Goal: Task Accomplishment & Management: Complete application form

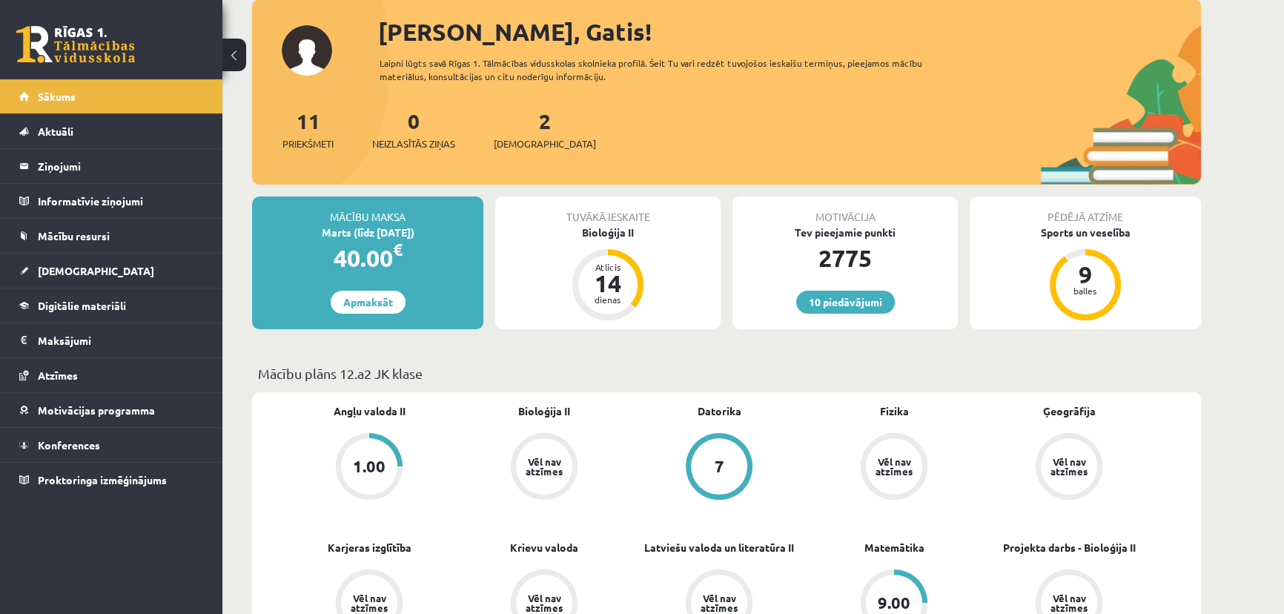
scroll to position [134, 0]
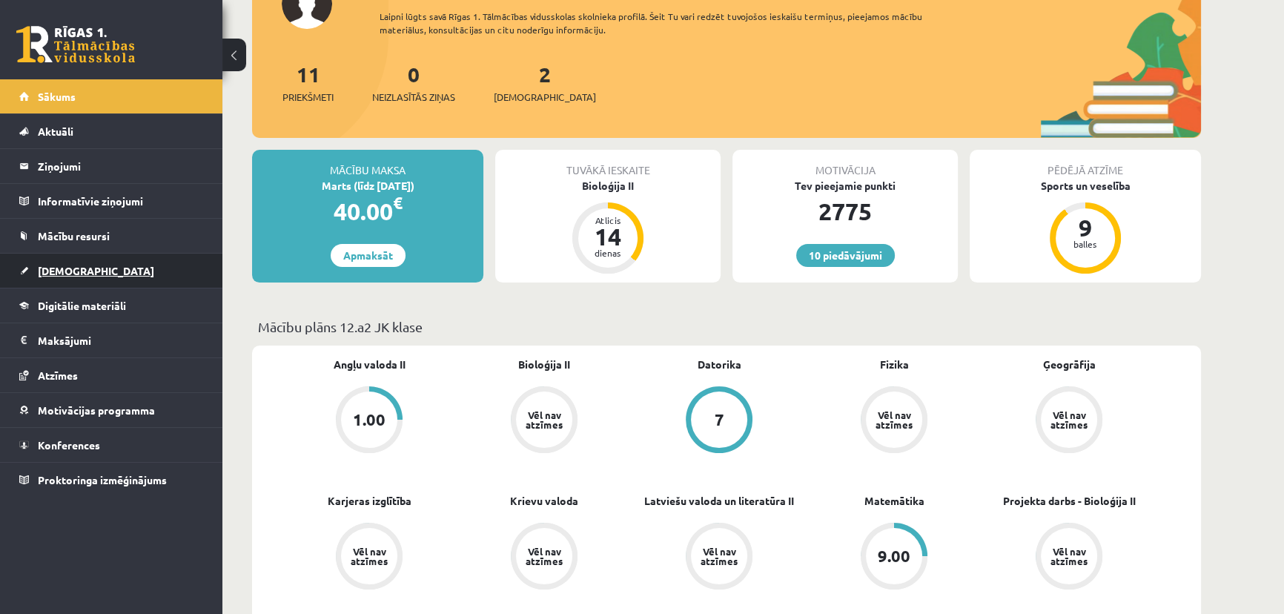
click at [108, 271] on link "[DEMOGRAPHIC_DATA]" at bounding box center [111, 270] width 185 height 34
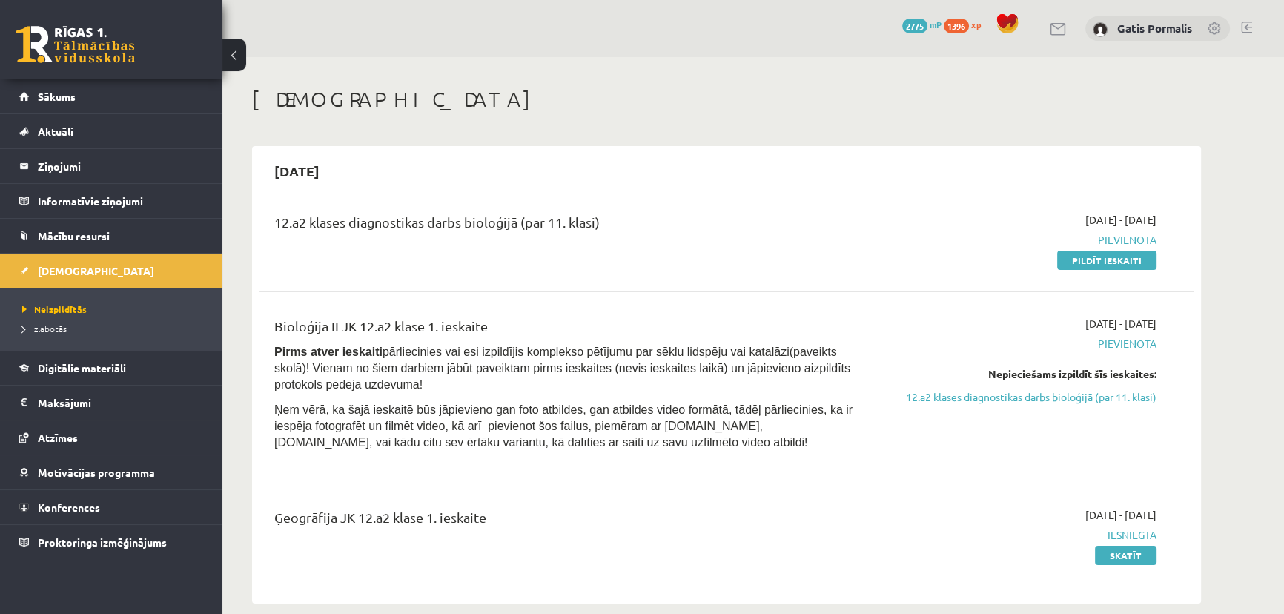
drag, startPoint x: 1112, startPoint y: 259, endPoint x: 720, endPoint y: 50, distance: 444.0
click at [1112, 259] on link "Pildīt ieskaiti" at bounding box center [1106, 260] width 99 height 19
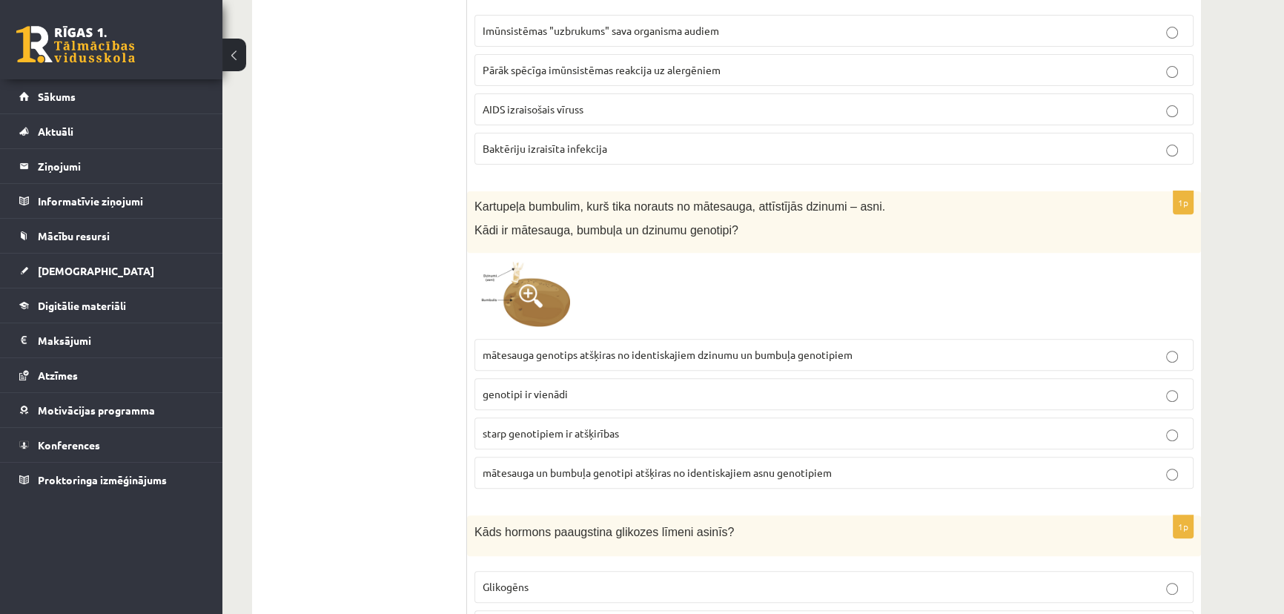
scroll to position [134, 0]
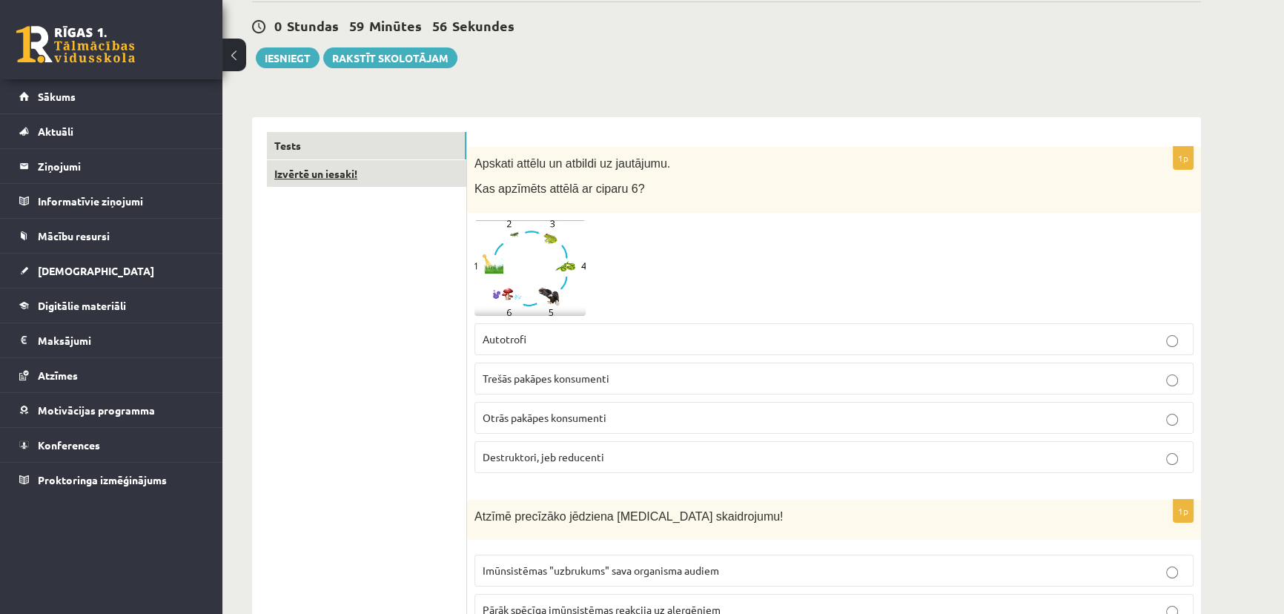
click at [372, 178] on link "Izvērtē un iesaki!" at bounding box center [366, 173] width 199 height 27
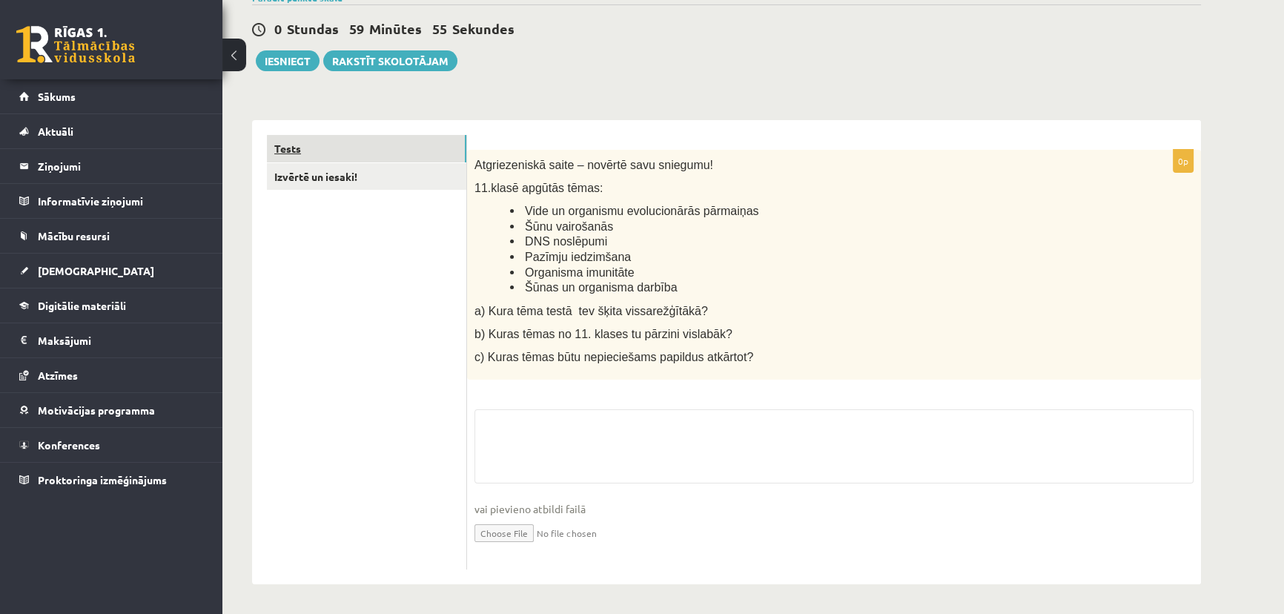
click at [383, 148] on link "Tests" at bounding box center [366, 148] width 199 height 27
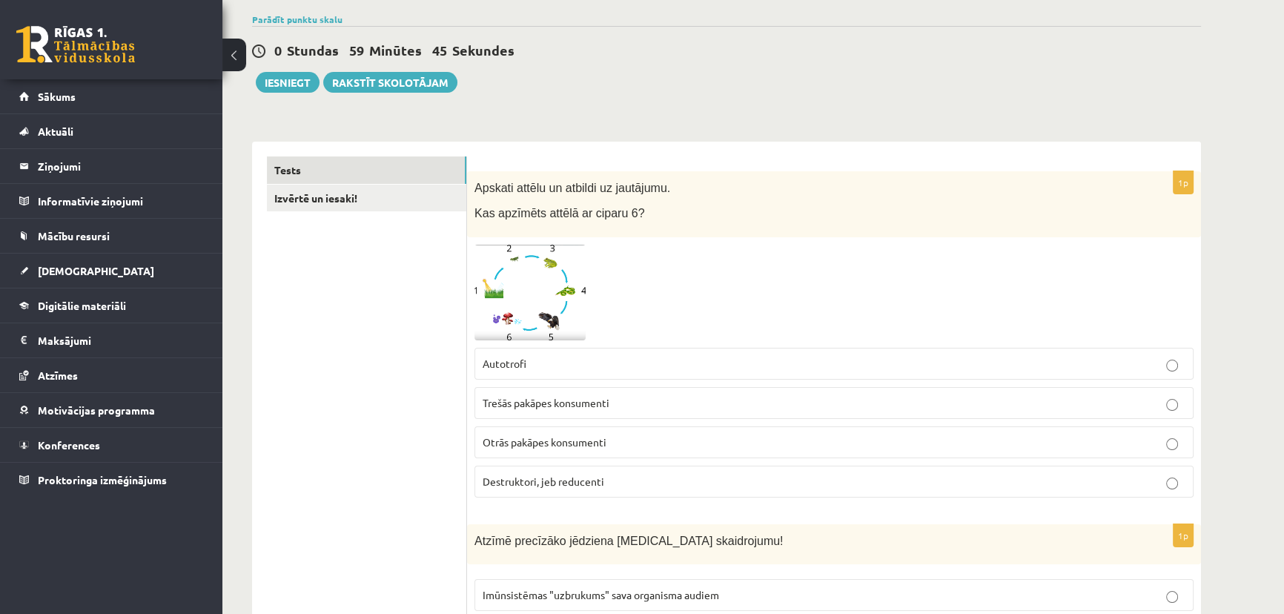
scroll to position [134, 0]
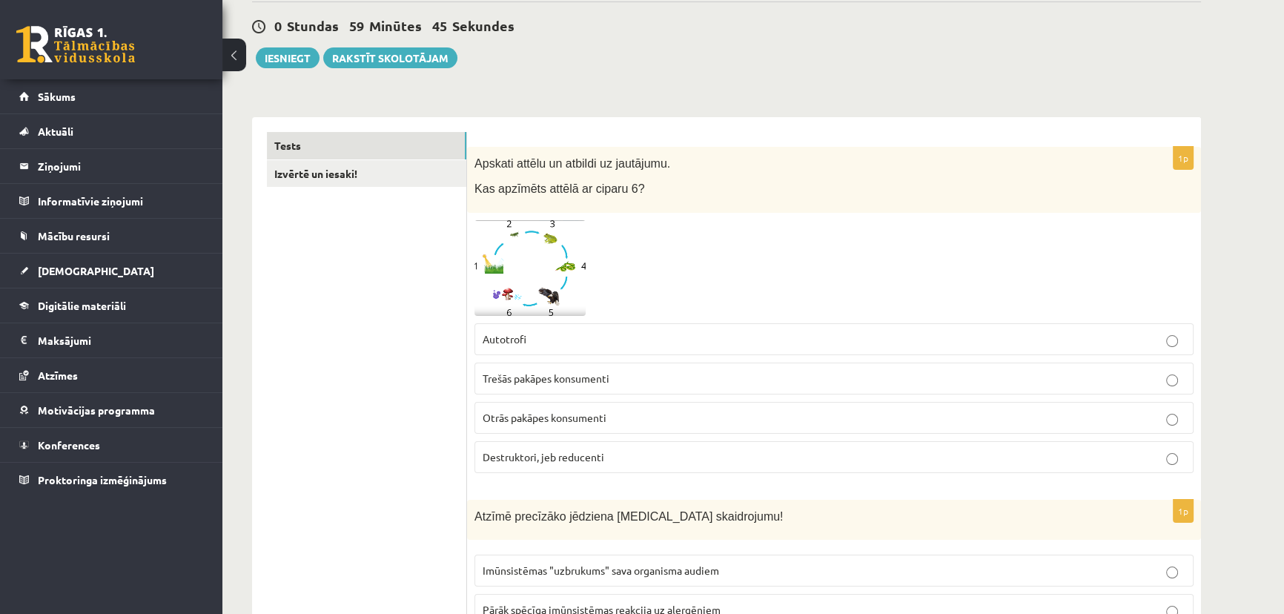
click at [557, 282] on img at bounding box center [529, 268] width 111 height 96
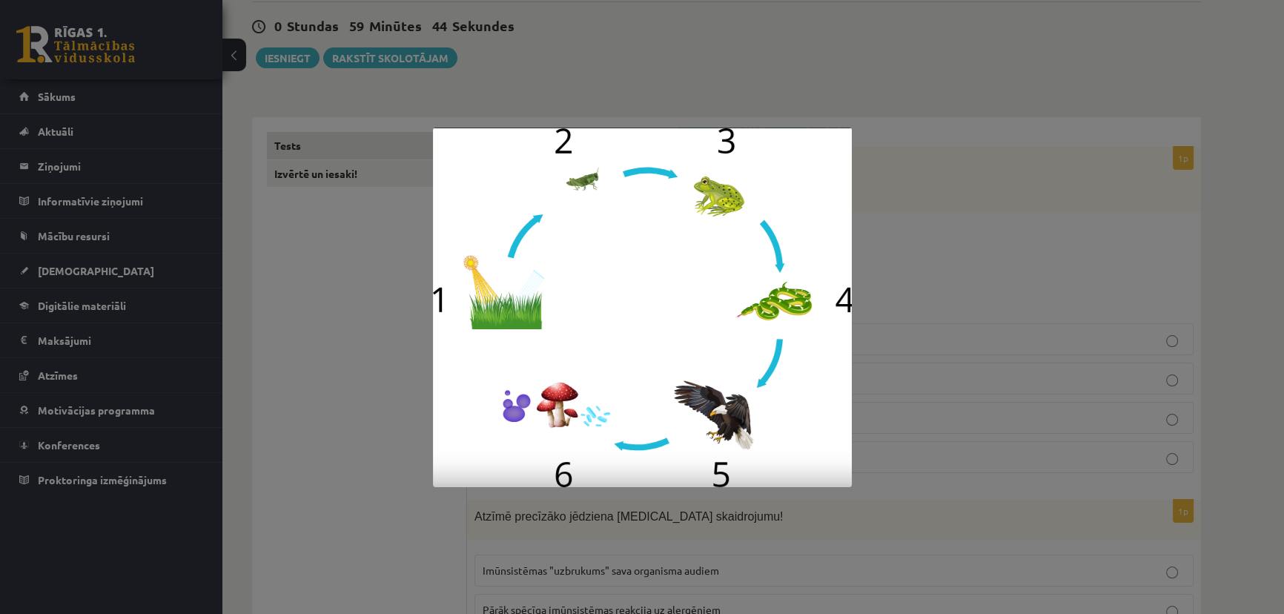
click at [923, 279] on div at bounding box center [642, 307] width 1284 height 614
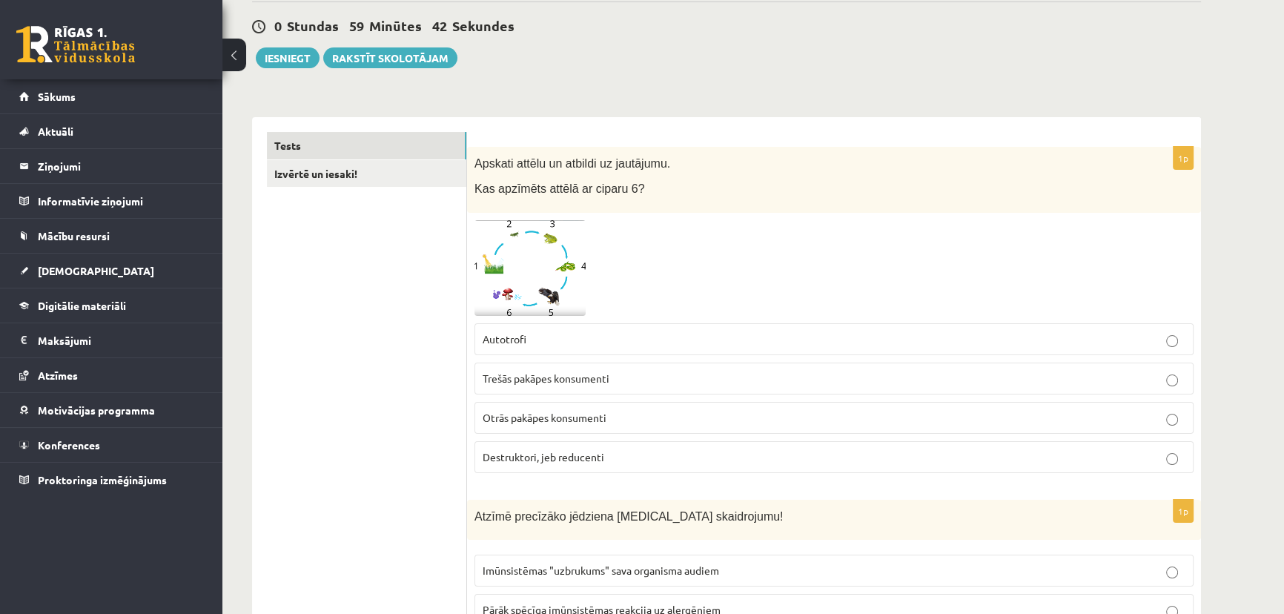
click at [561, 282] on img at bounding box center [529, 268] width 111 height 96
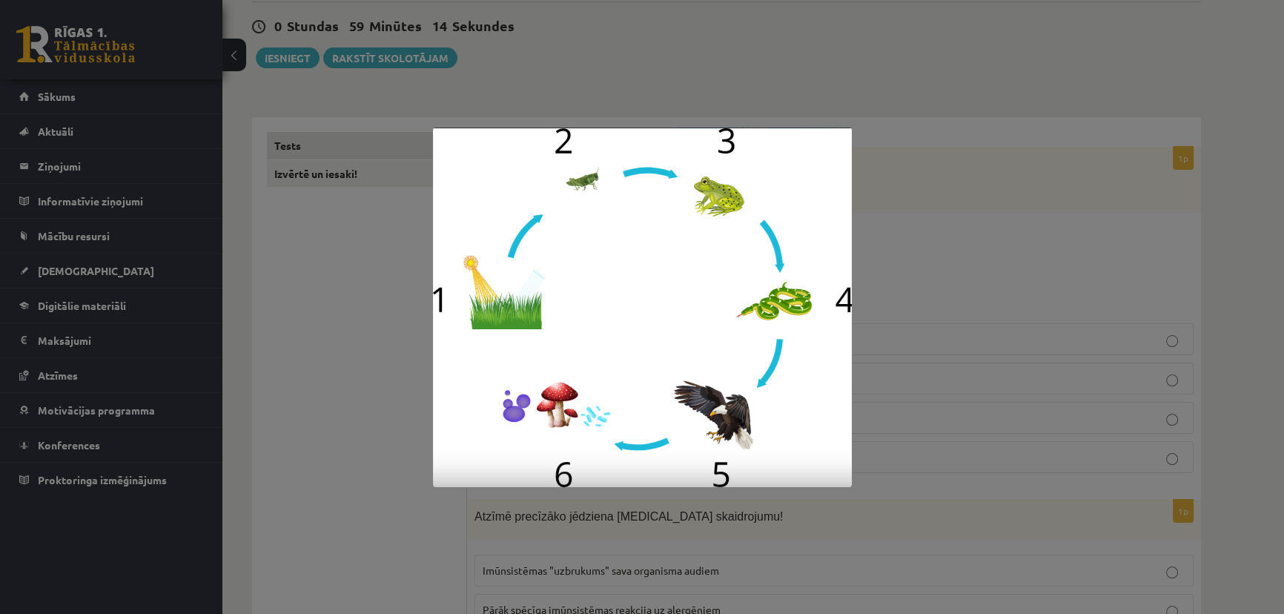
click at [932, 268] on div at bounding box center [642, 307] width 1284 height 614
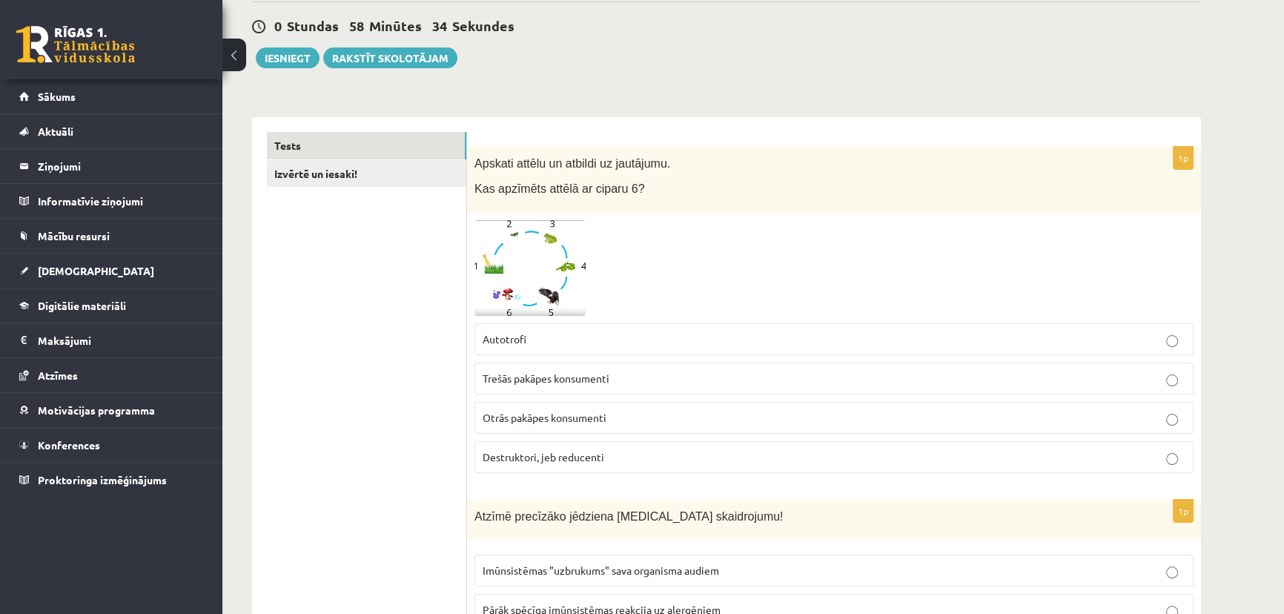
click at [916, 451] on p "Destruktori, jeb reducenti" at bounding box center [833, 457] width 703 height 16
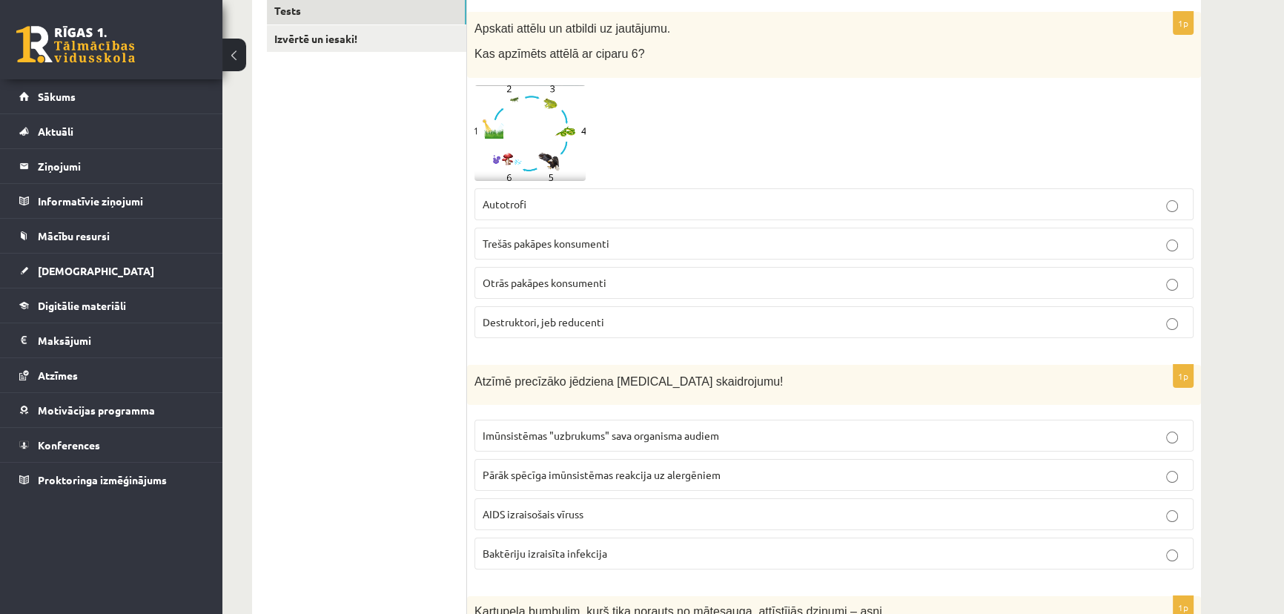
scroll to position [404, 0]
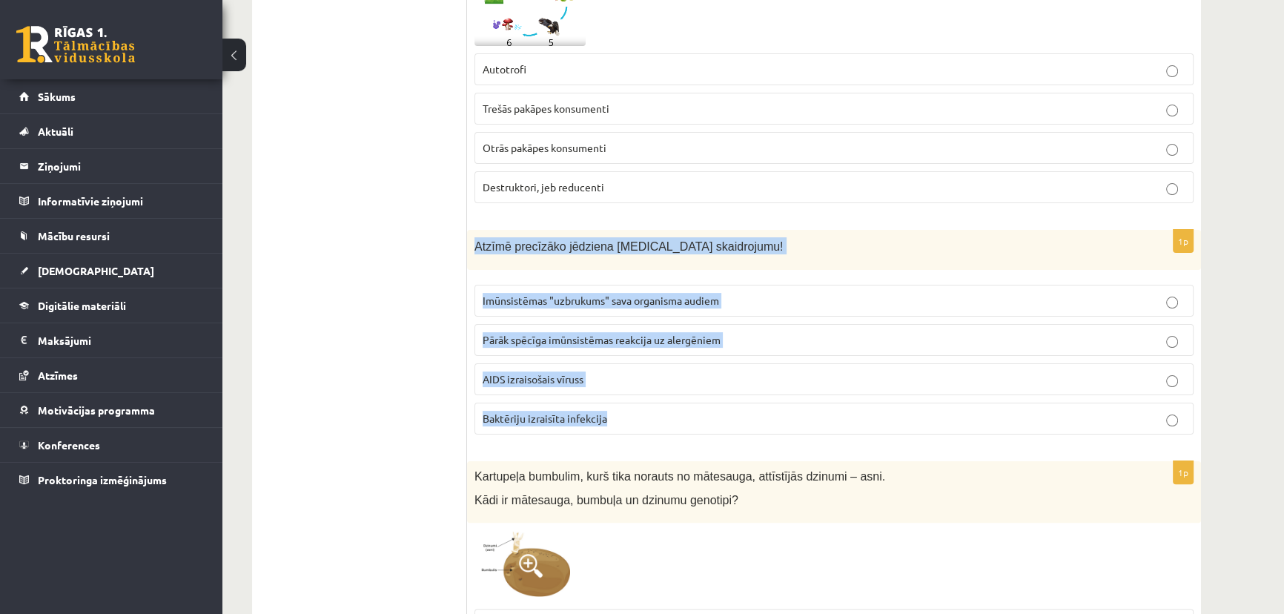
drag, startPoint x: 475, startPoint y: 242, endPoint x: 672, endPoint y: 414, distance: 261.6
click at [672, 414] on div "1p Atzīmē precīzāko jēdziena HIV skaidrojumu! Imūnsistēmas "uzbrukums" sava org…" at bounding box center [834, 338] width 734 height 217
copy div "Atzīmē precīzāko jēdziena HIV skaidrojumu! Imūnsistēmas "uzbrukums" sava organi…"
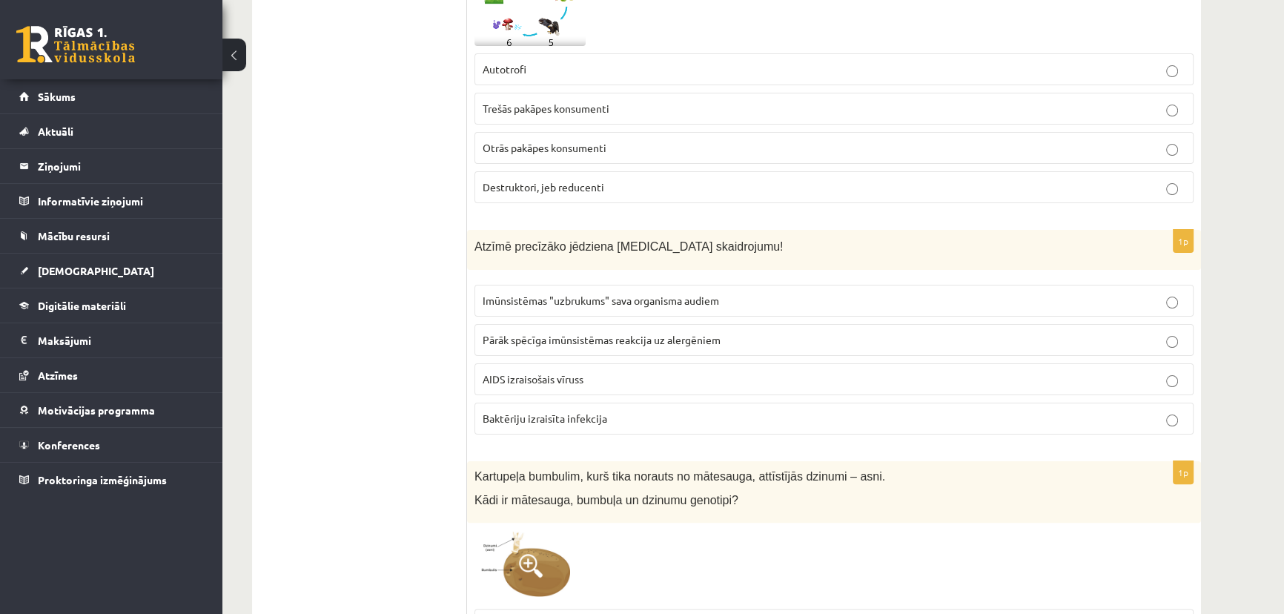
click at [705, 379] on p "AIDS izraisošais vīruss" at bounding box center [833, 379] width 703 height 16
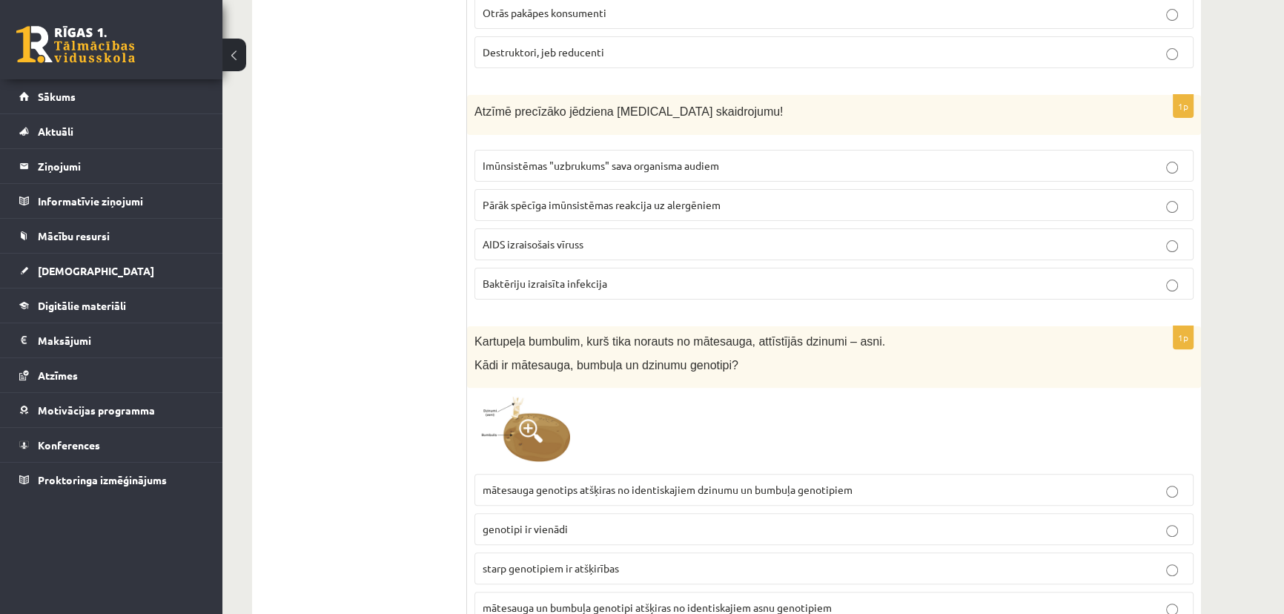
scroll to position [674, 0]
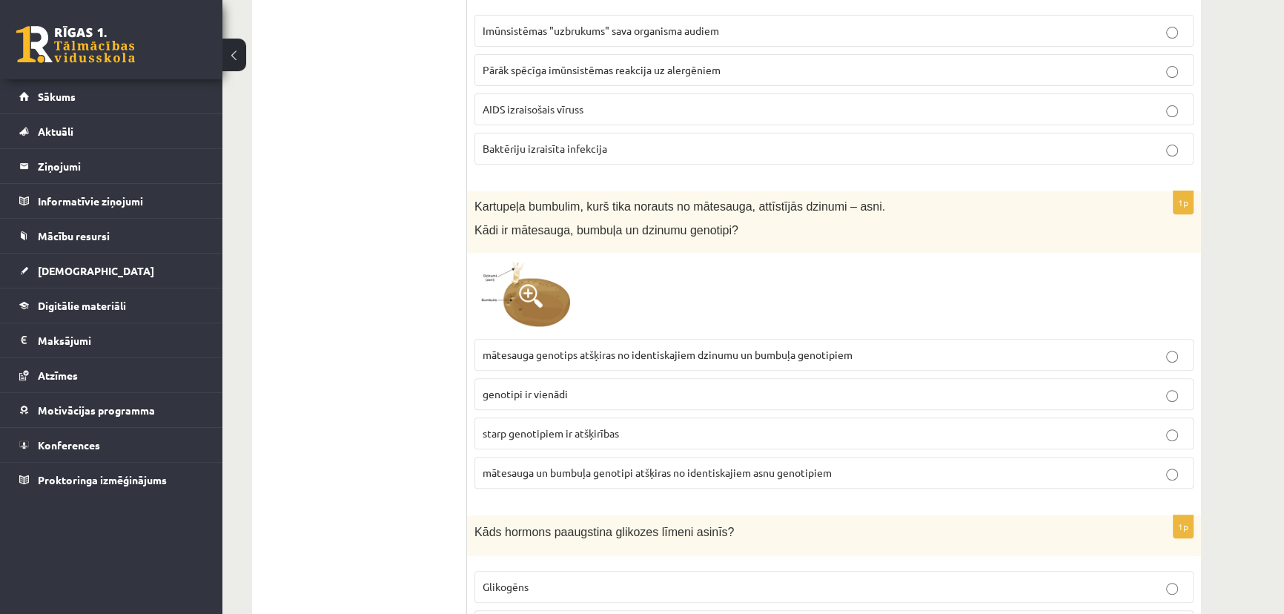
click at [523, 299] on span at bounding box center [531, 296] width 24 height 24
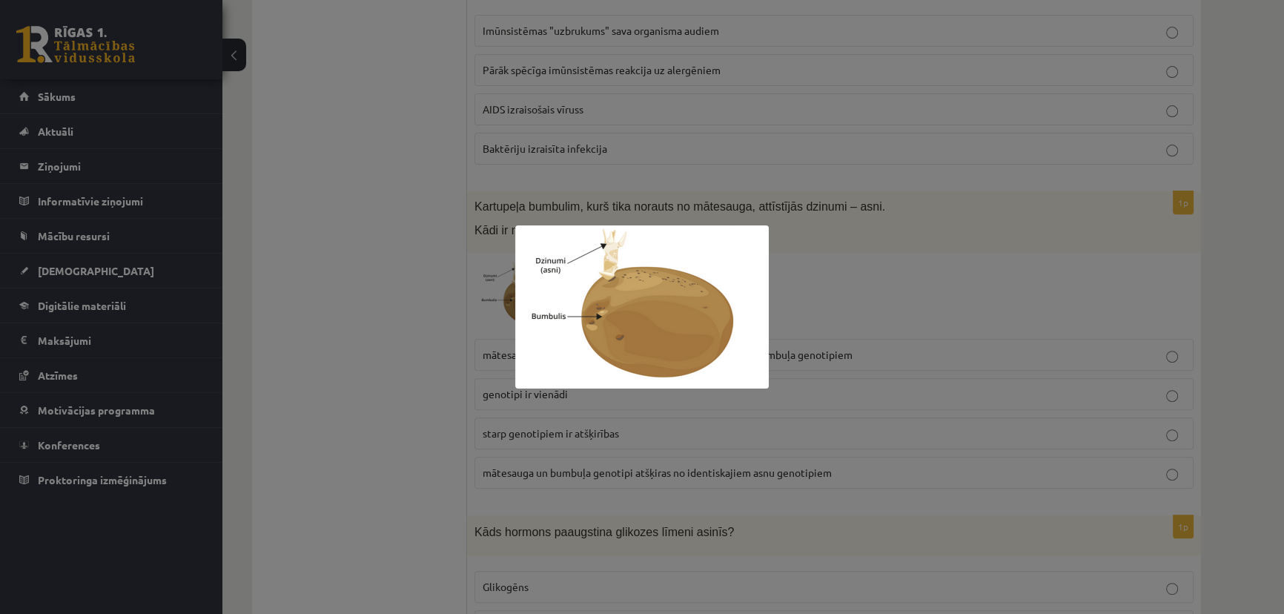
click at [837, 288] on div at bounding box center [642, 307] width 1284 height 614
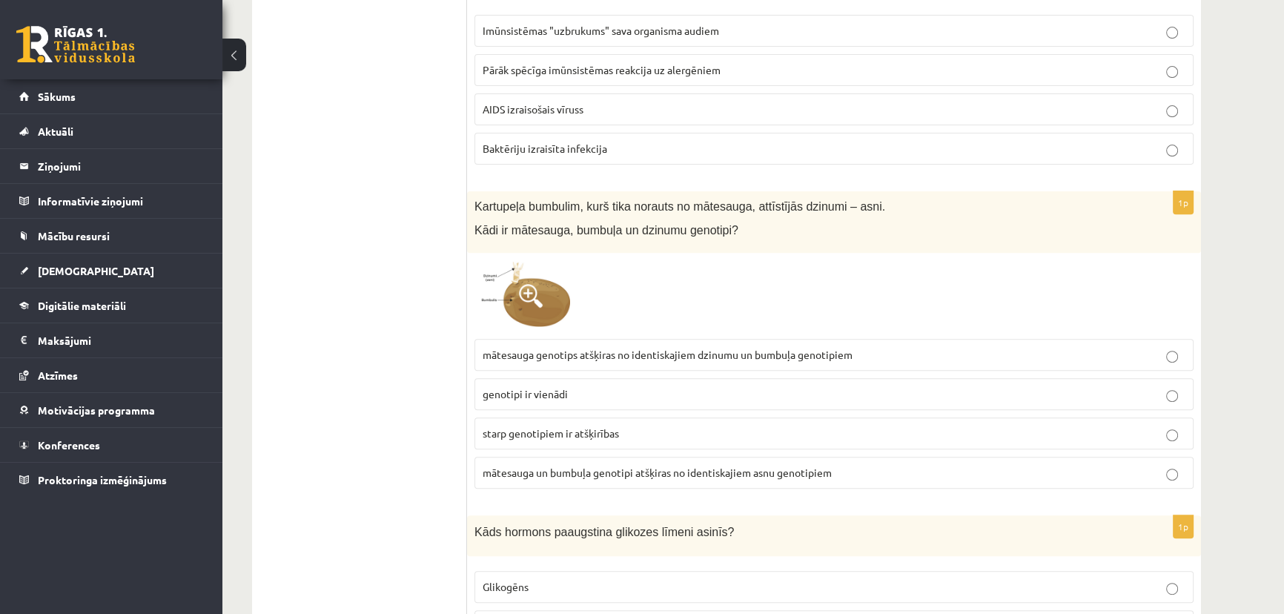
click at [826, 289] on div at bounding box center [833, 295] width 719 height 71
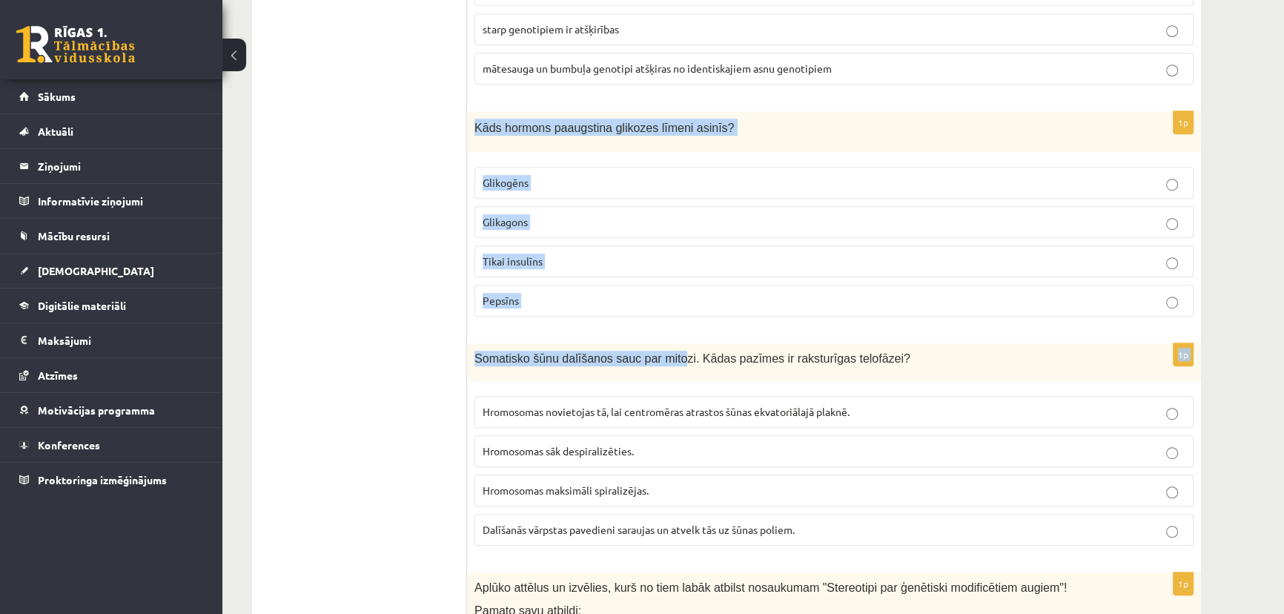
scroll to position [1213, 0]
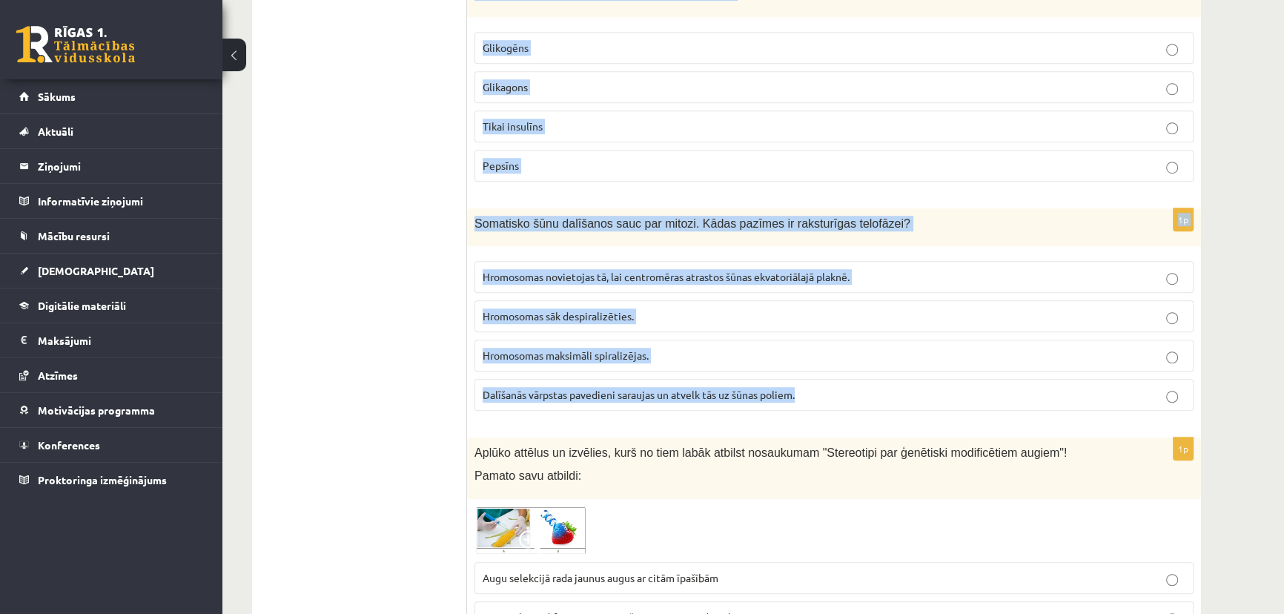
drag, startPoint x: 471, startPoint y: 253, endPoint x: 827, endPoint y: 386, distance: 380.6
copy form "Kāds hormons paaugstina glikozes līmeni asinīs? Glikogēns Glikagons Tikai insul…"
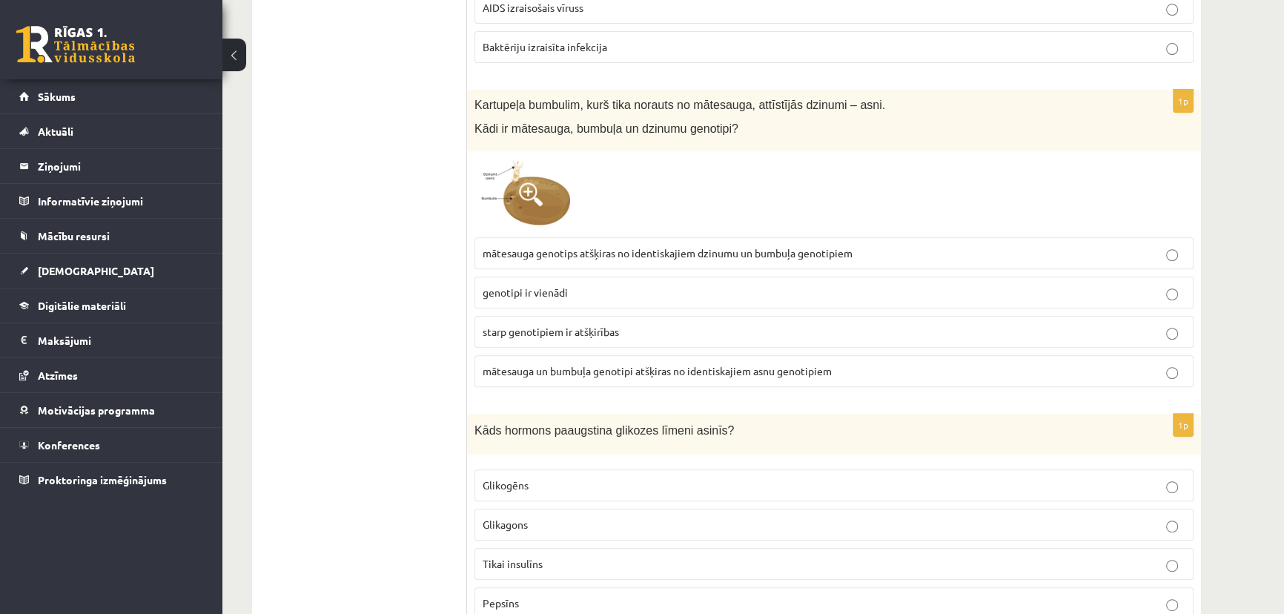
scroll to position [808, 0]
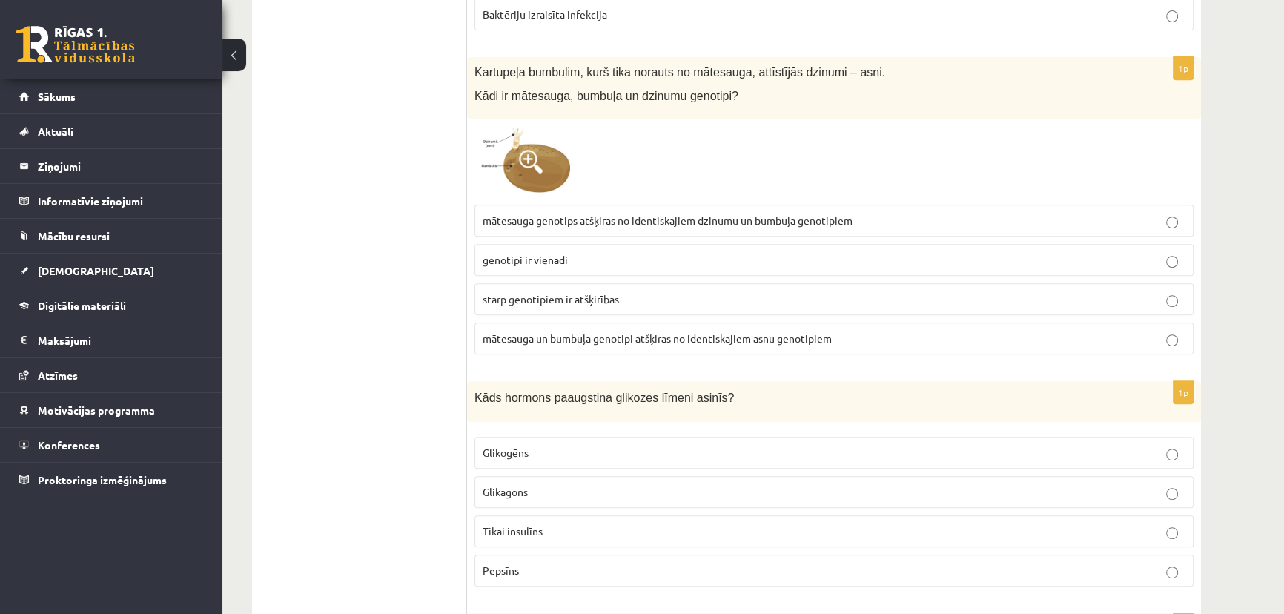
click at [567, 487] on p "Glikagons" at bounding box center [833, 492] width 703 height 16
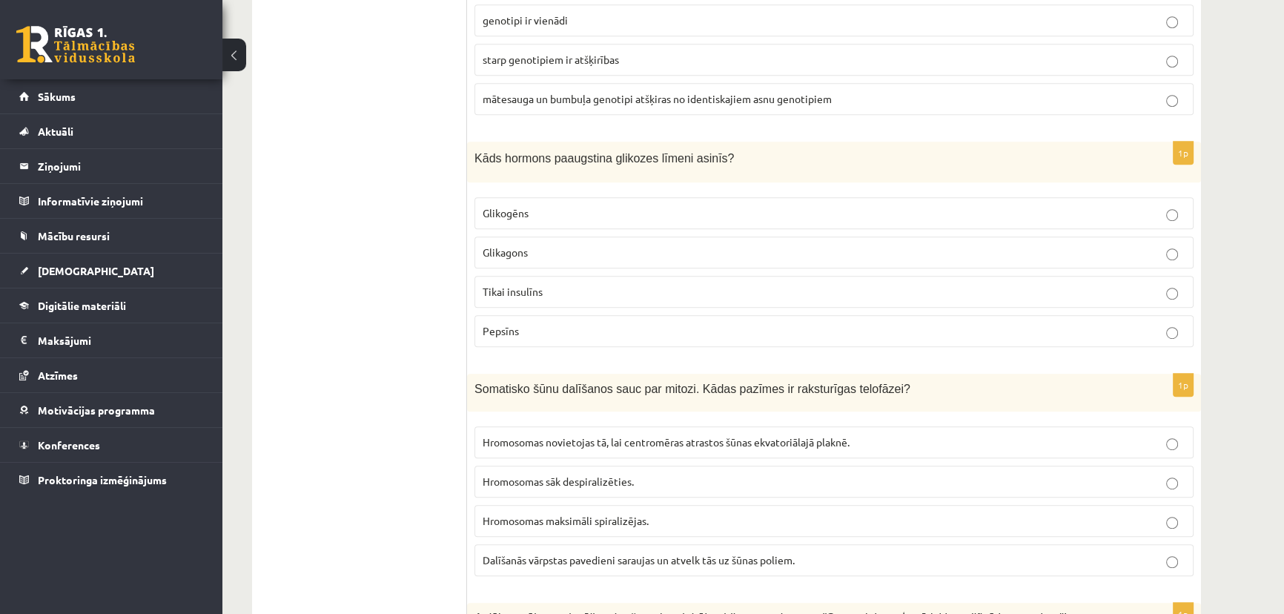
scroll to position [1078, 0]
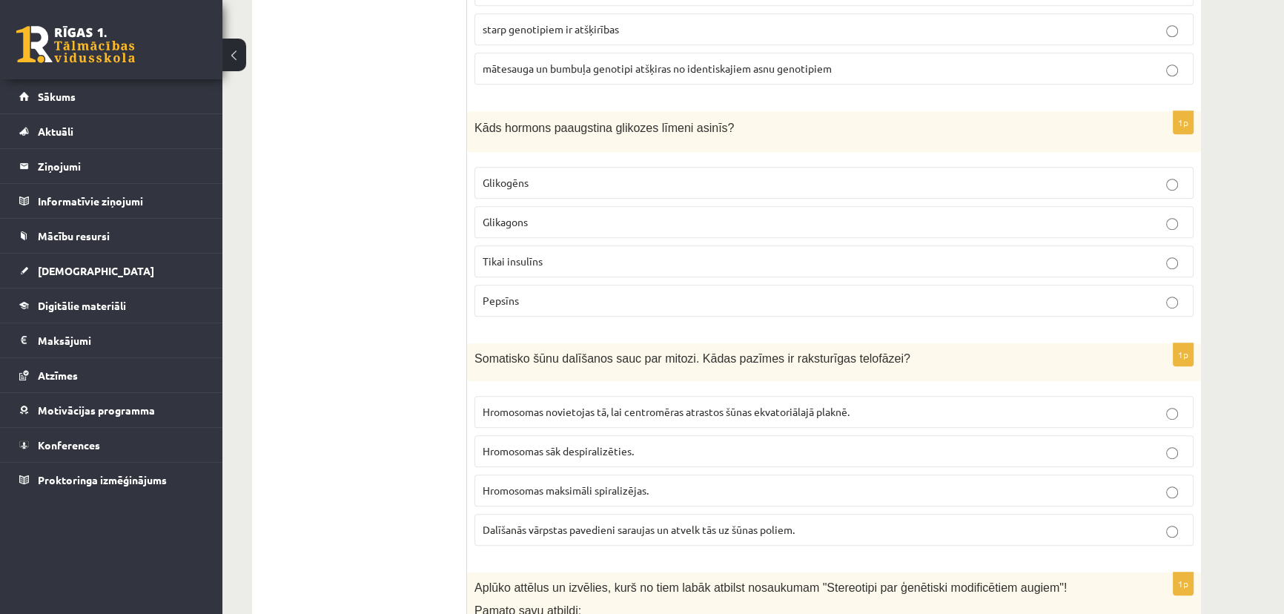
click at [600, 454] on p "Hromosomas sāk despiralizēties." at bounding box center [833, 451] width 703 height 16
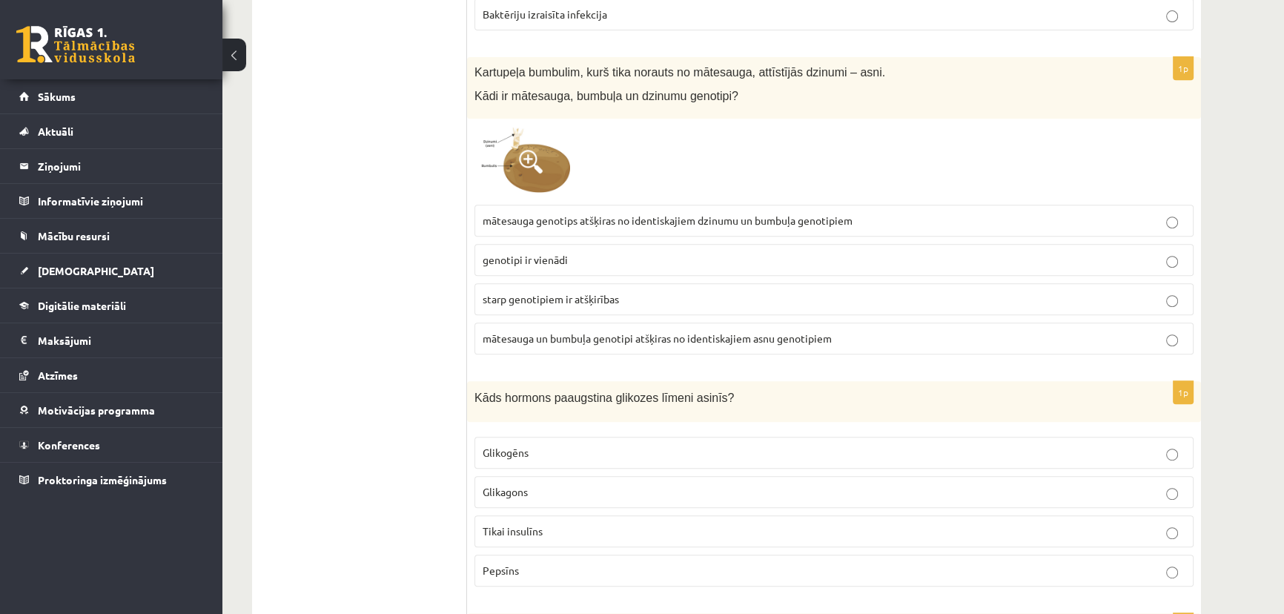
scroll to position [674, 0]
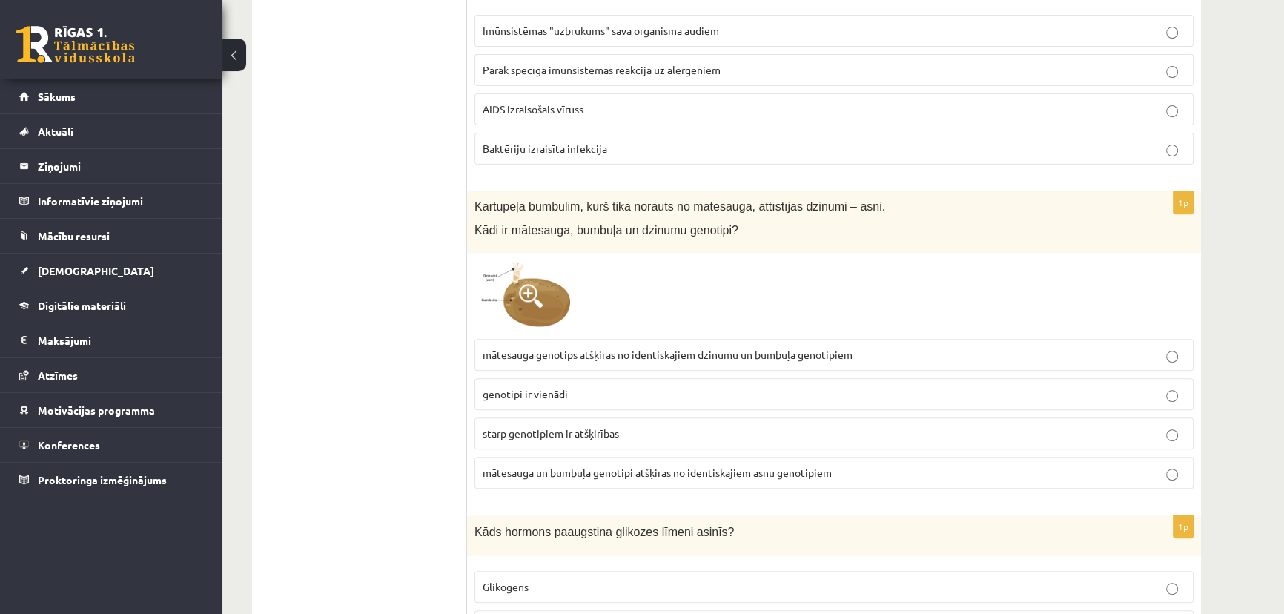
click at [597, 392] on p "genotipi ir vienādi" at bounding box center [833, 394] width 703 height 16
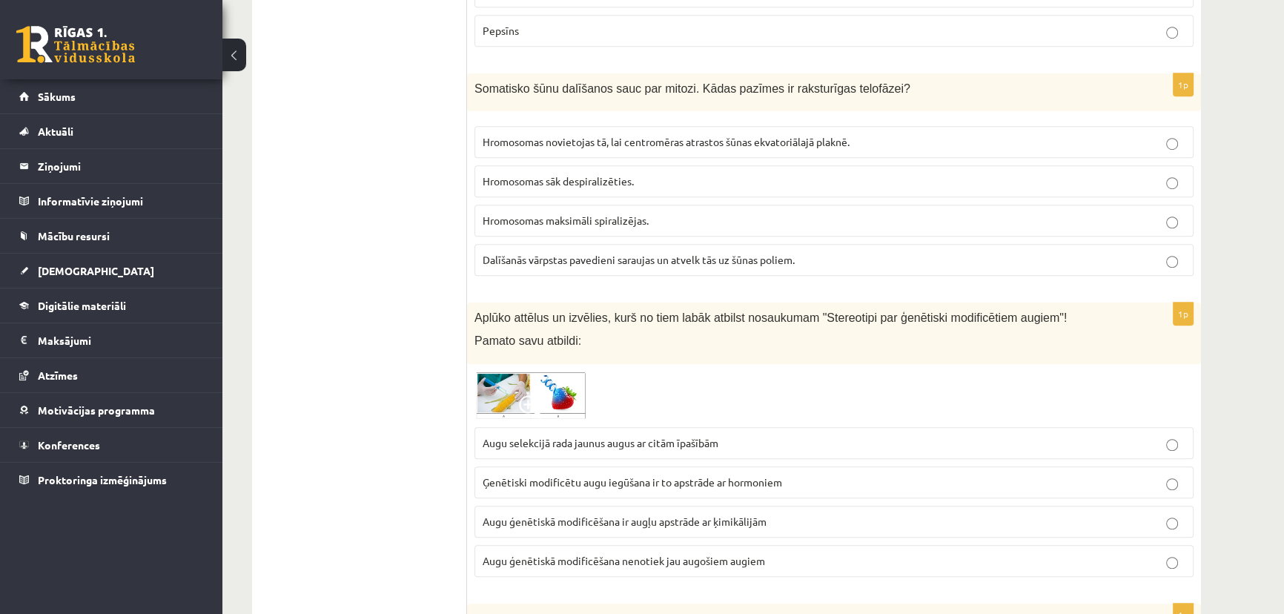
scroll to position [1482, 0]
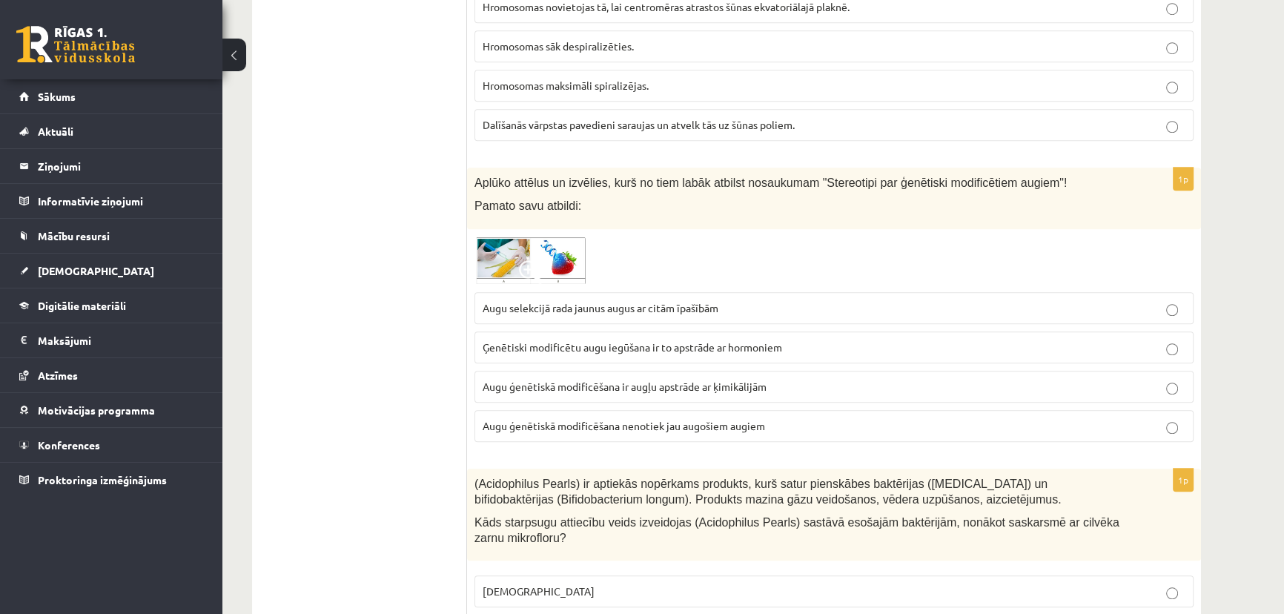
click at [521, 263] on span at bounding box center [531, 272] width 24 height 24
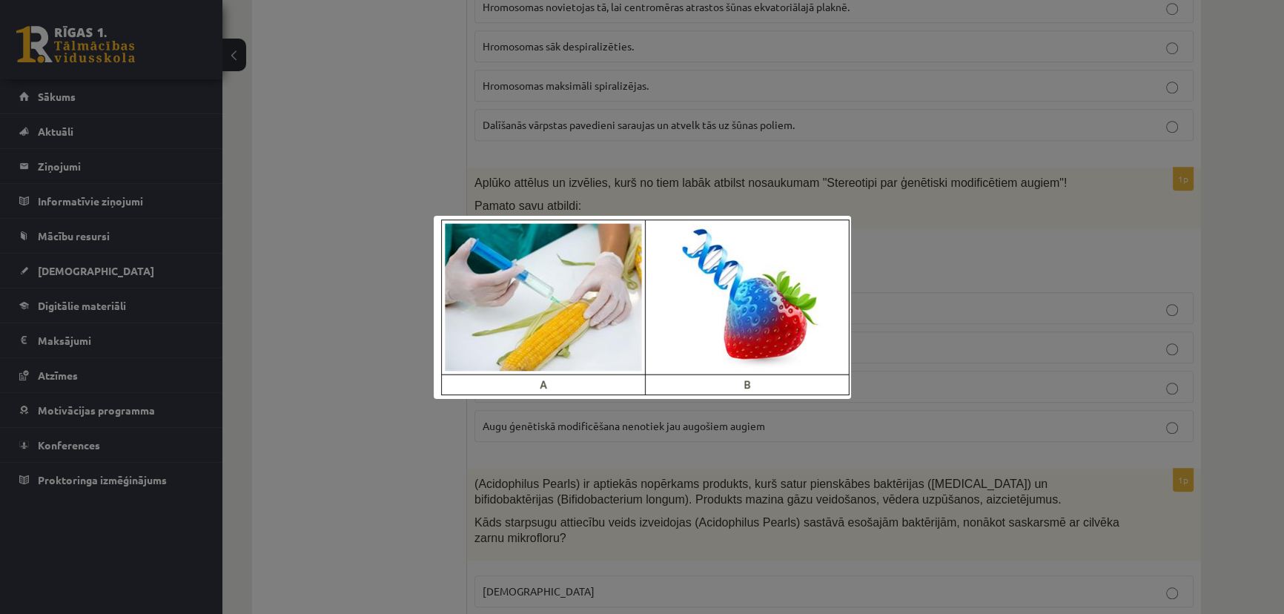
click at [931, 258] on div at bounding box center [642, 307] width 1284 height 614
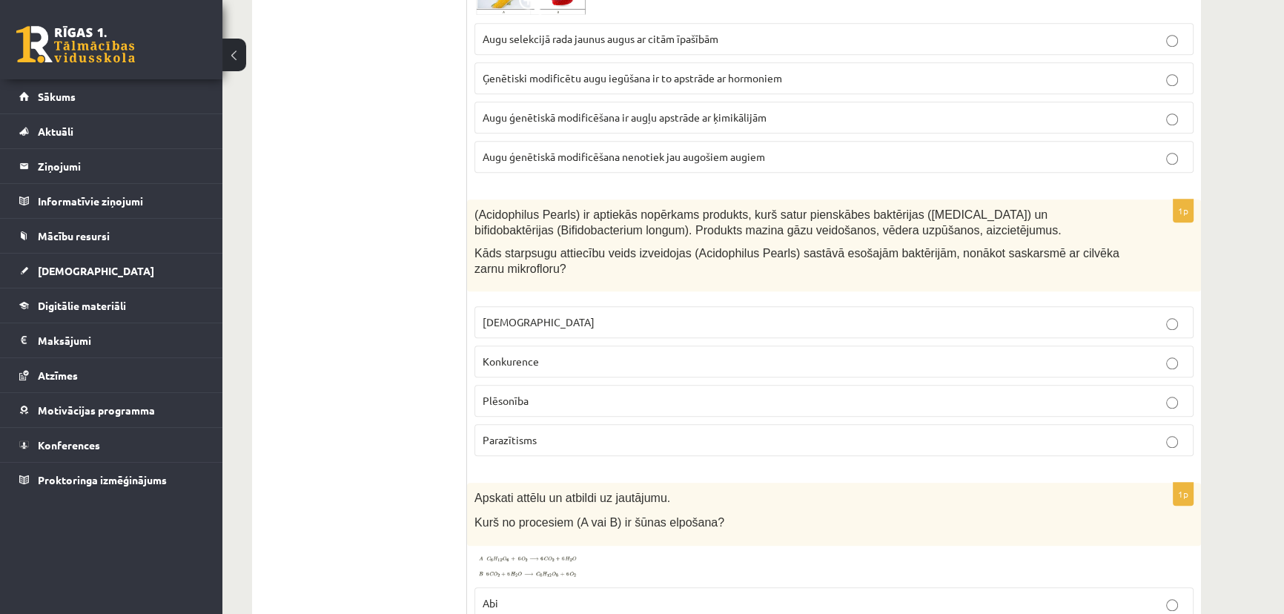
scroll to position [1886, 0]
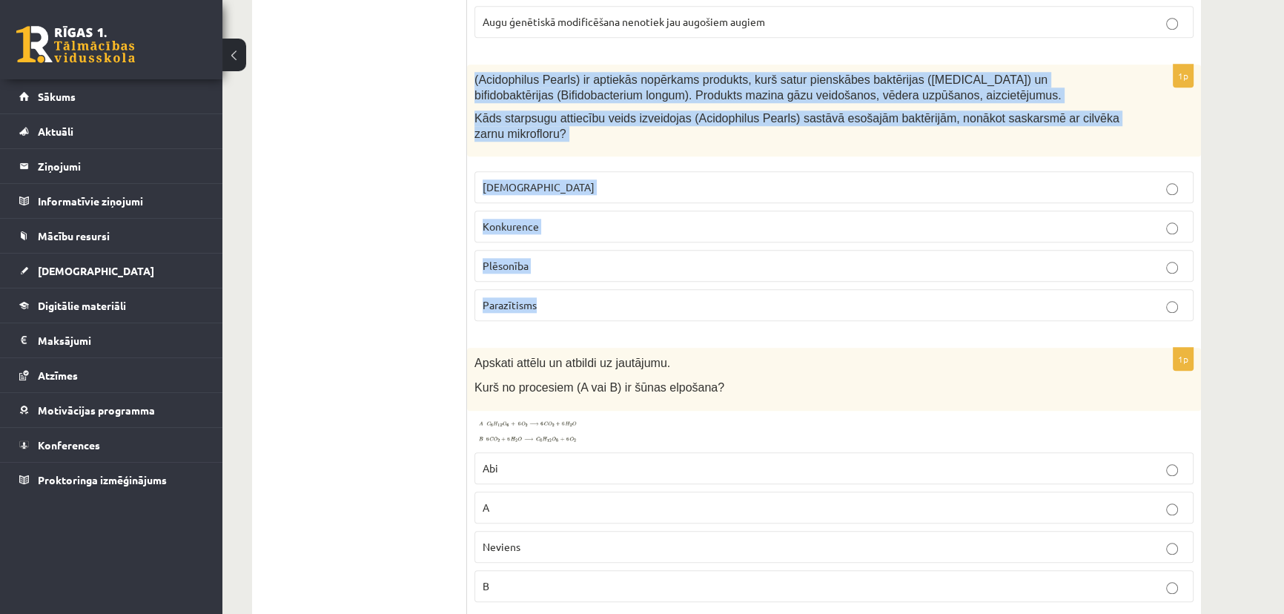
drag, startPoint x: 474, startPoint y: 70, endPoint x: 637, endPoint y: 285, distance: 269.8
click at [637, 285] on div "1p (Acidophilus Pearls) ir aptiekās nopērkams produkts, kurš satur pienskābes b…" at bounding box center [834, 198] width 734 height 268
copy div "(Acidophilus Pearls) ir aptiekās nopērkams produkts, kurš satur pienskābes bakt…"
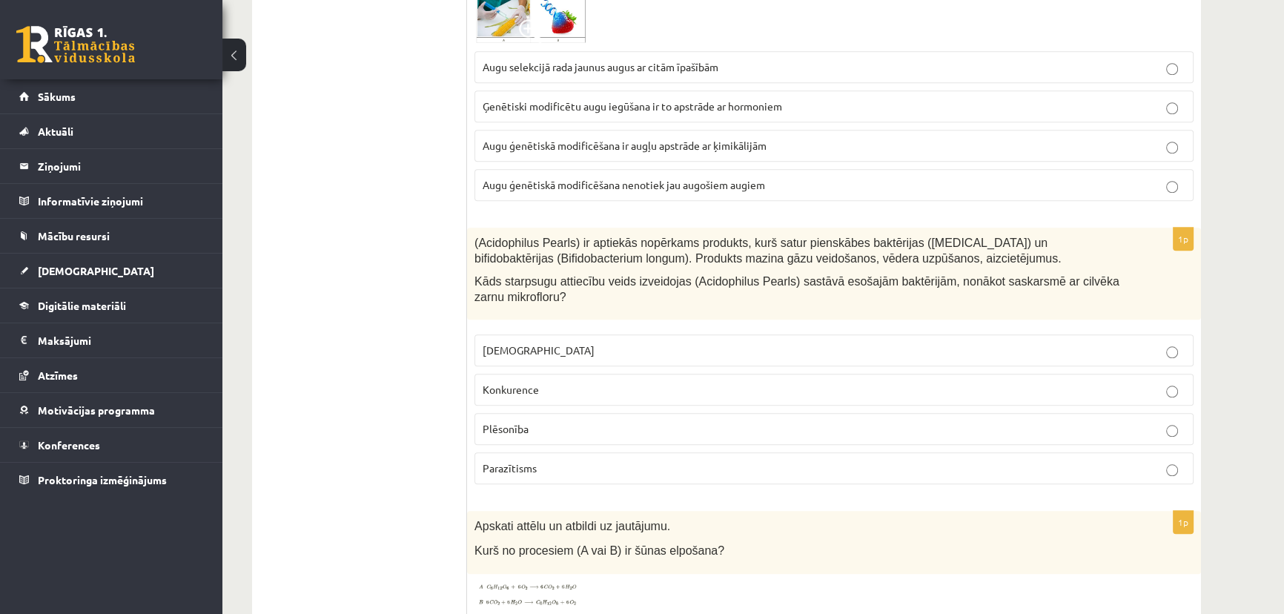
scroll to position [1751, 0]
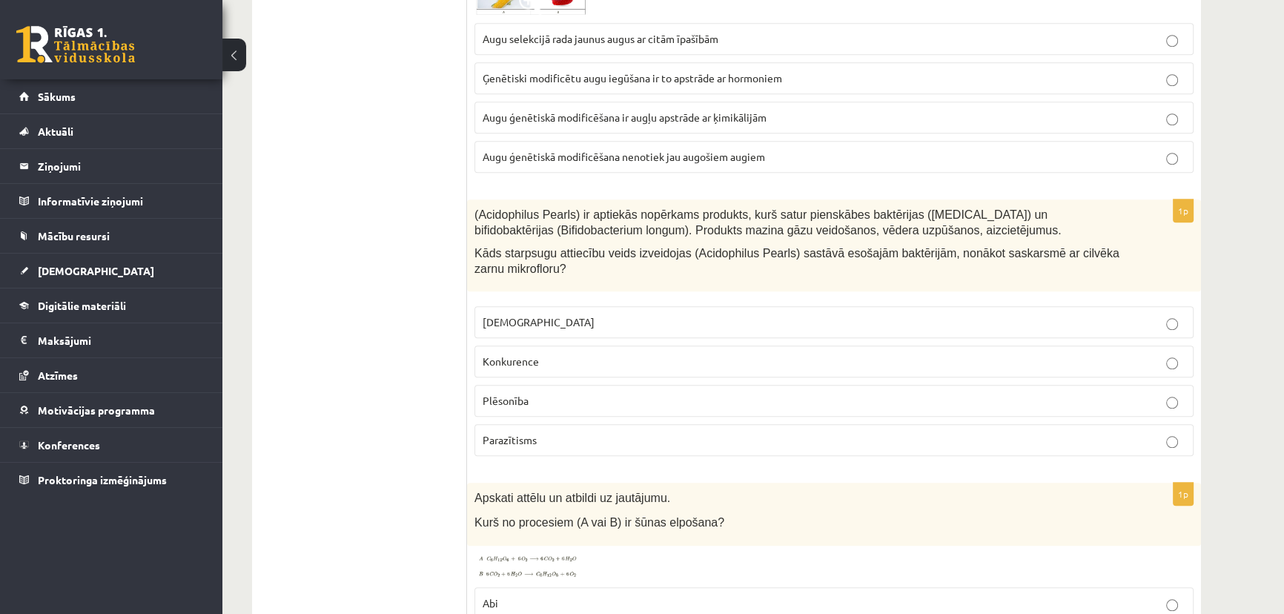
click at [563, 354] on p "Konkurence" at bounding box center [833, 362] width 703 height 16
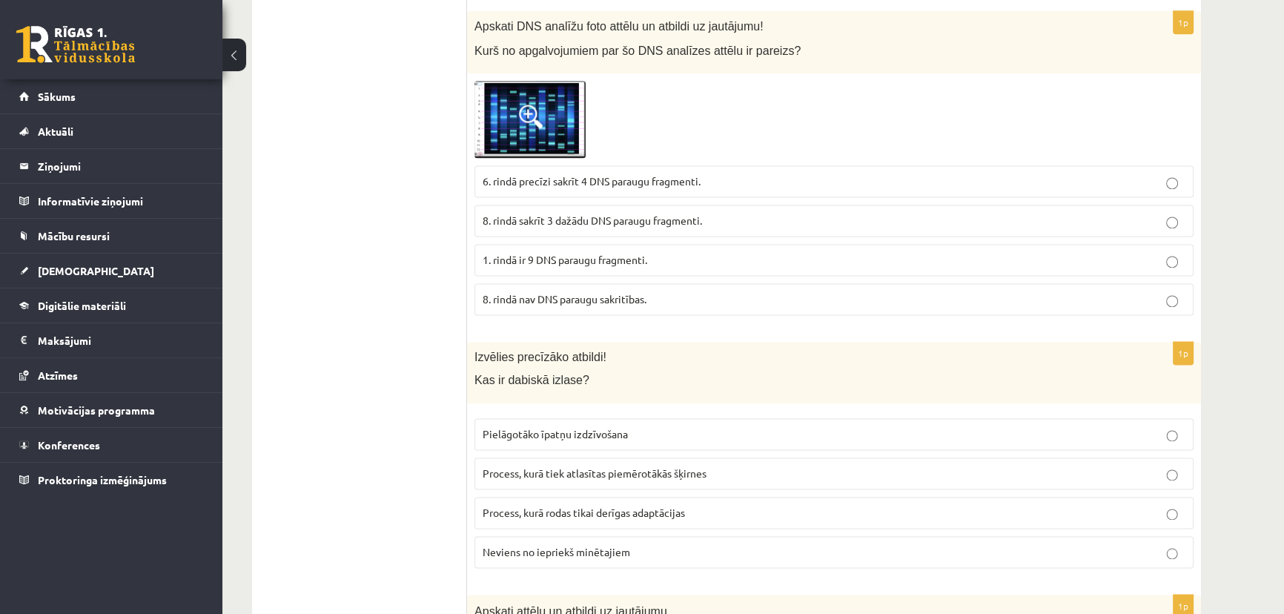
scroll to position [2695, 0]
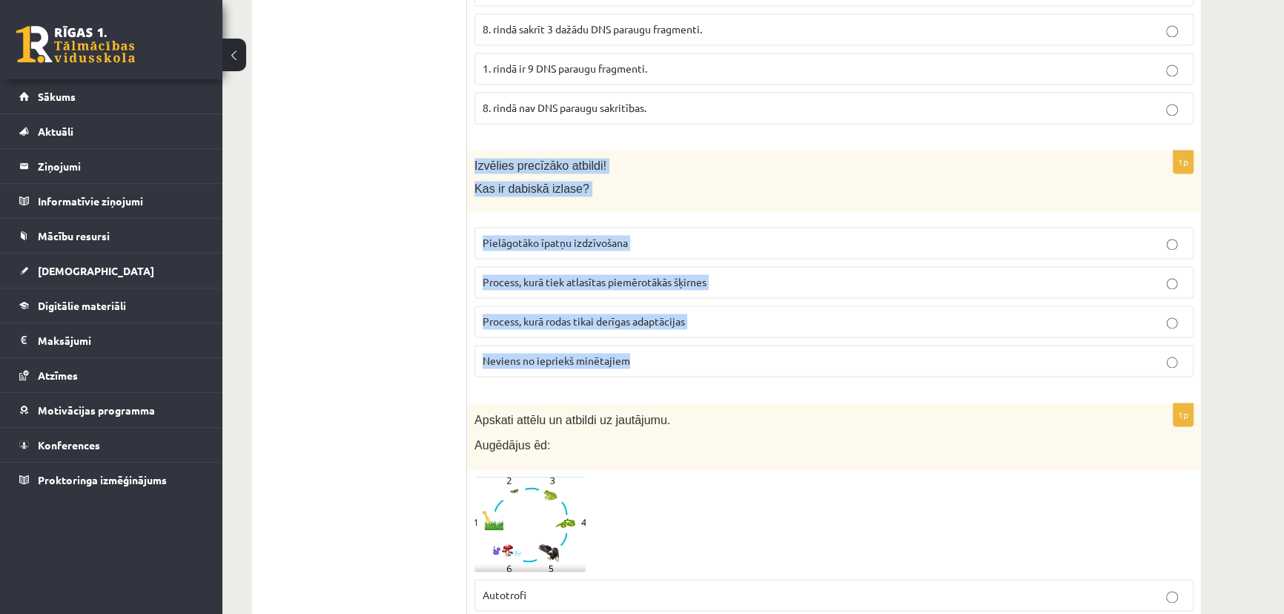
drag, startPoint x: 472, startPoint y: 156, endPoint x: 685, endPoint y: 342, distance: 283.1
click at [685, 342] on div "1p Izvēlies precīzāko atbildi! Kas ir dabiskā izlase? Pielāgotāko īpatņu izdzīv…" at bounding box center [834, 269] width 734 height 238
copy div "Izvēlies precīzāko atbildi! Kas ir dabiskā izlase? Pielāgotāko īpatņu izdzīvoša…"
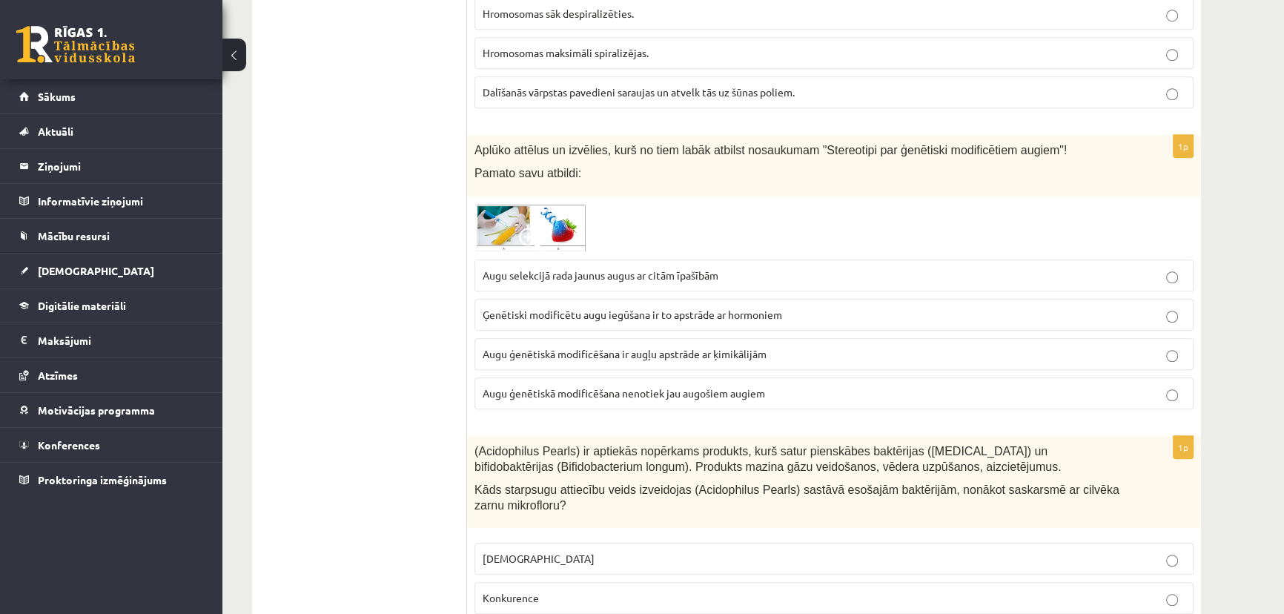
scroll to position [1482, 0]
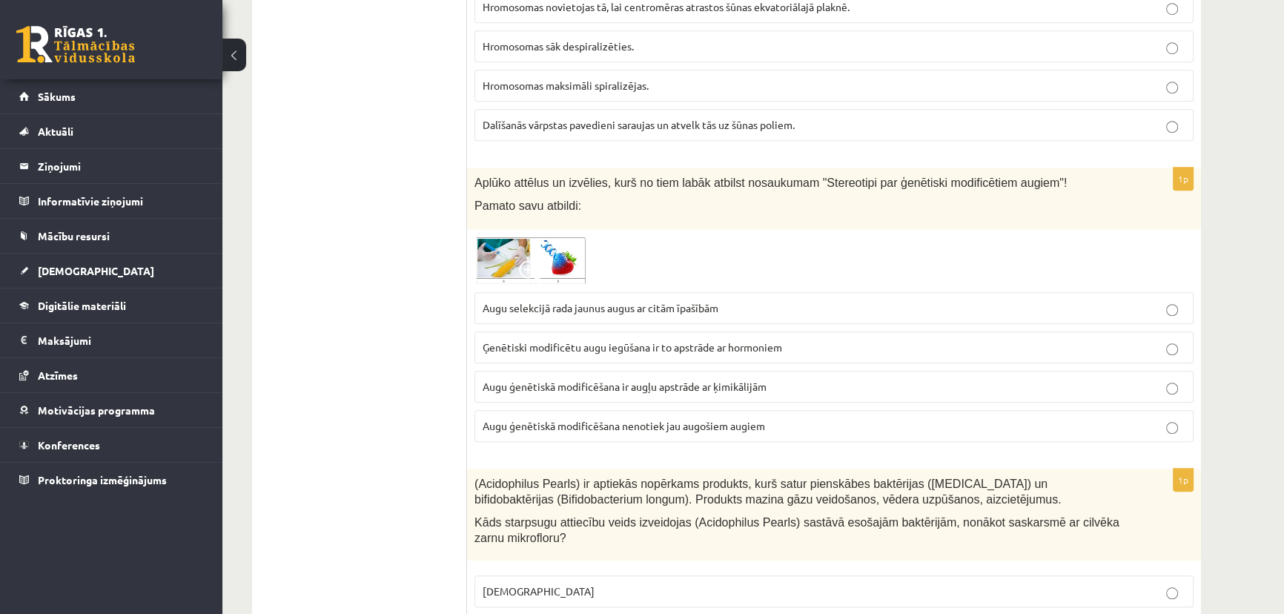
click at [646, 383] on span "Augu ģenētiskā modificēšana ir augļu apstrāde ar ķimikālijām" at bounding box center [624, 385] width 284 height 13
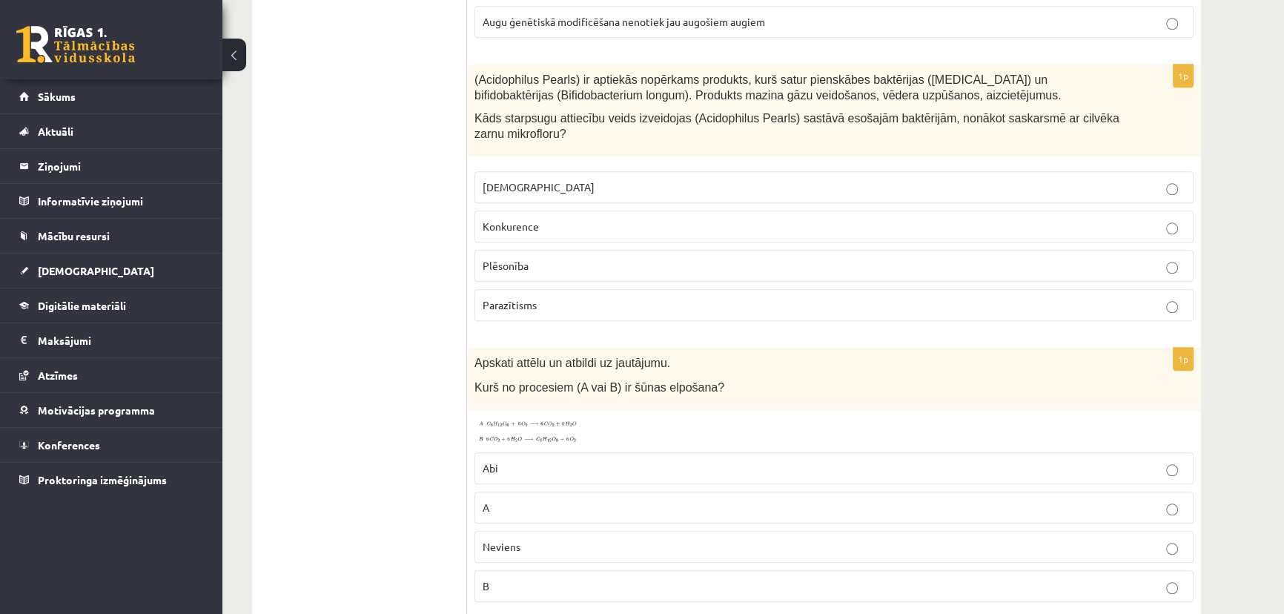
scroll to position [2021, 0]
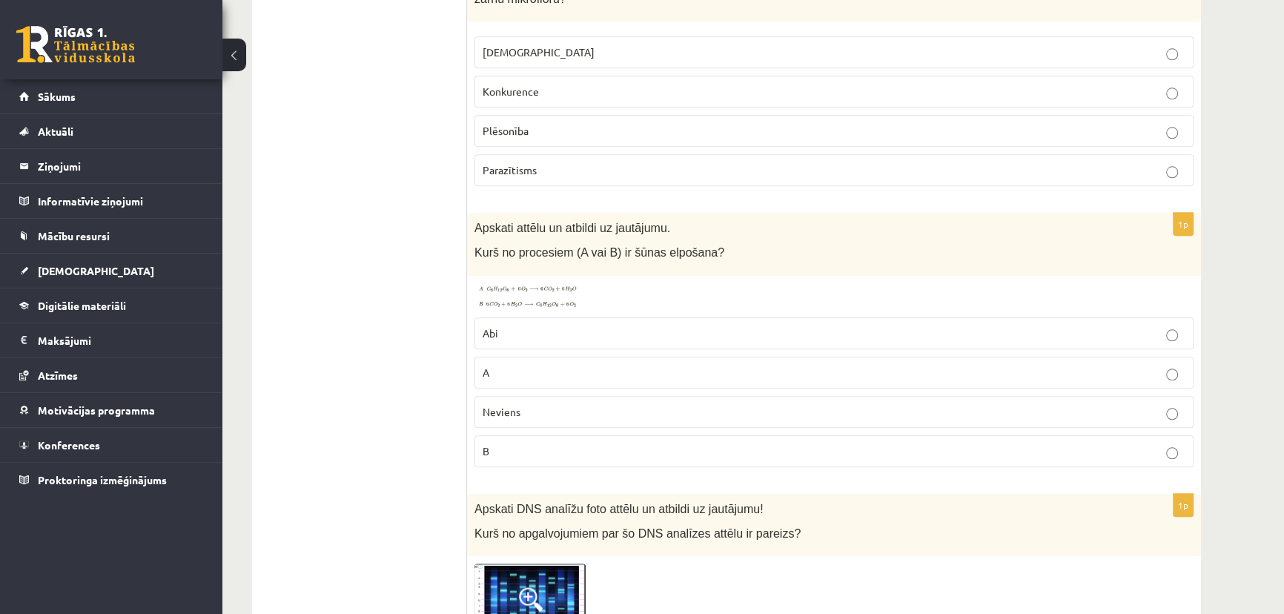
click at [561, 299] on img at bounding box center [529, 296] width 111 height 27
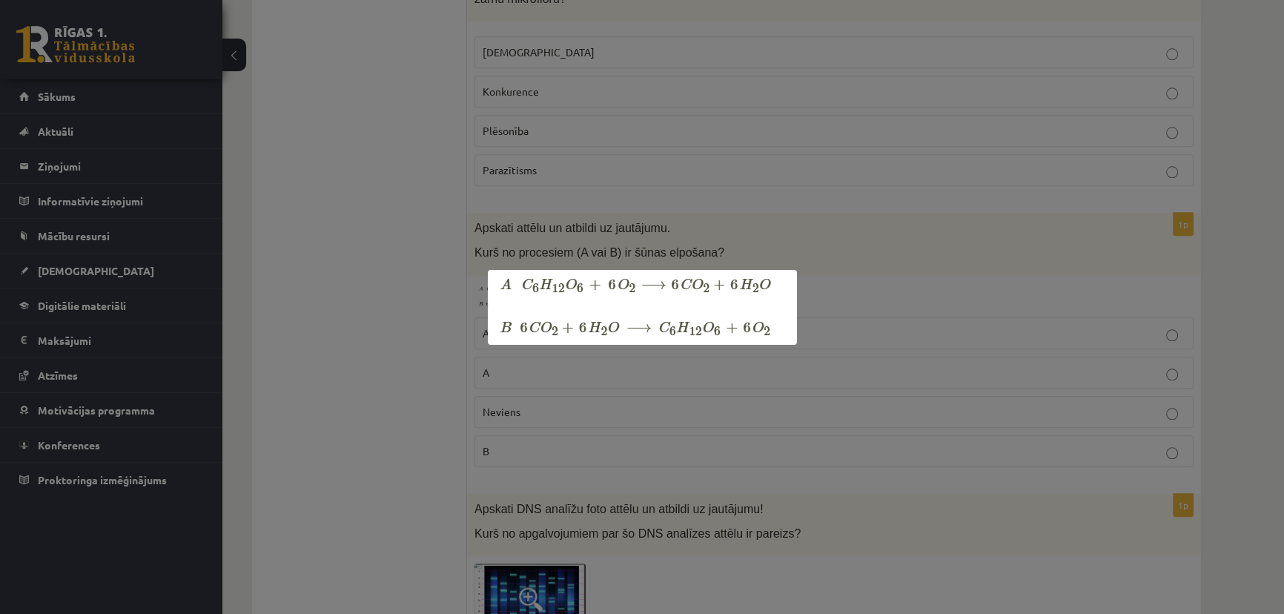
click at [697, 205] on div at bounding box center [642, 307] width 1284 height 614
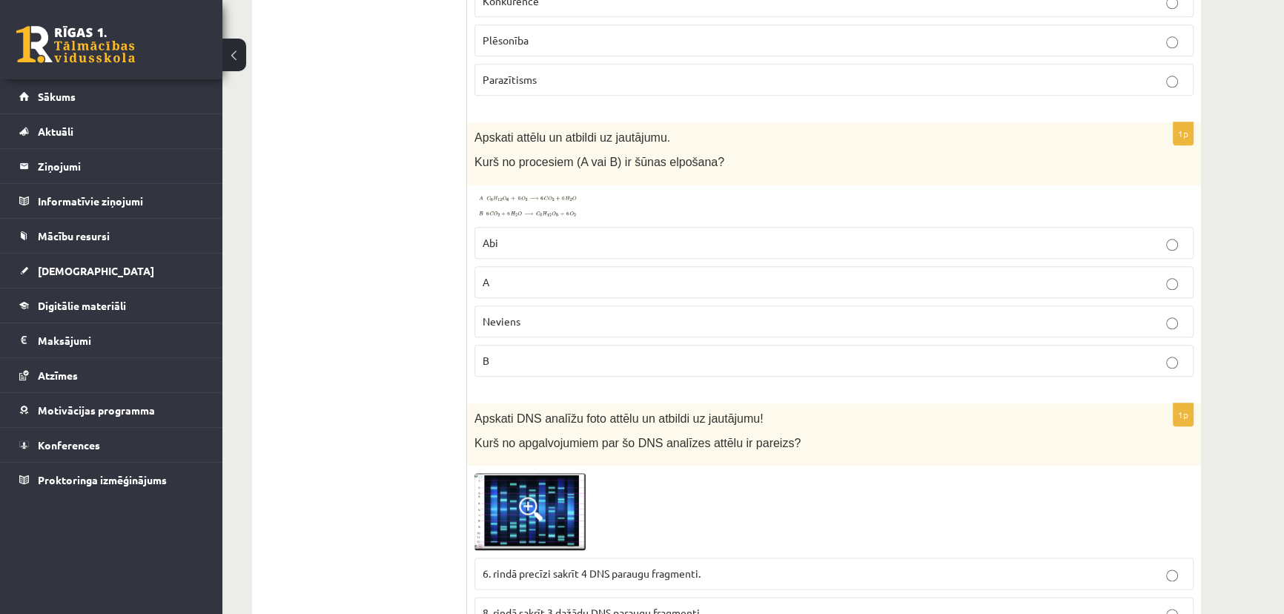
scroll to position [2156, 0]
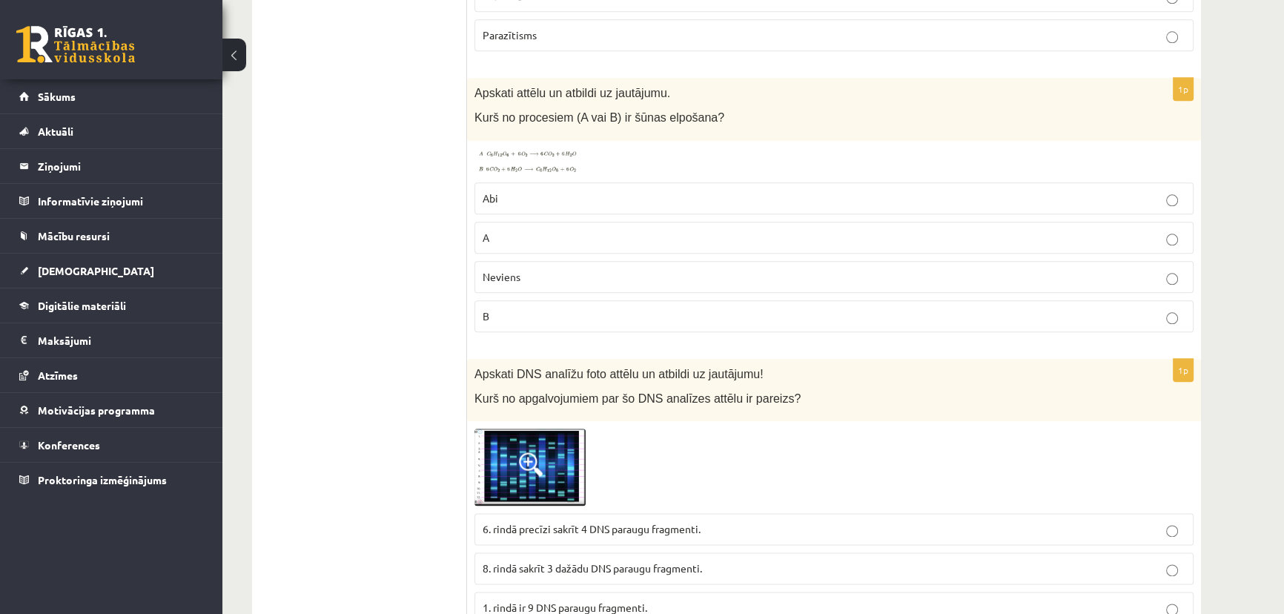
click at [556, 162] on img at bounding box center [529, 161] width 111 height 27
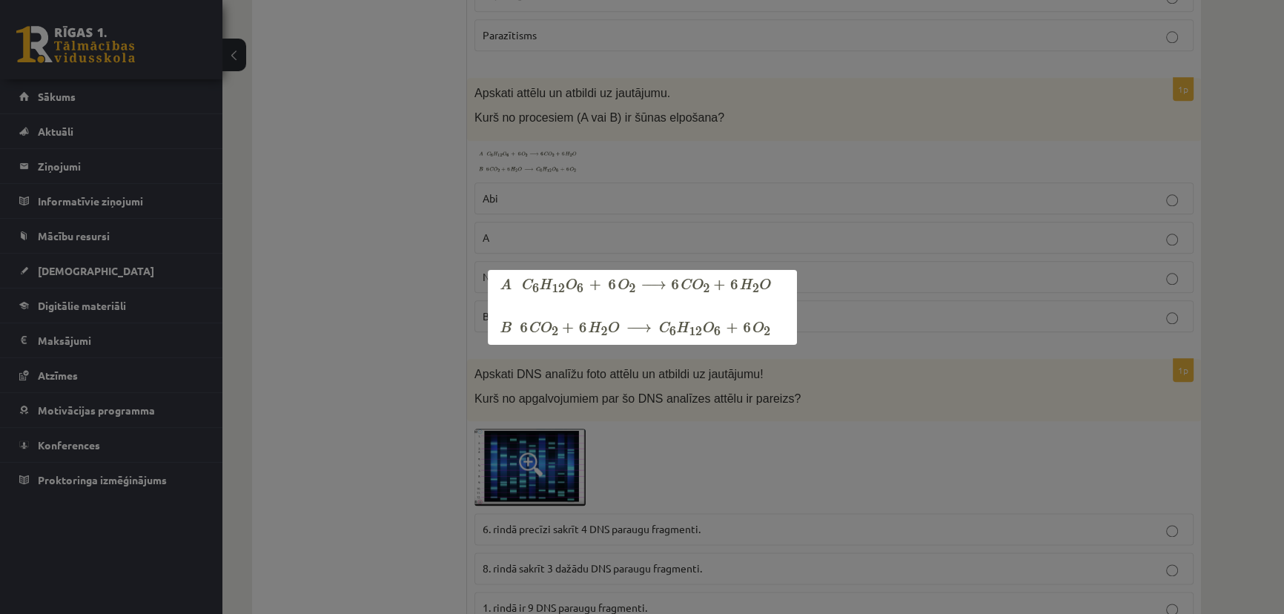
click at [651, 149] on div at bounding box center [642, 307] width 1284 height 614
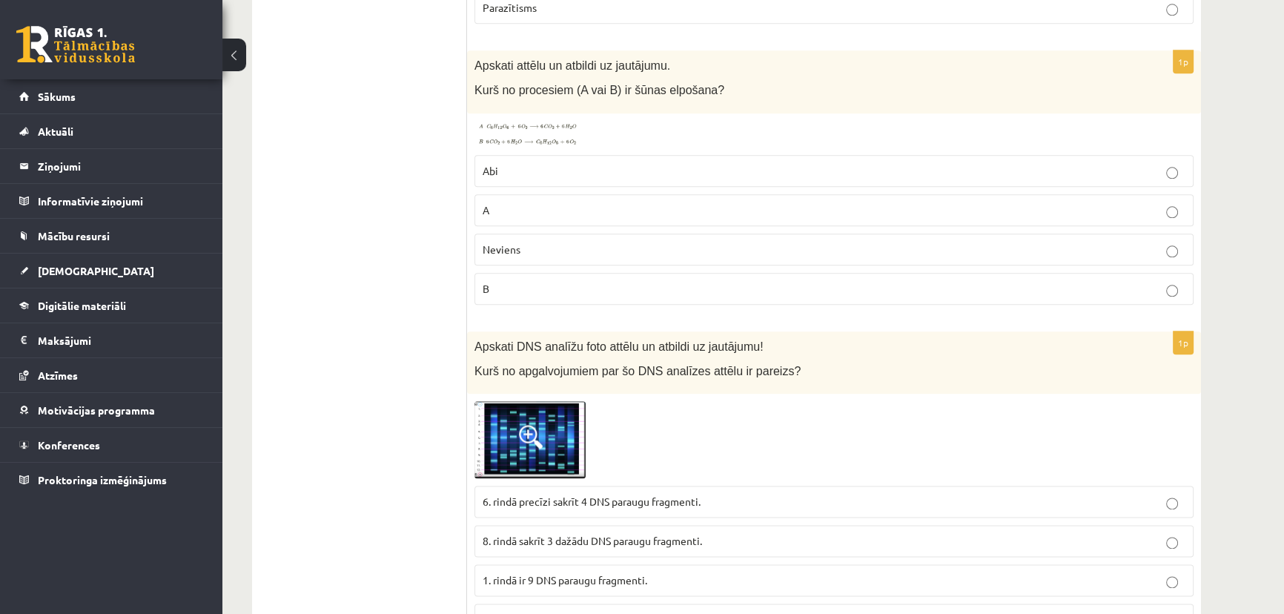
scroll to position [2221, 0]
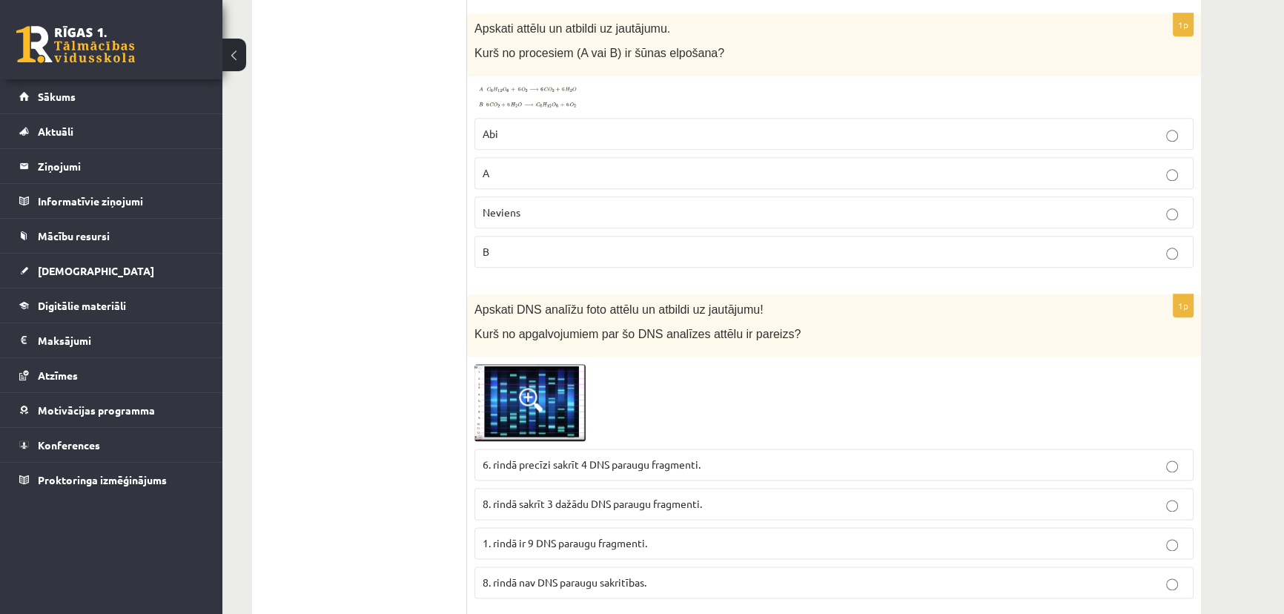
click at [535, 93] on img at bounding box center [529, 97] width 111 height 27
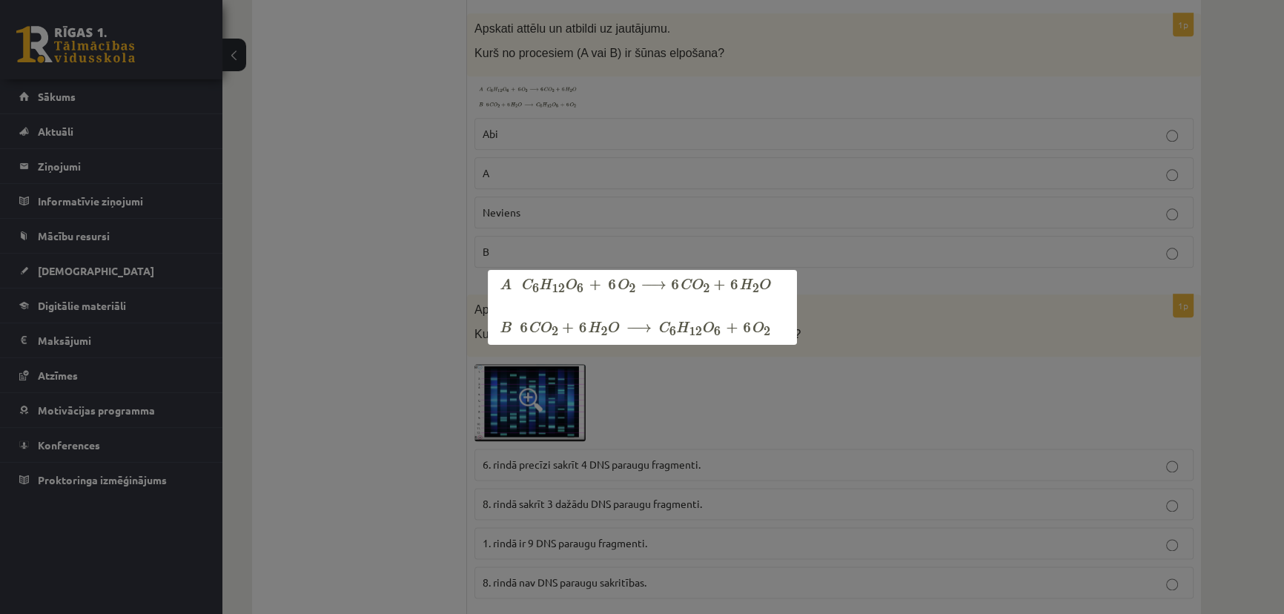
click at [1270, 183] on div at bounding box center [642, 307] width 1284 height 614
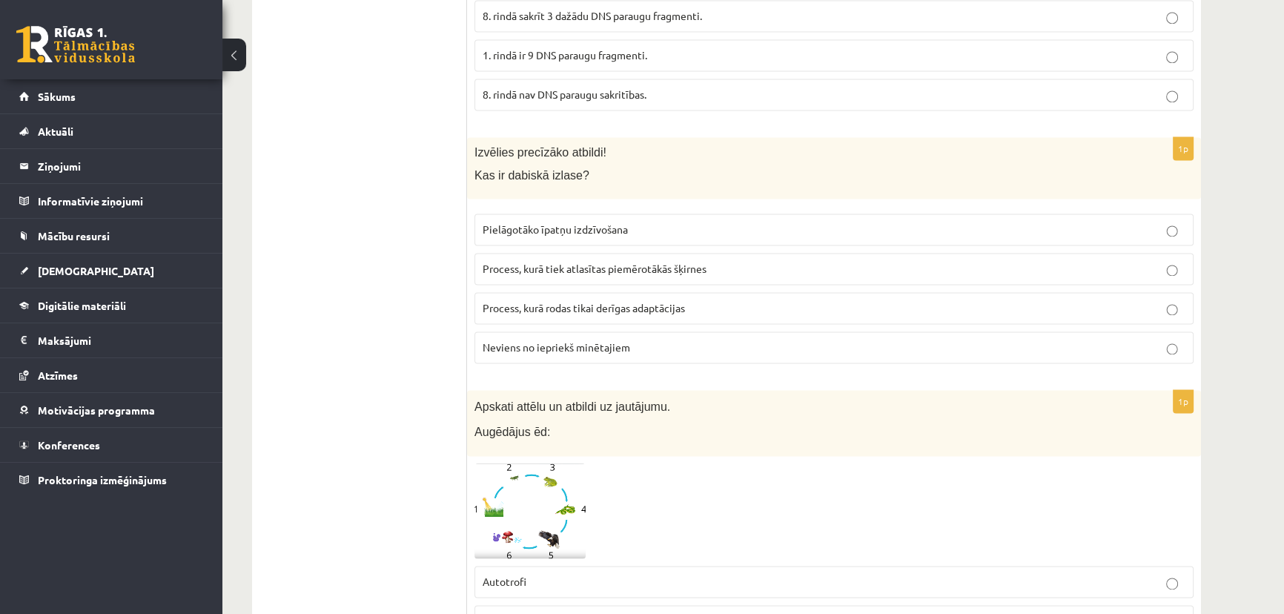
scroll to position [2759, 0]
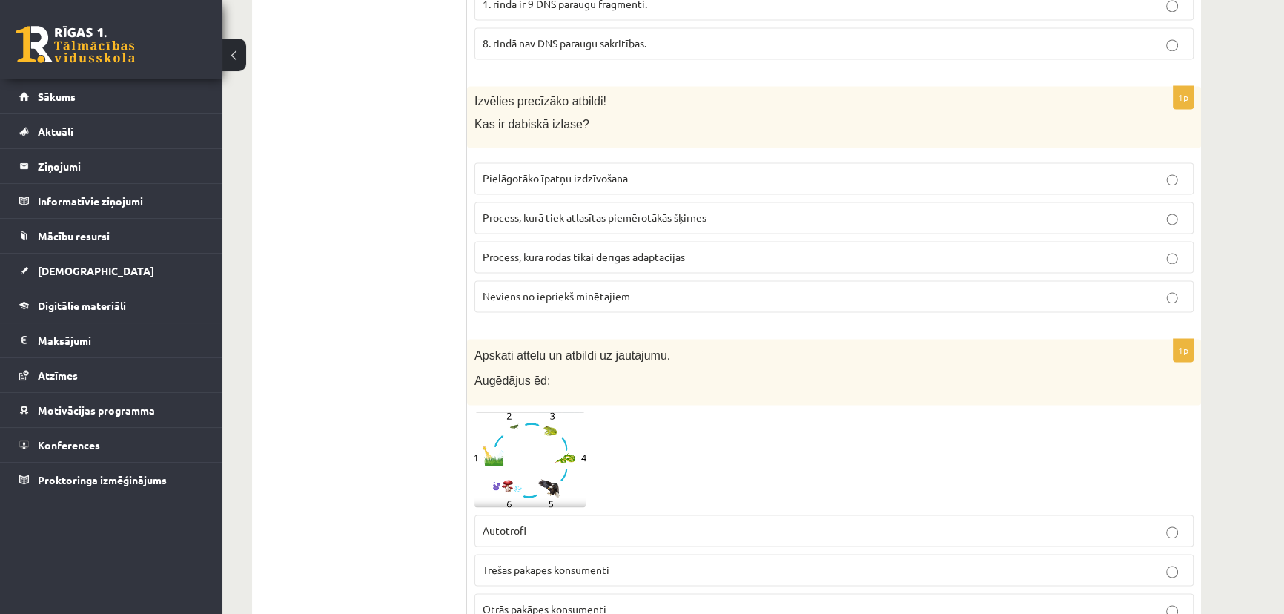
click at [581, 173] on span "Pielāgotāko īpatņu izdzīvošana" at bounding box center [554, 177] width 145 height 13
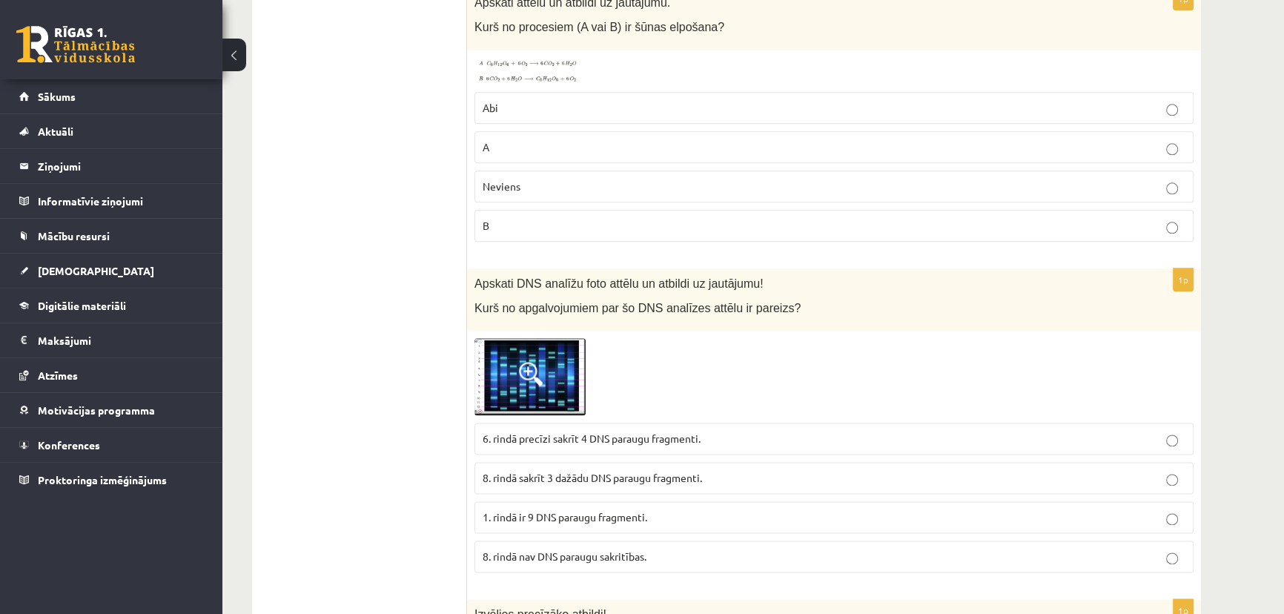
scroll to position [2221, 0]
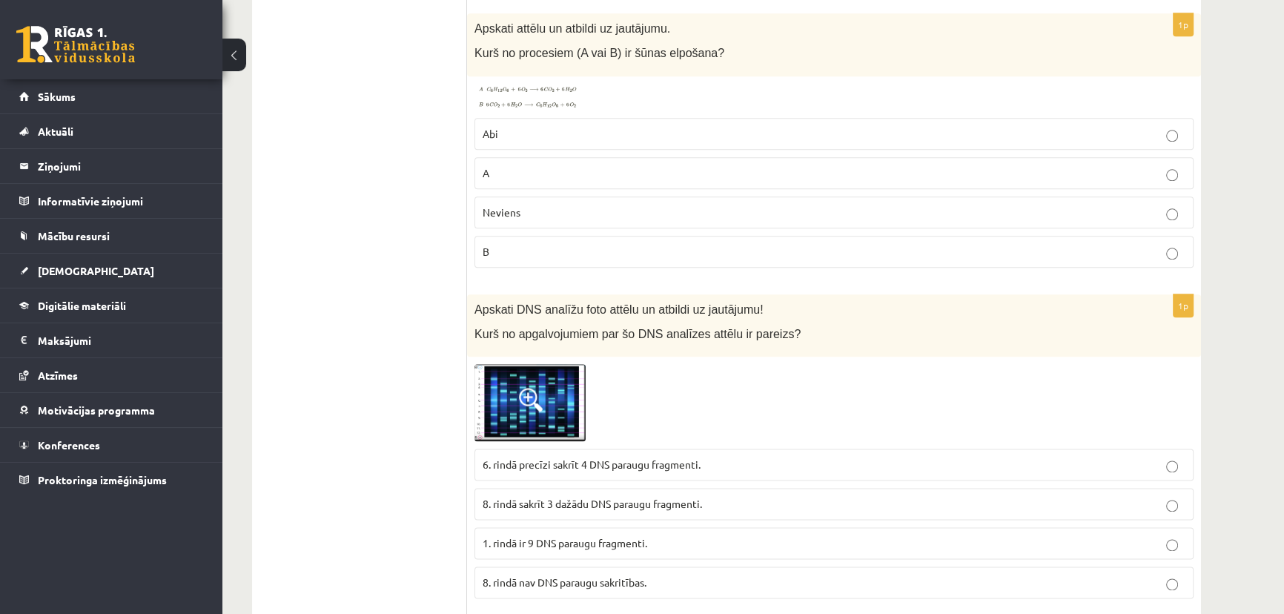
click at [526, 165] on p "A" at bounding box center [833, 173] width 703 height 16
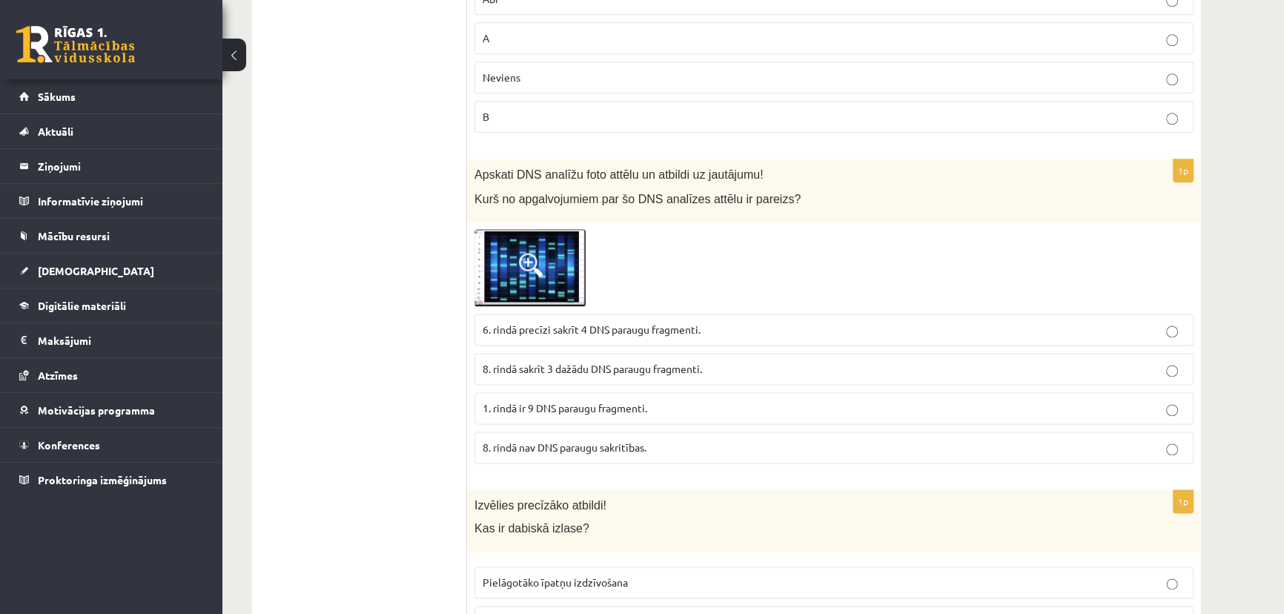
click at [554, 251] on img at bounding box center [529, 267] width 111 height 77
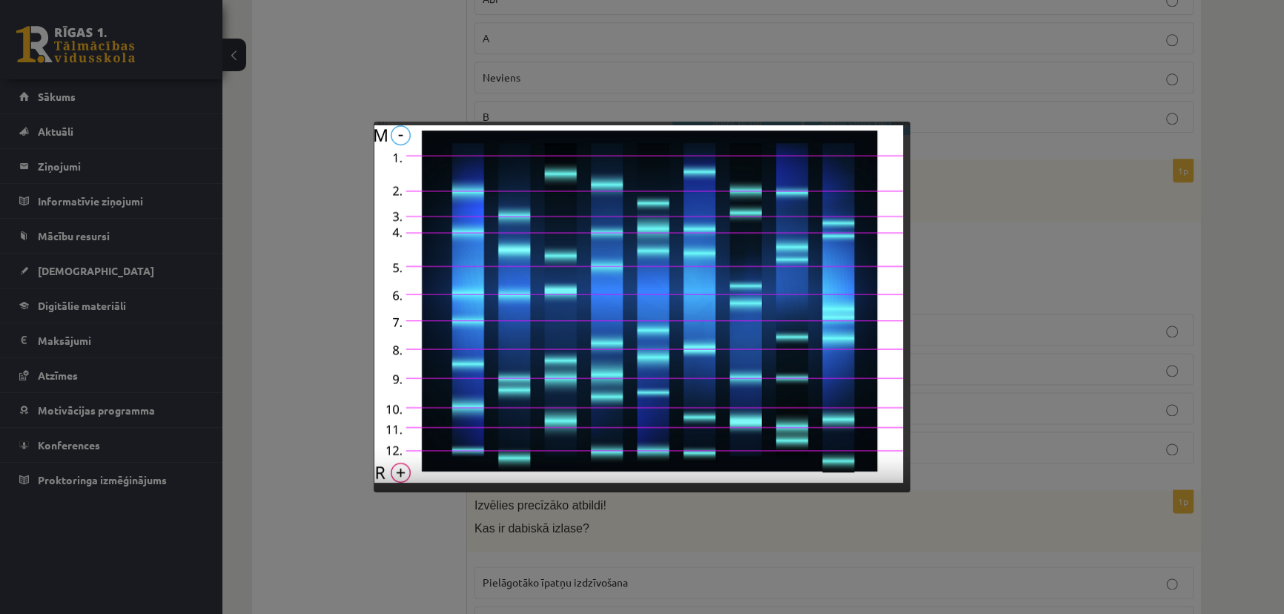
click at [976, 260] on div at bounding box center [642, 307] width 1284 height 614
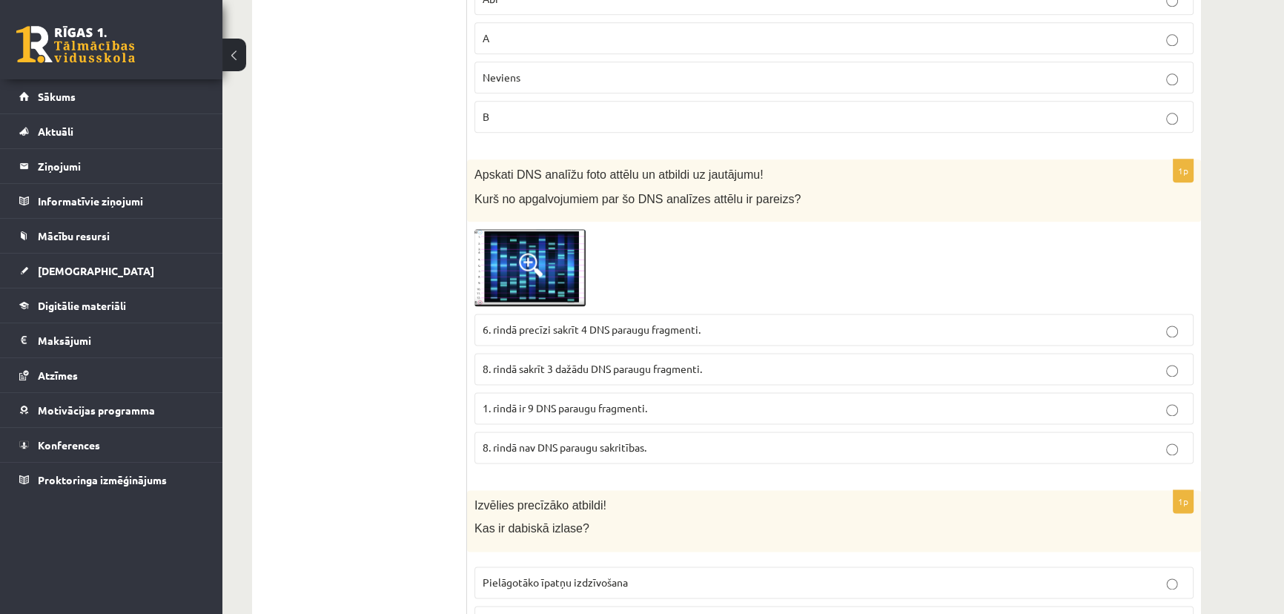
click at [547, 251] on img at bounding box center [529, 267] width 111 height 77
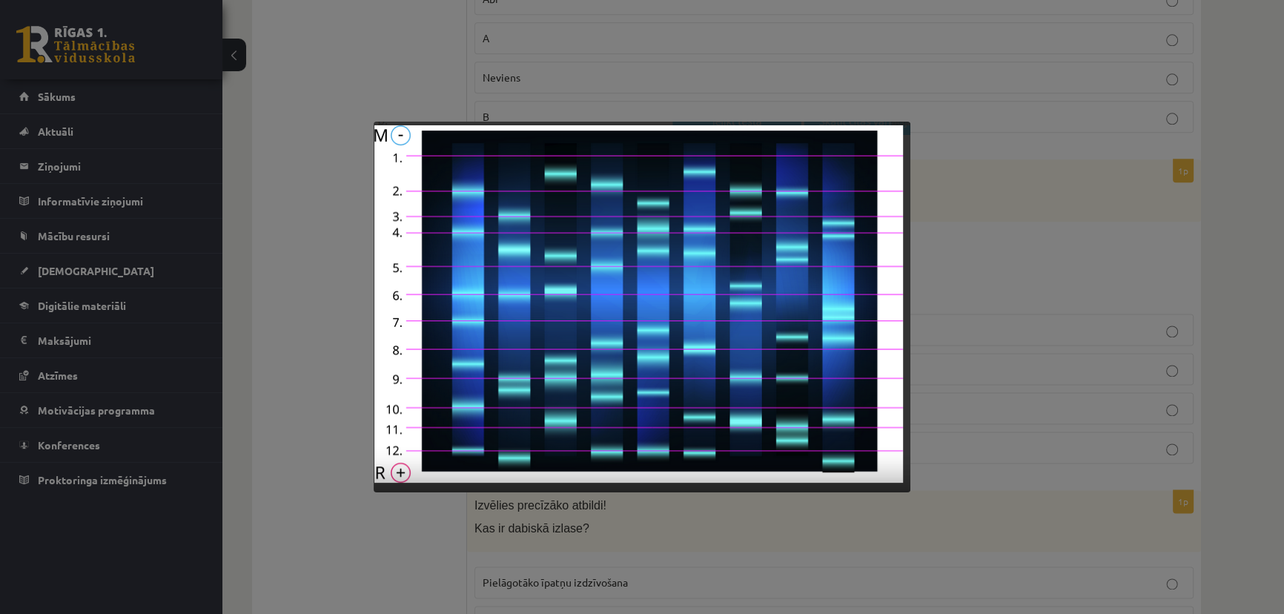
click at [1242, 298] on div at bounding box center [642, 307] width 1284 height 614
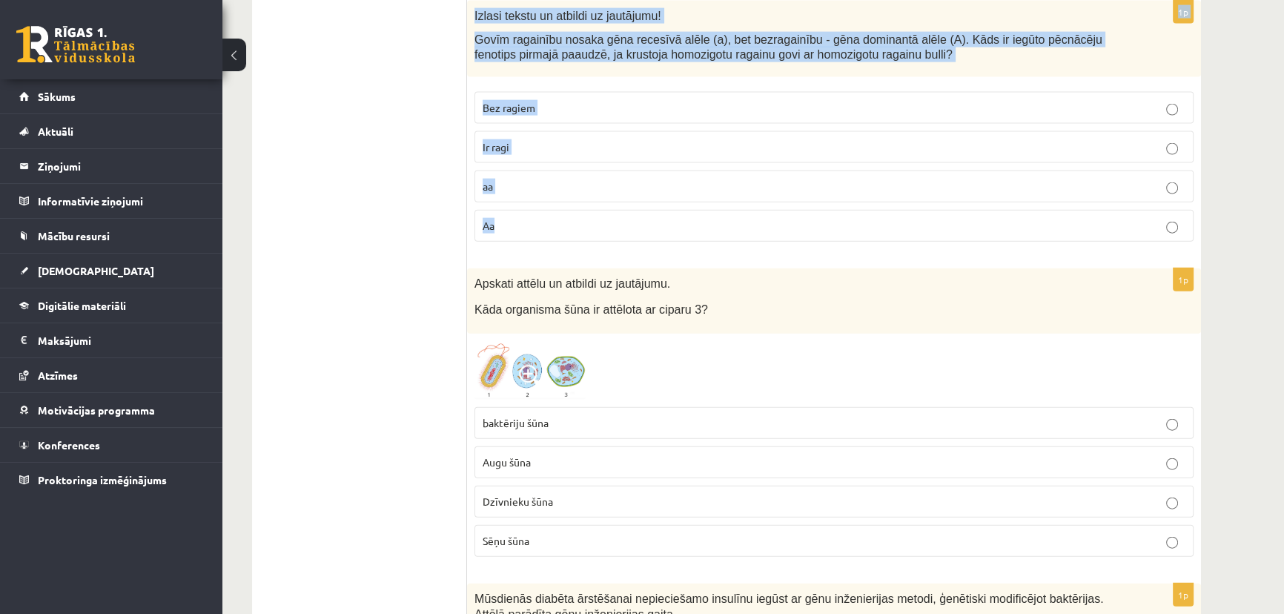
scroll to position [4242, 0]
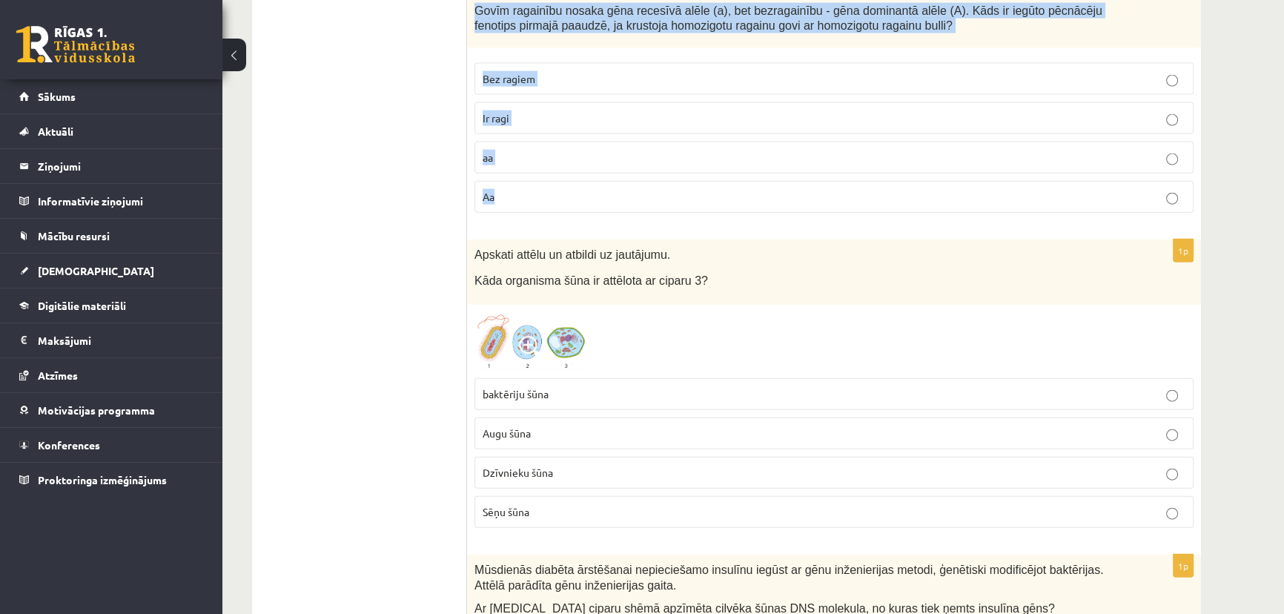
drag, startPoint x: 473, startPoint y: 163, endPoint x: 677, endPoint y: 194, distance: 206.9
copy form "Homozigotu alēli apzīmē ar: AA Bb Organisma īpašības Neviens no iepriekš minēta…"
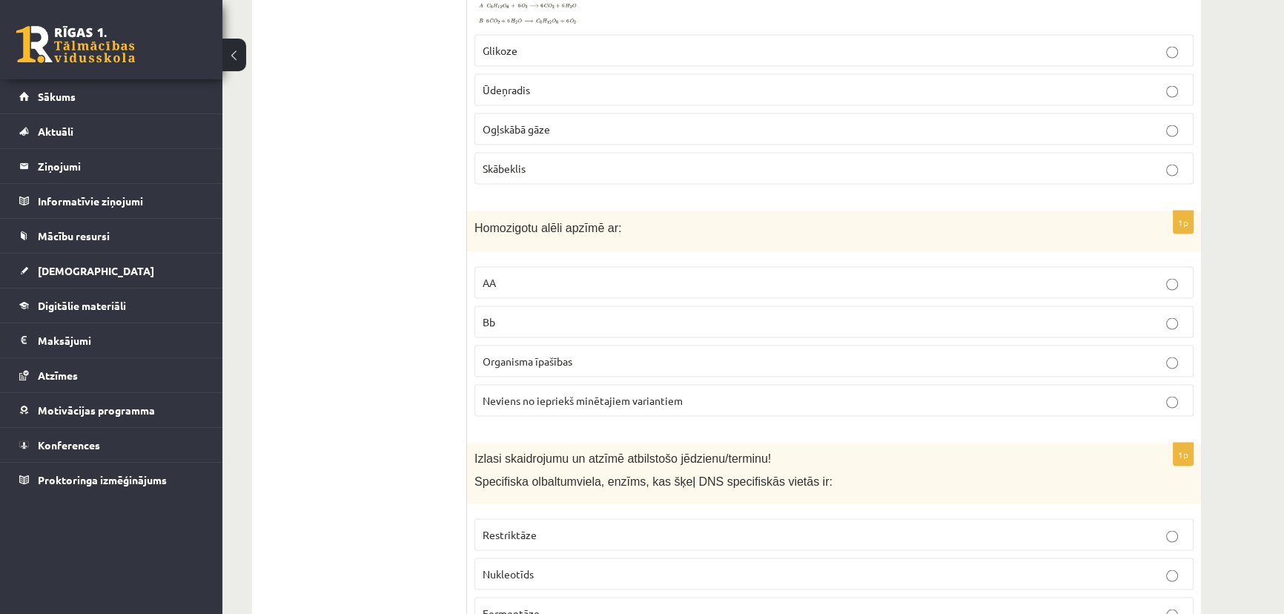
scroll to position [3568, 0]
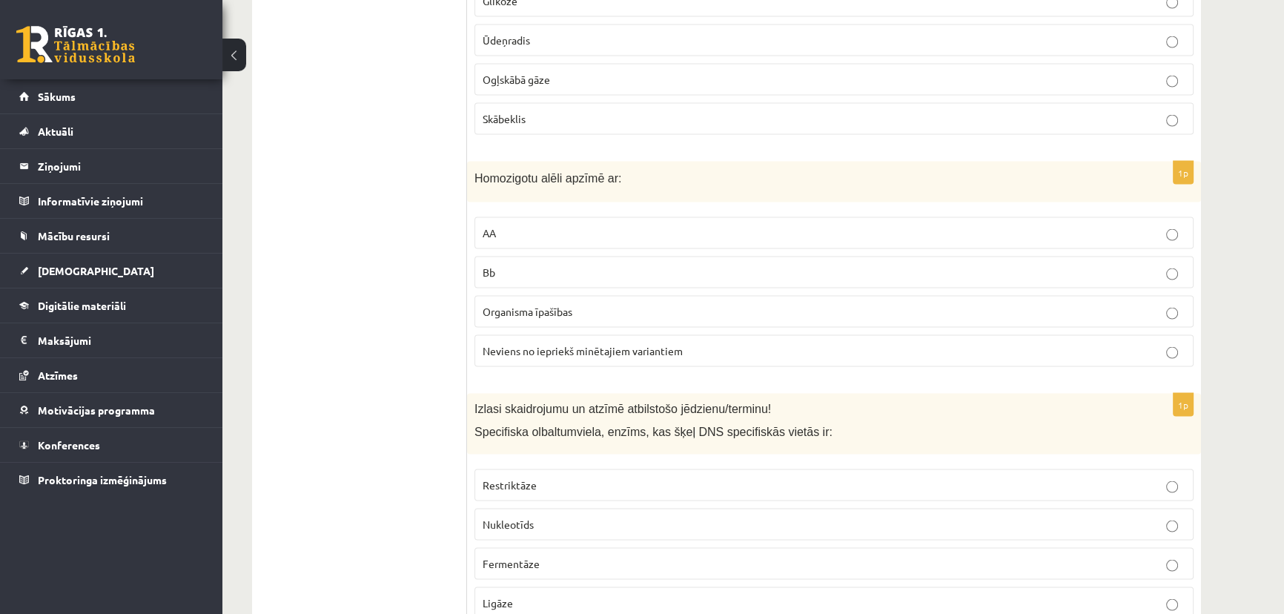
click at [647, 225] on p "AA" at bounding box center [833, 233] width 703 height 16
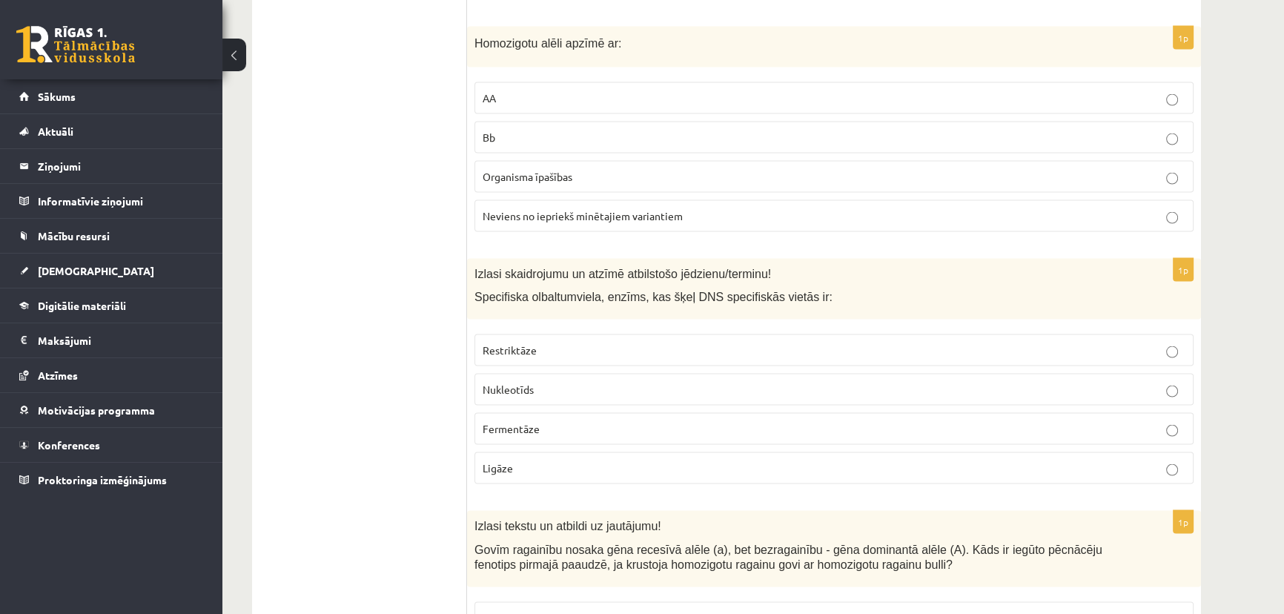
click at [534, 343] on span "Restriktāze" at bounding box center [509, 349] width 54 height 13
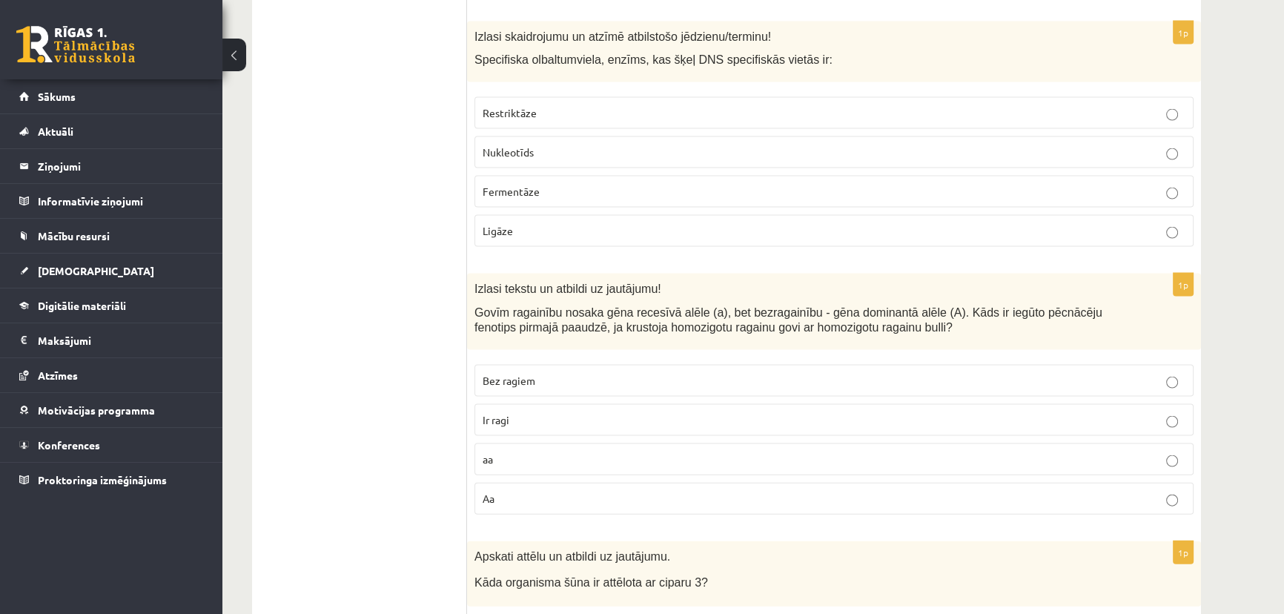
scroll to position [3973, 0]
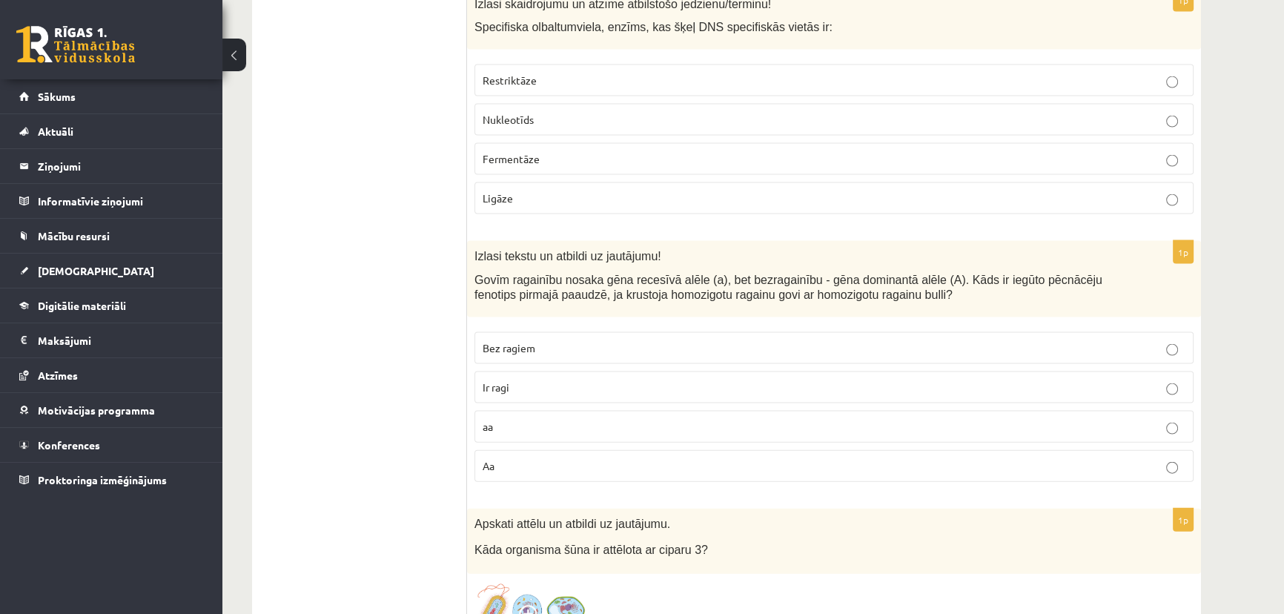
click at [628, 381] on p "Ir ragi" at bounding box center [833, 387] width 703 height 16
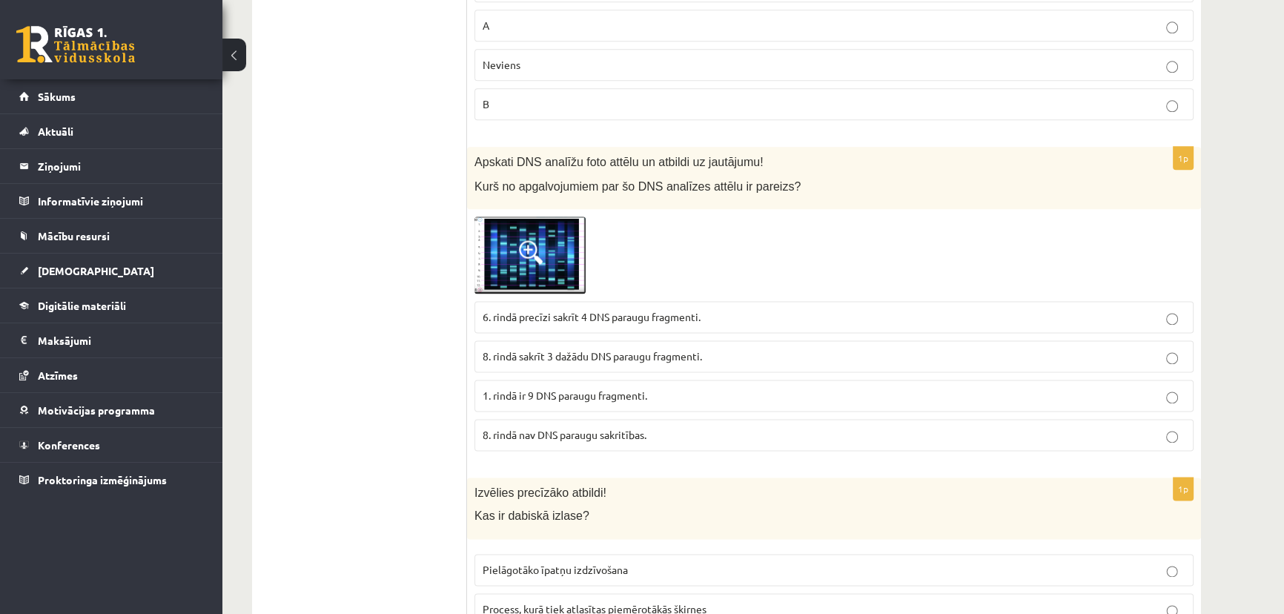
scroll to position [2355, 0]
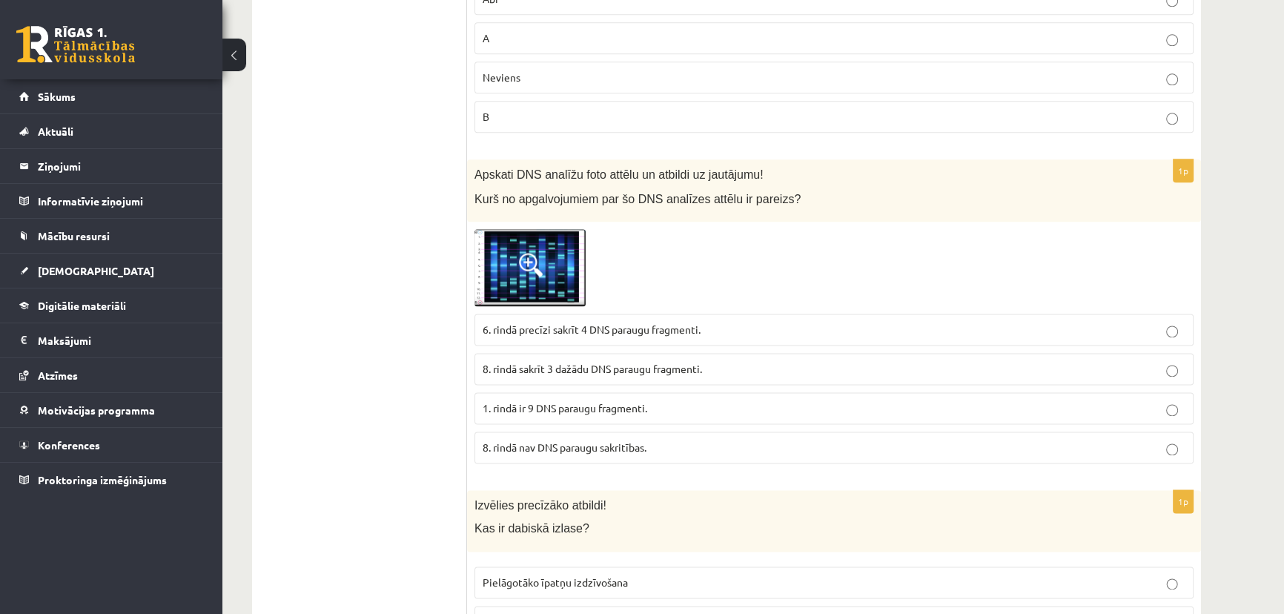
click at [629, 322] on span "6. rindā precīzi sakrīt 4 DNS paraugu fragmenti." at bounding box center [591, 328] width 218 height 13
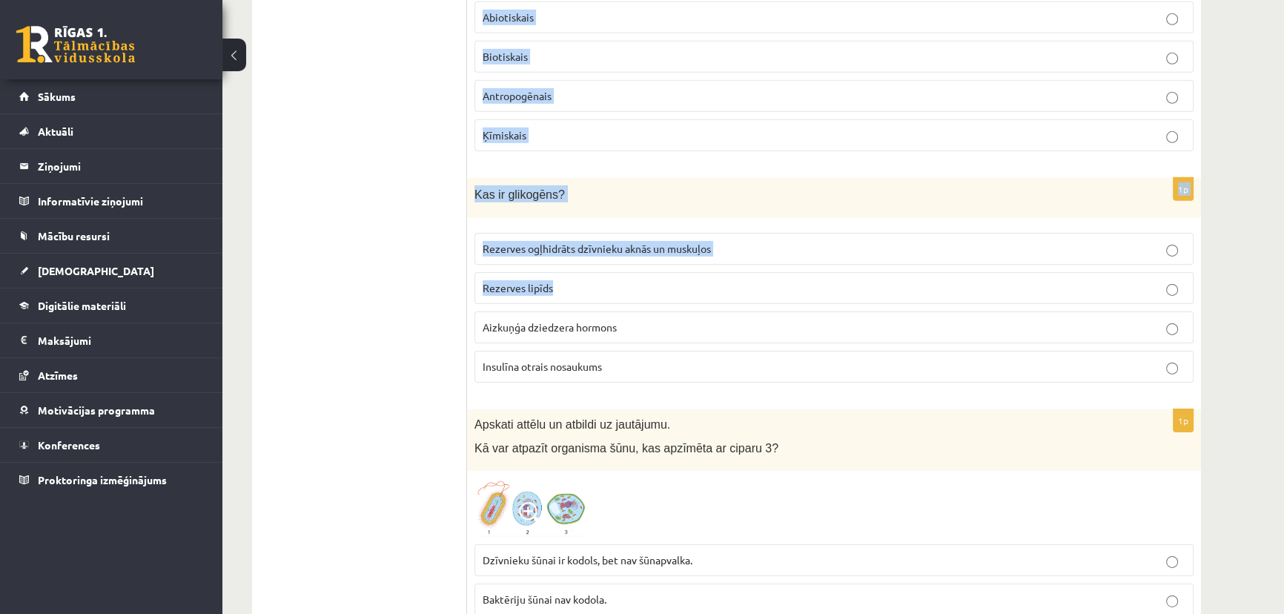
scroll to position [5994, 0]
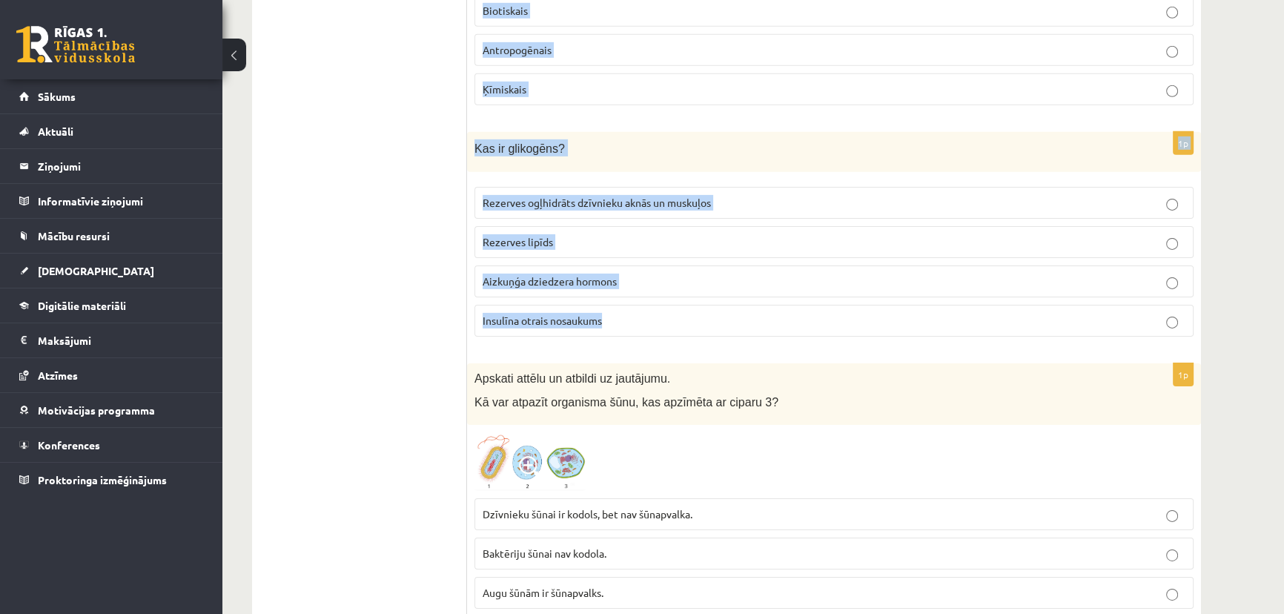
drag, startPoint x: 482, startPoint y: 101, endPoint x: 757, endPoint y: 292, distance: 334.9
copy form "DNS nukleotīds sastāv no slāpekļa bāzes, dezoksiribozes un fosfāta grupas. Pirm…"
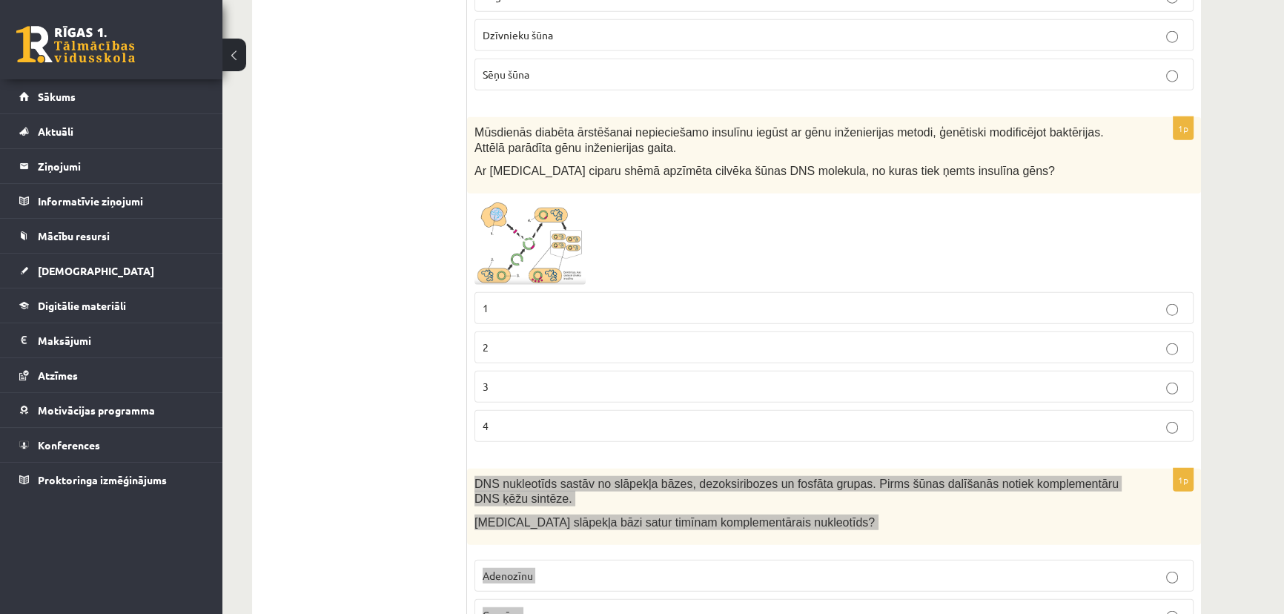
scroll to position [4646, 0]
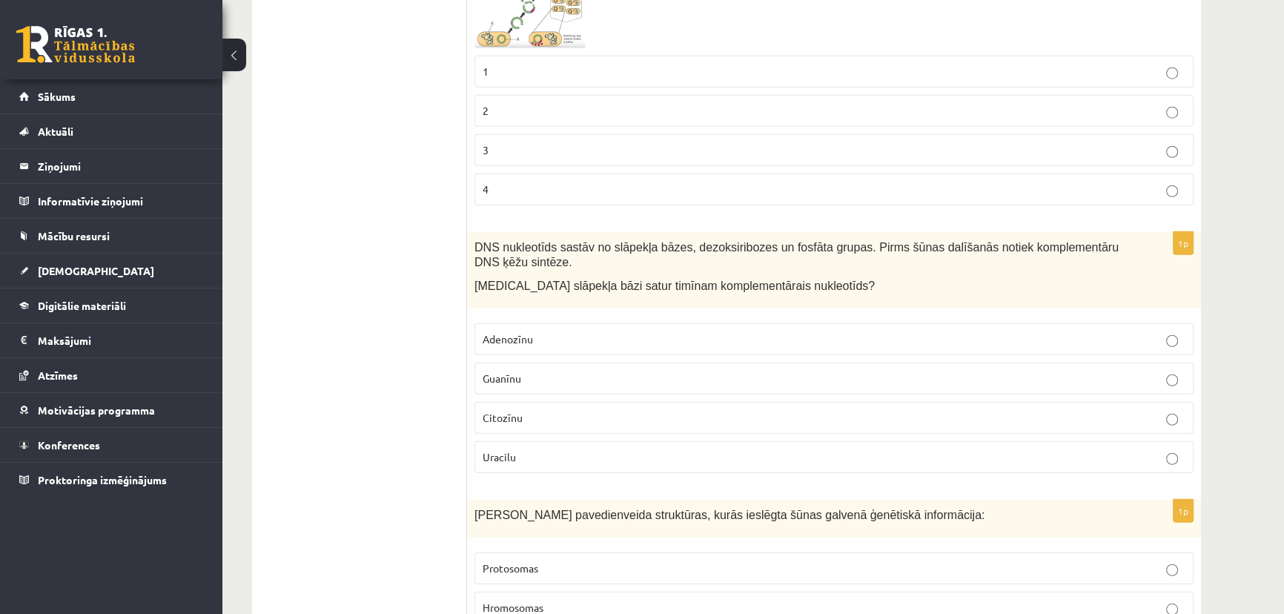
scroll to position [5050, 0]
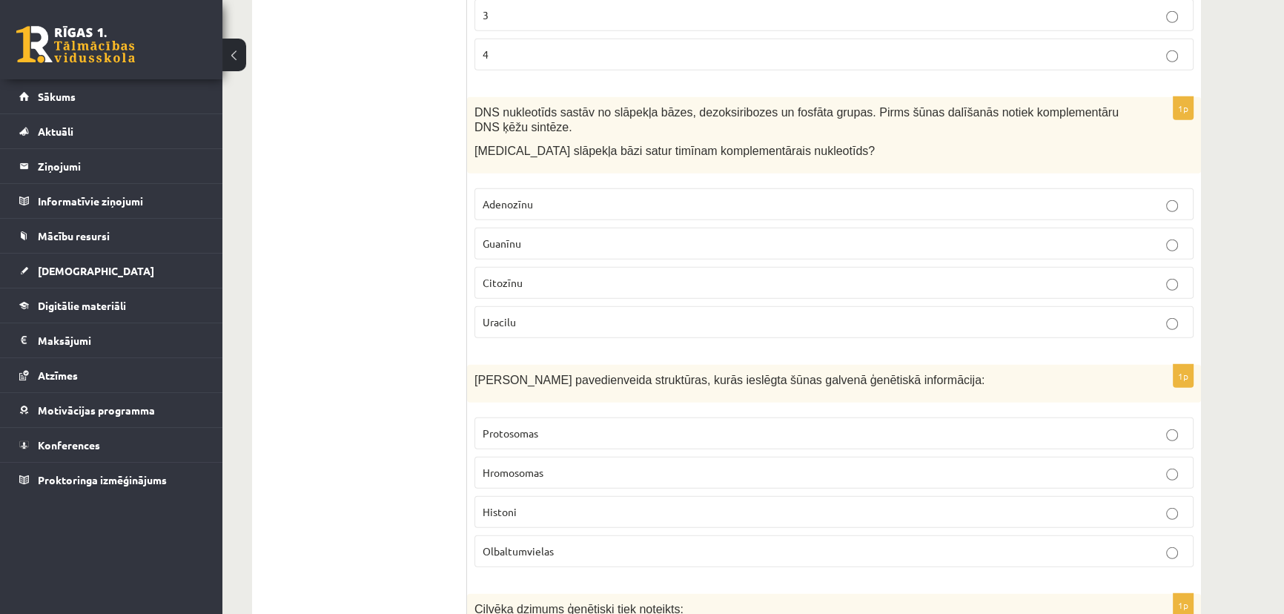
click at [516, 197] on span "Adenozīnu" at bounding box center [507, 203] width 50 height 13
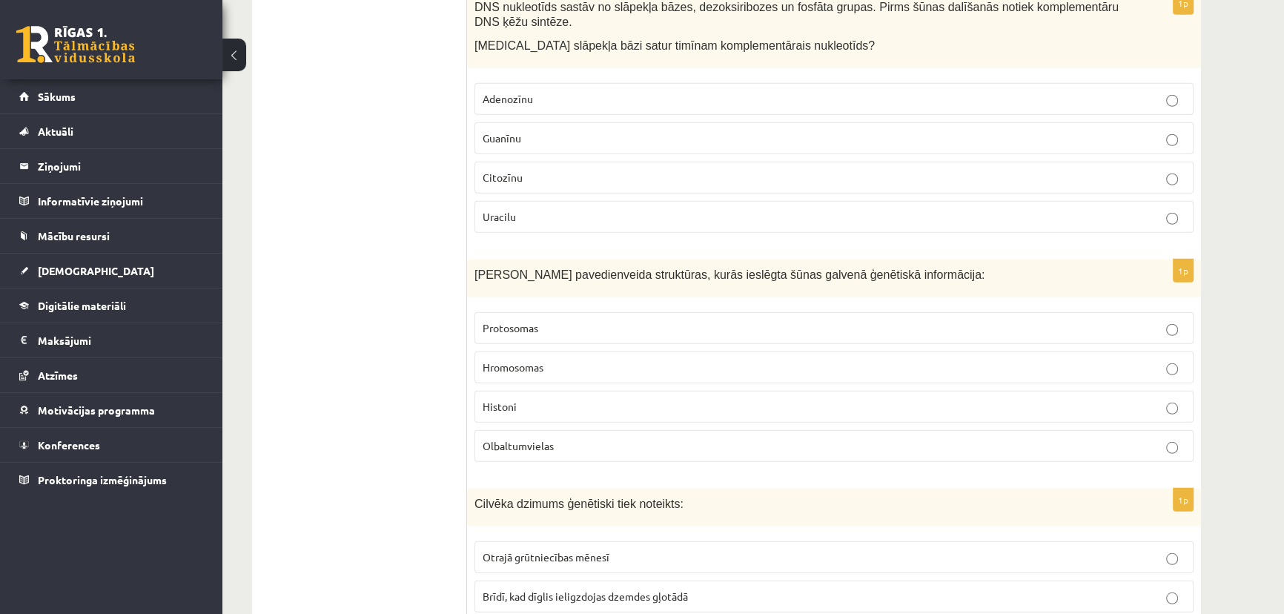
scroll to position [5185, 0]
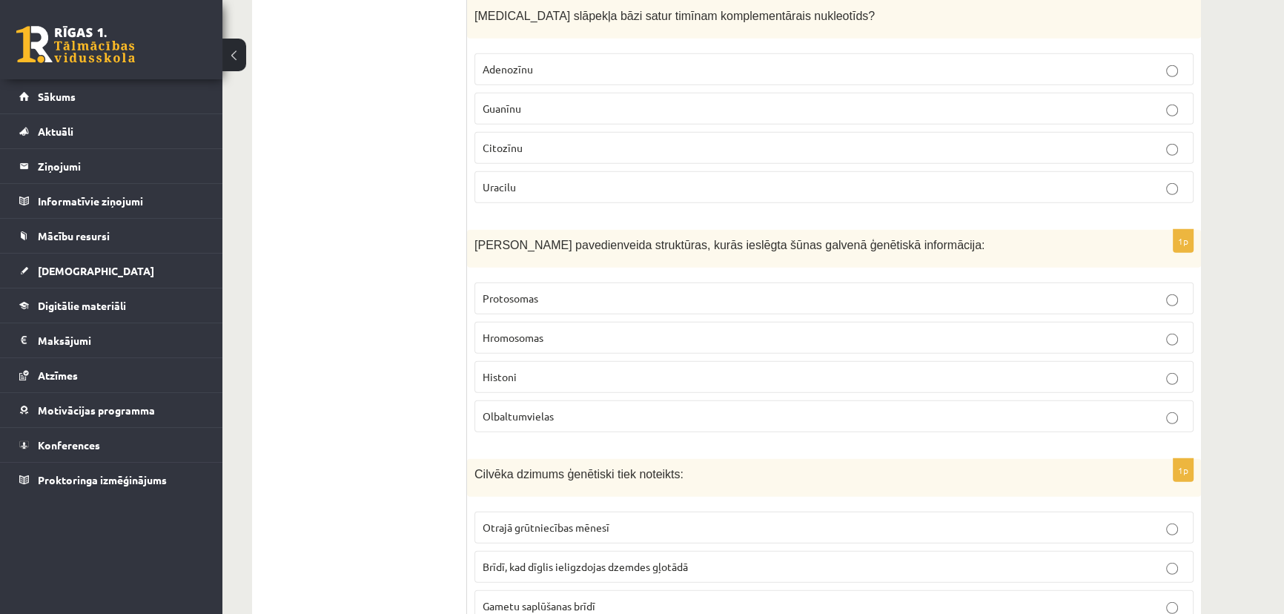
click at [540, 334] on label "Hromosomas" at bounding box center [833, 338] width 719 height 32
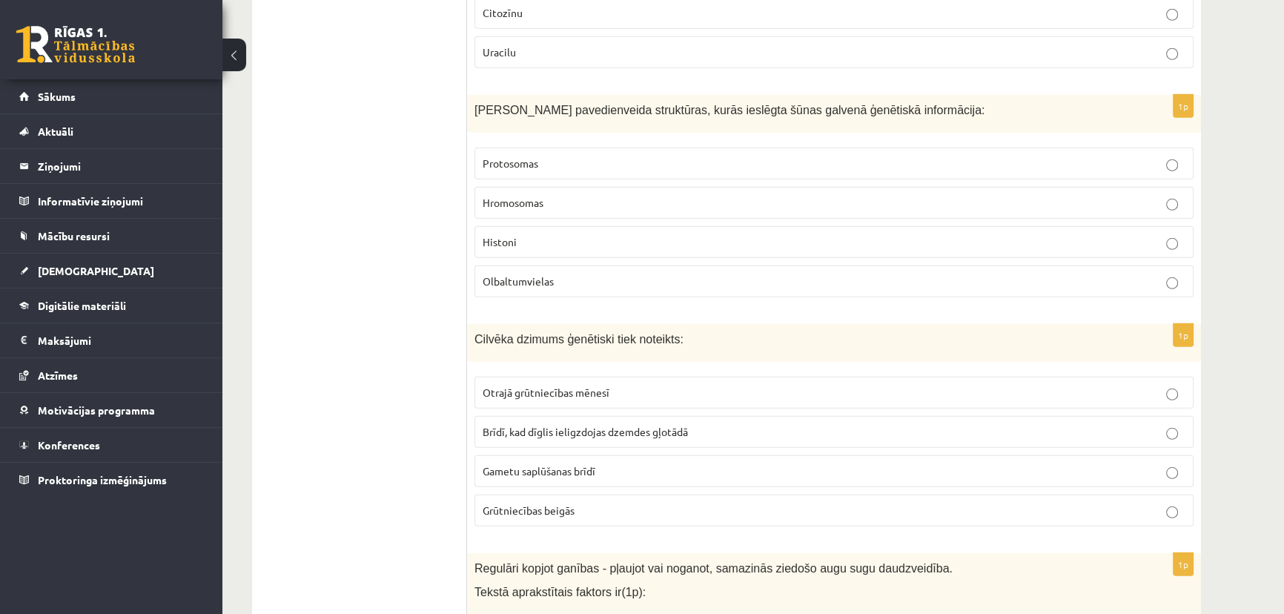
scroll to position [5455, 0]
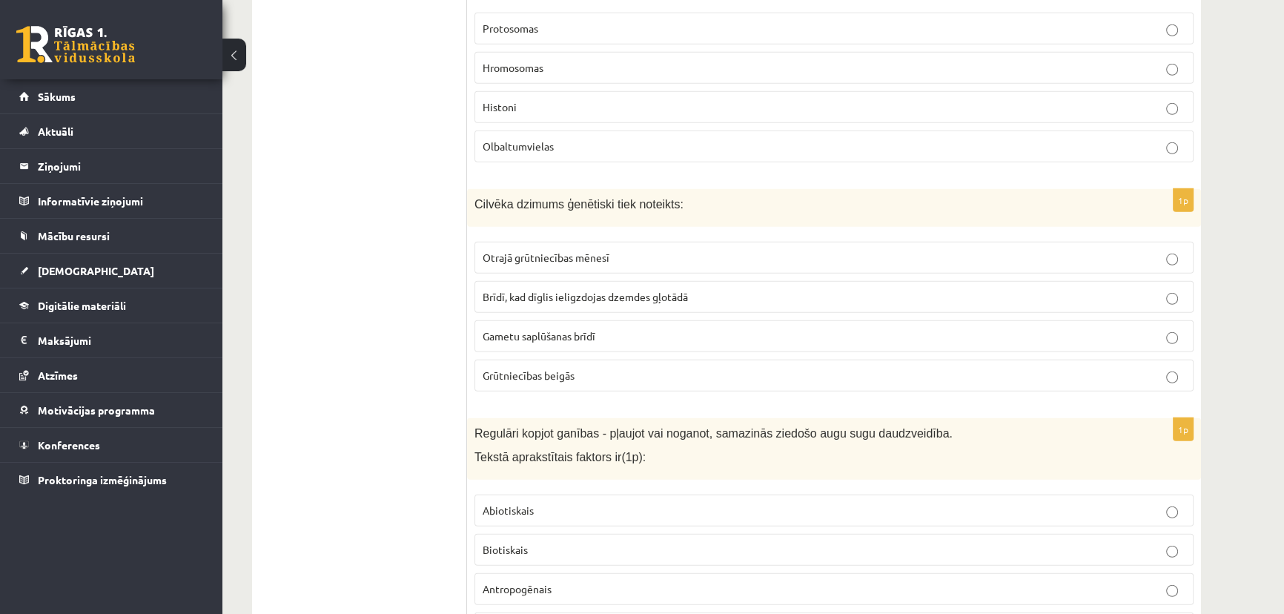
click at [541, 328] on p "Gametu saplūšanas brīdī" at bounding box center [833, 336] width 703 height 16
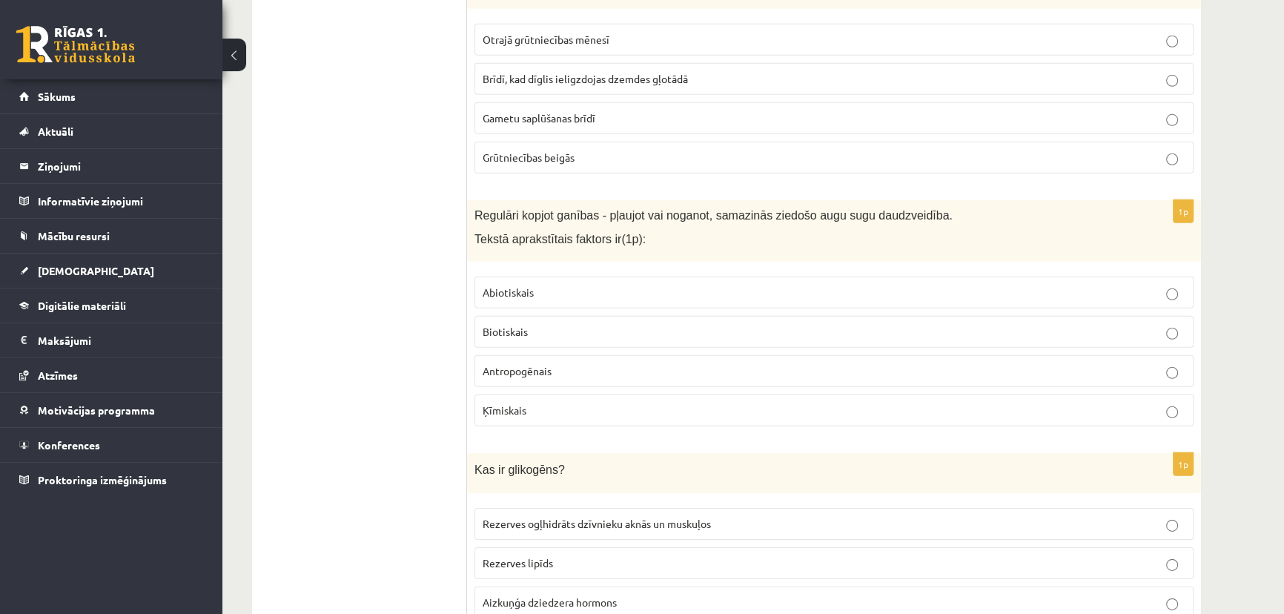
scroll to position [5724, 0]
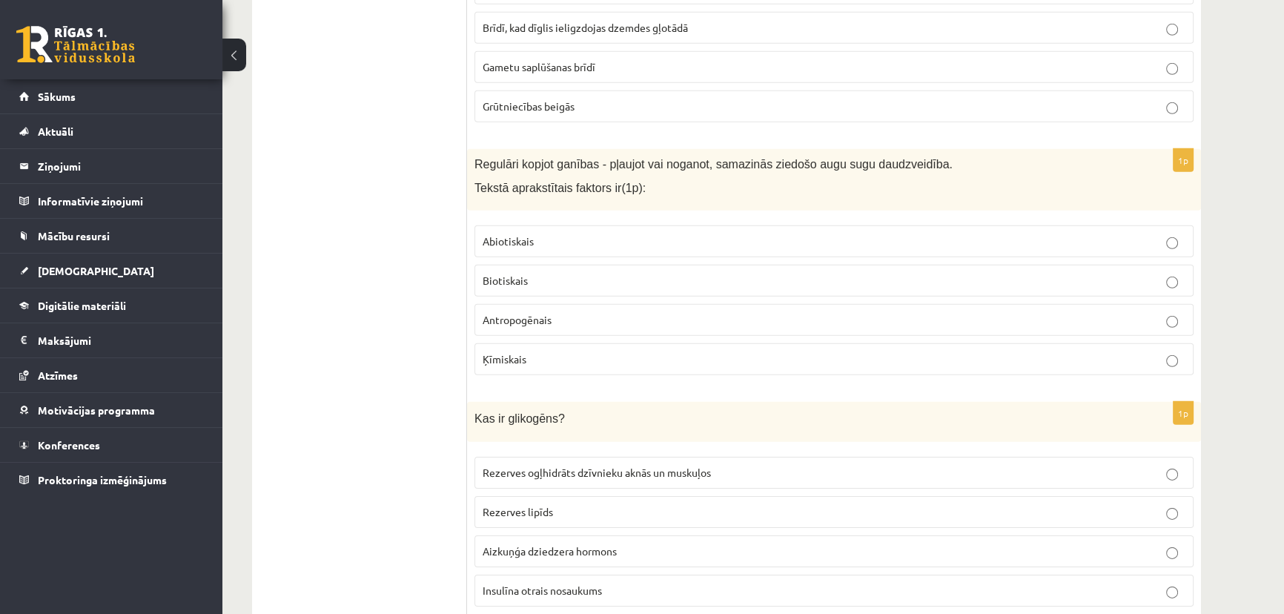
click at [537, 313] on span "Antropogēnais" at bounding box center [516, 319] width 69 height 13
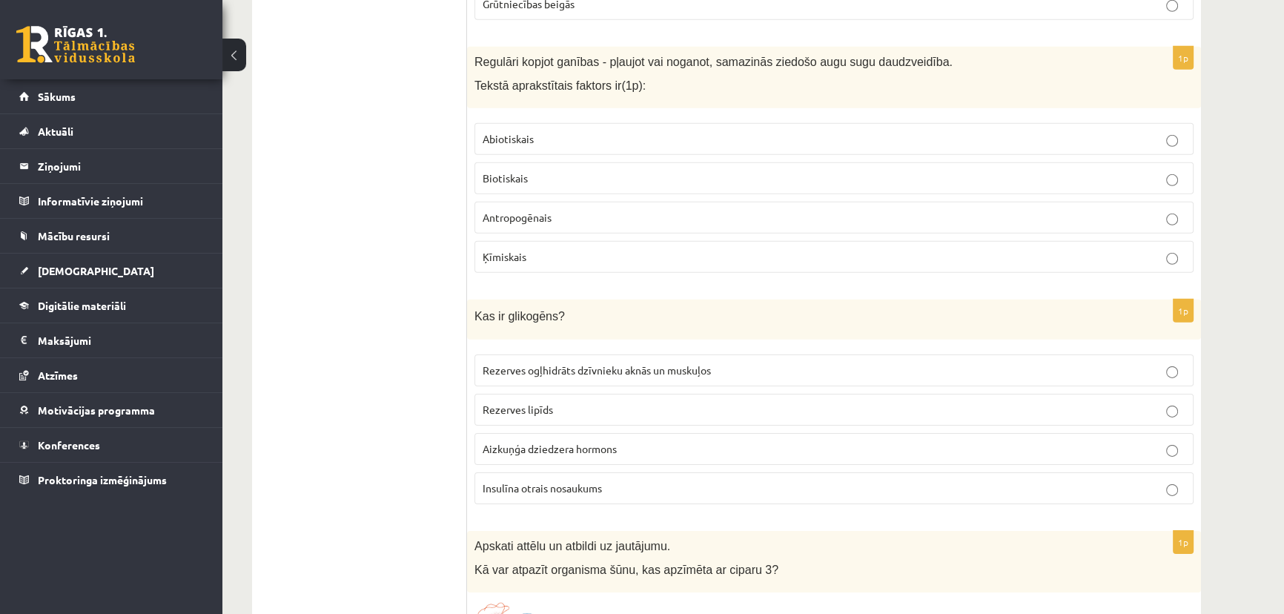
scroll to position [5859, 0]
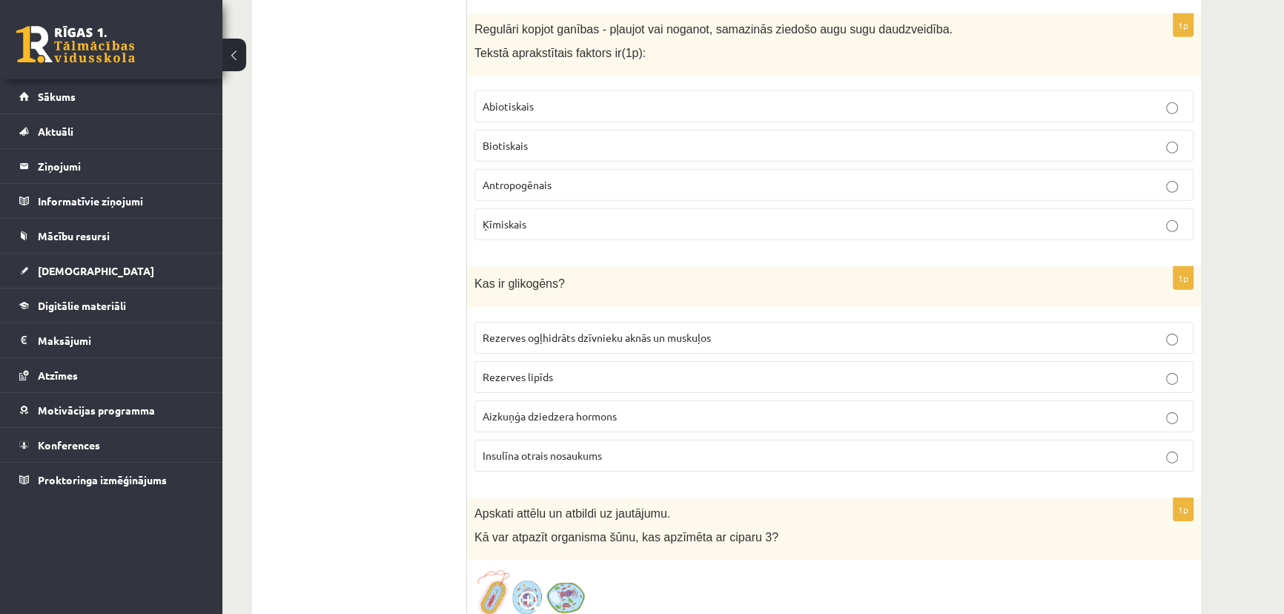
click at [603, 331] on span "Rezerves ogļhidrāts dzīvnieku aknās un muskuļos" at bounding box center [596, 337] width 228 height 13
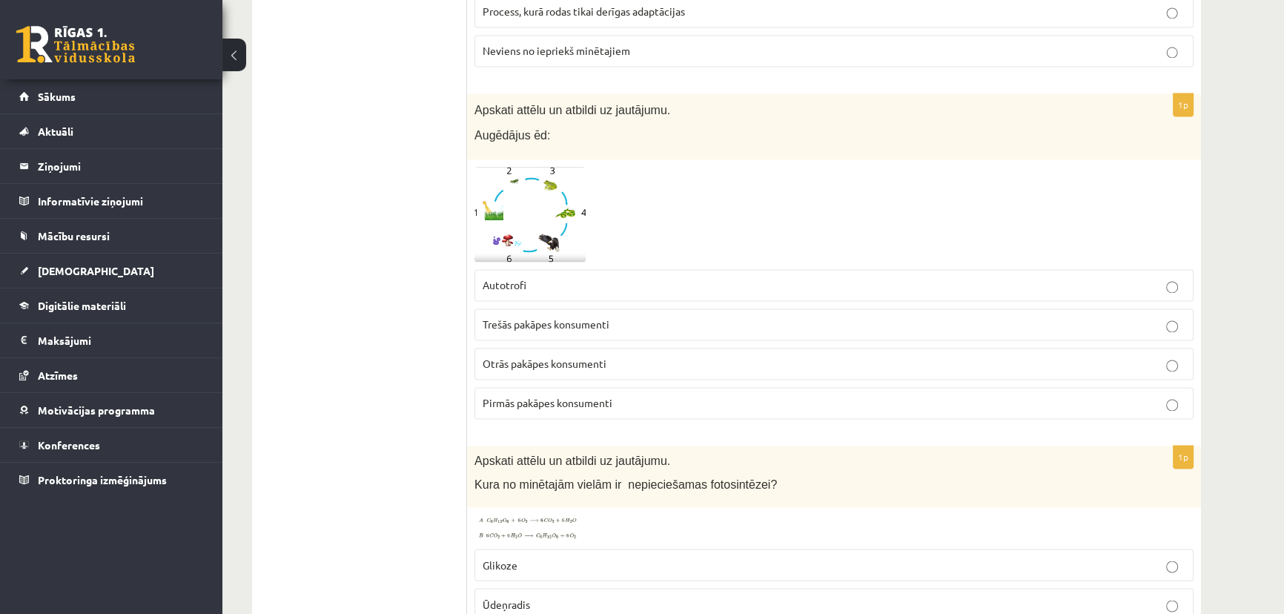
scroll to position [3029, 0]
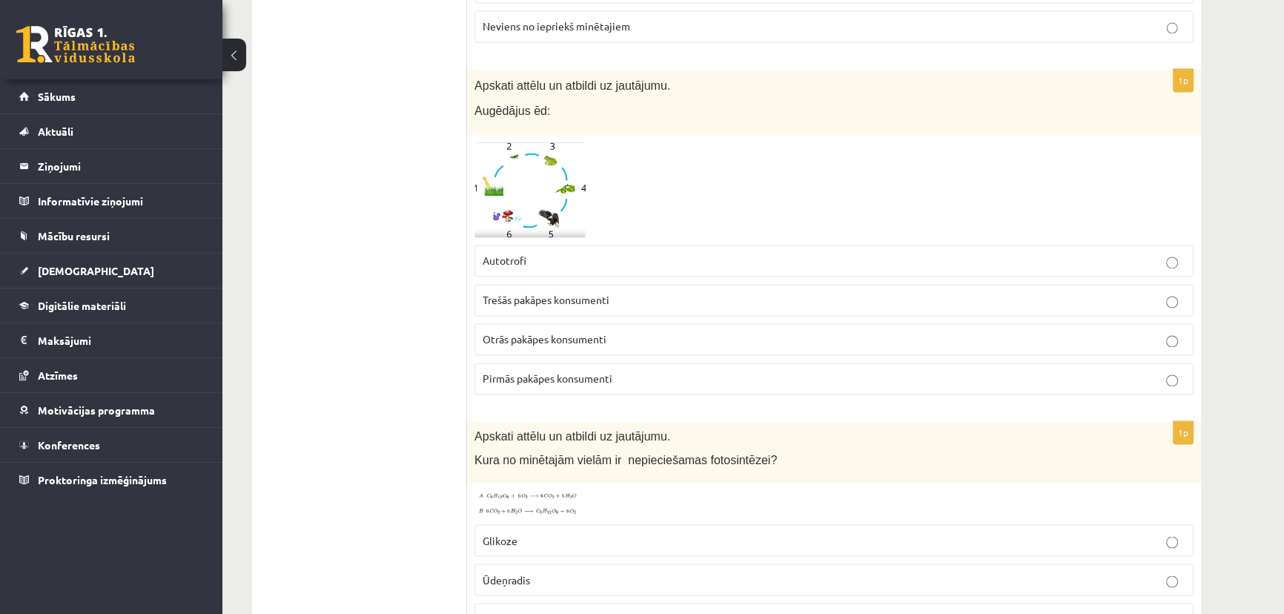
click at [738, 214] on div at bounding box center [833, 190] width 719 height 96
click at [534, 171] on span at bounding box center [531, 178] width 24 height 24
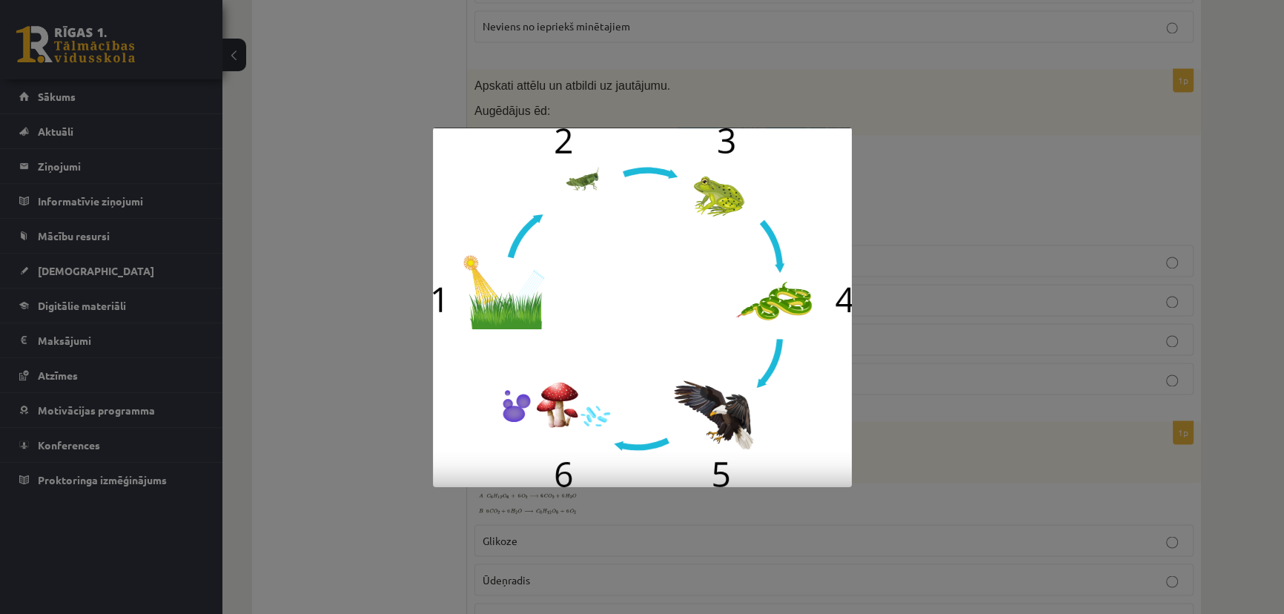
click at [893, 210] on div at bounding box center [642, 307] width 1284 height 614
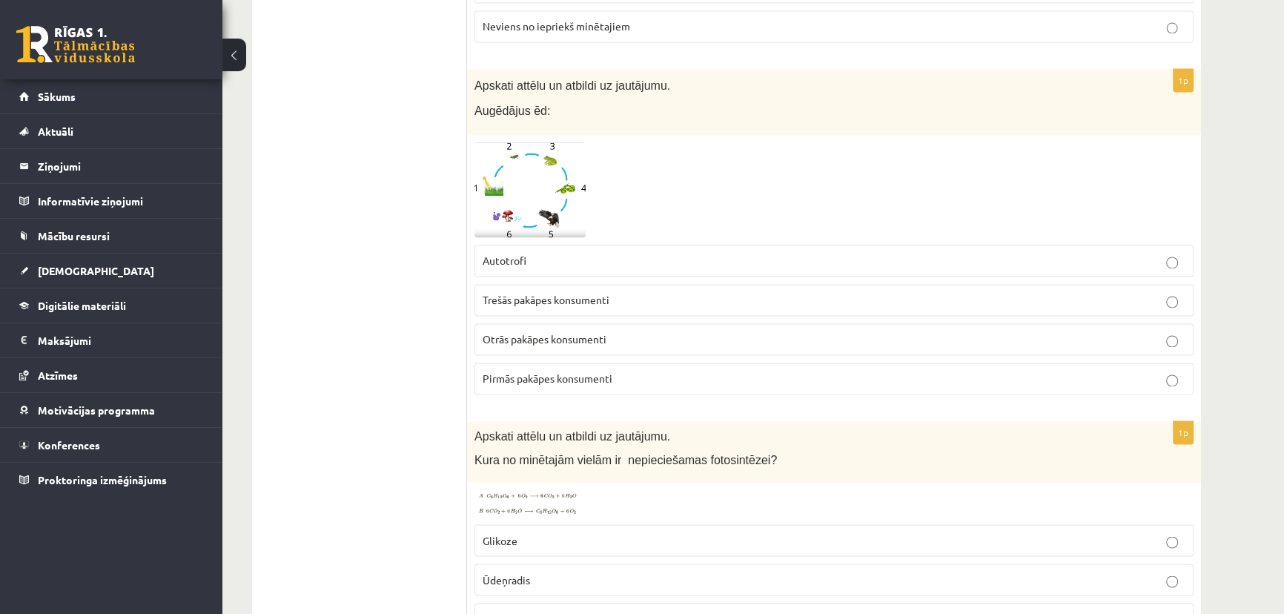
click at [588, 362] on label "Pirmās pakāpes konsumenti" at bounding box center [833, 378] width 719 height 32
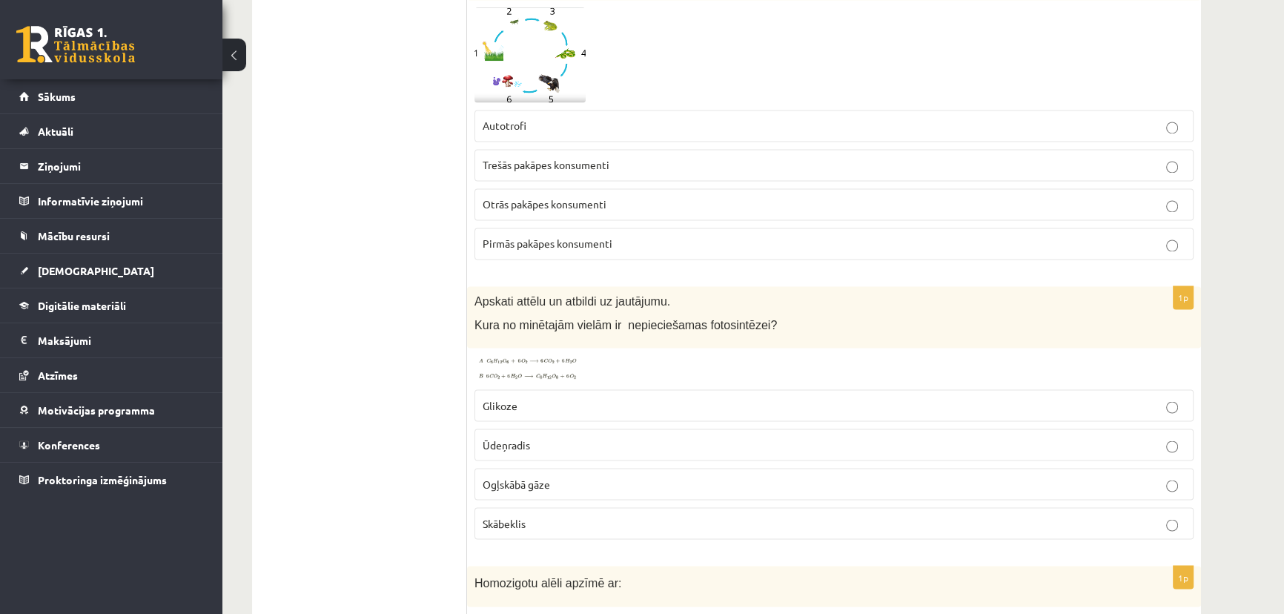
scroll to position [3298, 0]
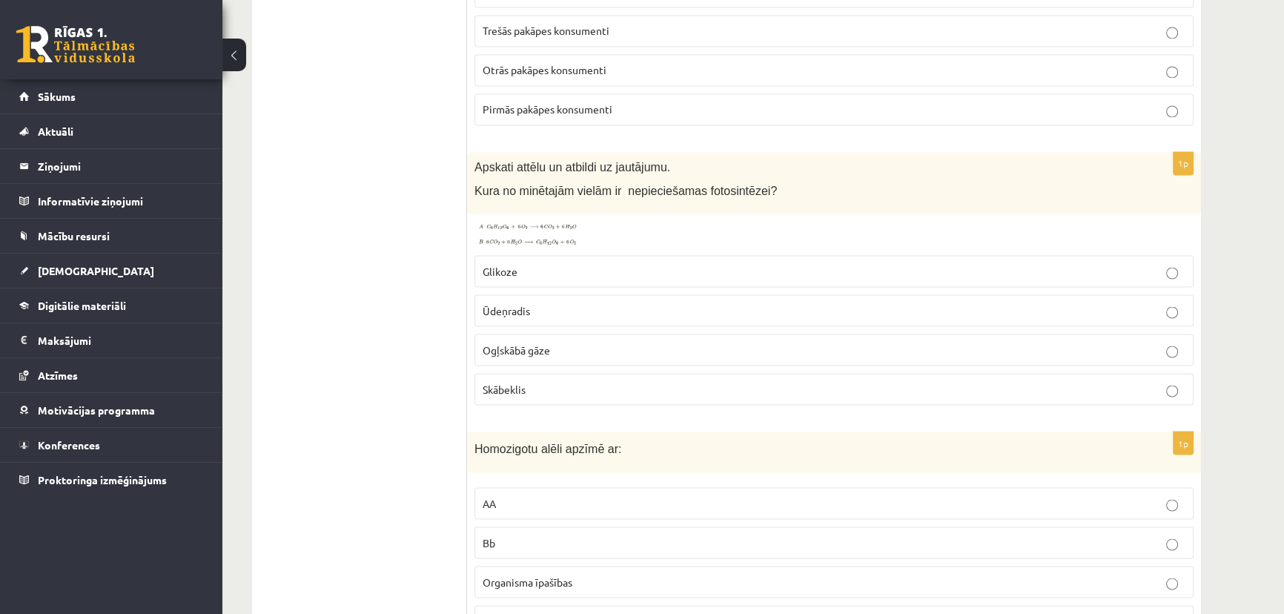
click at [516, 231] on img at bounding box center [529, 234] width 111 height 27
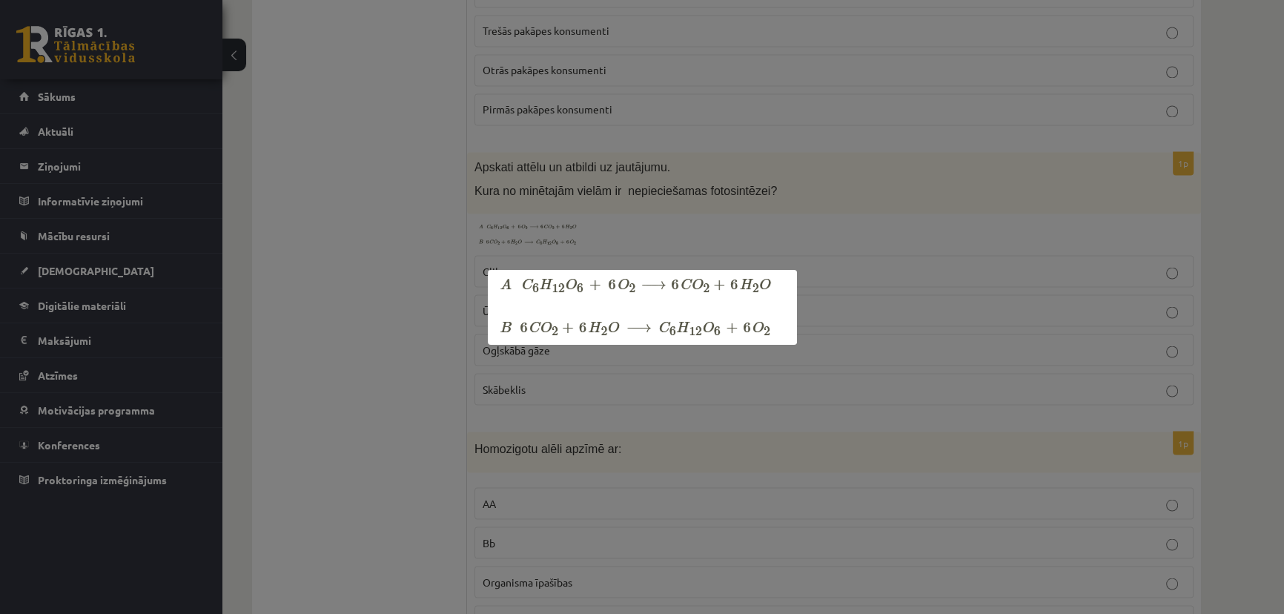
click at [694, 195] on div at bounding box center [642, 307] width 1284 height 614
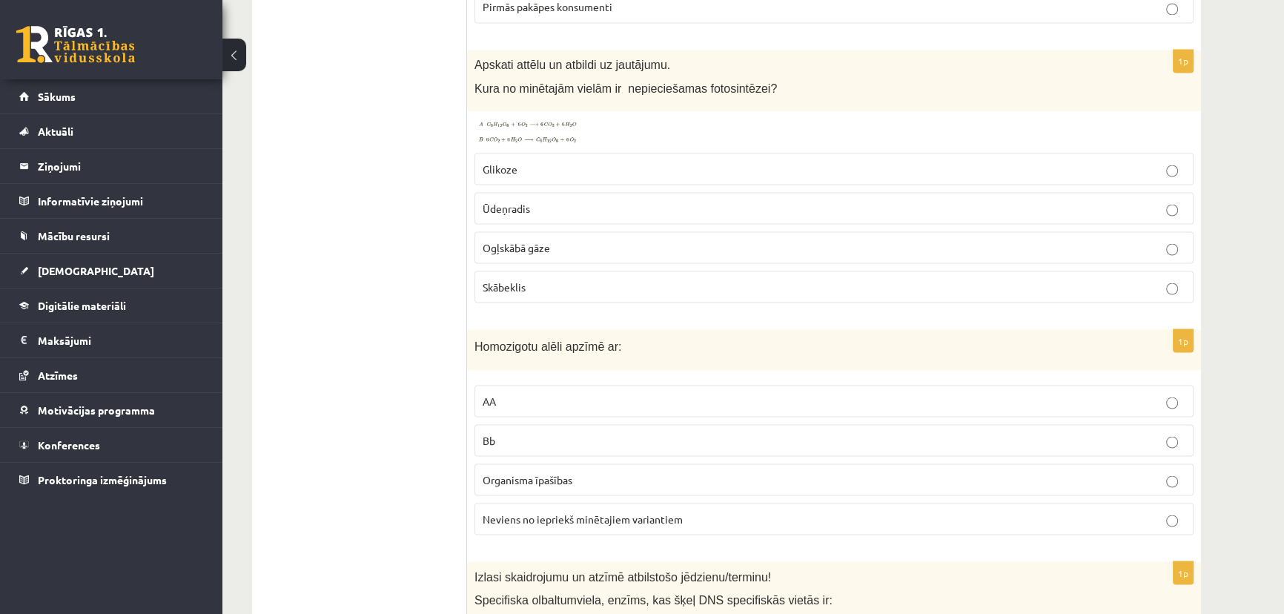
scroll to position [3433, 0]
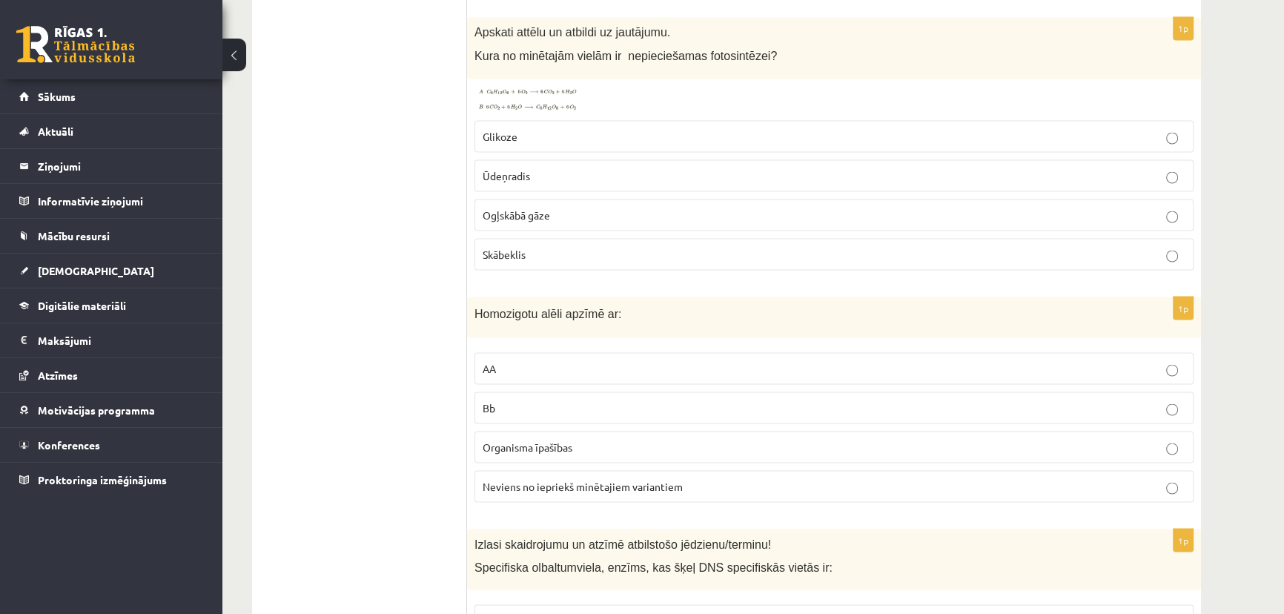
click at [523, 88] on img at bounding box center [529, 99] width 111 height 27
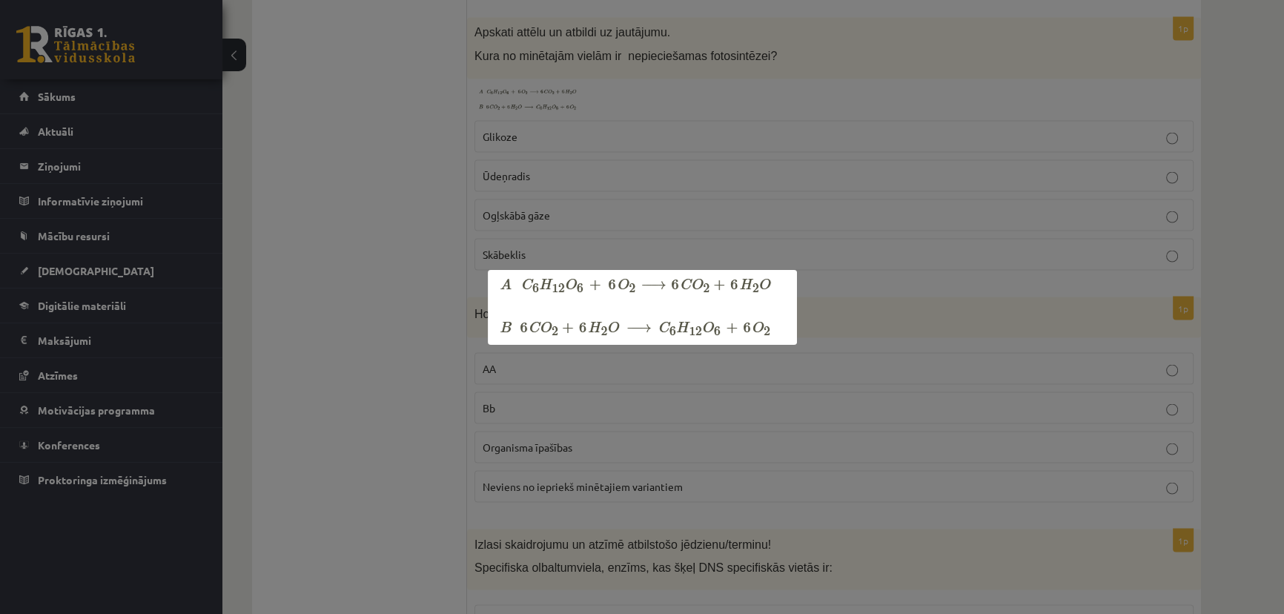
click at [1185, 149] on div at bounding box center [642, 307] width 1284 height 614
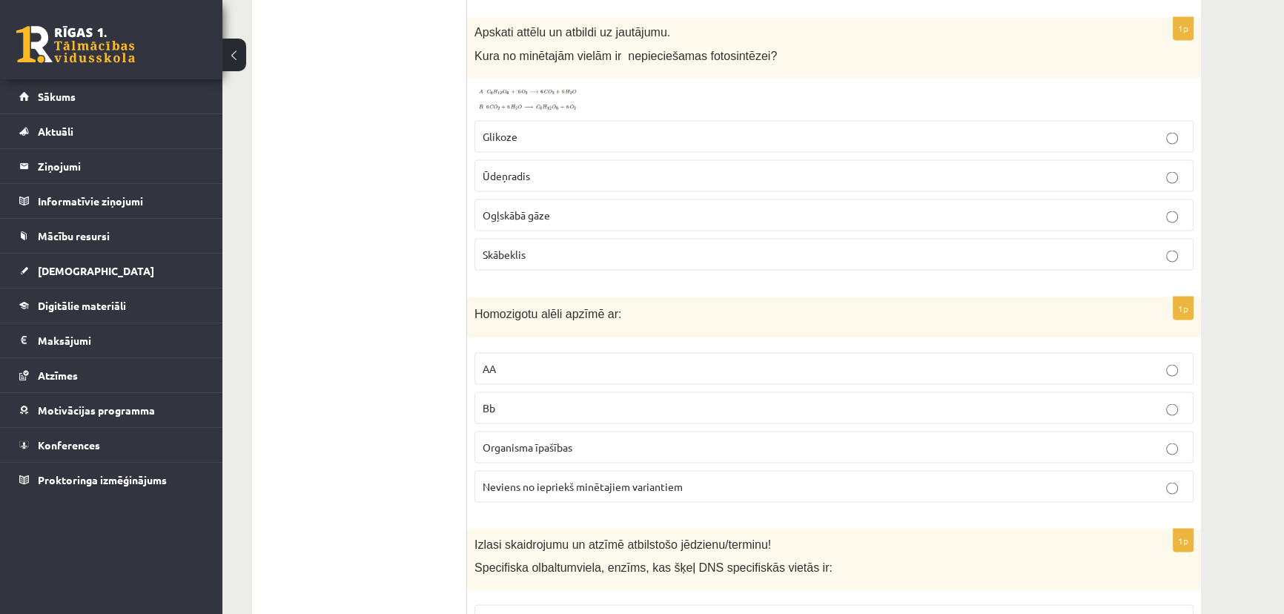
click at [588, 208] on p "Ogļskābā gāze" at bounding box center [833, 215] width 703 height 16
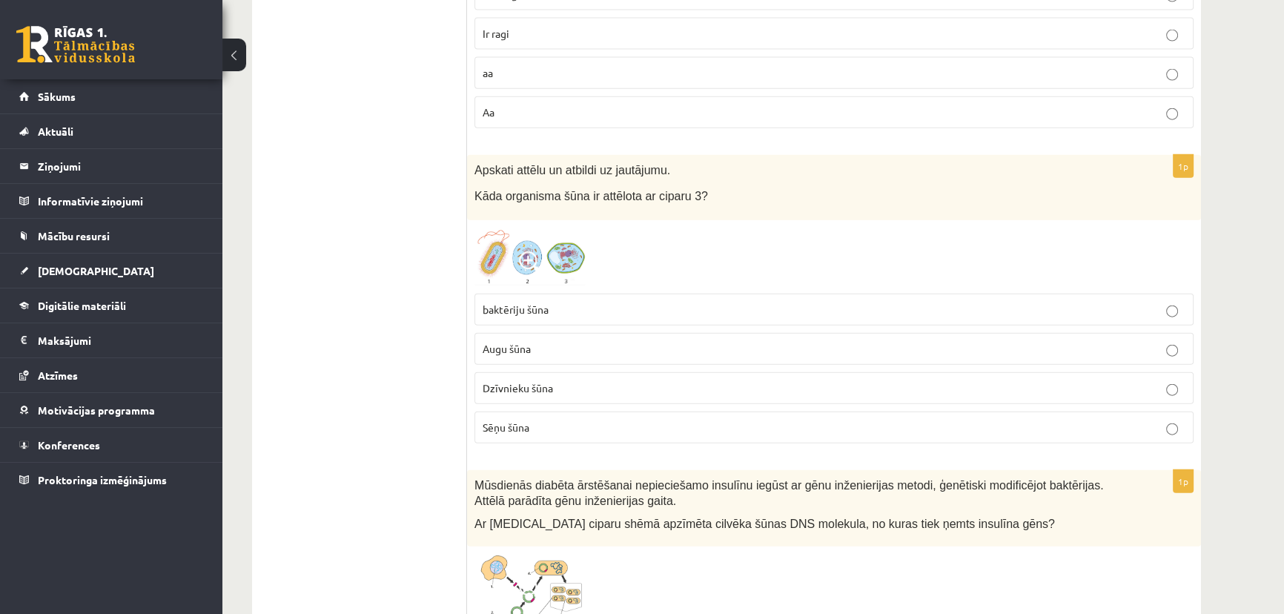
scroll to position [4377, 0]
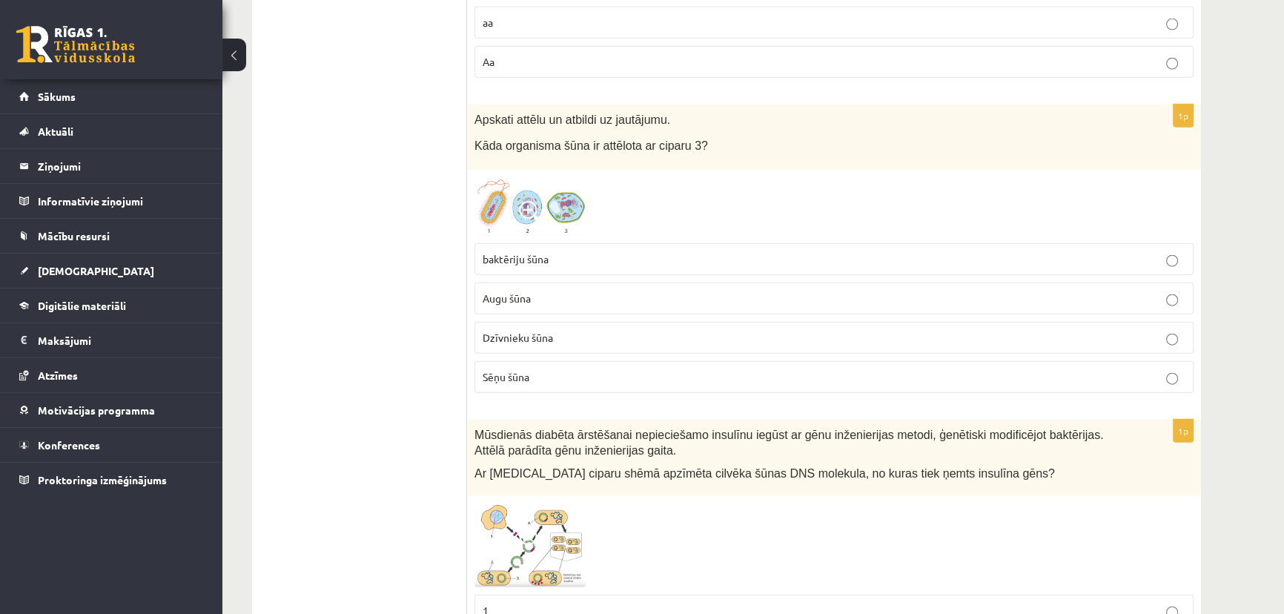
click at [568, 189] on img at bounding box center [529, 206] width 111 height 59
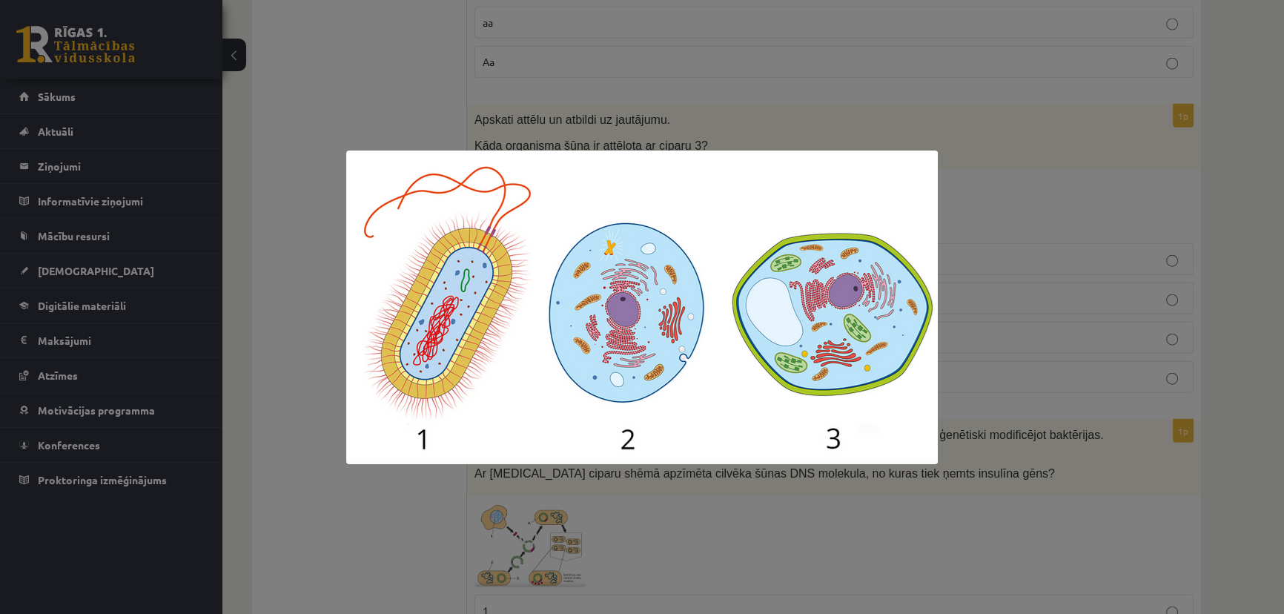
click at [1009, 211] on div at bounding box center [642, 307] width 1284 height 614
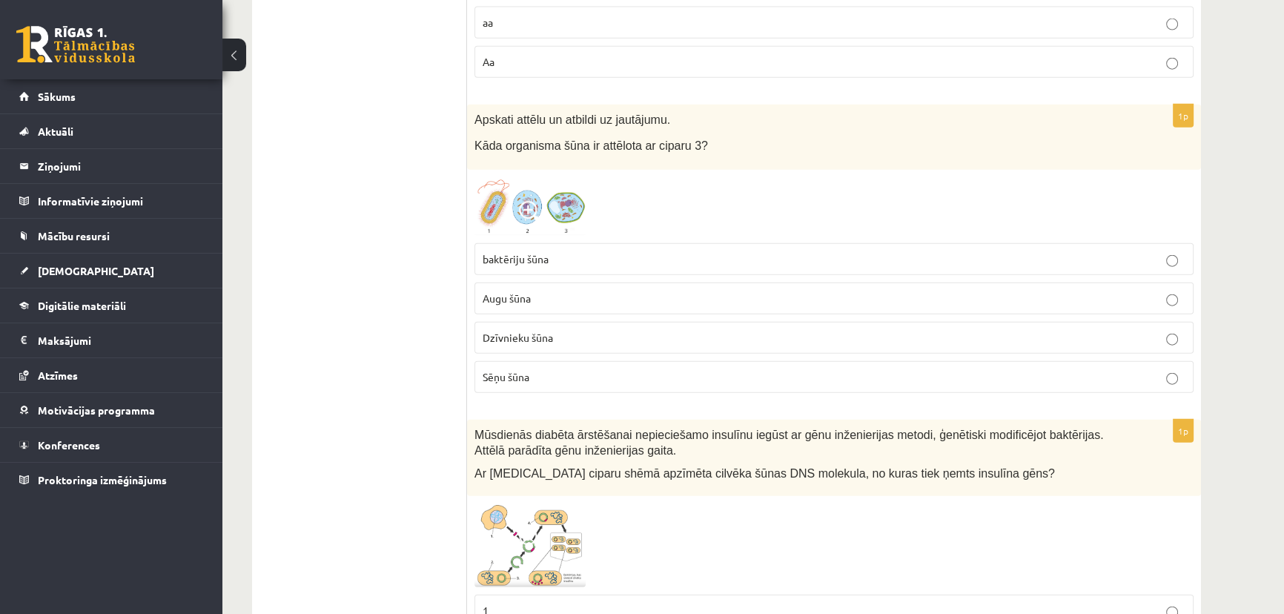
click at [603, 291] on p "Augu šūna" at bounding box center [833, 299] width 703 height 16
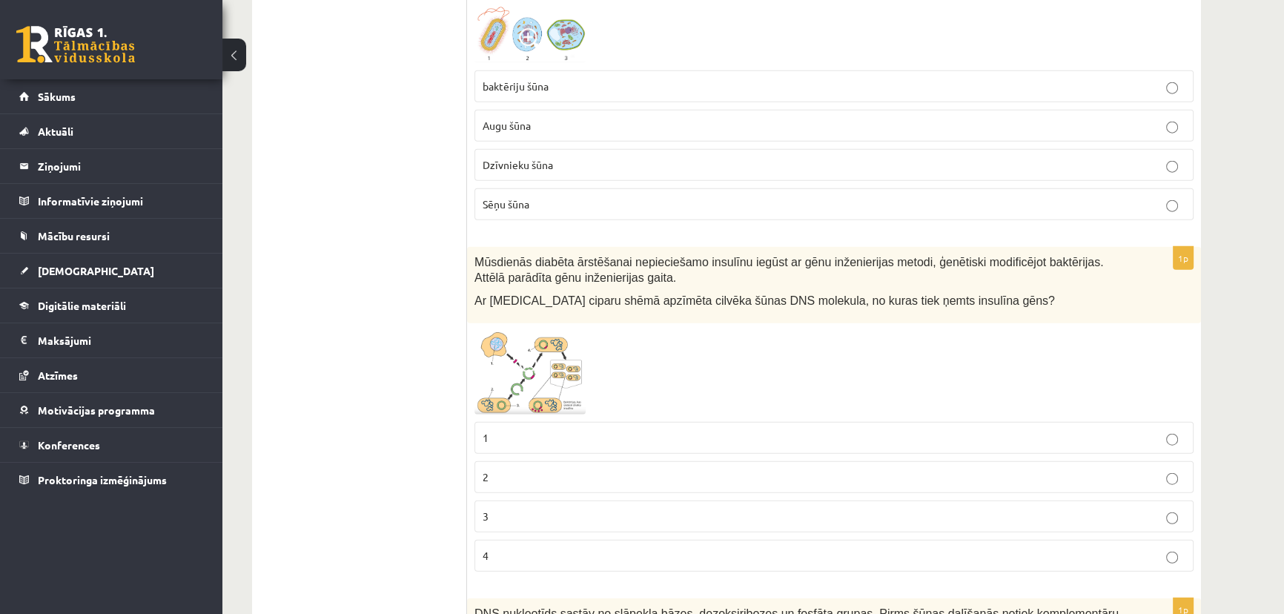
scroll to position [4646, 0]
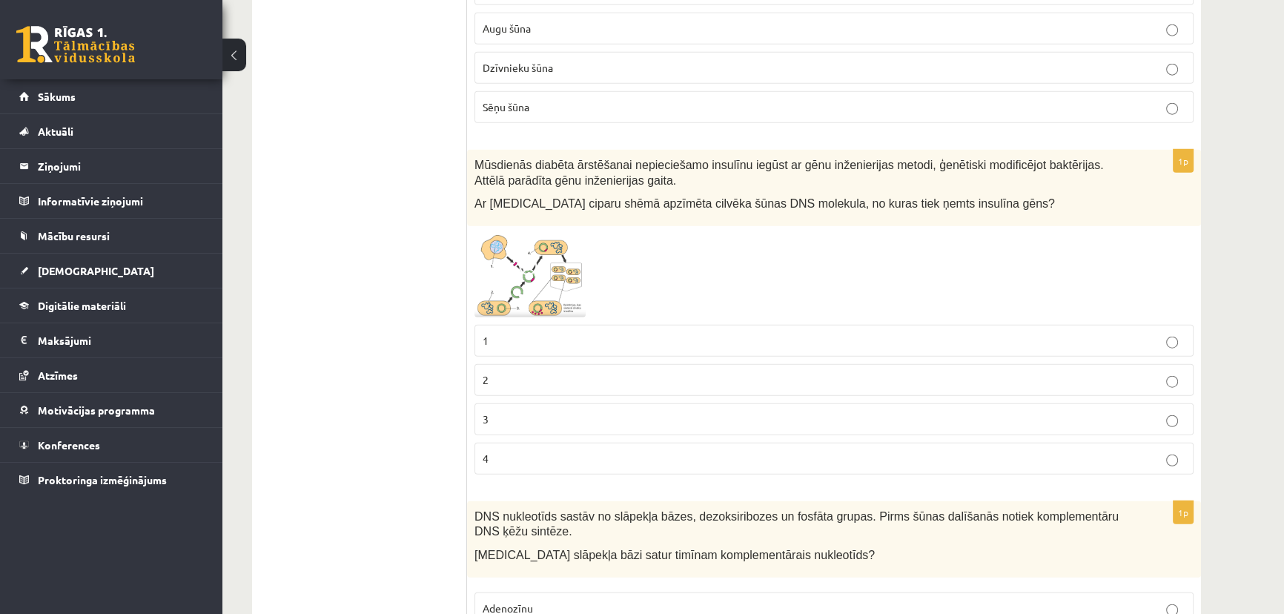
click at [568, 270] on img at bounding box center [529, 274] width 111 height 83
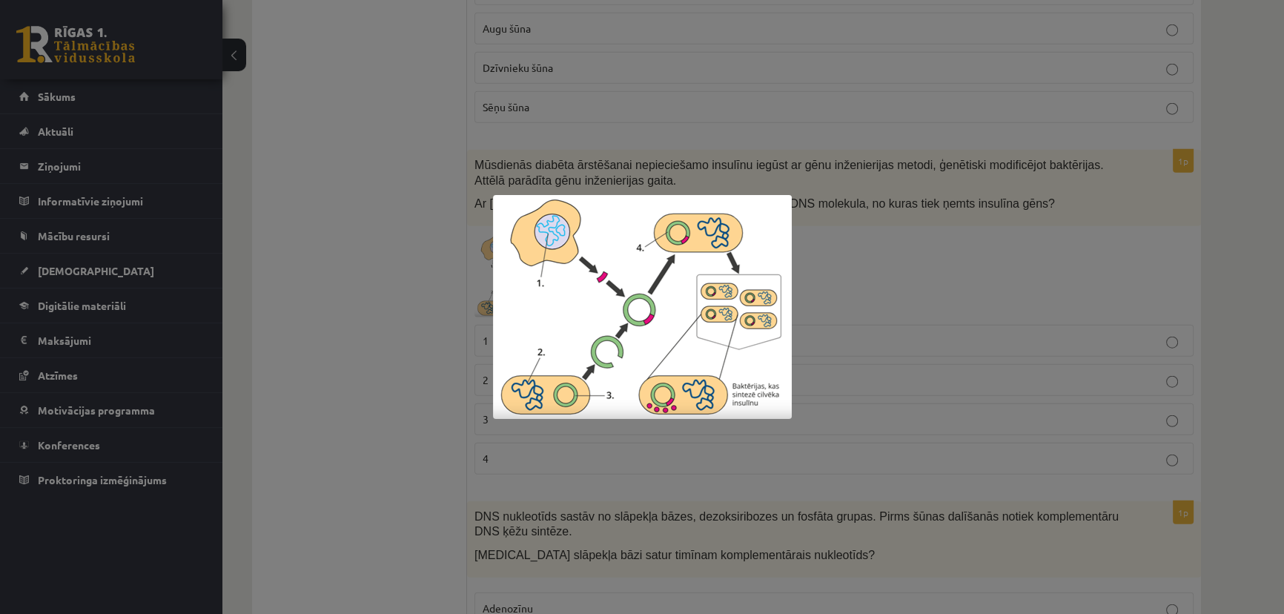
click at [819, 273] on div at bounding box center [642, 307] width 1284 height 614
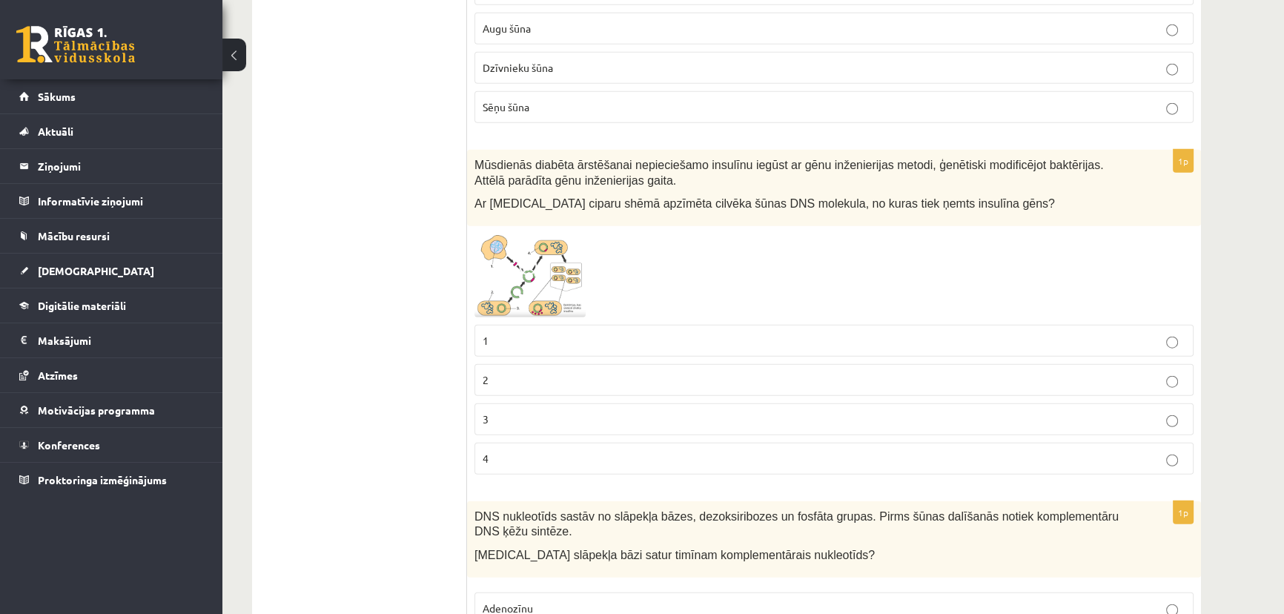
scroll to position [4781, 0]
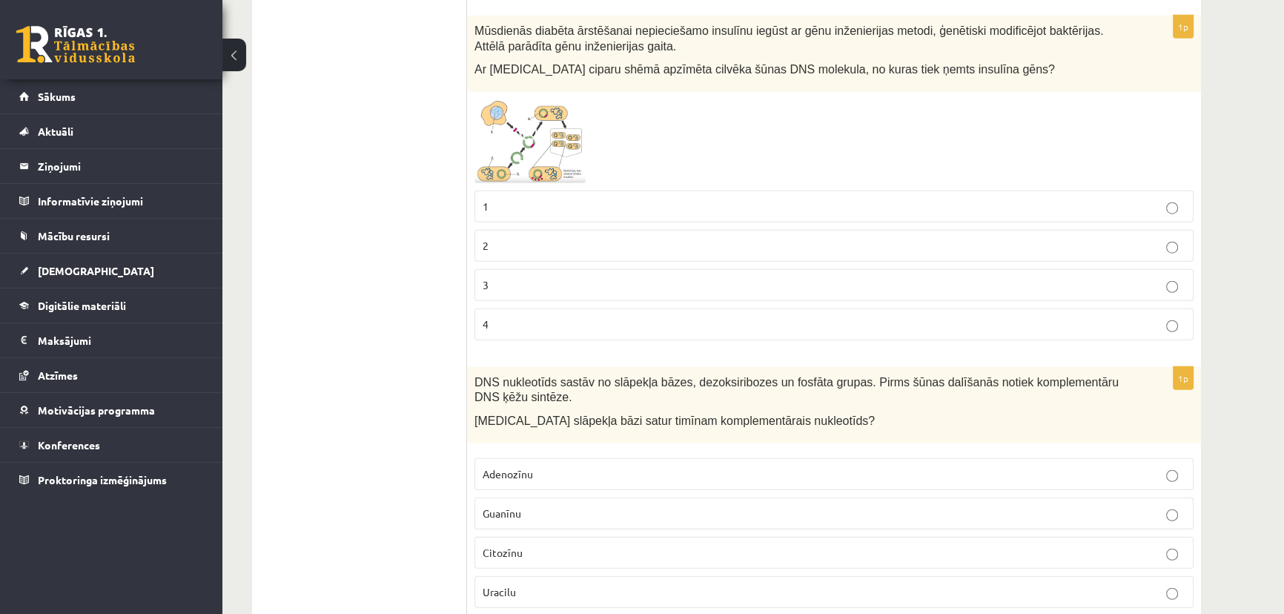
click at [548, 133] on img at bounding box center [529, 140] width 111 height 83
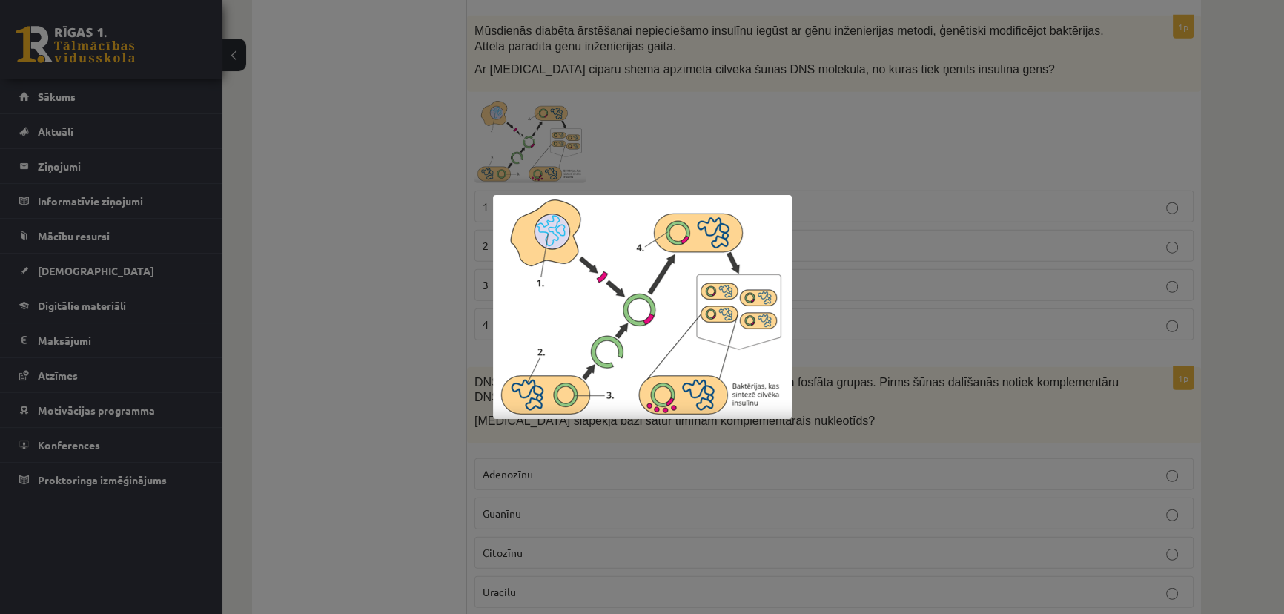
click at [1253, 225] on div at bounding box center [642, 307] width 1284 height 614
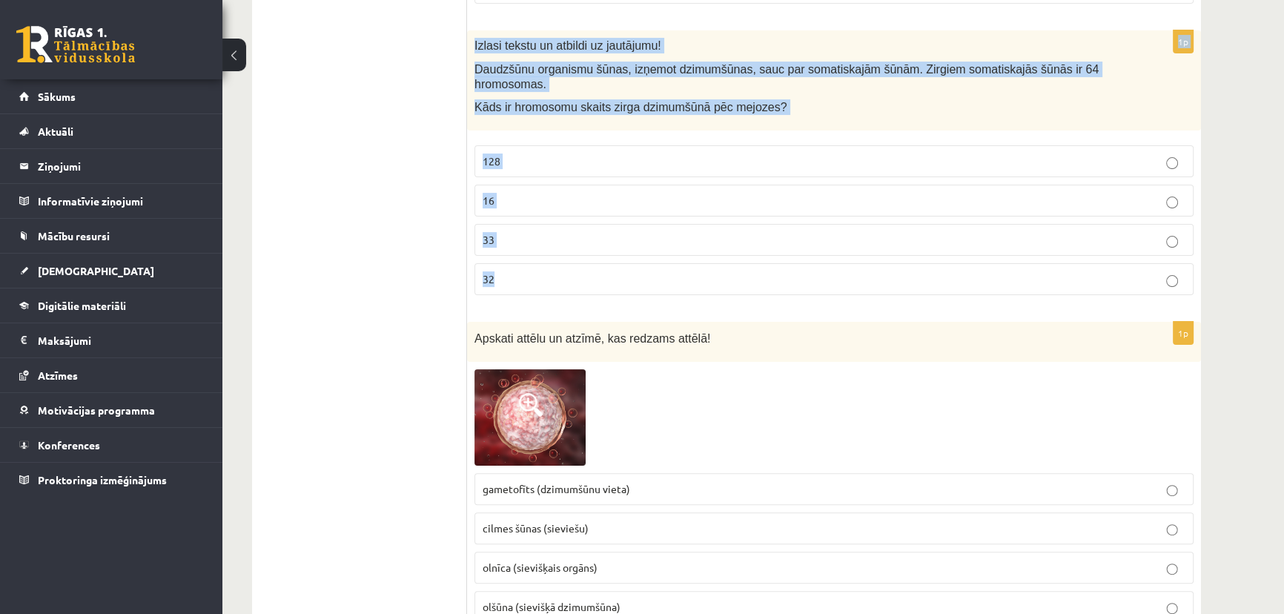
scroll to position [7476, 0]
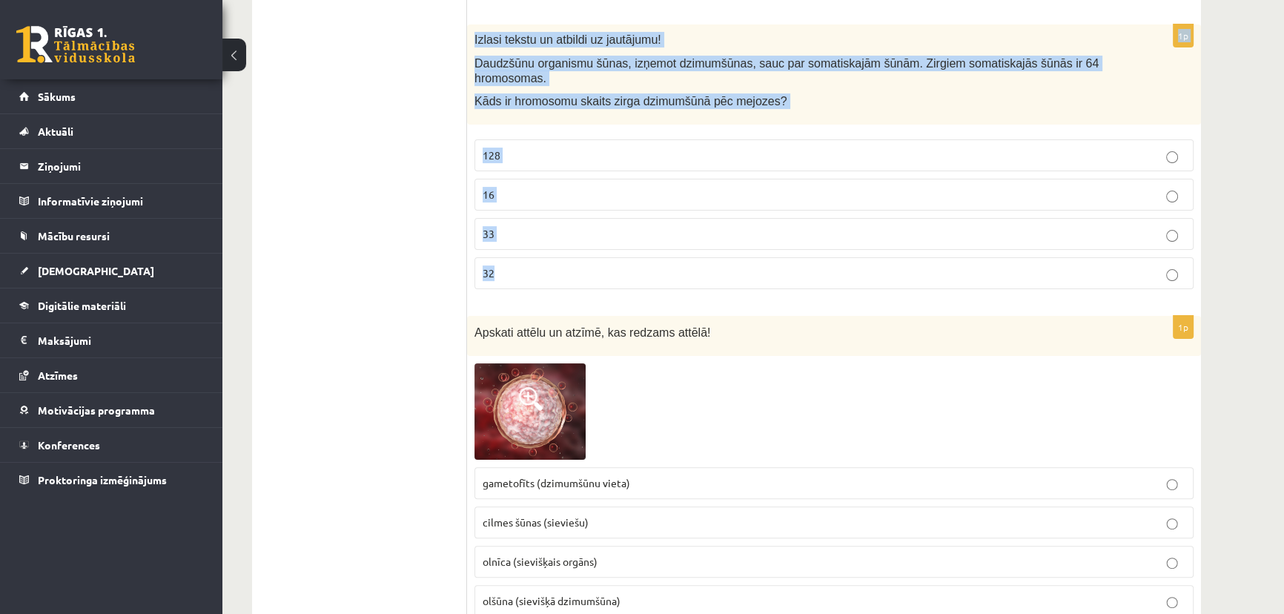
drag, startPoint x: 474, startPoint y: 139, endPoint x: 600, endPoint y: 253, distance: 170.0
copy form "Pēdējo desmit gadu laikā uz vairākām Kaņiera ezera salām kokos ligzdo jūras kra…"
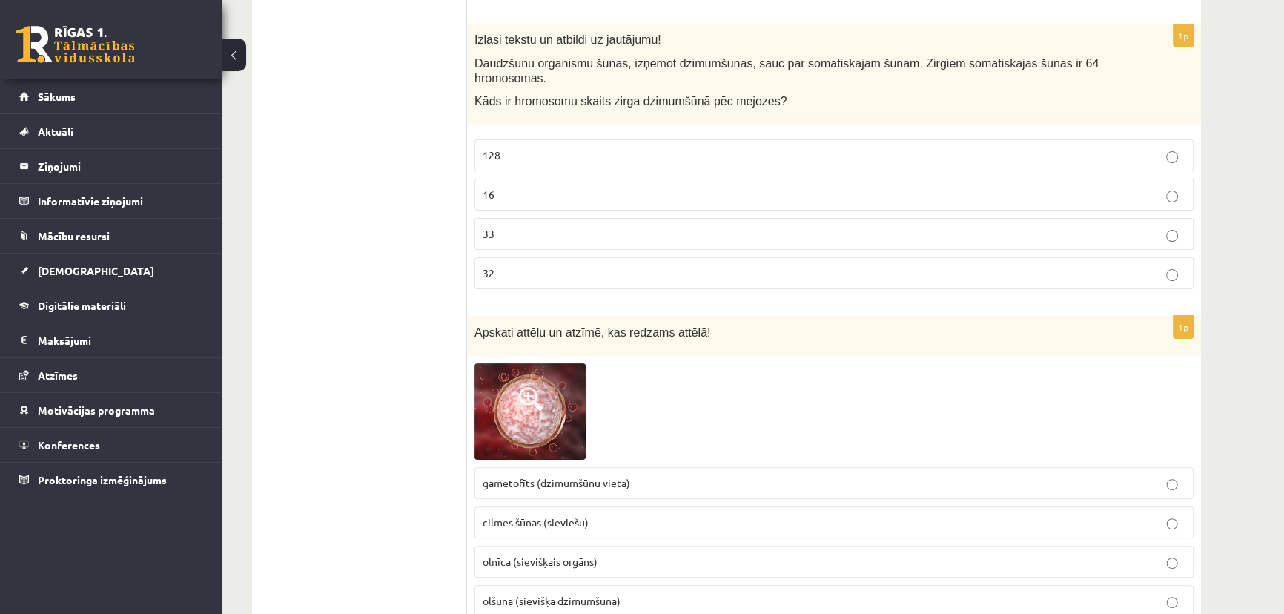
drag, startPoint x: 1206, startPoint y: 302, endPoint x: 1178, endPoint y: 294, distance: 28.8
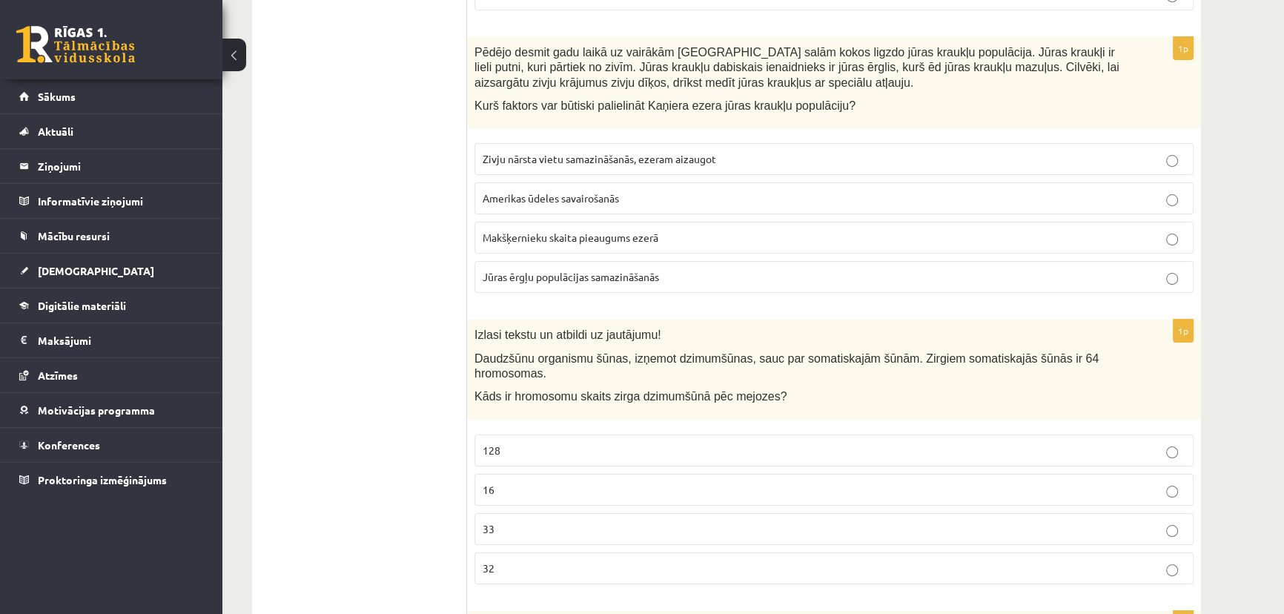
scroll to position [7206, 0]
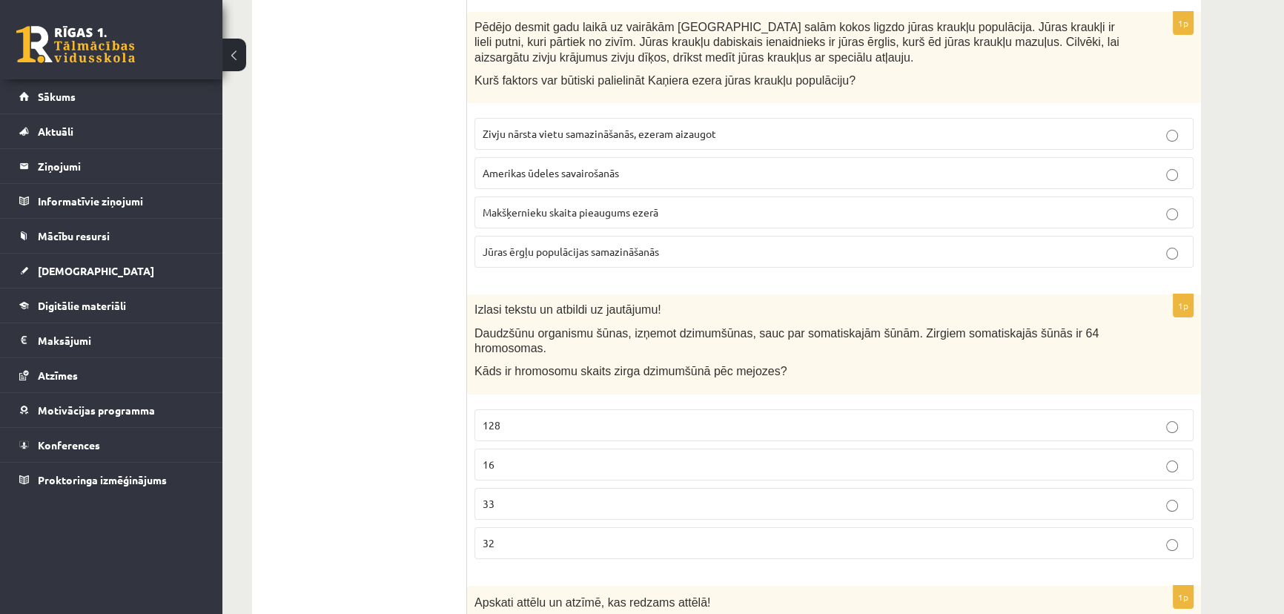
click at [595, 245] on span "Jūras ērgļu populācijas samazināšanās" at bounding box center [570, 251] width 176 height 13
click at [525, 535] on p "32" at bounding box center [833, 543] width 703 height 16
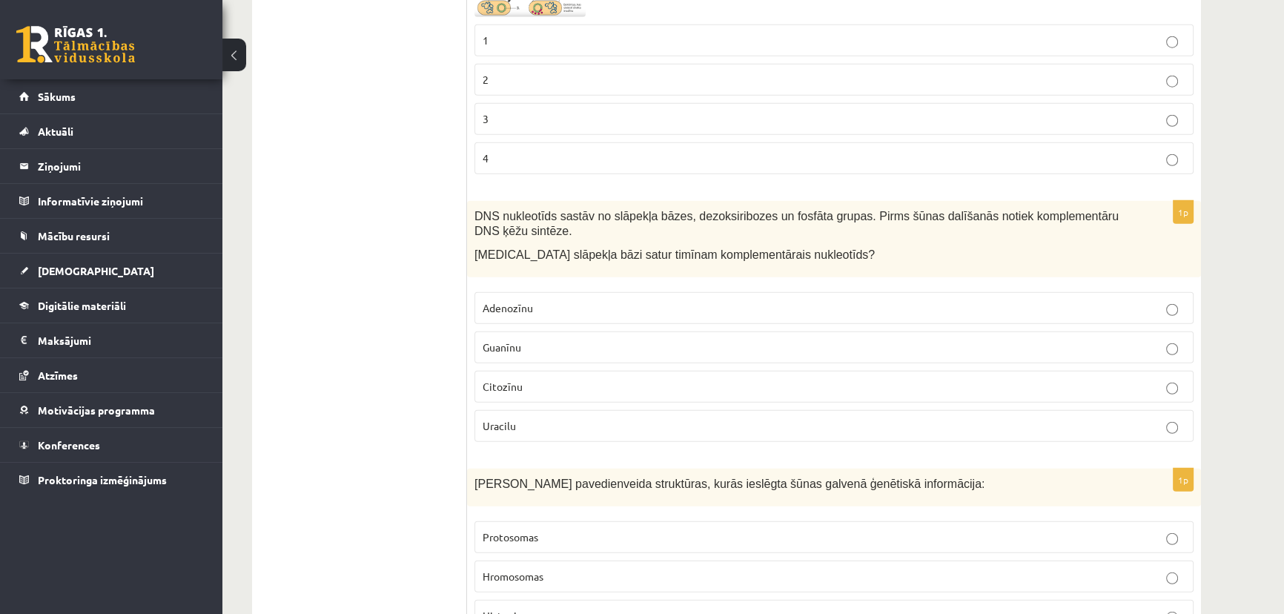
scroll to position [4781, 0]
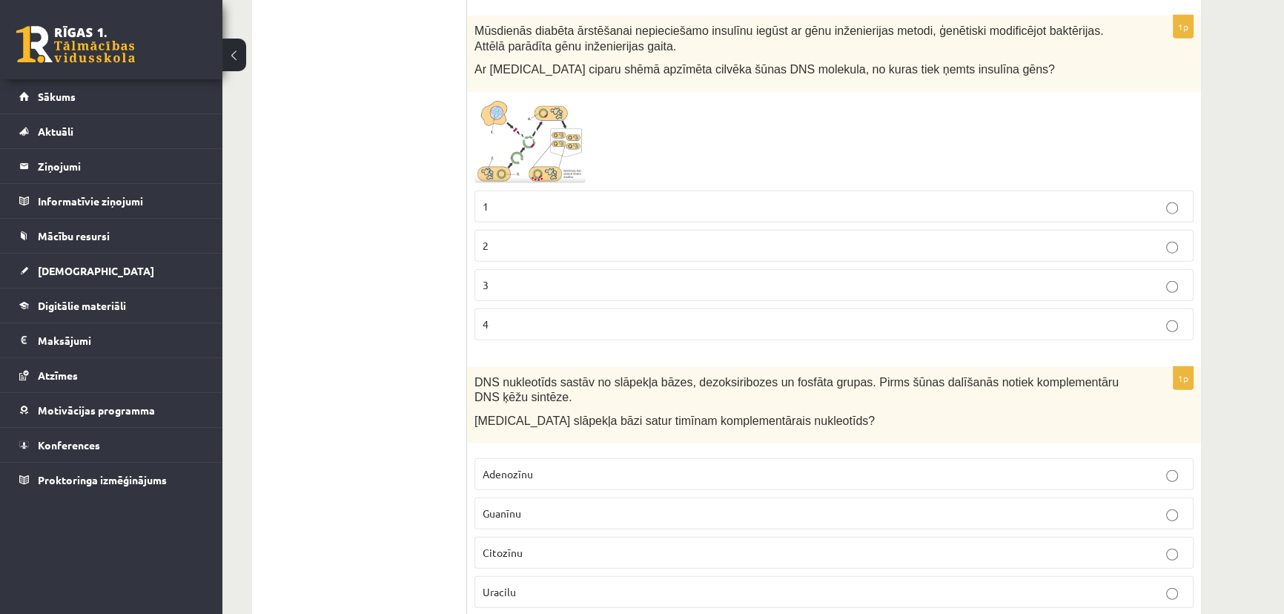
click at [509, 199] on p "1" at bounding box center [833, 207] width 703 height 16
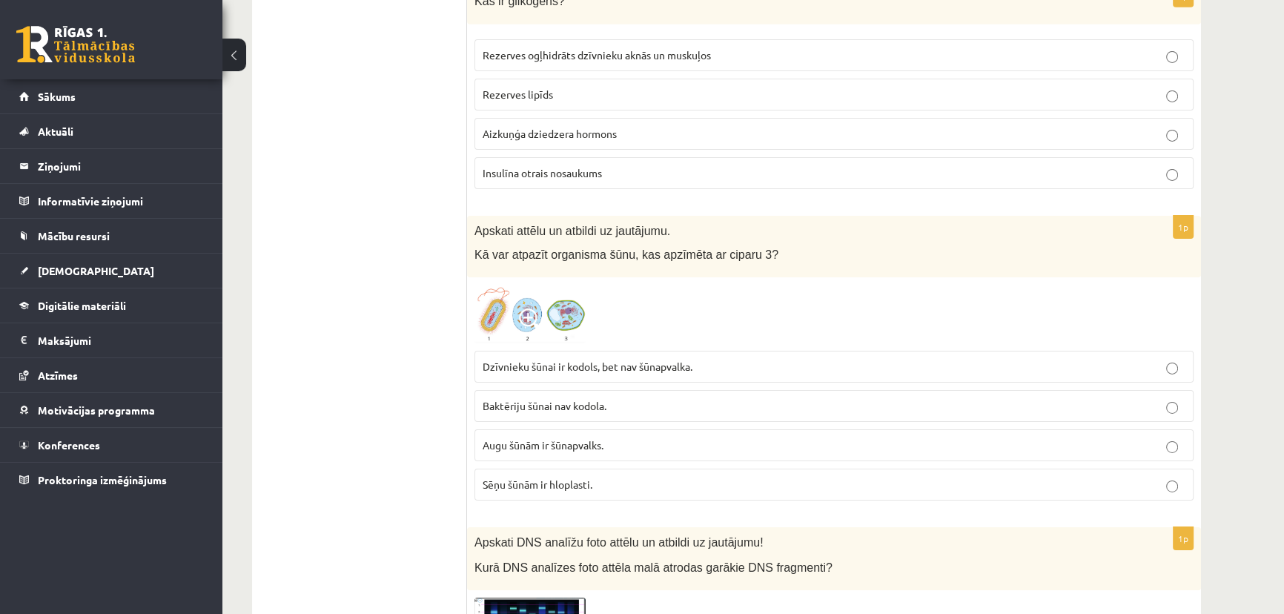
scroll to position [6263, 0]
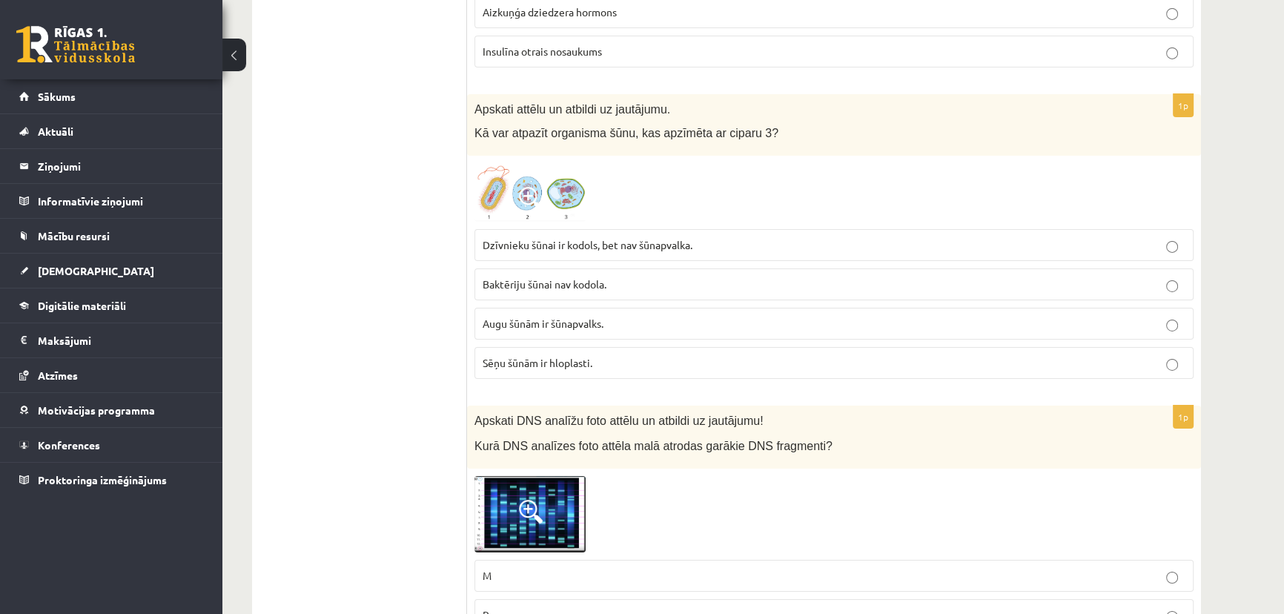
click at [560, 179] on img at bounding box center [529, 192] width 111 height 59
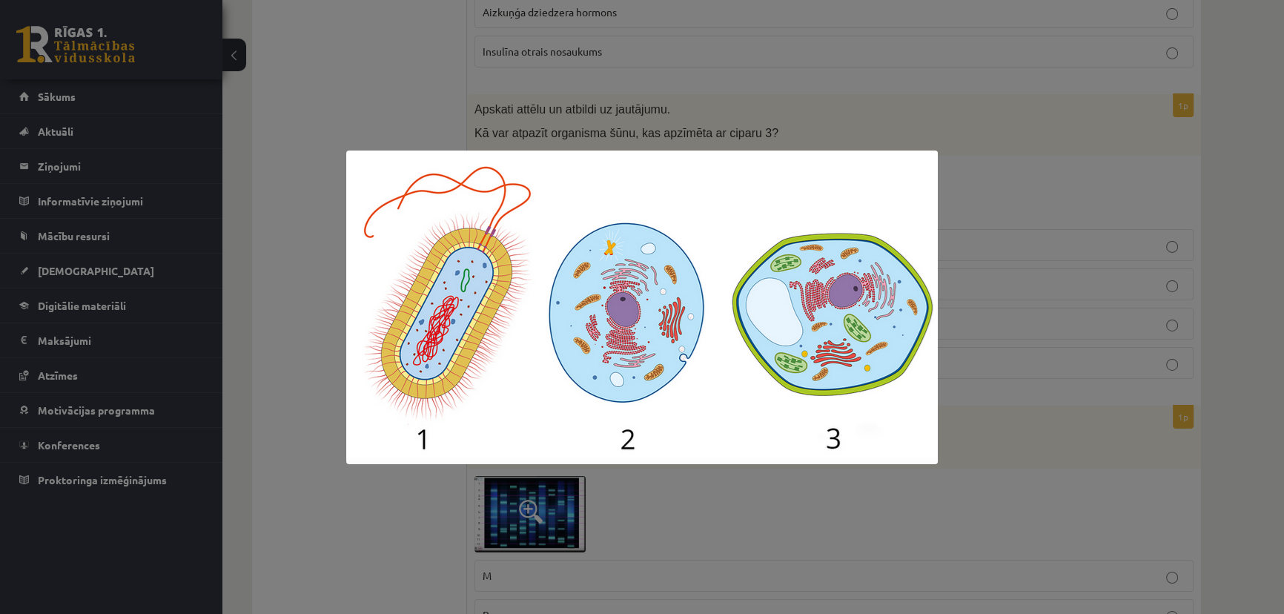
click at [833, 122] on div at bounding box center [642, 307] width 1284 height 614
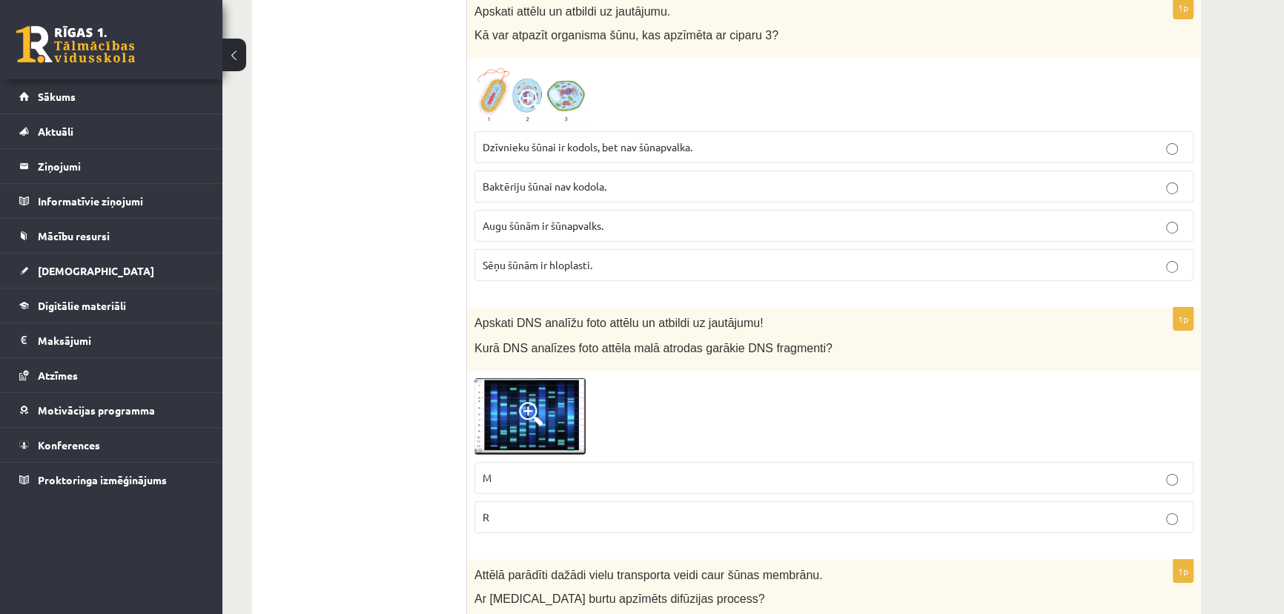
scroll to position [6370, 0]
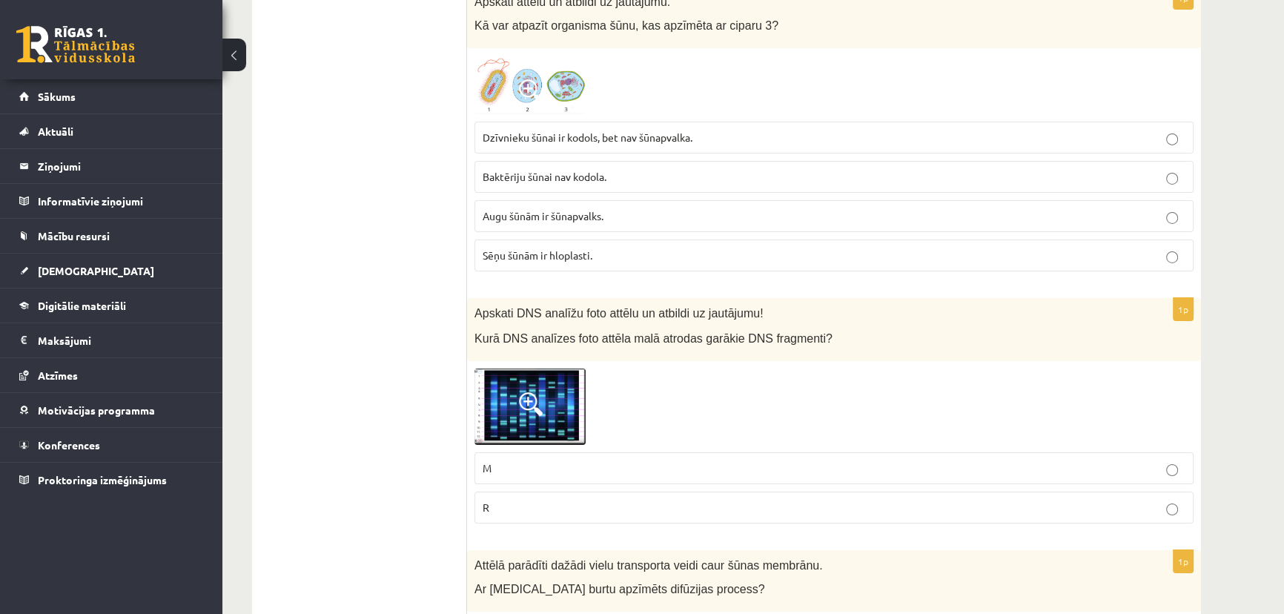
click at [531, 79] on span at bounding box center [531, 91] width 24 height 24
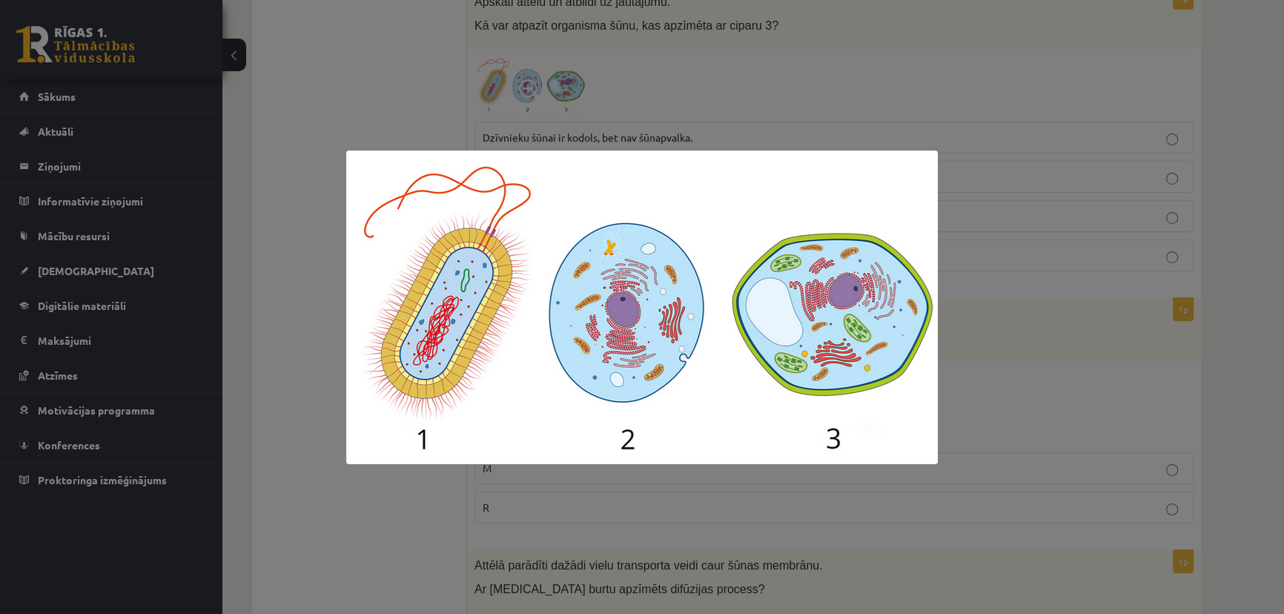
click at [636, 67] on div at bounding box center [642, 307] width 1284 height 614
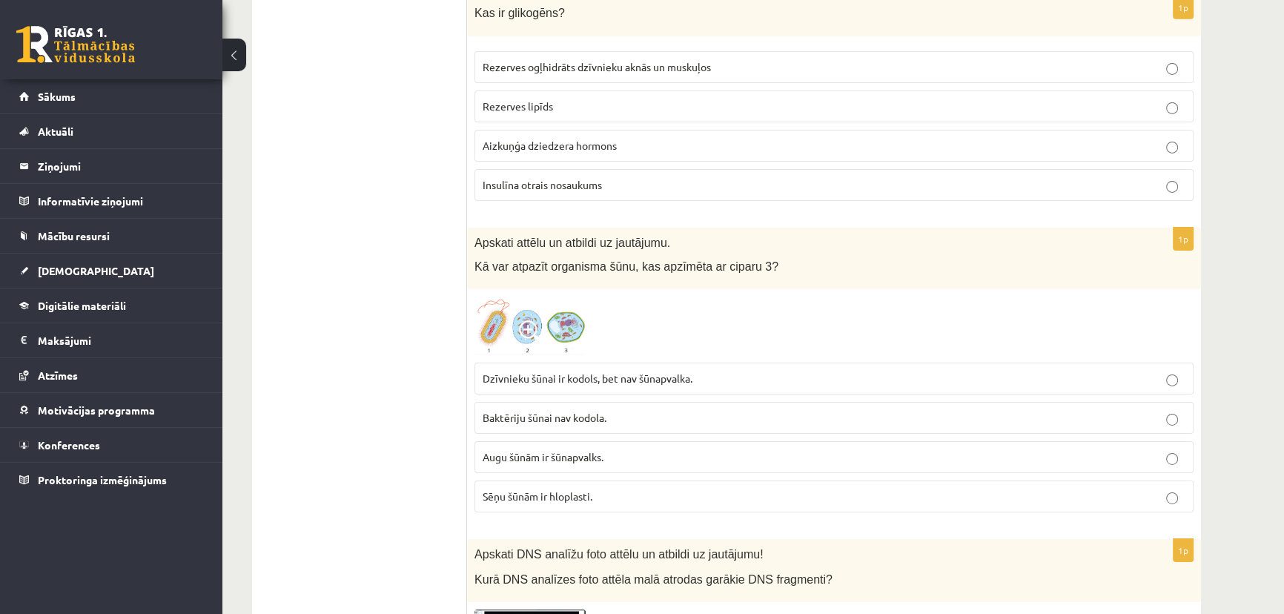
scroll to position [6259, 0]
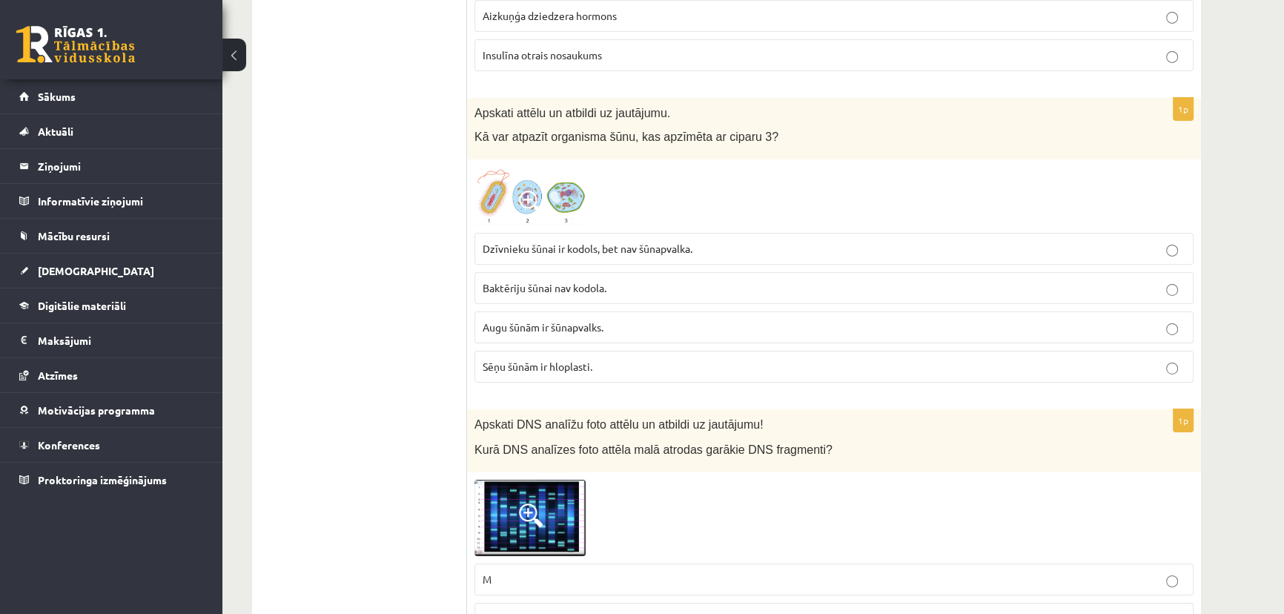
click at [560, 208] on img at bounding box center [529, 196] width 111 height 59
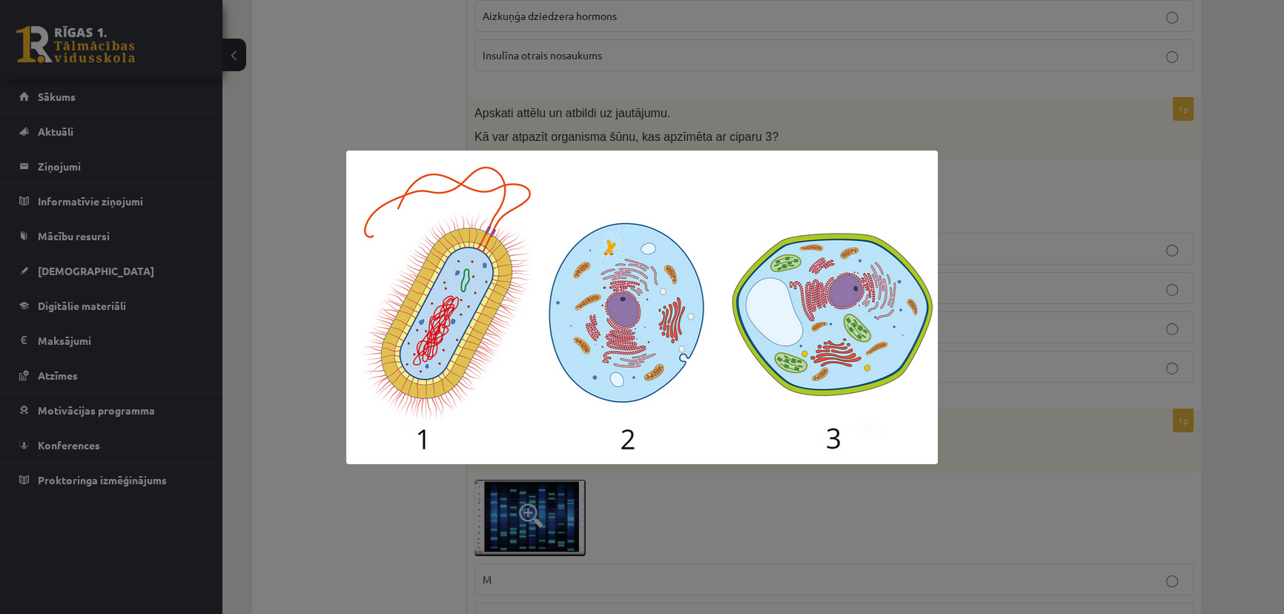
click at [1052, 321] on div at bounding box center [642, 307] width 1284 height 614
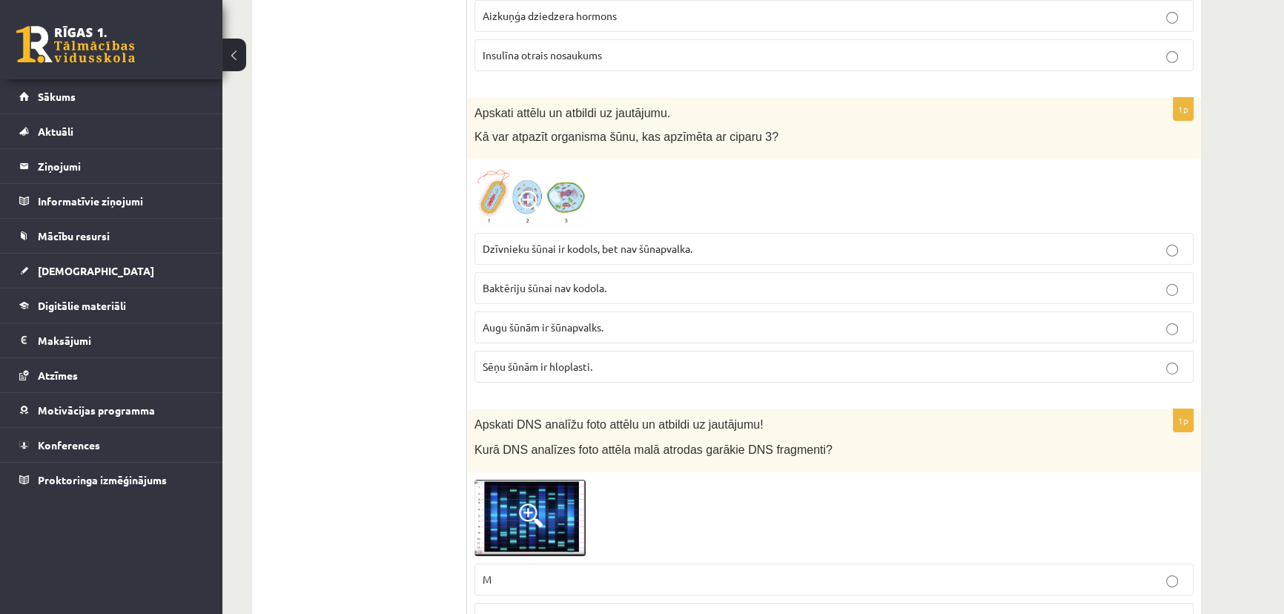
click at [631, 319] on p "Augu šūnām ir šūnapvalks." at bounding box center [833, 327] width 703 height 16
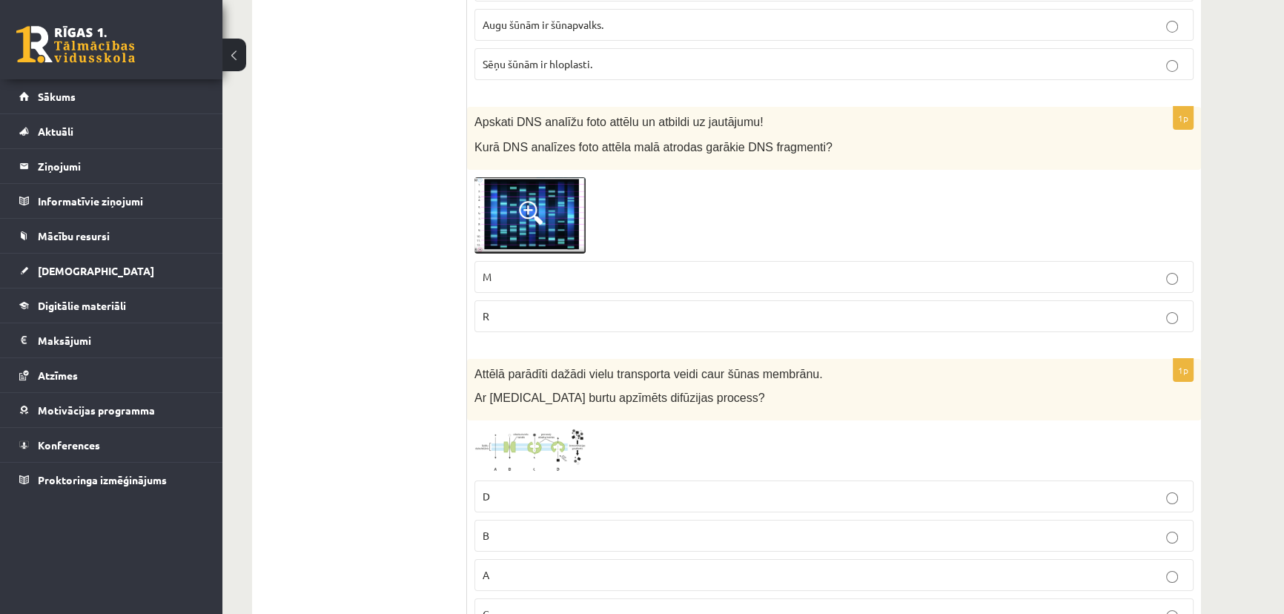
scroll to position [6529, 0]
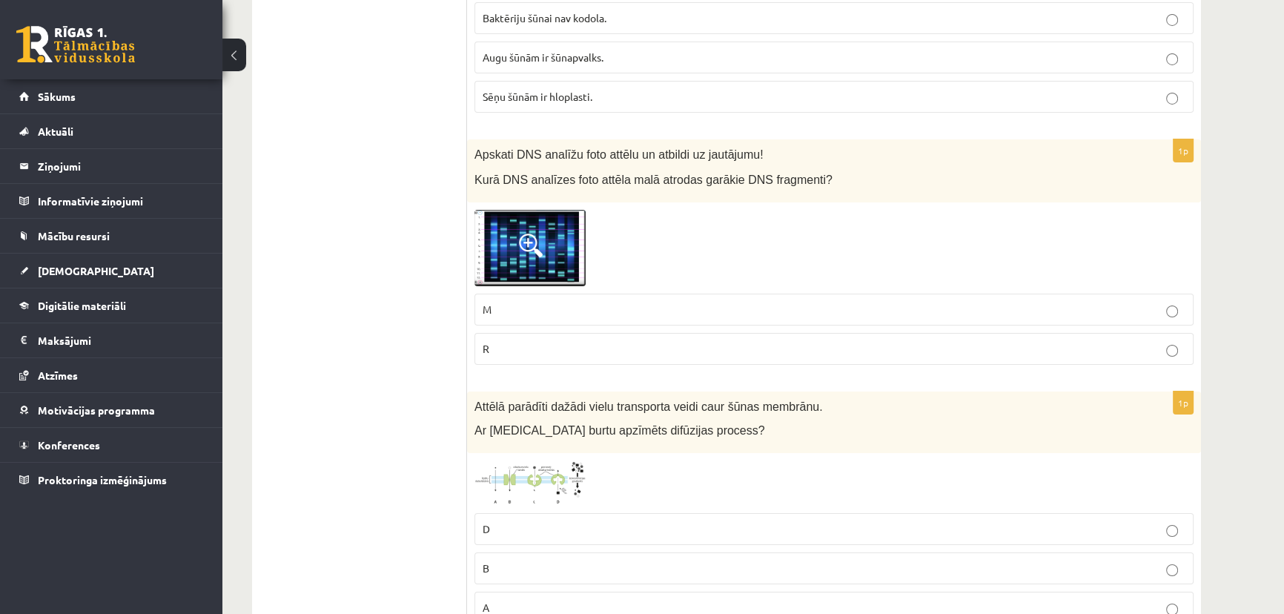
click at [554, 230] on img at bounding box center [529, 248] width 111 height 77
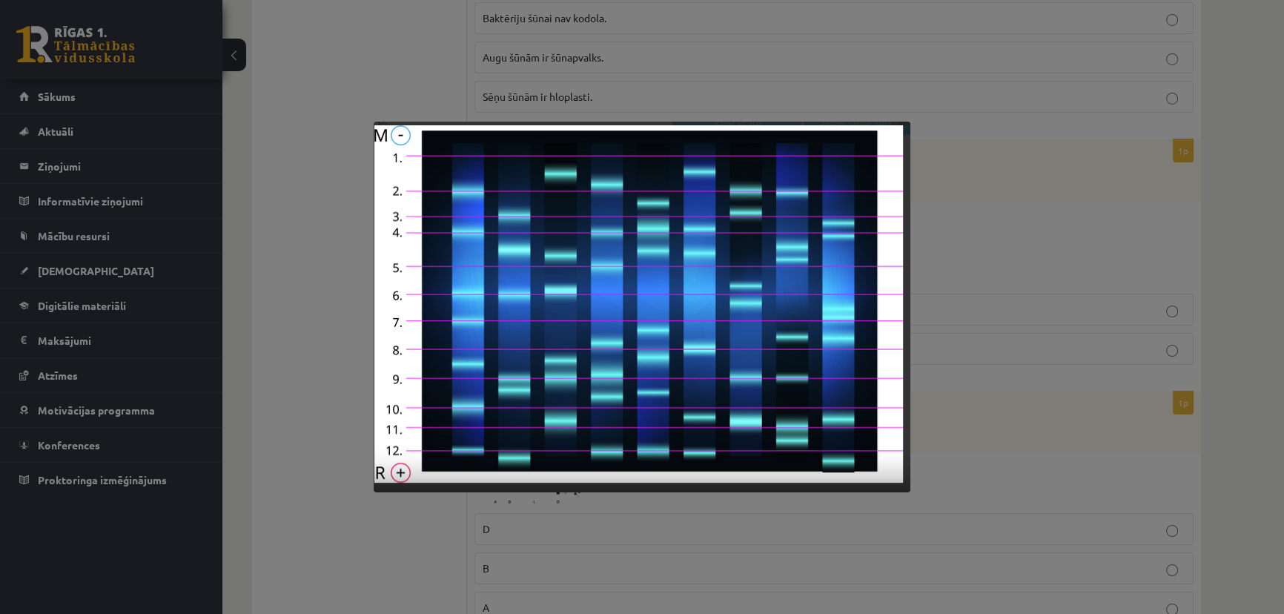
drag, startPoint x: 993, startPoint y: 265, endPoint x: 1043, endPoint y: 273, distance: 50.3
click at [1001, 267] on div at bounding box center [642, 307] width 1284 height 614
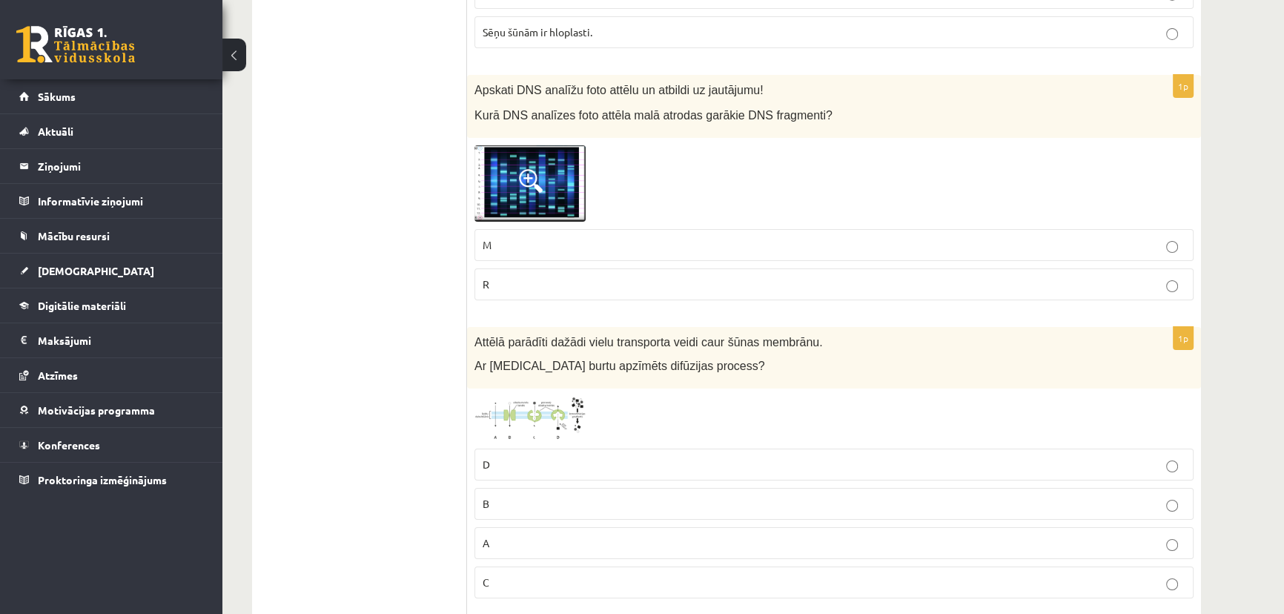
scroll to position [6640, 0]
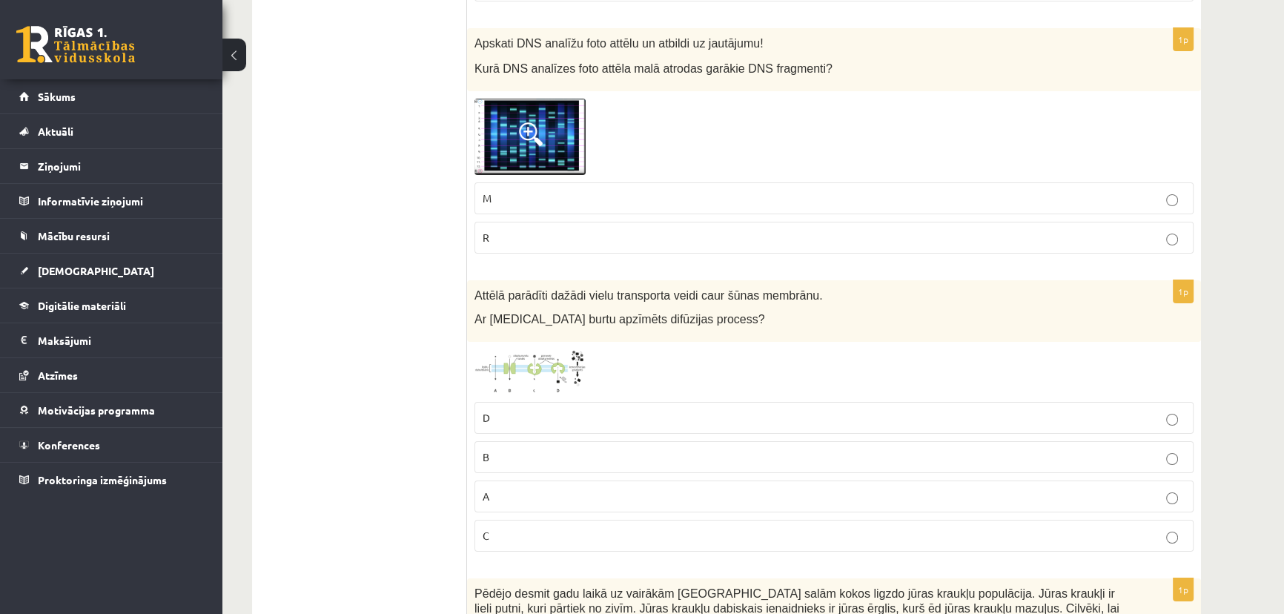
click at [580, 158] on img at bounding box center [529, 137] width 111 height 77
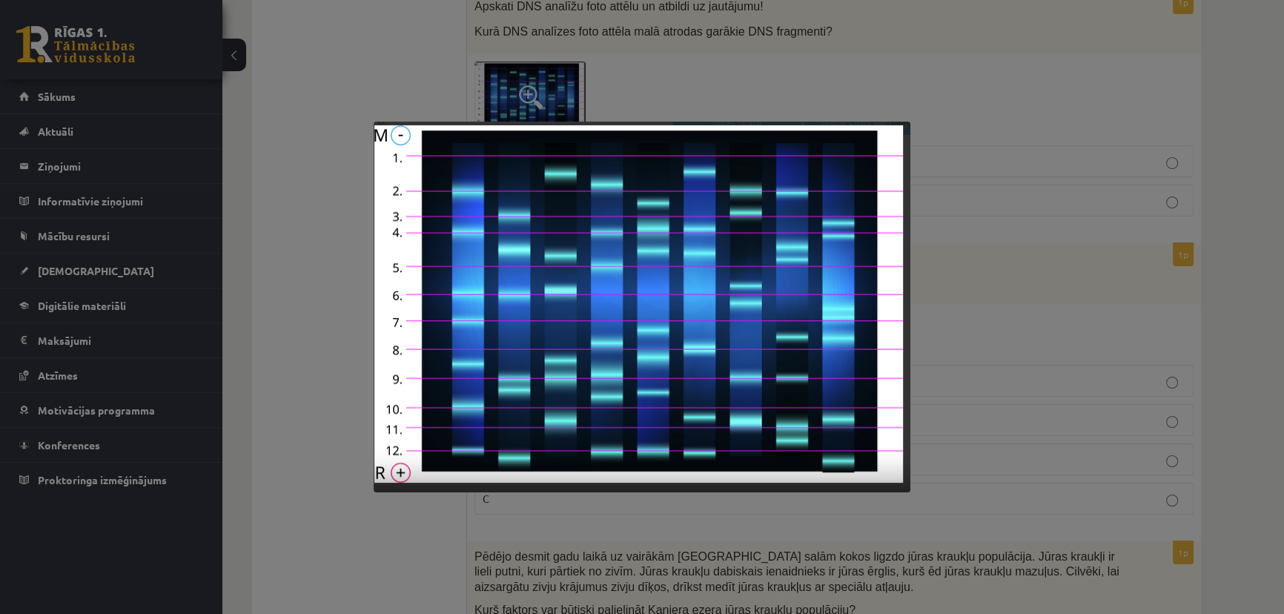
scroll to position [6686, 0]
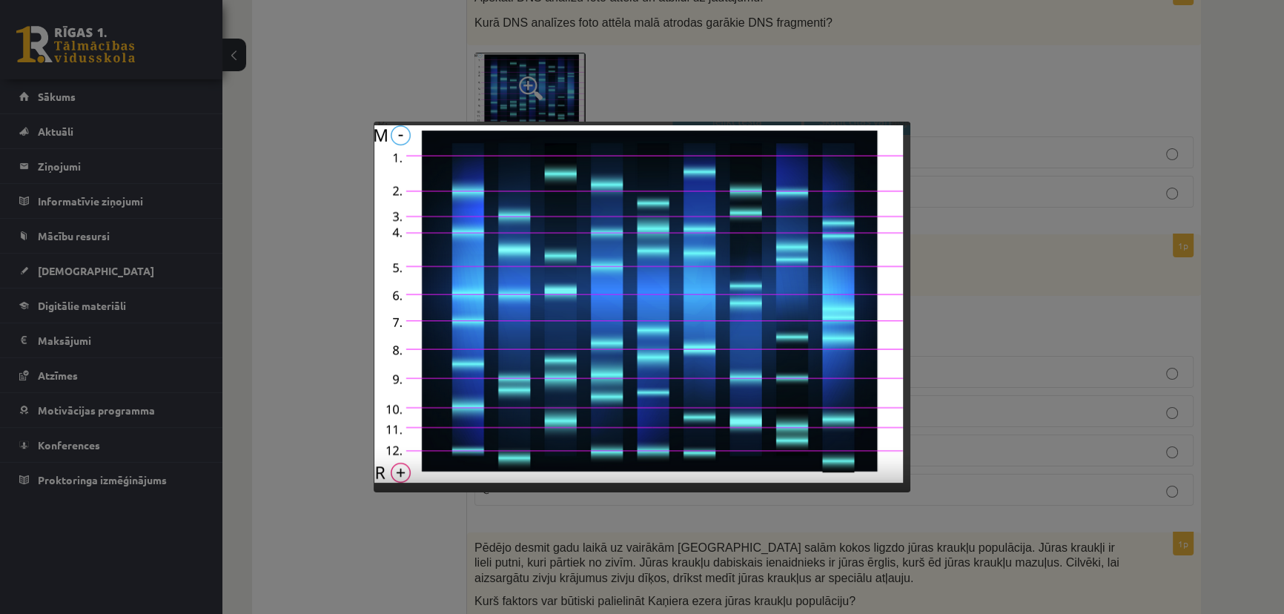
click at [1118, 399] on div at bounding box center [642, 307] width 1284 height 614
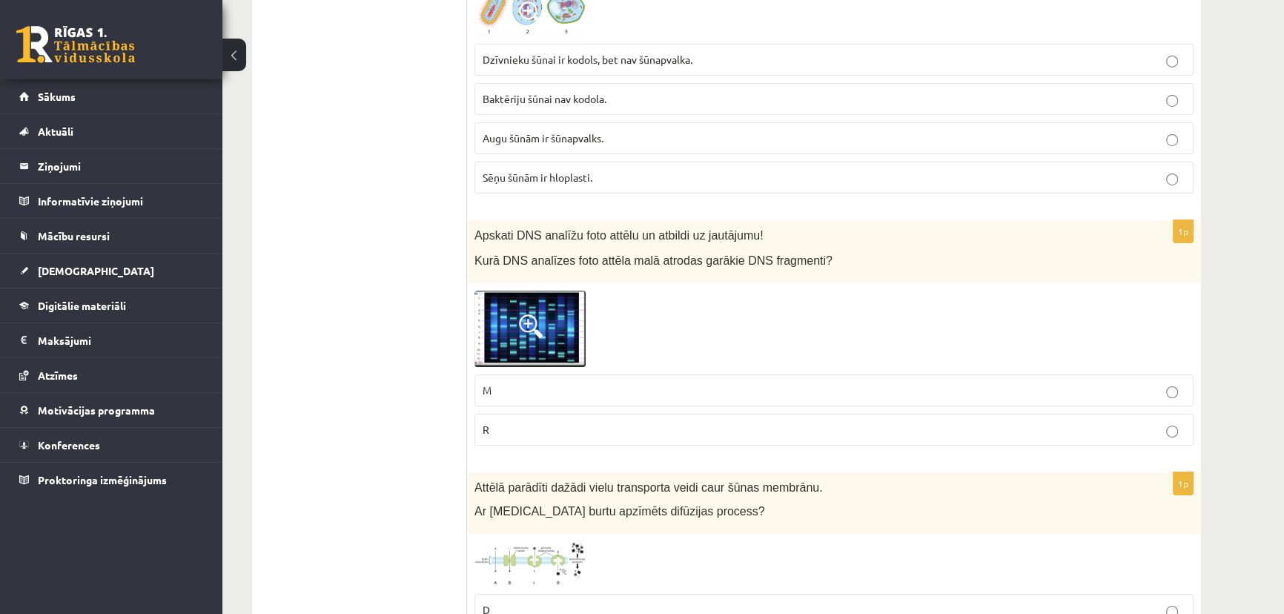
scroll to position [6417, 0]
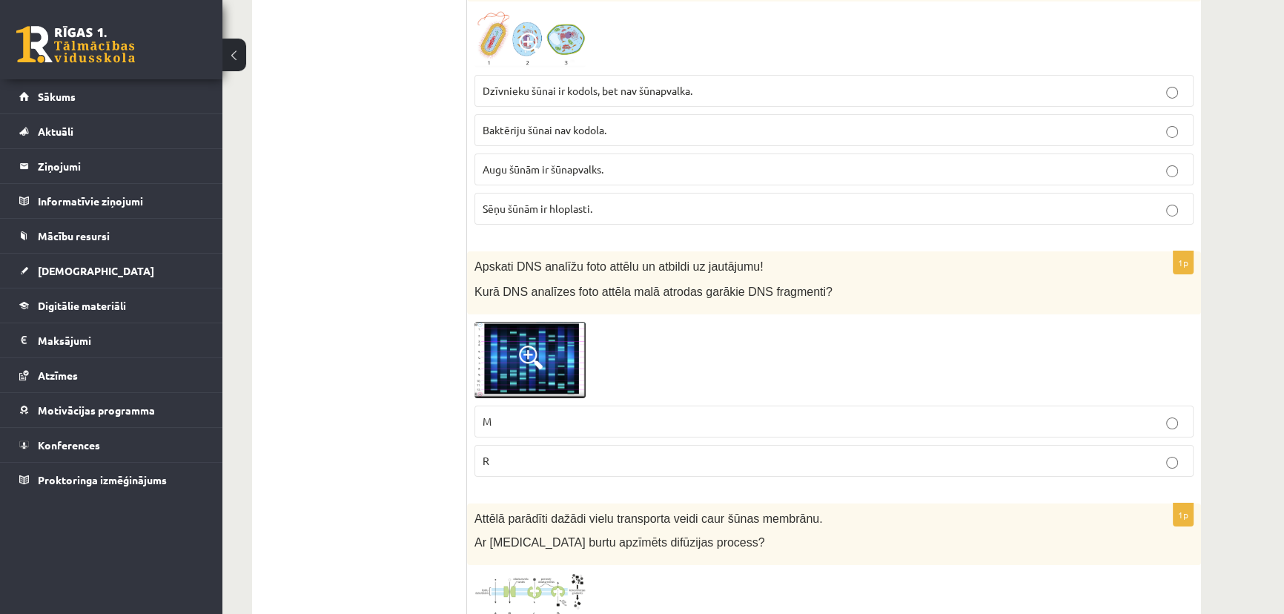
click at [578, 331] on img at bounding box center [529, 360] width 111 height 77
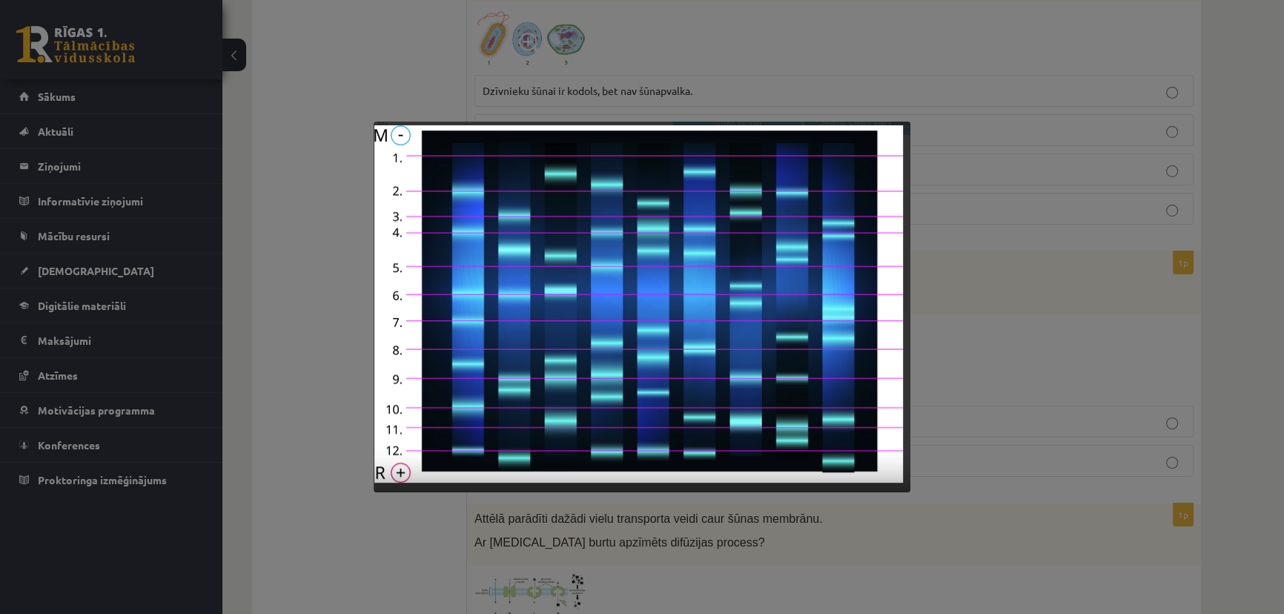
click at [1060, 333] on div at bounding box center [642, 307] width 1284 height 614
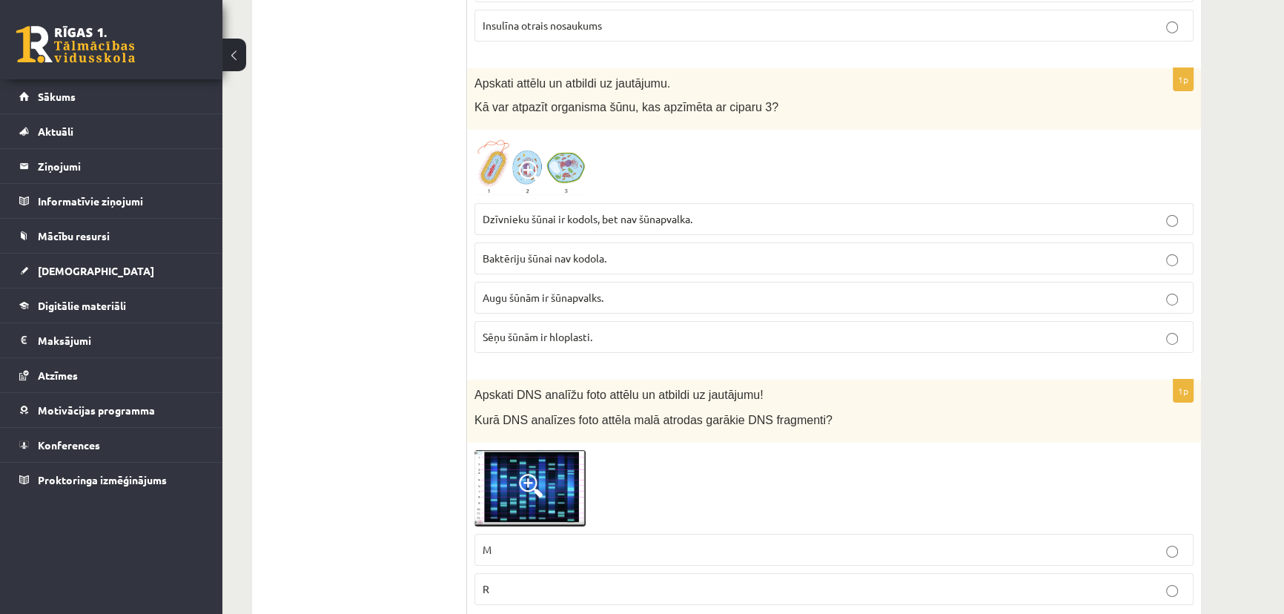
scroll to position [6424, 0]
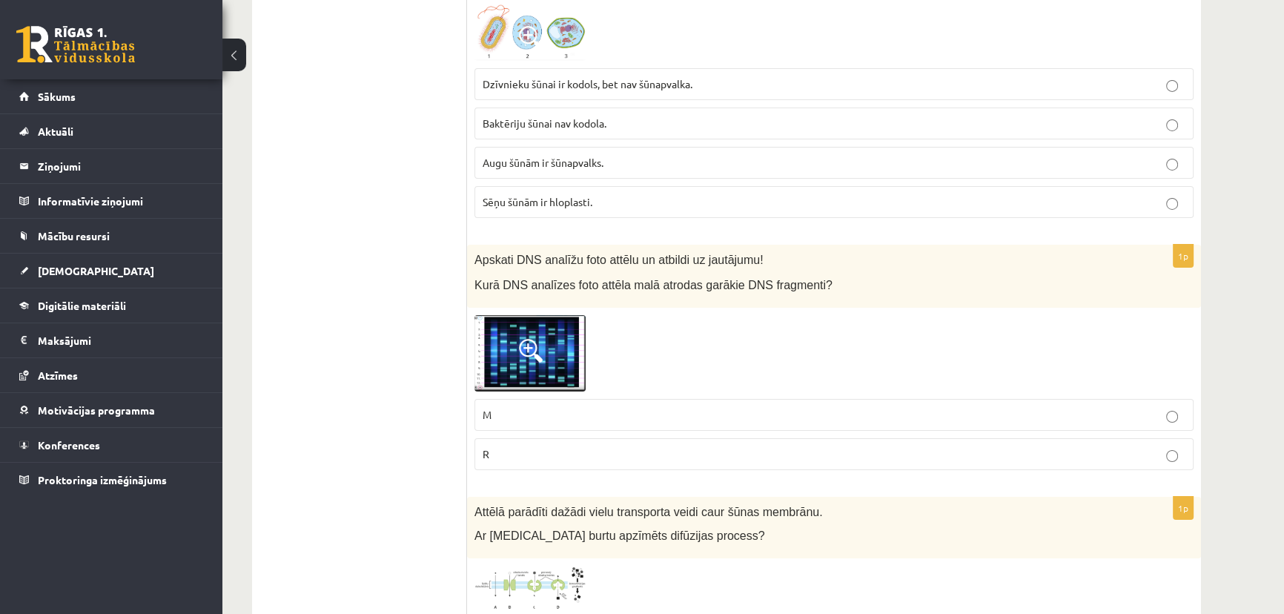
click at [531, 339] on span at bounding box center [531, 351] width 24 height 24
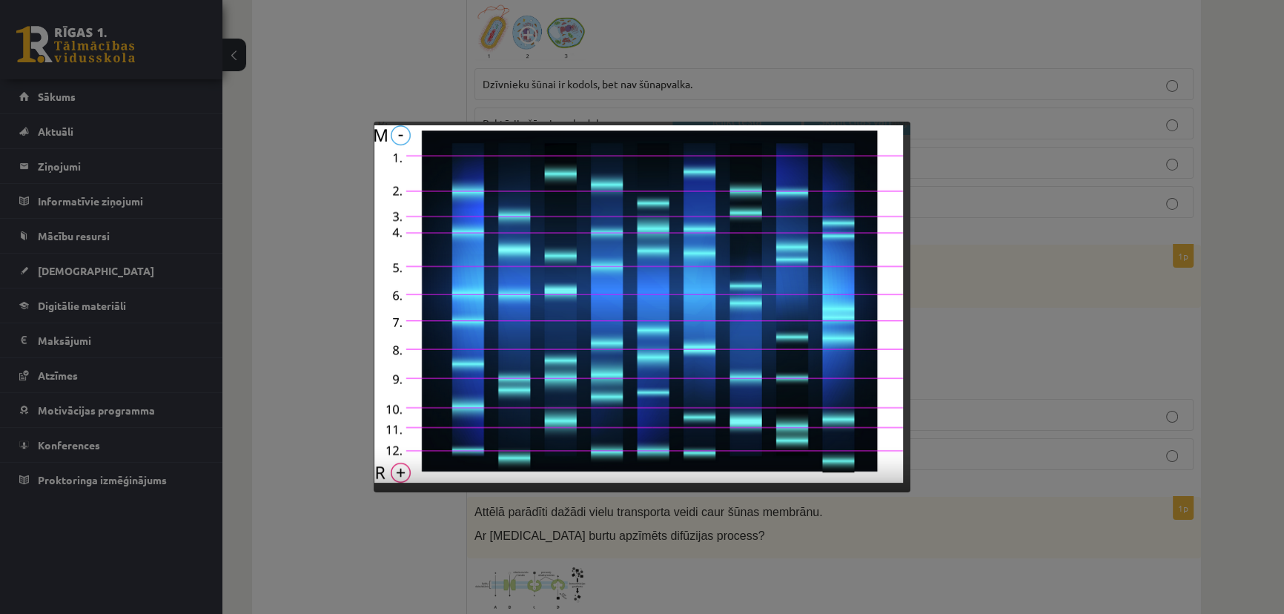
click at [969, 296] on div at bounding box center [642, 307] width 1284 height 614
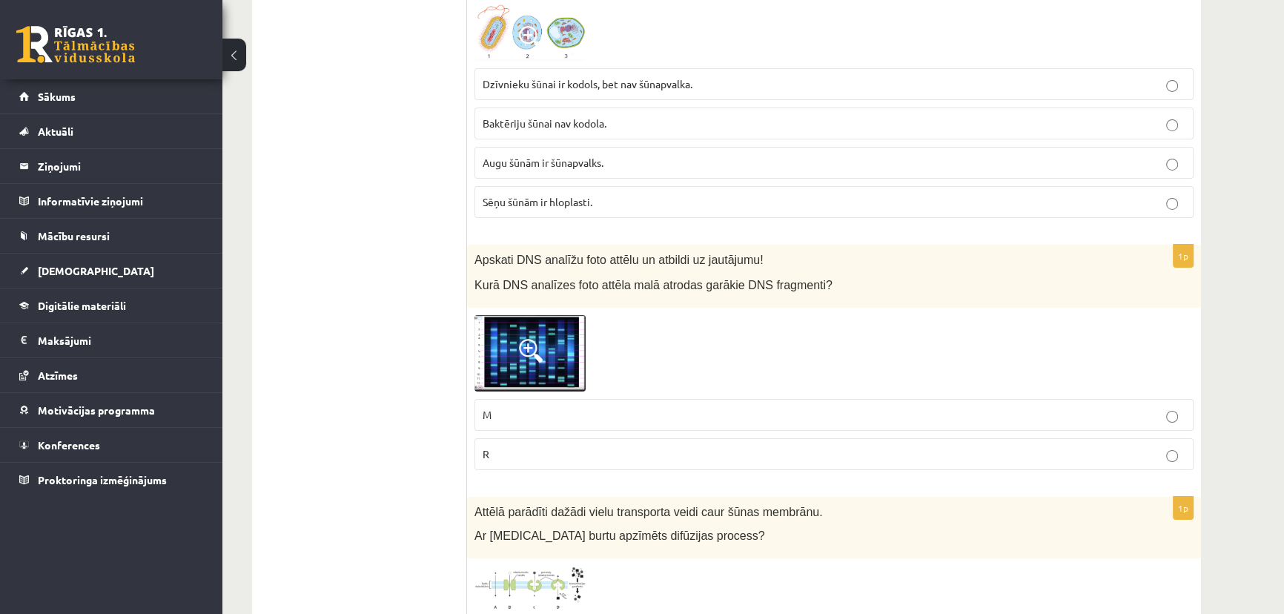
click at [542, 340] on span at bounding box center [531, 351] width 24 height 24
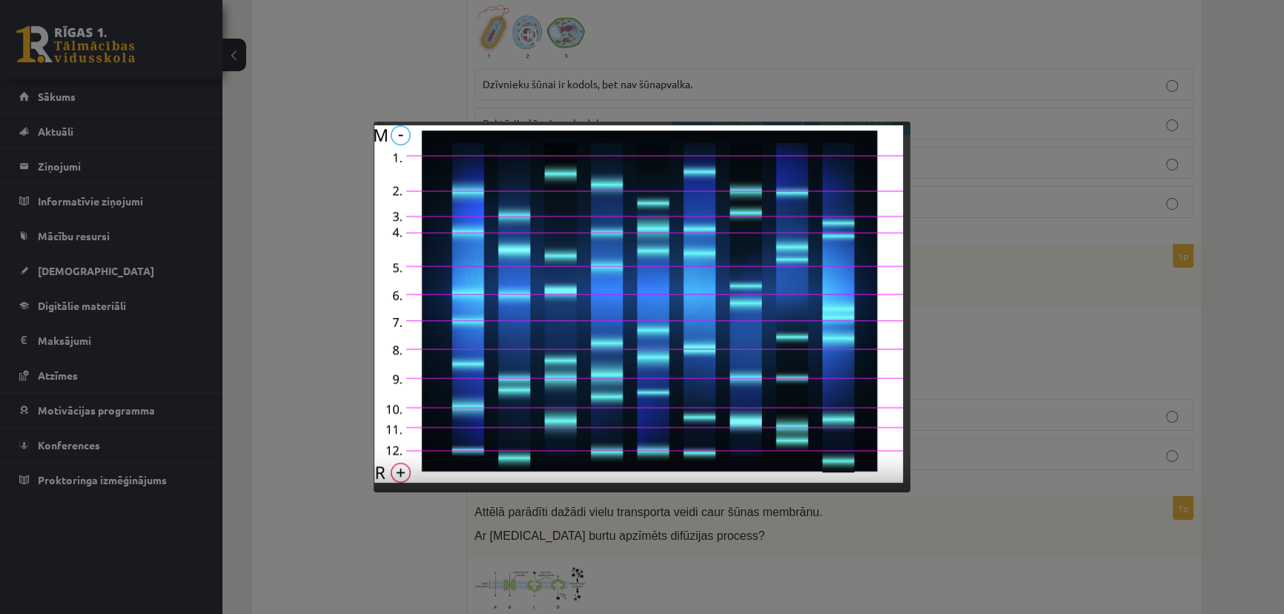
click at [982, 237] on div at bounding box center [642, 307] width 1284 height 614
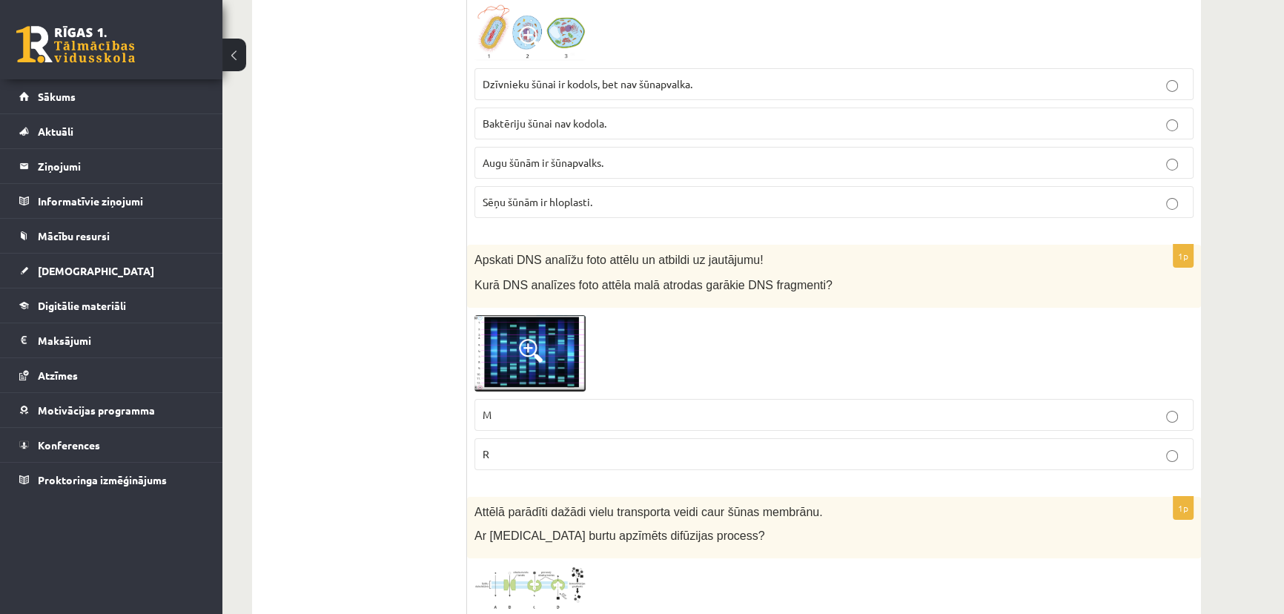
drag, startPoint x: 1250, startPoint y: 385, endPoint x: 1260, endPoint y: 362, distance: 25.6
drag, startPoint x: 1260, startPoint y: 362, endPoint x: 533, endPoint y: 313, distance: 728.7
click at [533, 315] on img at bounding box center [529, 353] width 111 height 77
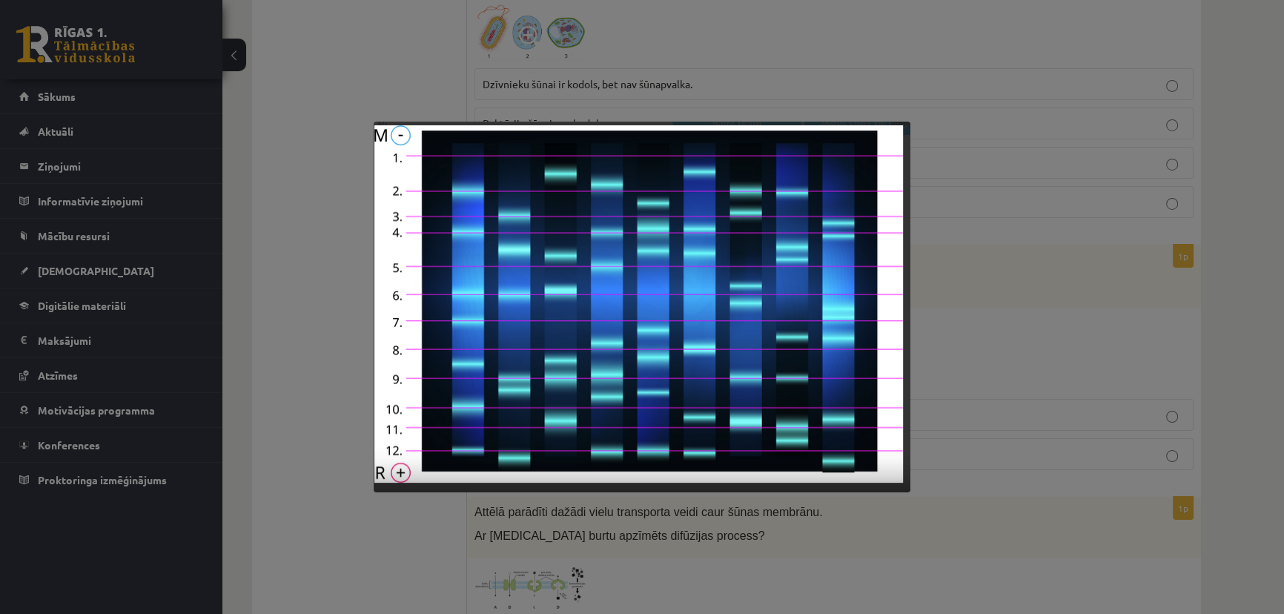
click at [1279, 361] on div at bounding box center [642, 307] width 1284 height 614
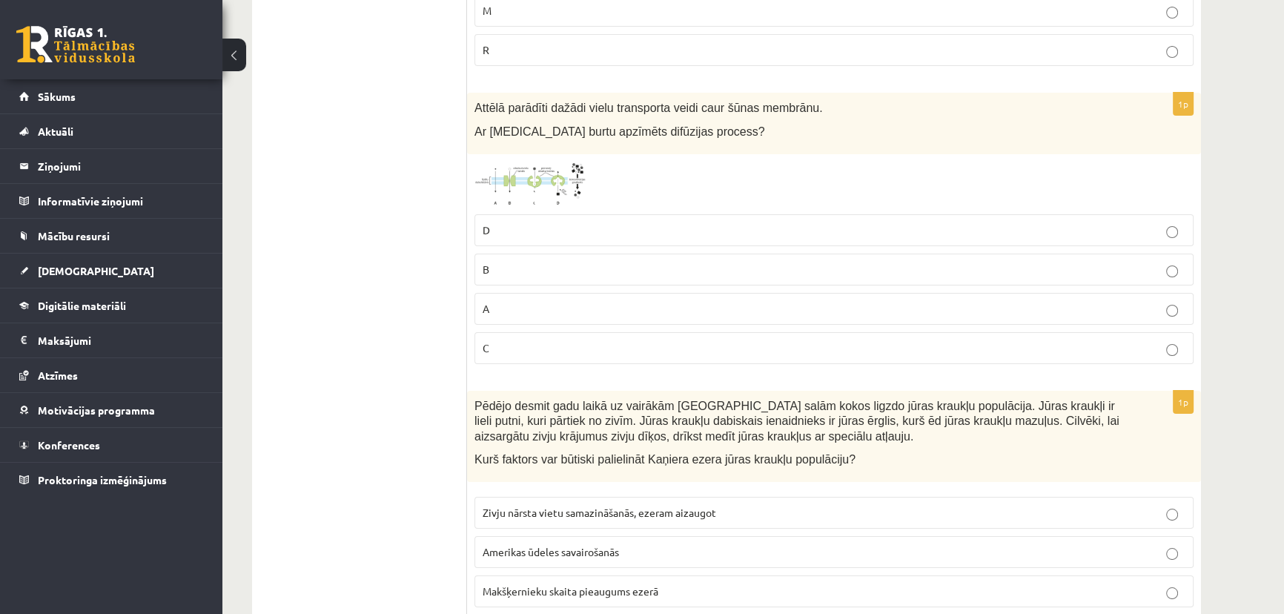
scroll to position [6693, 0]
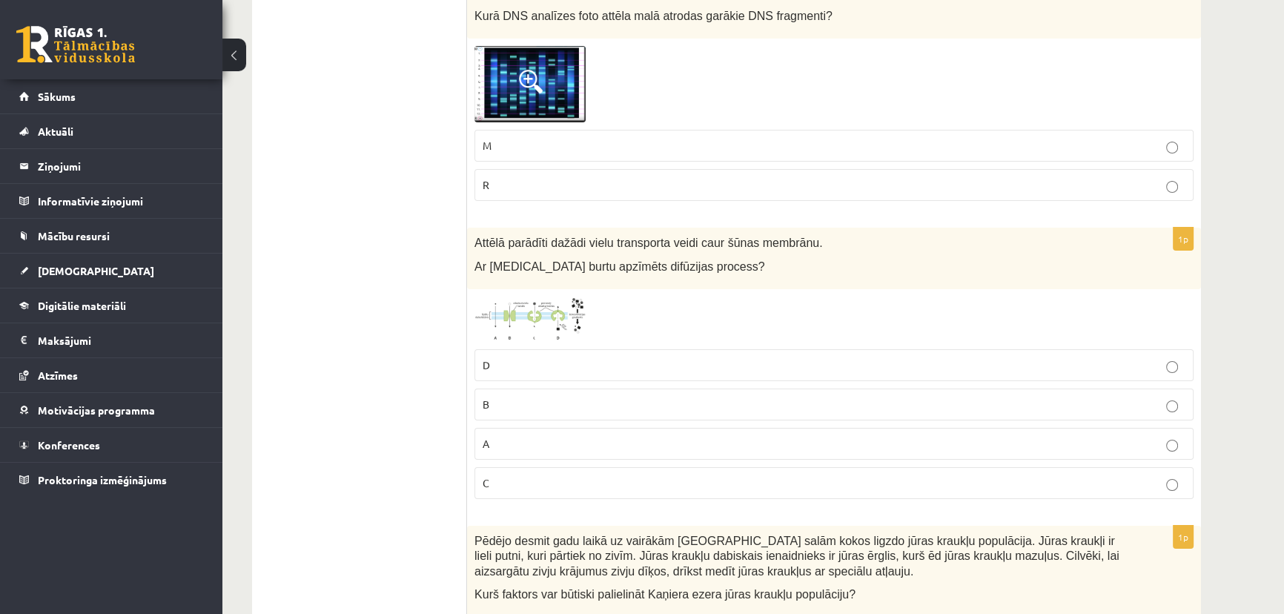
click at [523, 278] on div "1p Attēlā parādīti dažādi vielu transporta veidi caur šūnas membrānu. Ar kuru b…" at bounding box center [834, 369] width 734 height 282
click at [525, 296] on img at bounding box center [529, 318] width 111 height 45
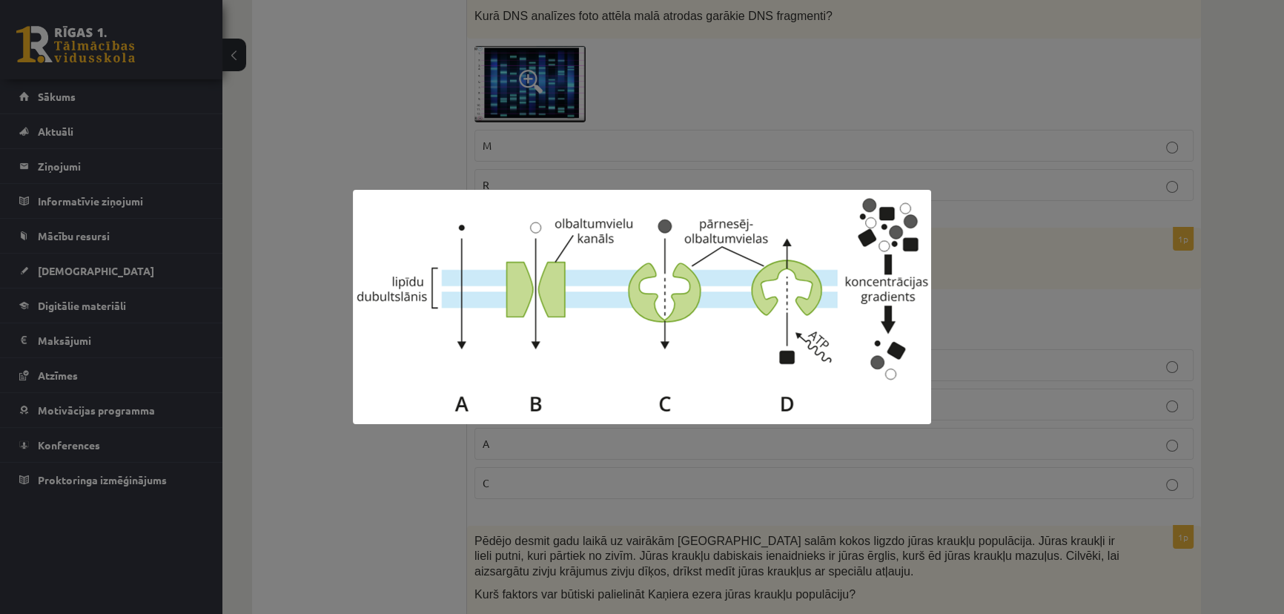
click at [956, 287] on div at bounding box center [642, 307] width 1284 height 614
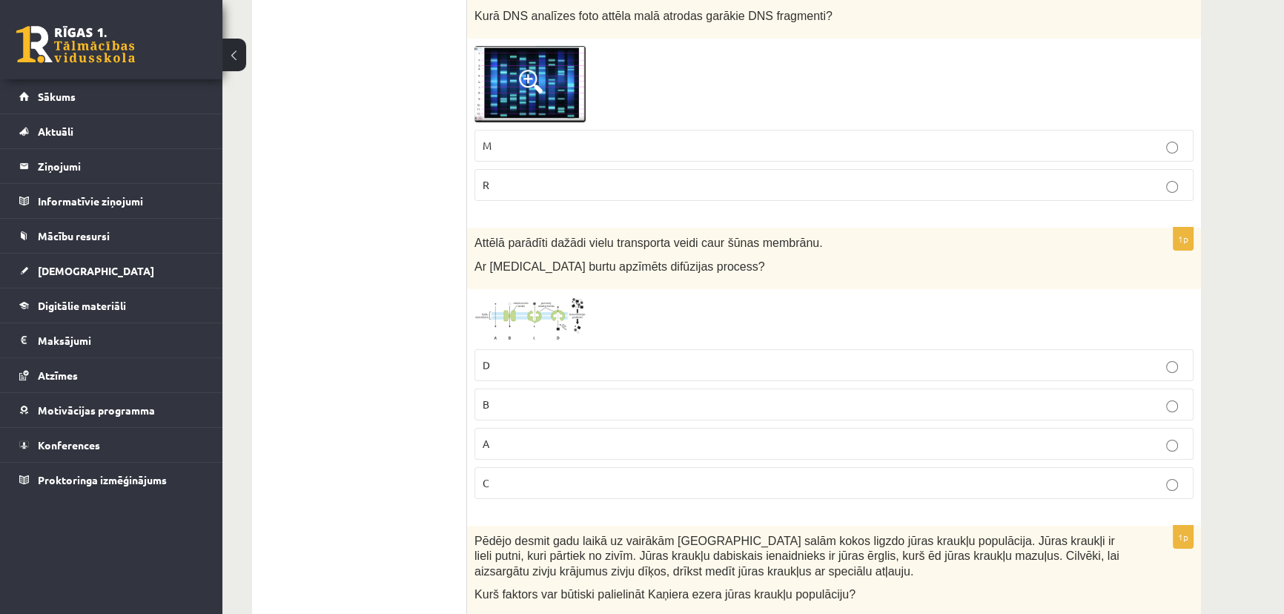
click at [534, 296] on img at bounding box center [529, 318] width 111 height 45
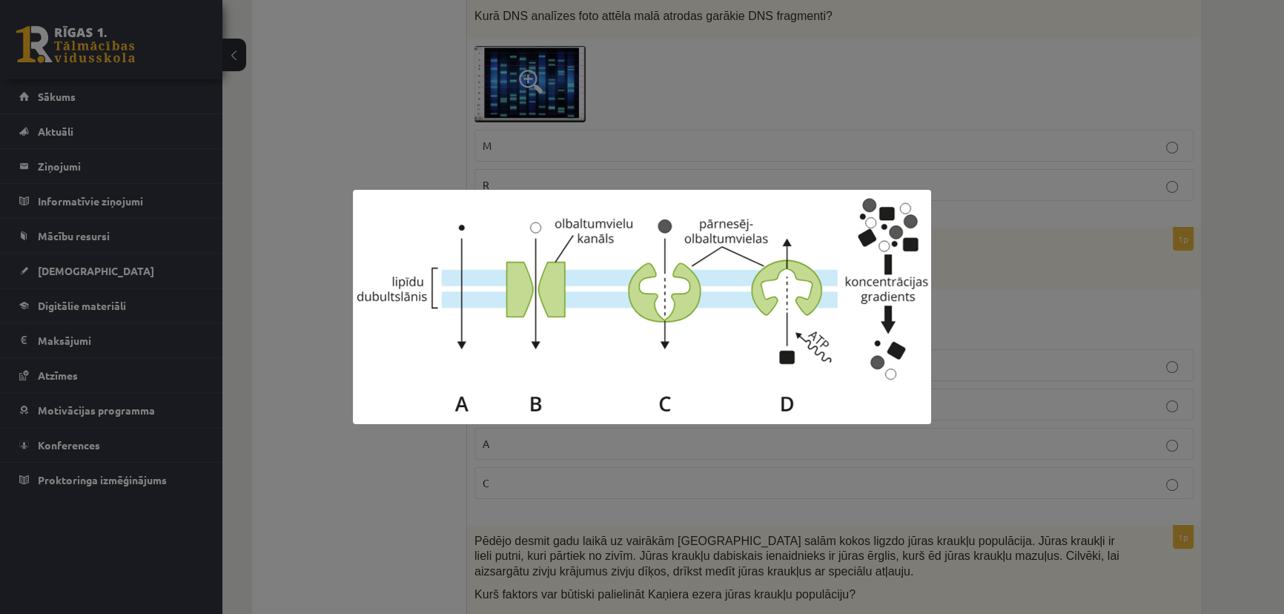
click at [984, 322] on div at bounding box center [642, 307] width 1284 height 614
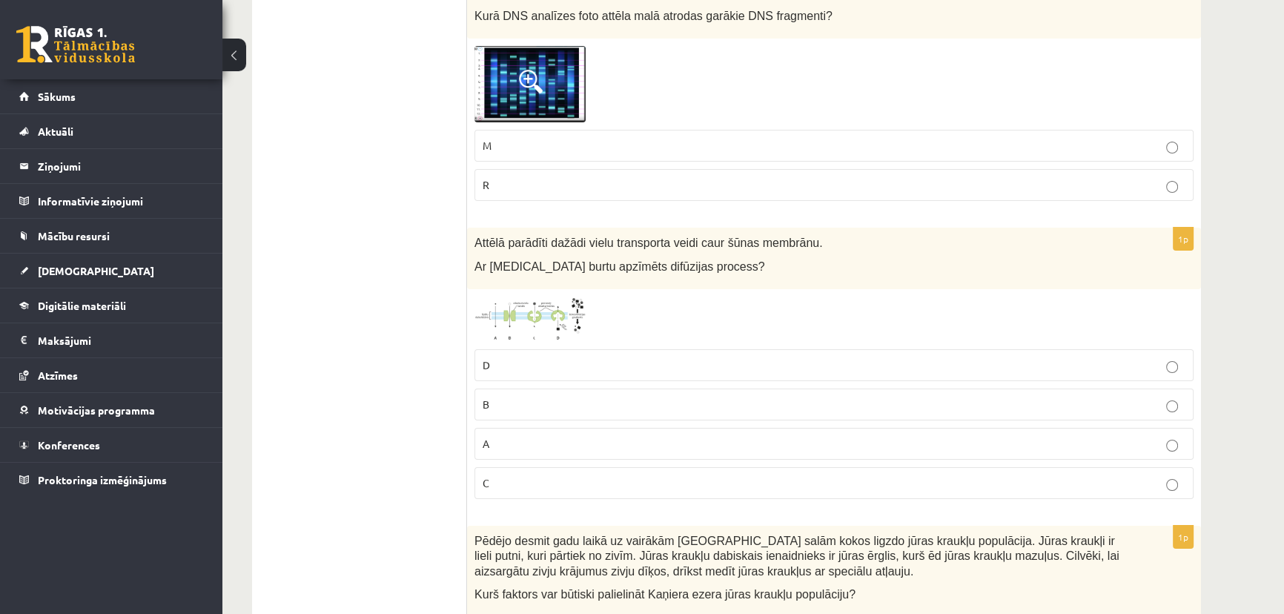
click at [573, 309] on img at bounding box center [529, 318] width 111 height 45
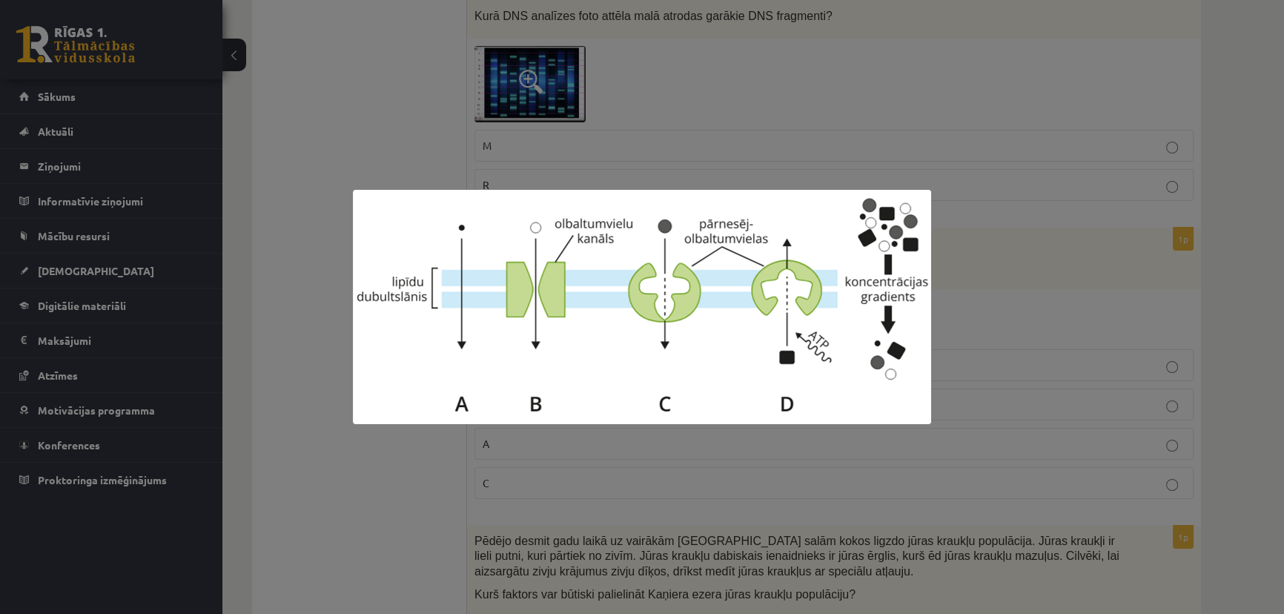
click at [1170, 281] on div at bounding box center [642, 307] width 1284 height 614
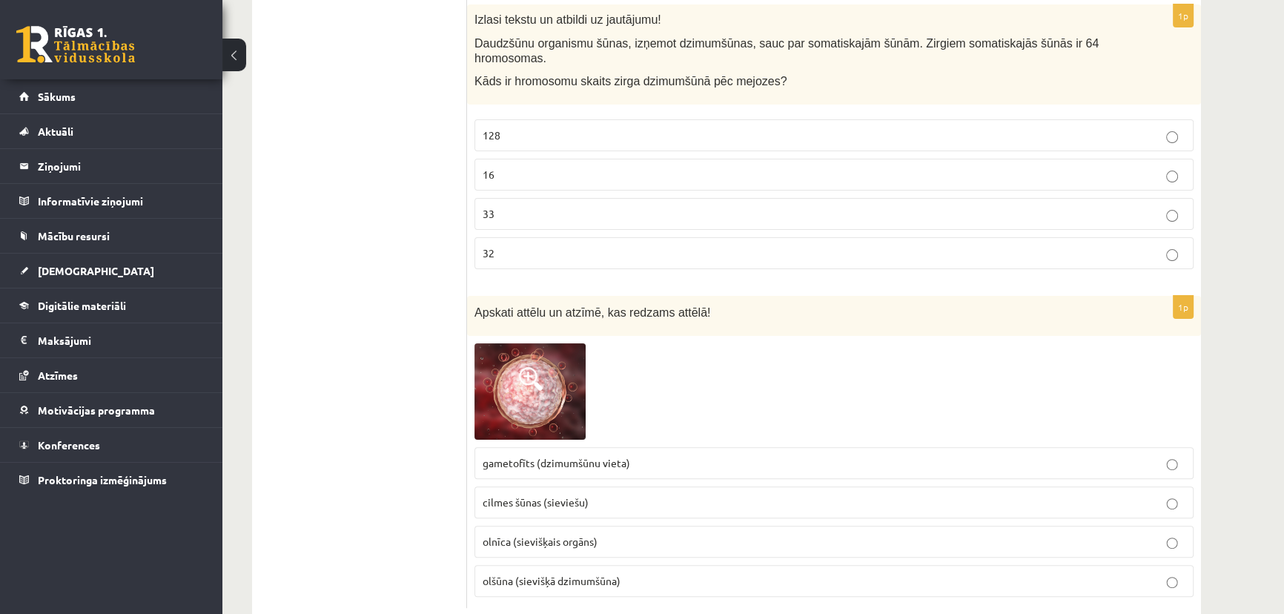
scroll to position [7501, 0]
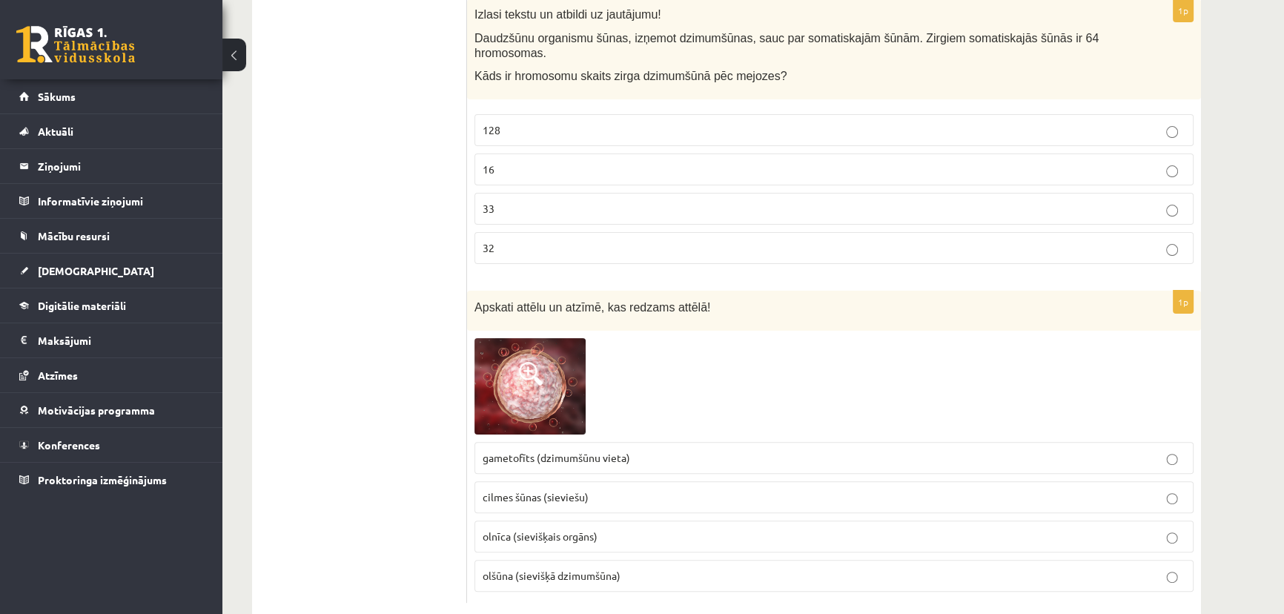
click at [486, 361] on img at bounding box center [529, 386] width 111 height 96
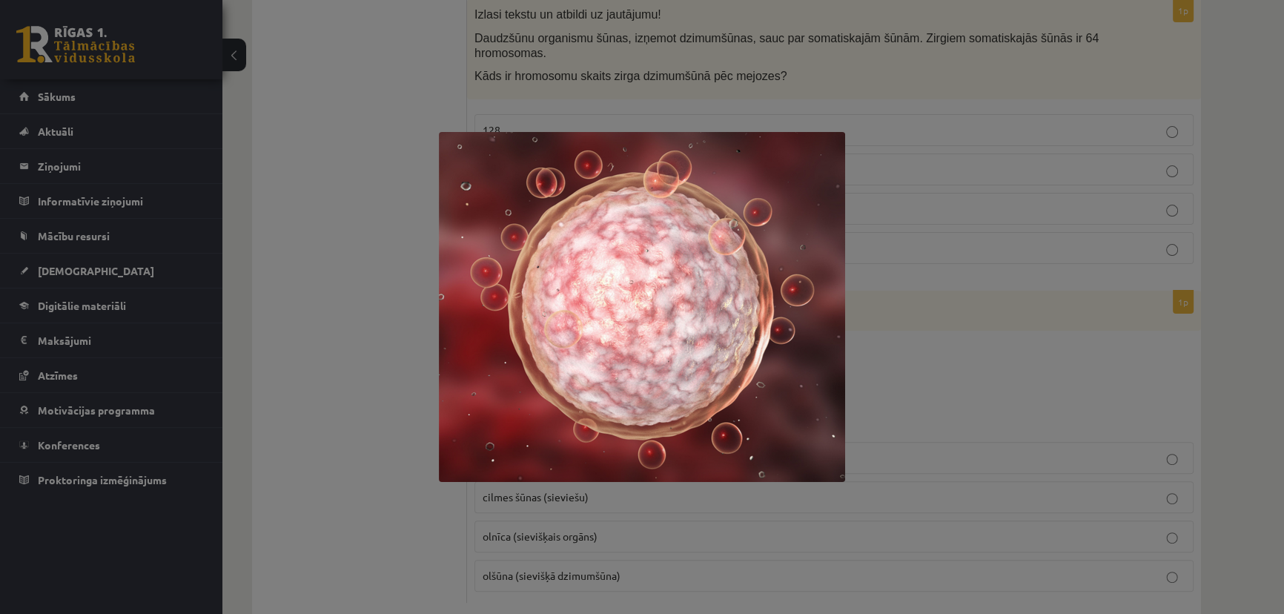
click at [995, 329] on div at bounding box center [642, 307] width 1284 height 614
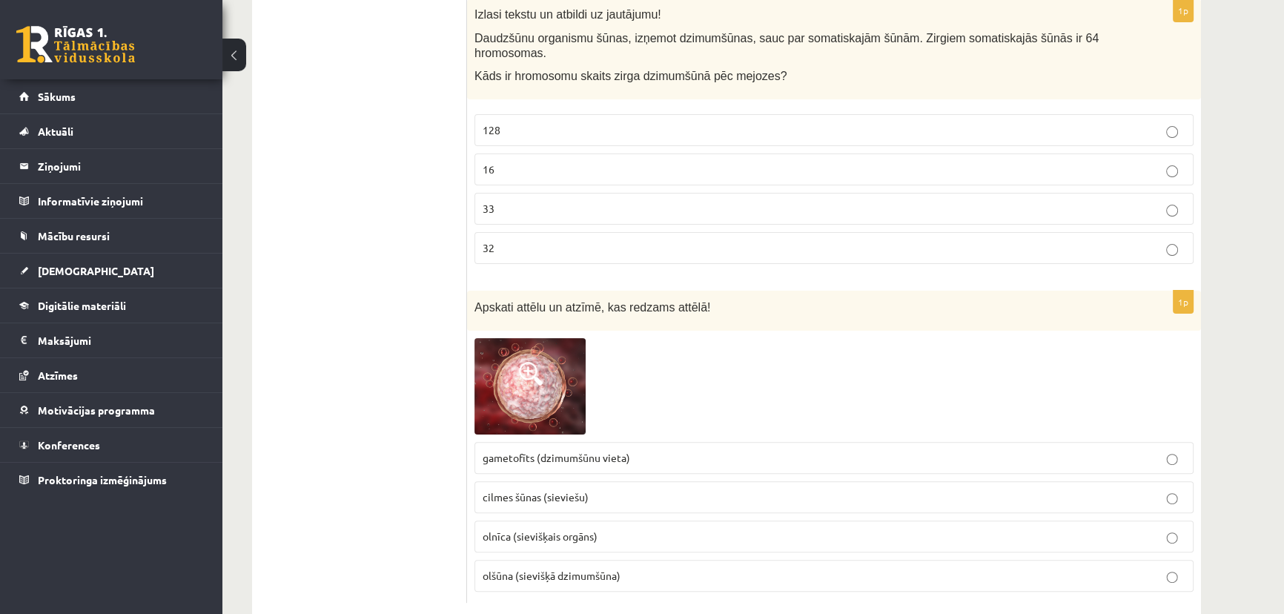
click at [640, 528] on p "olnīca (sievišķais orgāns)" at bounding box center [833, 536] width 703 height 16
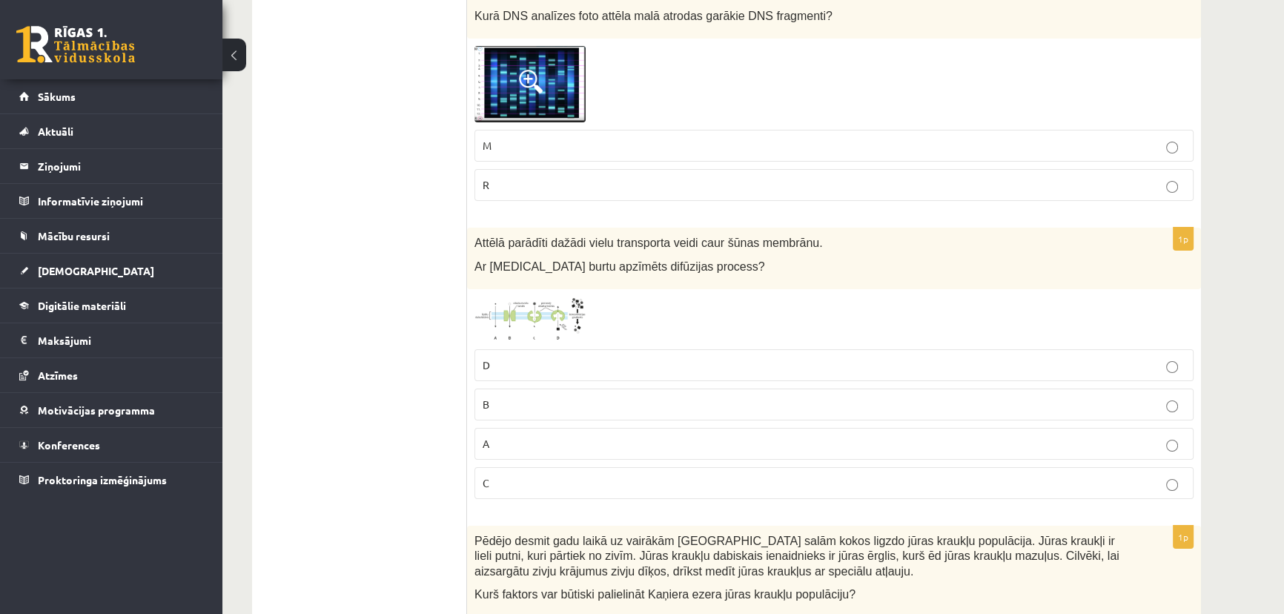
scroll to position [6828, 0]
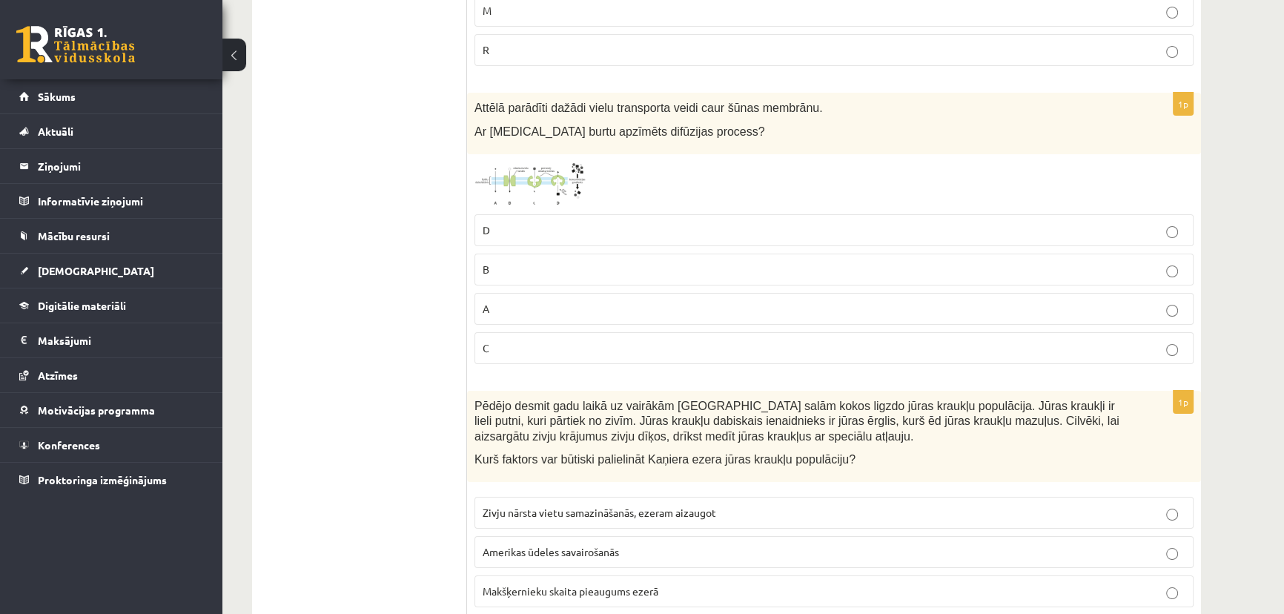
click at [497, 301] on p "A" at bounding box center [833, 309] width 703 height 16
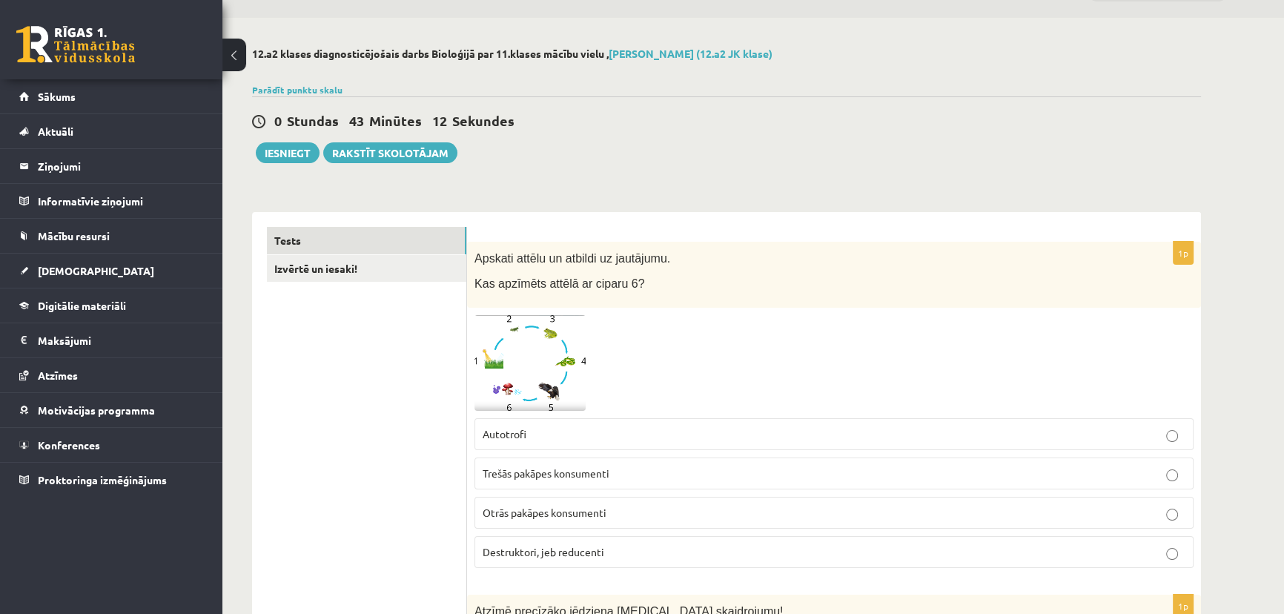
scroll to position [0, 0]
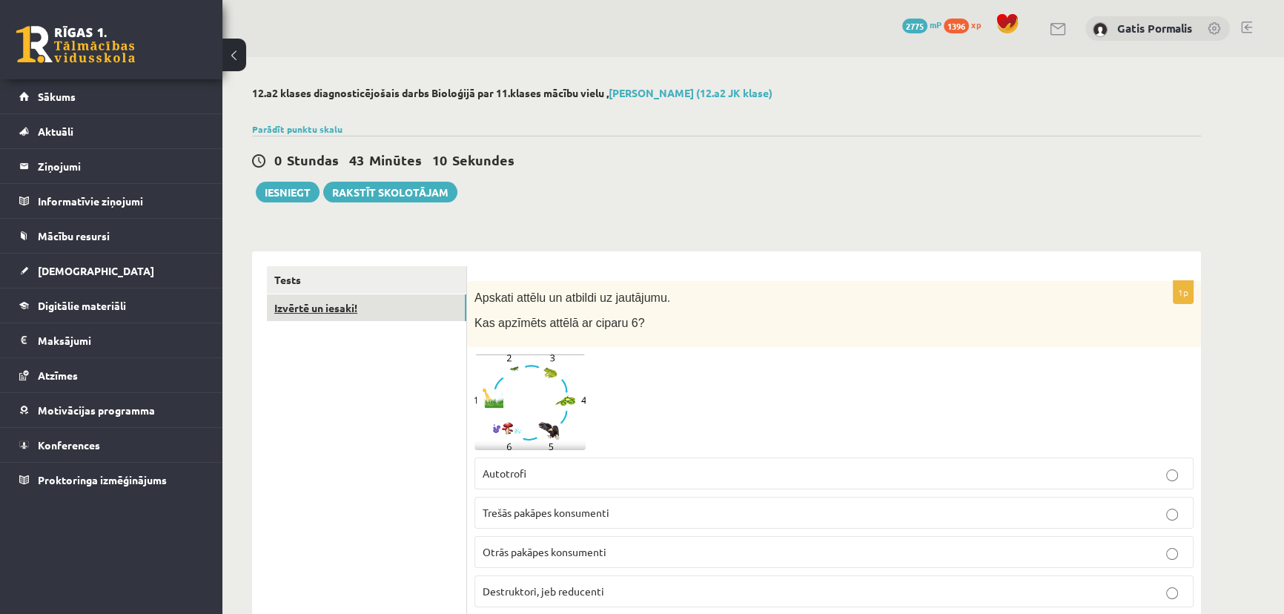
click at [430, 319] on link "Izvērtē un iesaki!" at bounding box center [366, 307] width 199 height 27
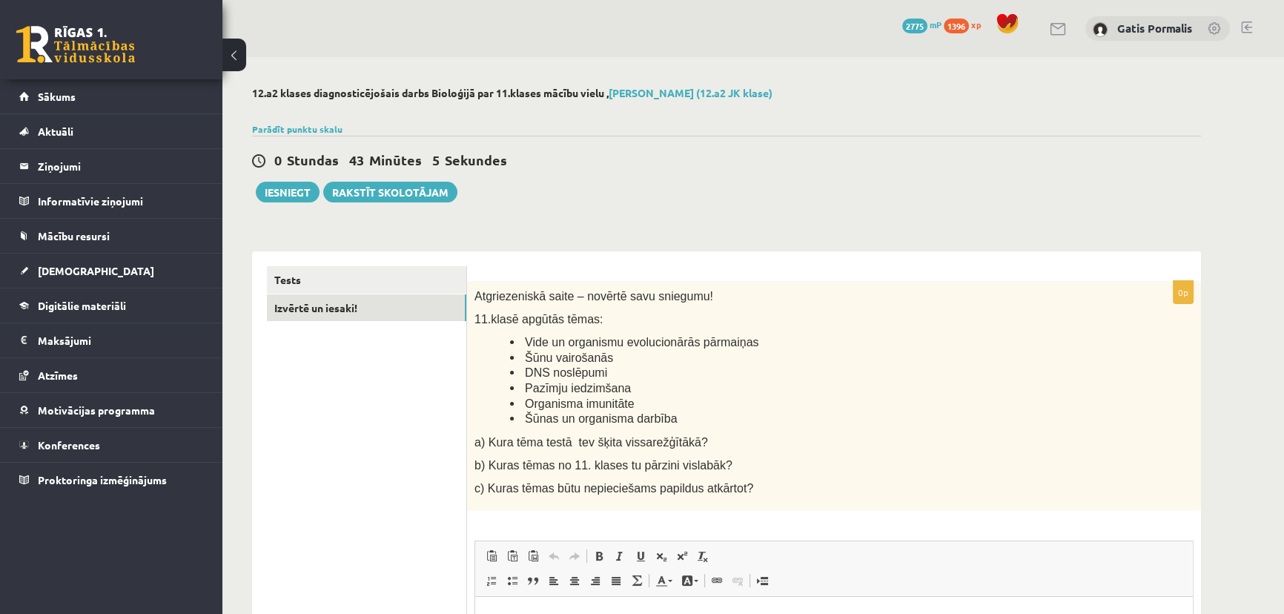
drag, startPoint x: 1169, startPoint y: 285, endPoint x: 1180, endPoint y: 289, distance: 11.7
click at [1180, 289] on div "0p Atgriezeniskā saite – novērtē savu sniegumu! 11.klasē apgūtās tēmas: Vide un…" at bounding box center [834, 565] width 734 height 568
click at [1178, 290] on p "0p" at bounding box center [1183, 292] width 21 height 24
drag, startPoint x: 1175, startPoint y: 291, endPoint x: 1188, endPoint y: 291, distance: 12.6
click at [1188, 291] on p "0p" at bounding box center [1183, 292] width 21 height 24
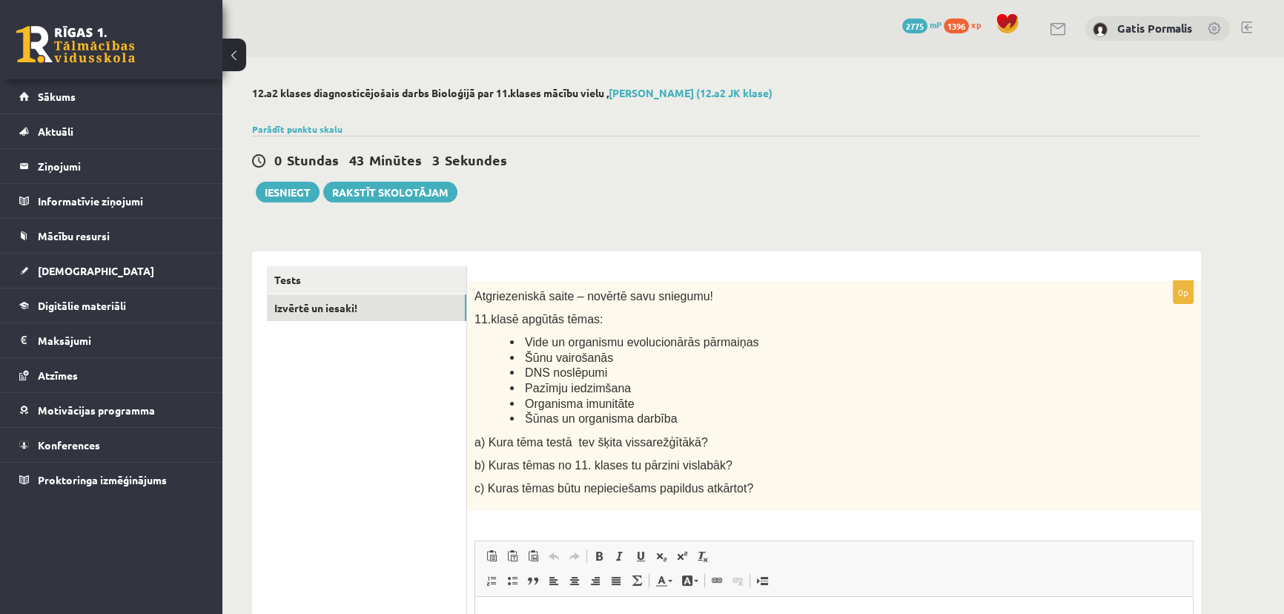
drag, startPoint x: 1063, startPoint y: 345, endPoint x: 1035, endPoint y: 348, distance: 28.3
click at [1056, 348] on li "Vide un organismu evolucionārās pārmaiņas" at bounding box center [814, 342] width 609 height 16
click at [435, 284] on link "Tests" at bounding box center [366, 279] width 199 height 27
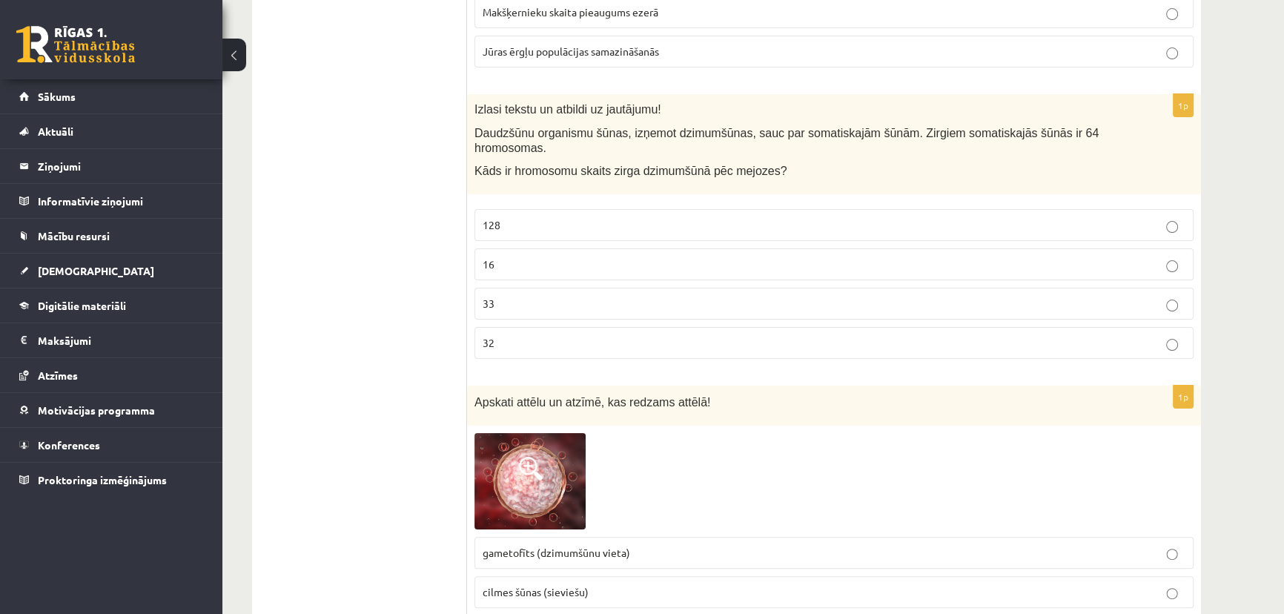
scroll to position [7501, 0]
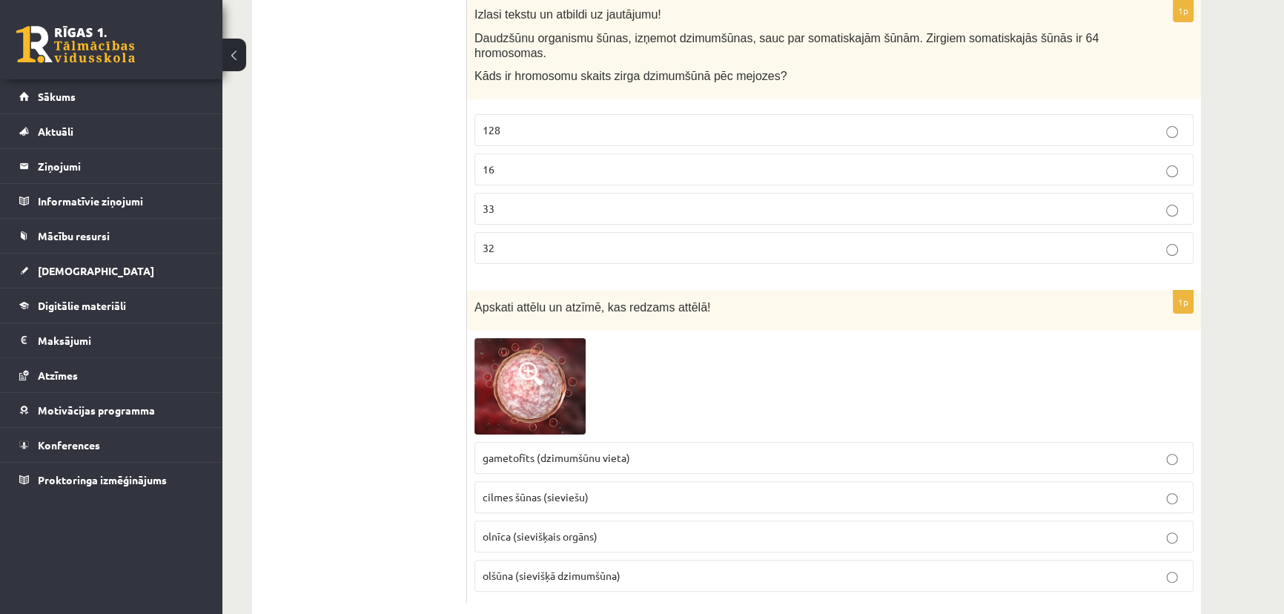
click at [552, 338] on img at bounding box center [529, 386] width 111 height 96
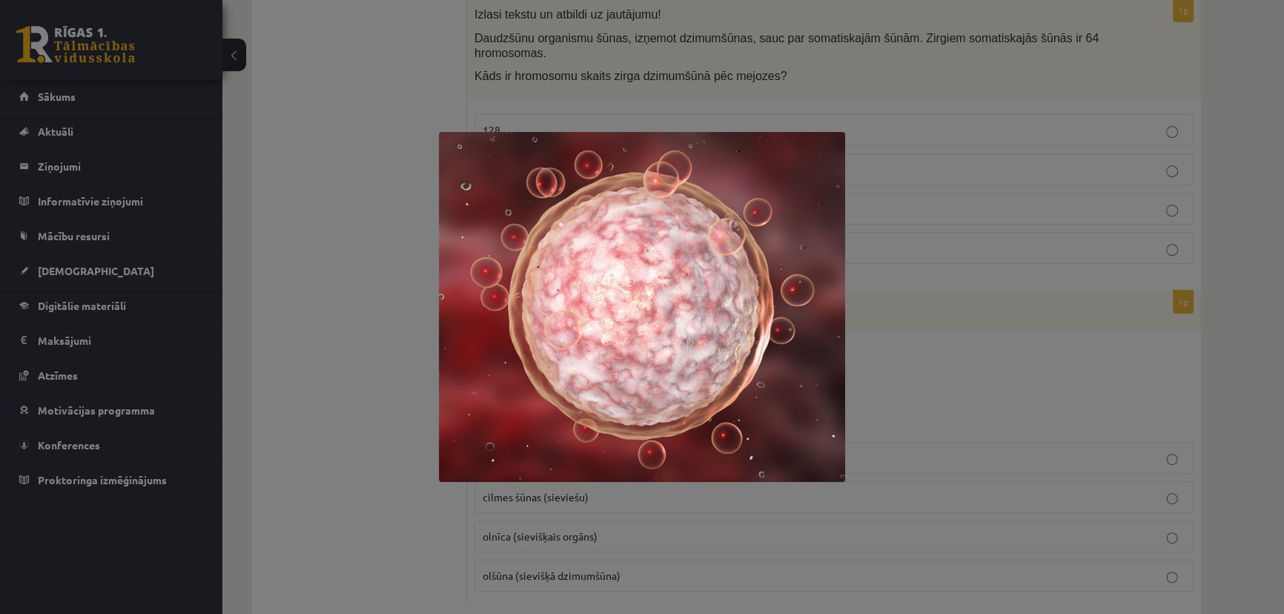
click at [904, 368] on div at bounding box center [642, 307] width 1284 height 614
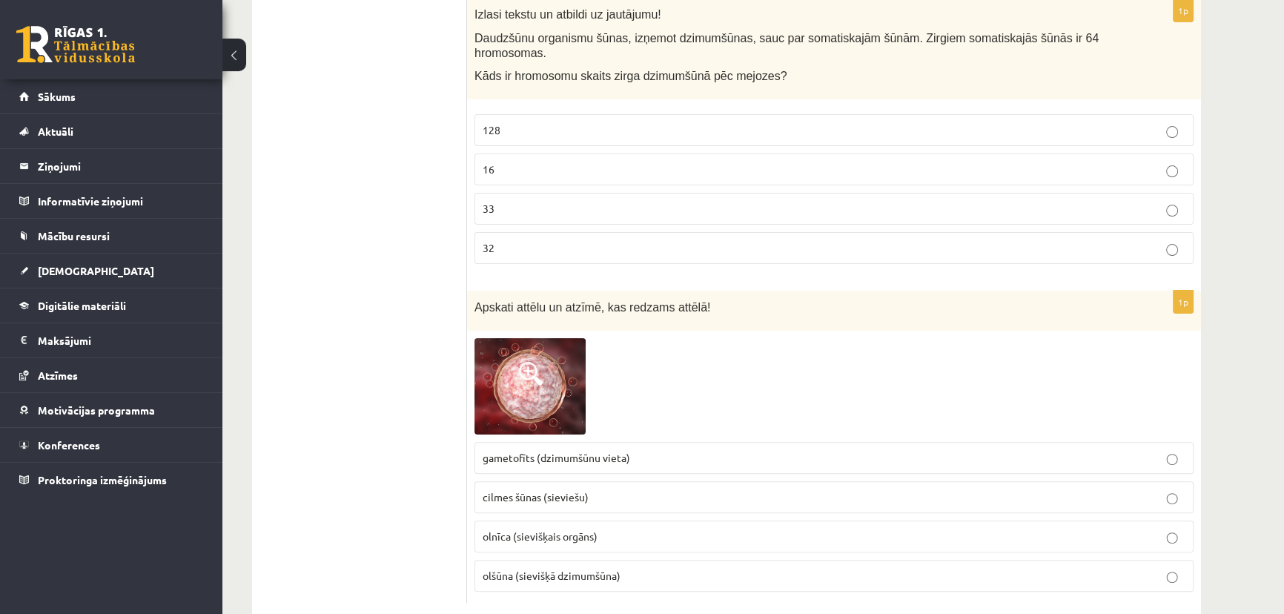
click at [591, 360] on div at bounding box center [833, 386] width 719 height 96
click at [554, 353] on img at bounding box center [529, 386] width 111 height 96
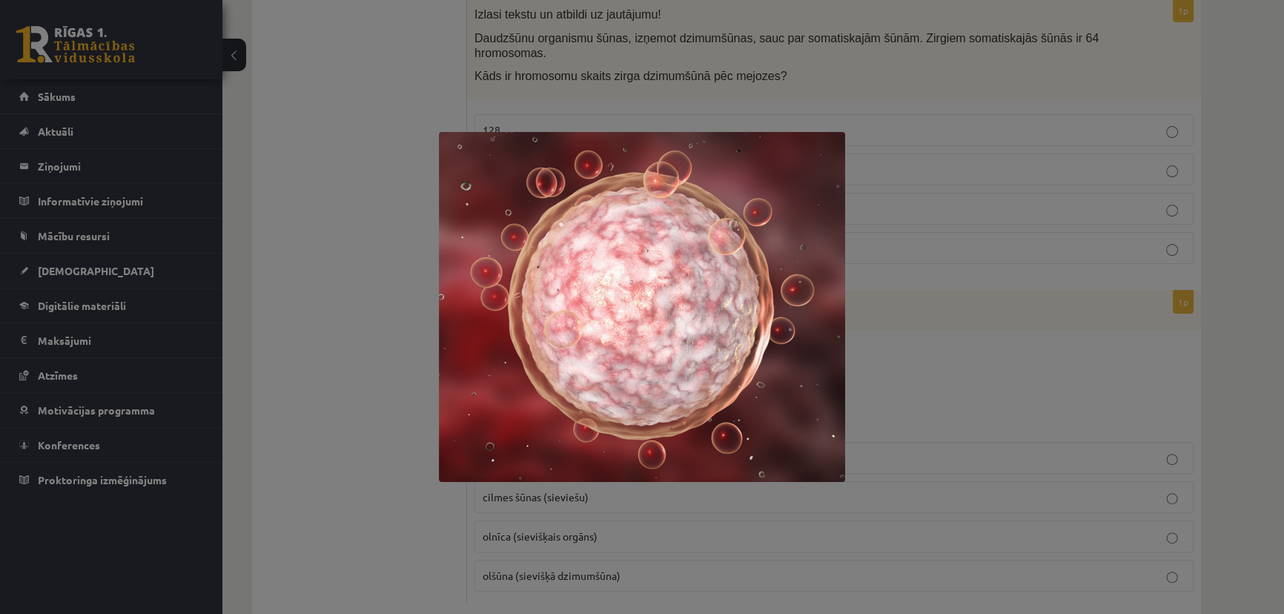
click at [915, 354] on div at bounding box center [642, 307] width 1284 height 614
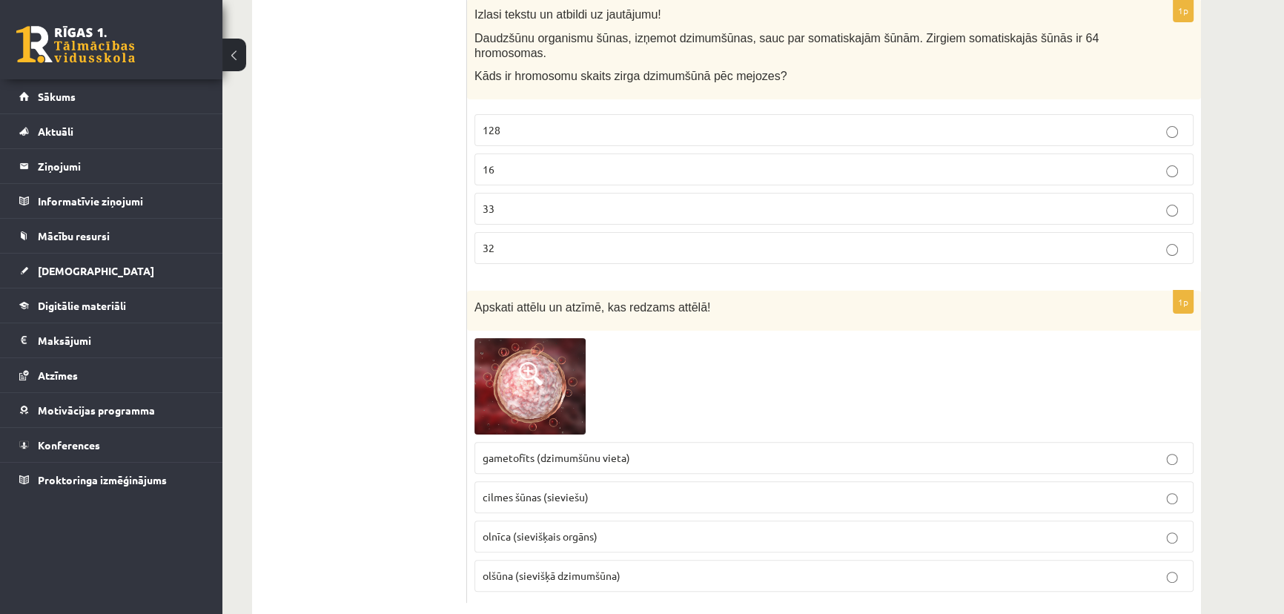
click at [621, 489] on p "cilmes šūnas (sieviešu)" at bounding box center [833, 497] width 703 height 16
click at [530, 366] on img at bounding box center [529, 386] width 111 height 96
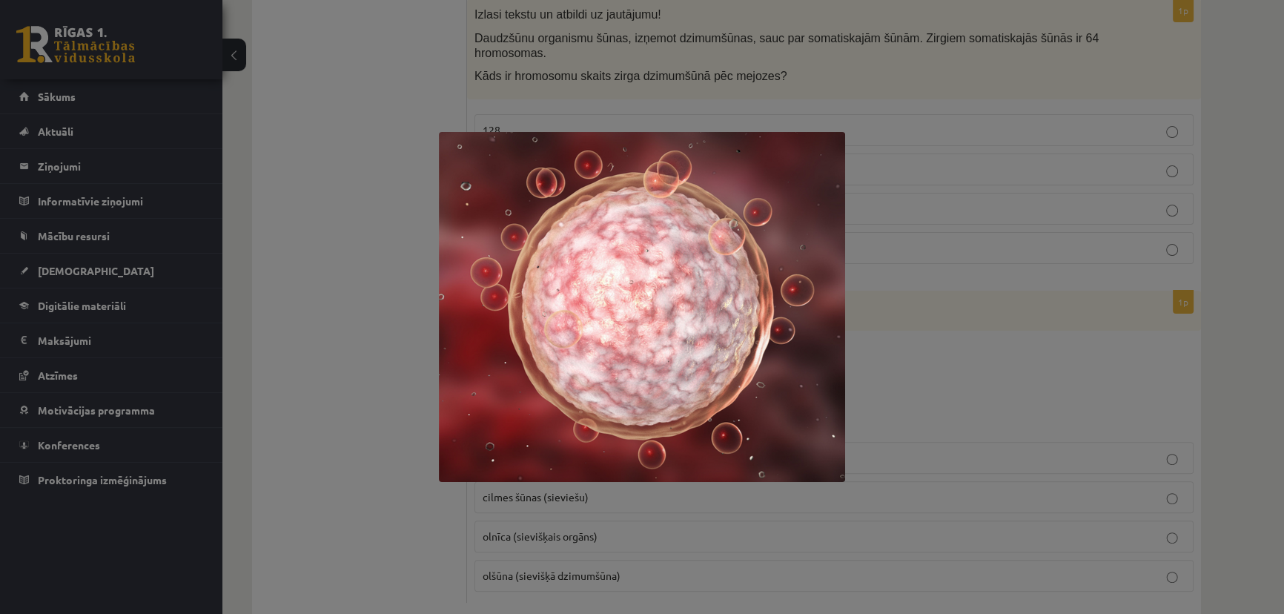
click at [363, 196] on div at bounding box center [642, 307] width 1284 height 614
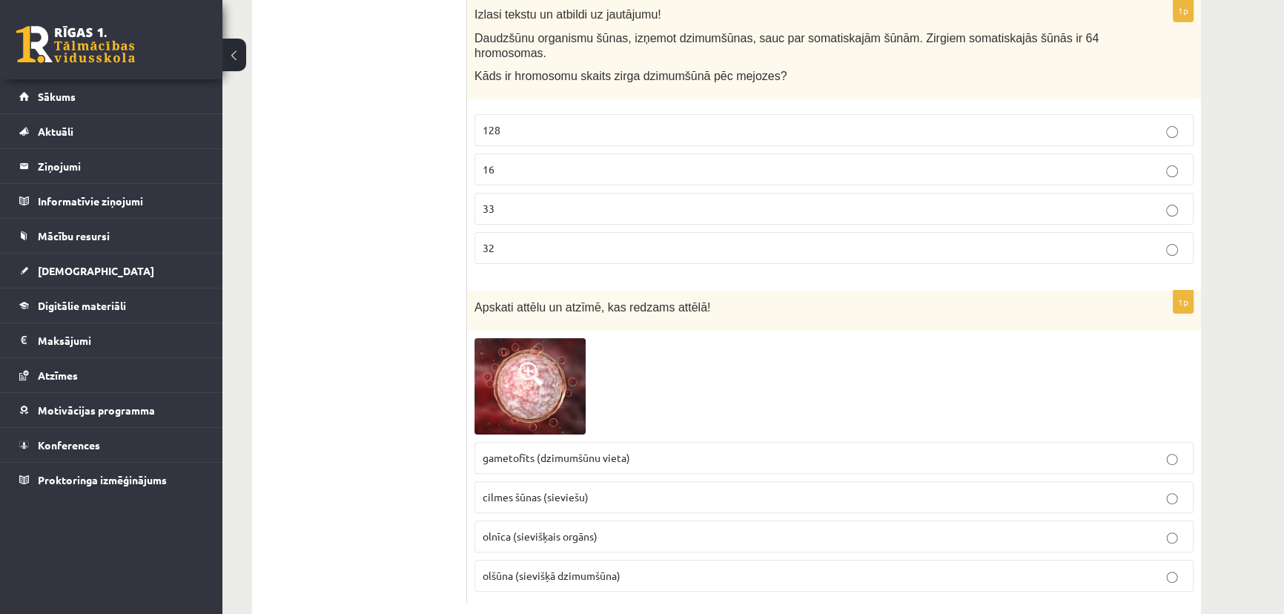
click at [526, 362] on span at bounding box center [531, 374] width 24 height 24
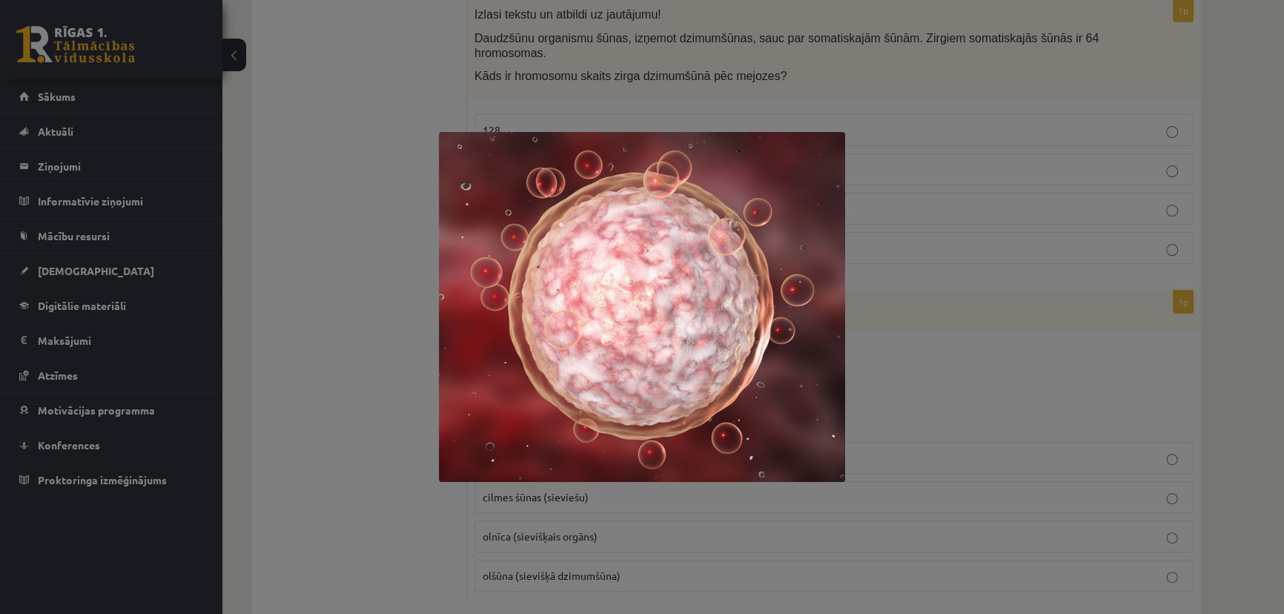
click at [403, 519] on div at bounding box center [642, 307] width 1284 height 614
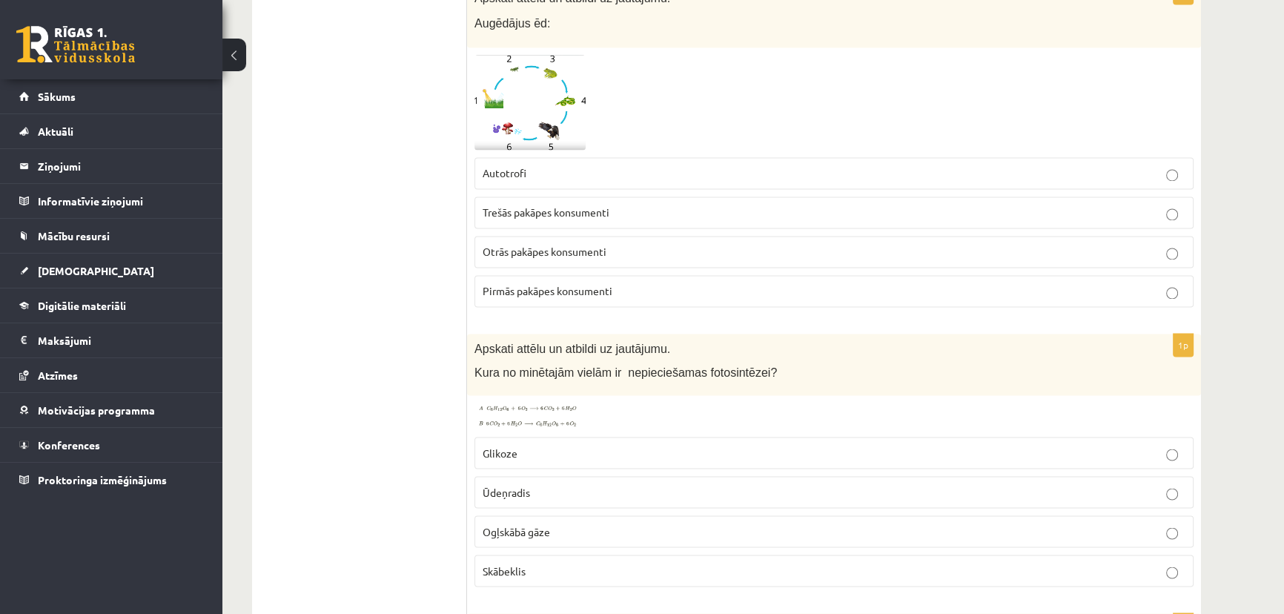
scroll to position [3234, 0]
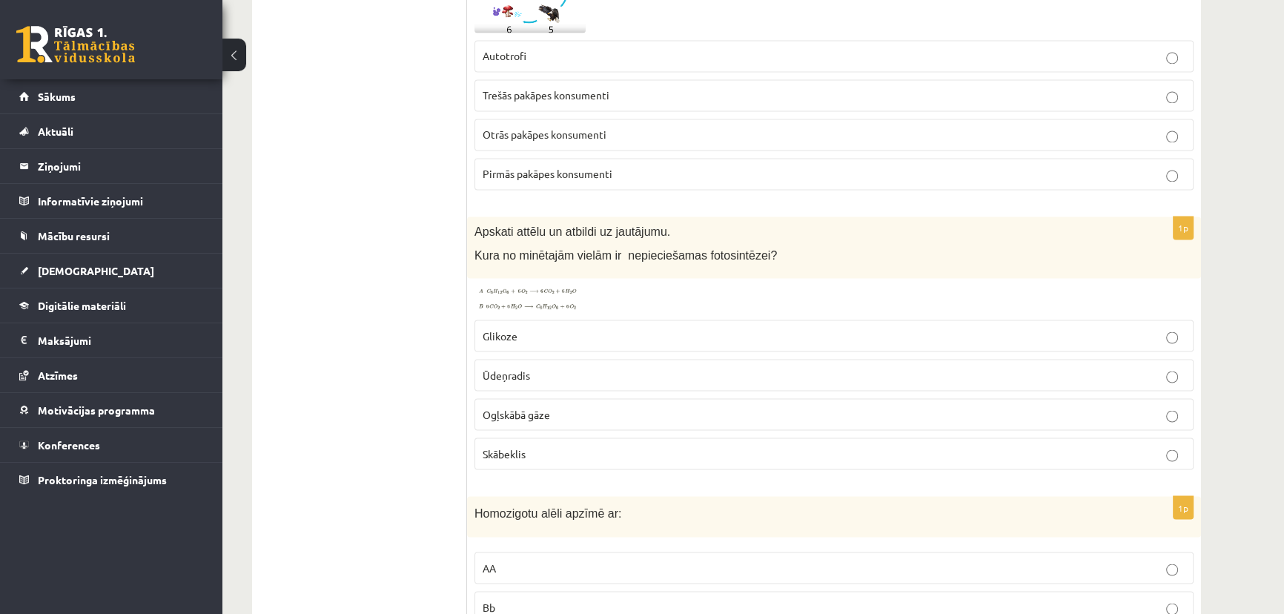
click at [536, 296] on img at bounding box center [529, 298] width 111 height 27
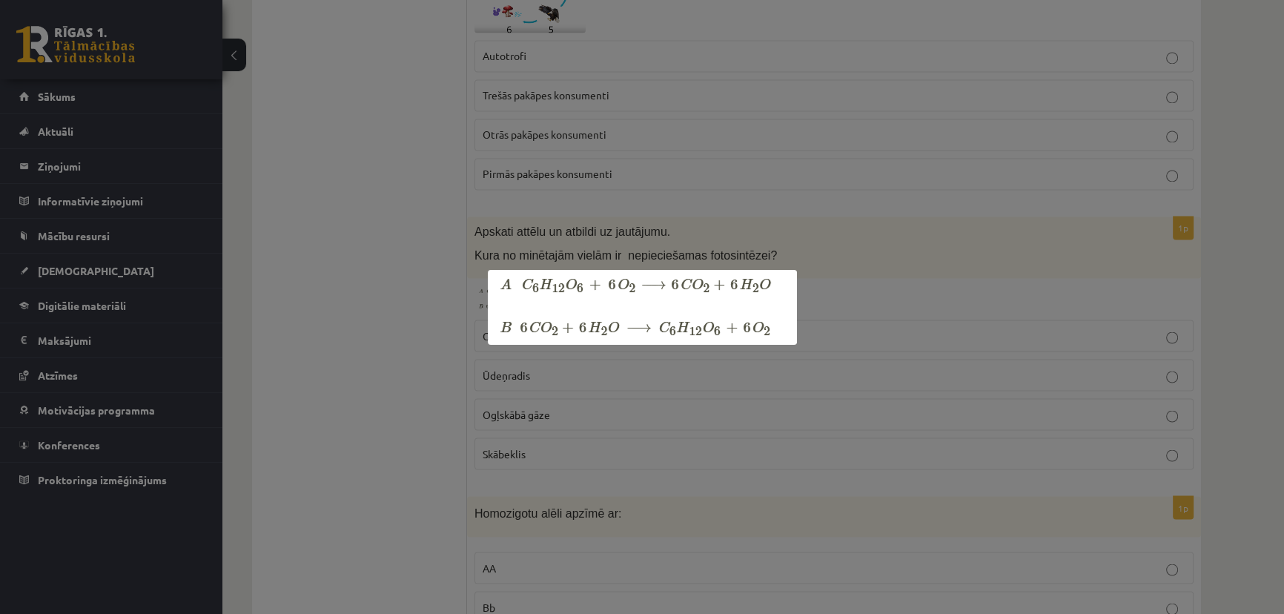
click at [810, 252] on div at bounding box center [642, 307] width 1284 height 614
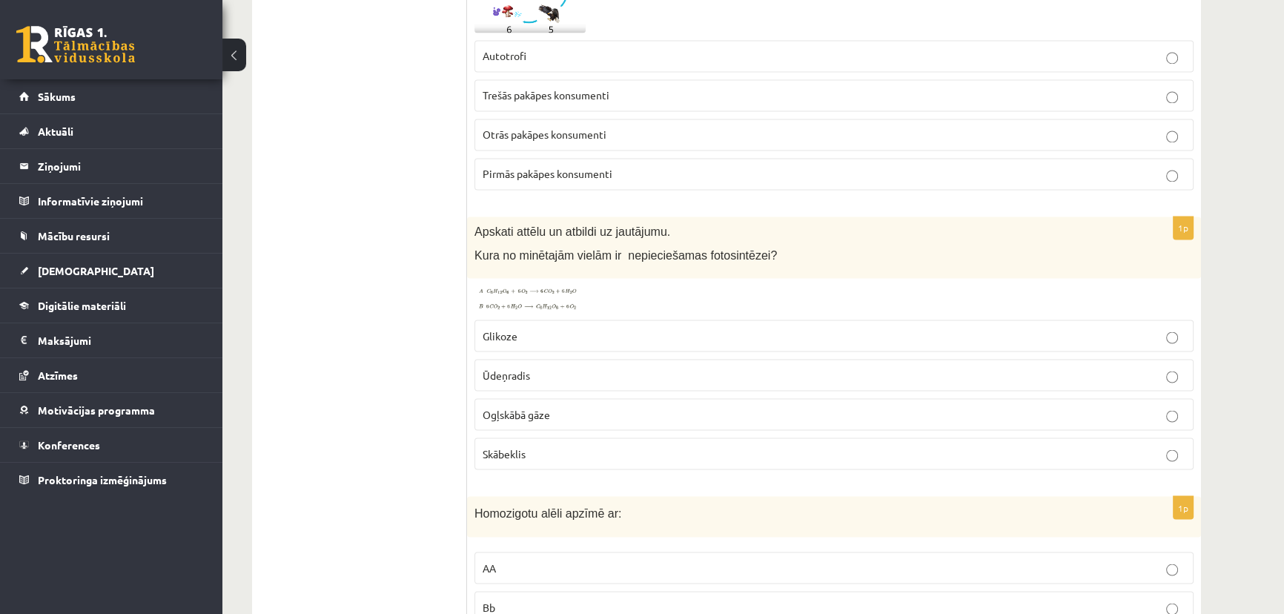
click at [534, 407] on span "Ogļskābā gāze" at bounding box center [515, 413] width 67 height 13
click at [539, 407] on span "Ogļskābā gāze" at bounding box center [515, 413] width 67 height 13
click at [565, 291] on img at bounding box center [529, 298] width 111 height 27
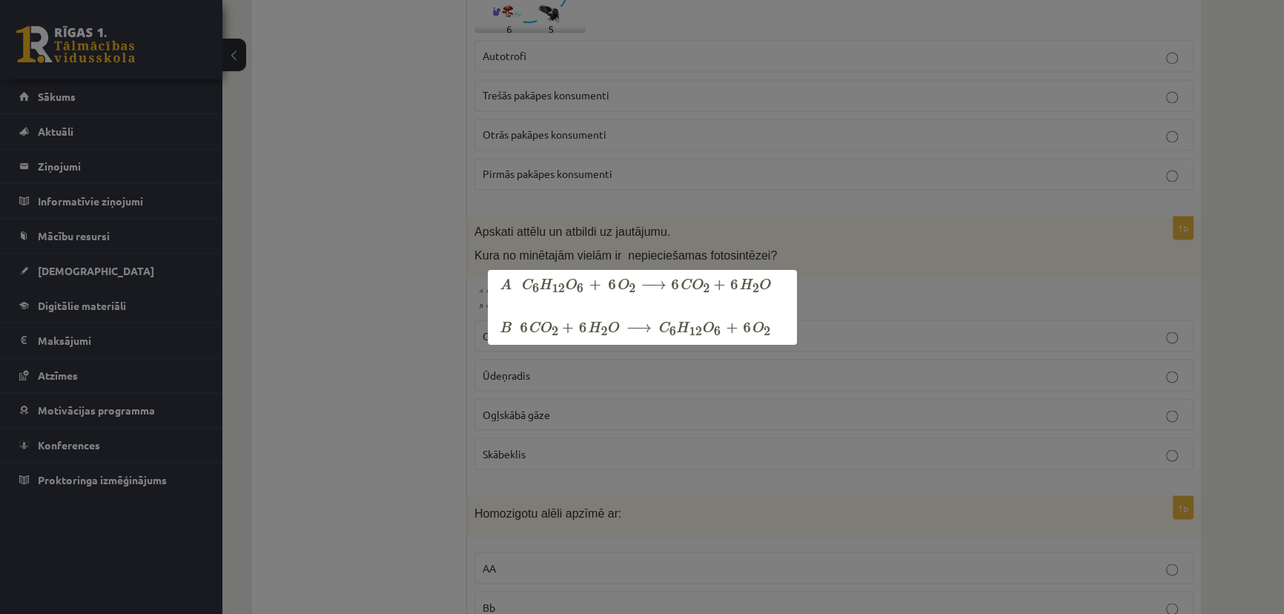
click at [838, 288] on div at bounding box center [642, 307] width 1284 height 614
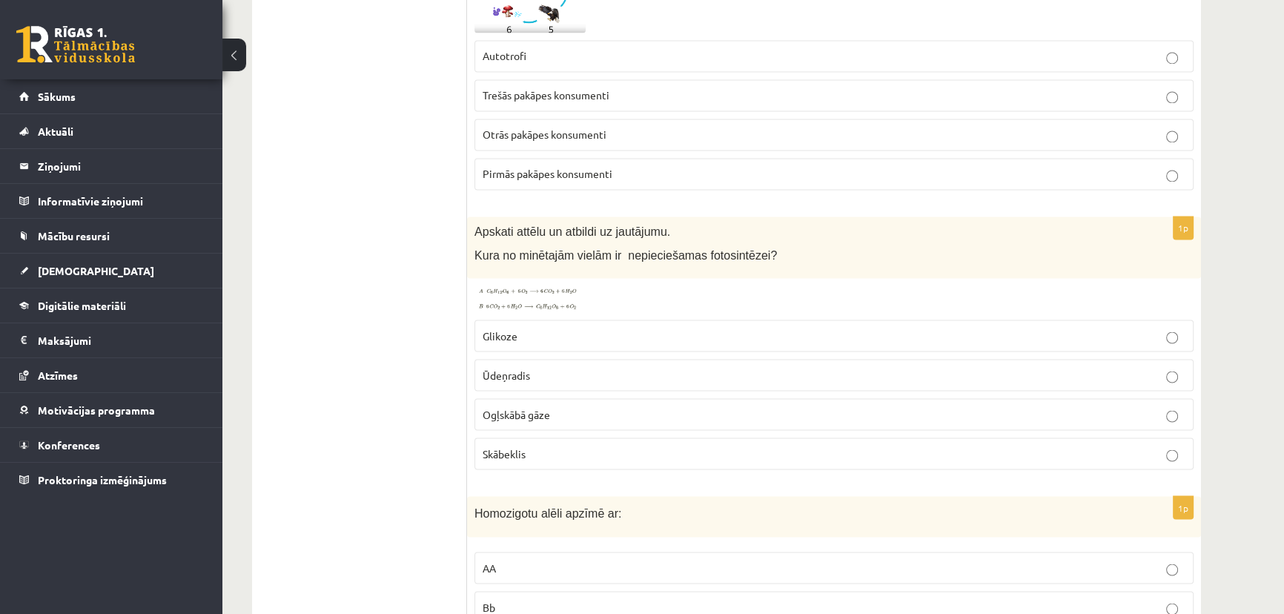
click at [512, 302] on img at bounding box center [529, 298] width 111 height 27
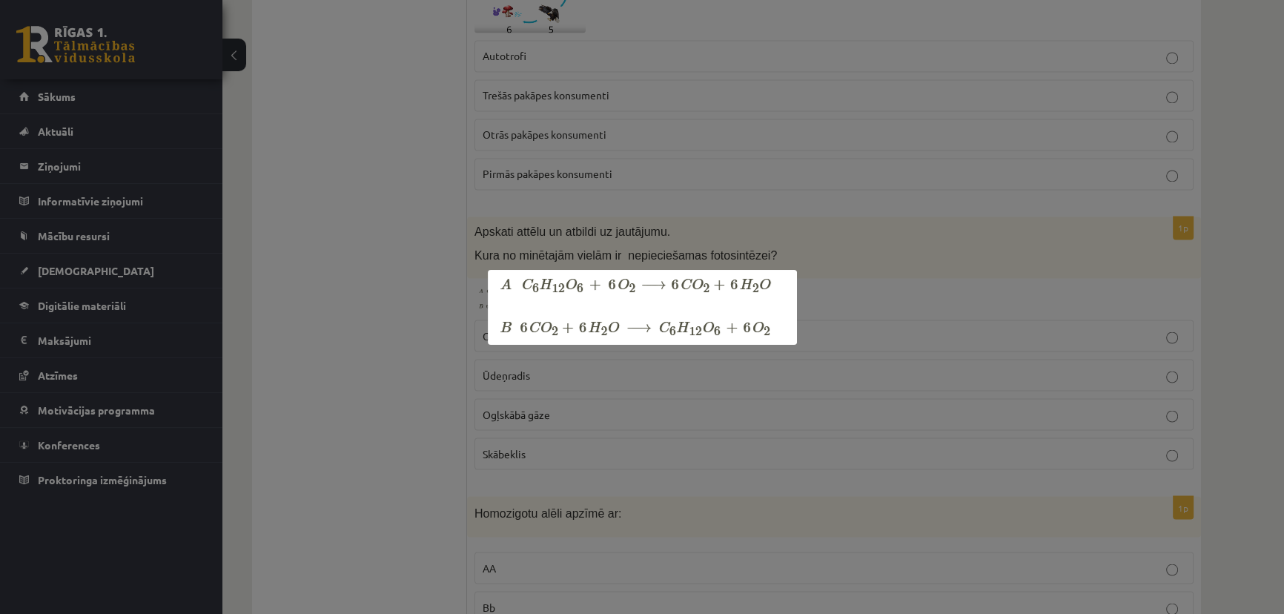
click at [873, 322] on div at bounding box center [642, 307] width 1284 height 614
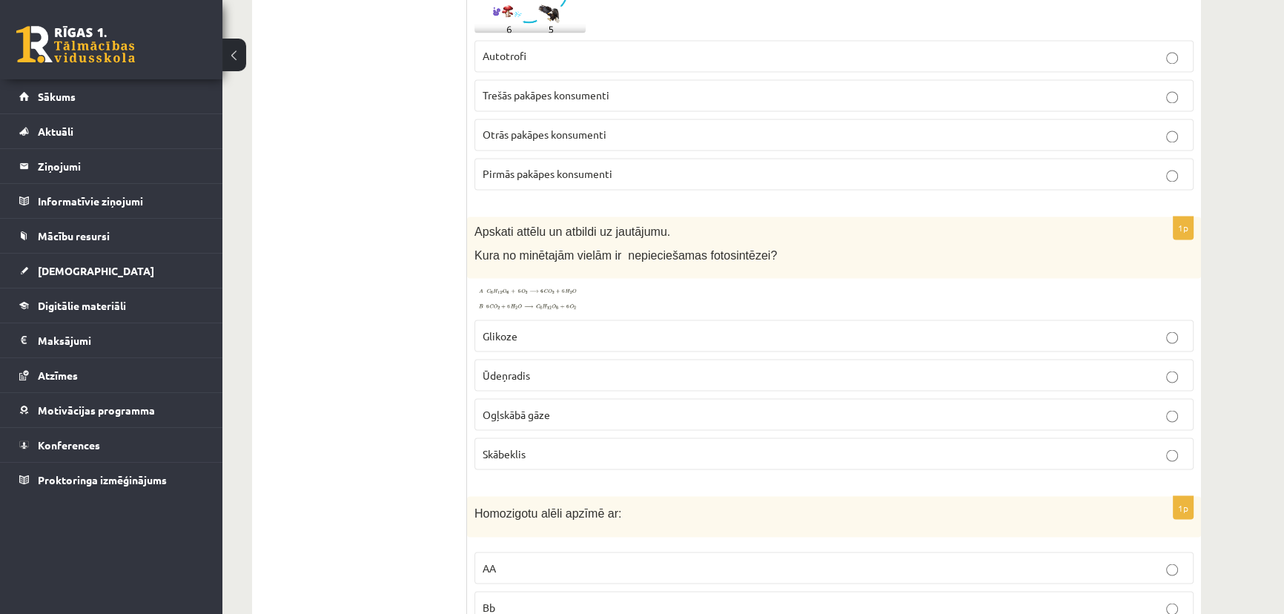
click at [531, 295] on img at bounding box center [529, 298] width 111 height 27
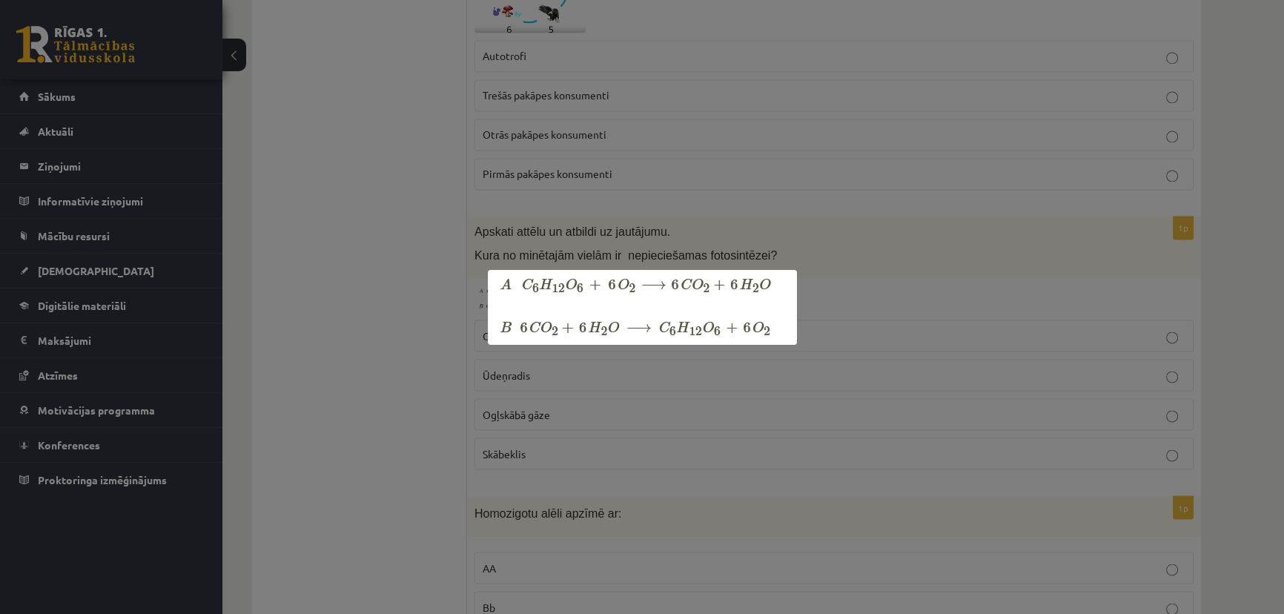
click at [858, 289] on div at bounding box center [642, 307] width 1284 height 614
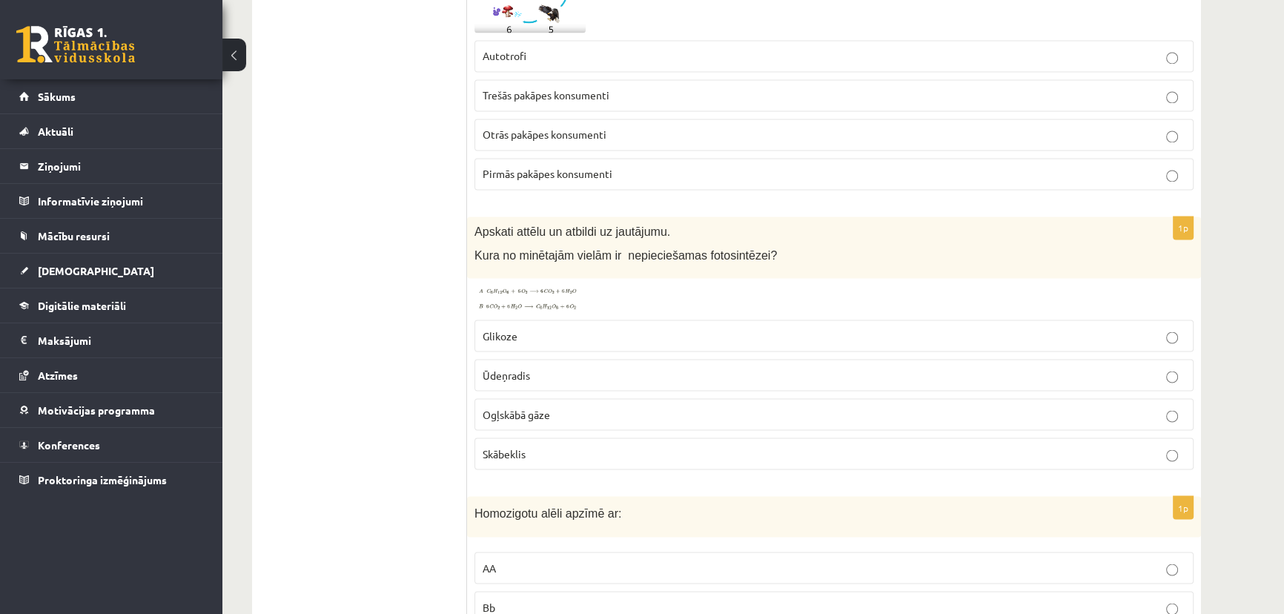
click at [528, 289] on img at bounding box center [529, 298] width 111 height 27
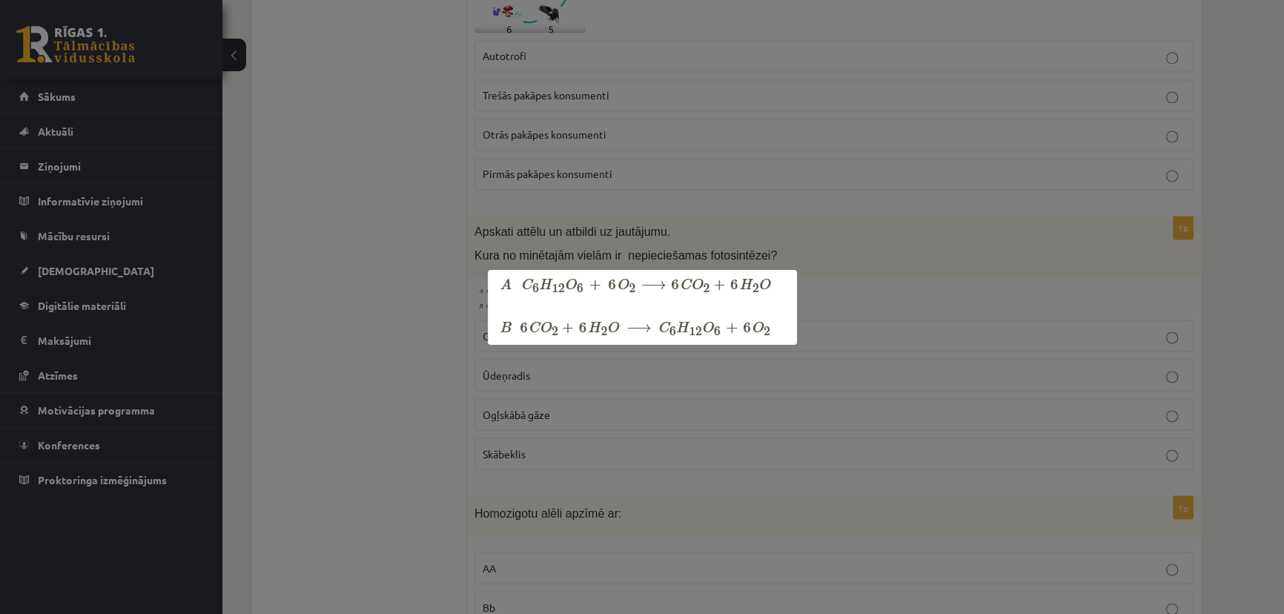
click at [838, 265] on div at bounding box center [642, 307] width 1284 height 614
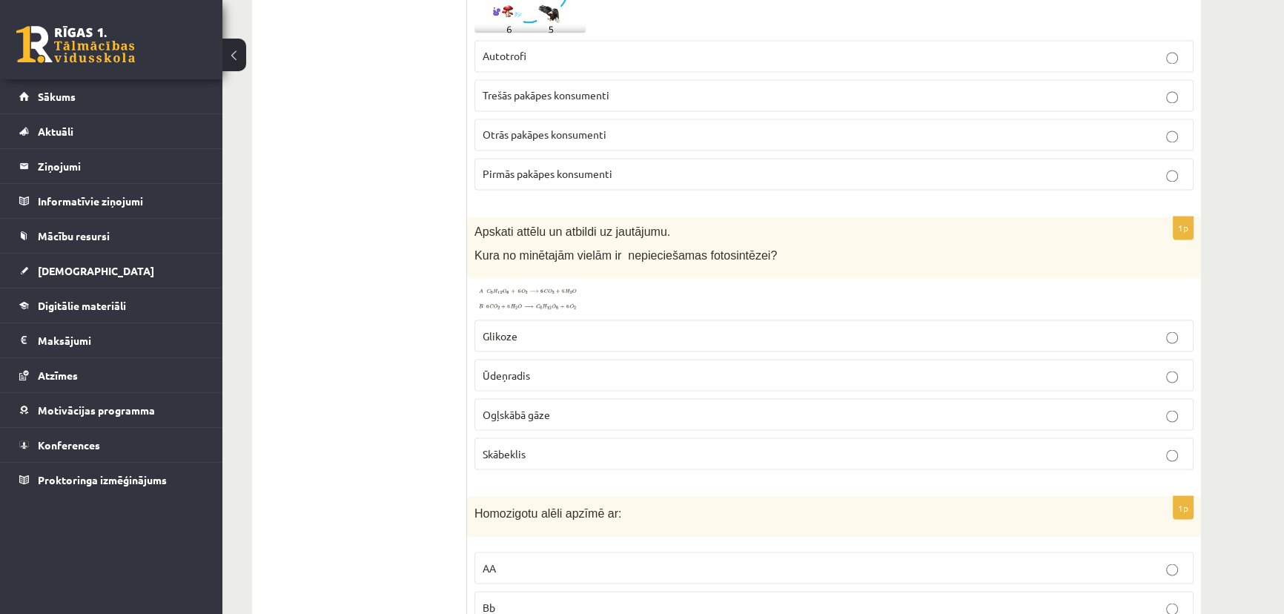
click at [538, 276] on div "1p Apskati attēlu un atbildi uz jautājumu. Kura no minētajām vielām ir nepiecie…" at bounding box center [834, 348] width 734 height 265
click at [540, 286] on img at bounding box center [529, 298] width 111 height 27
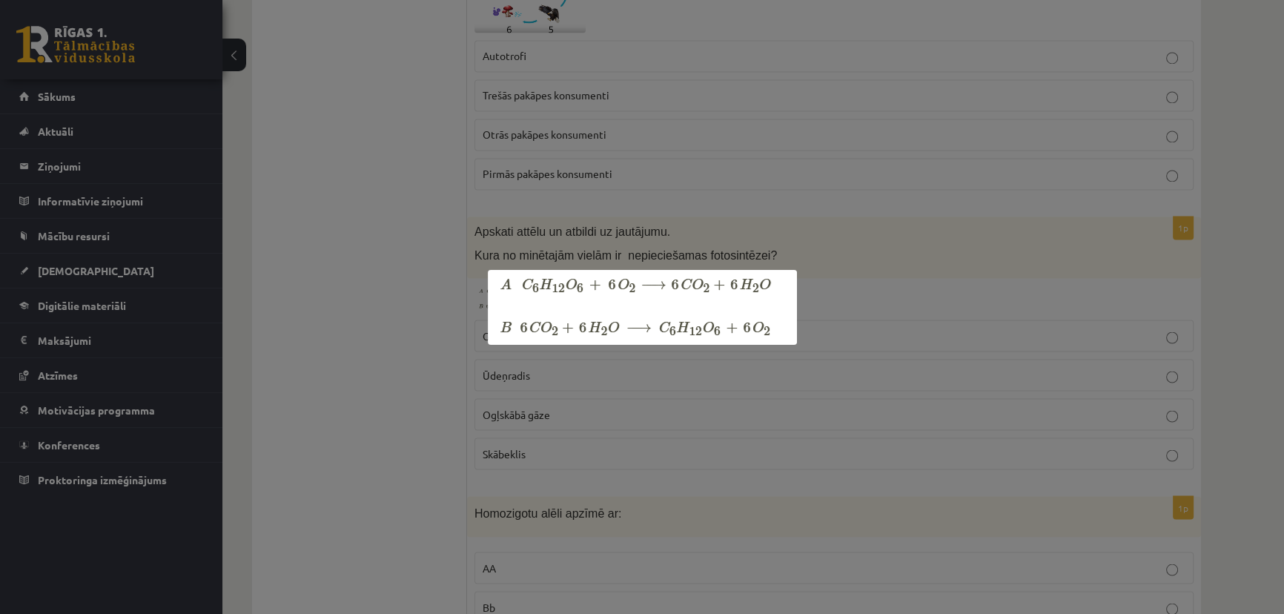
click at [769, 229] on div at bounding box center [642, 307] width 1284 height 614
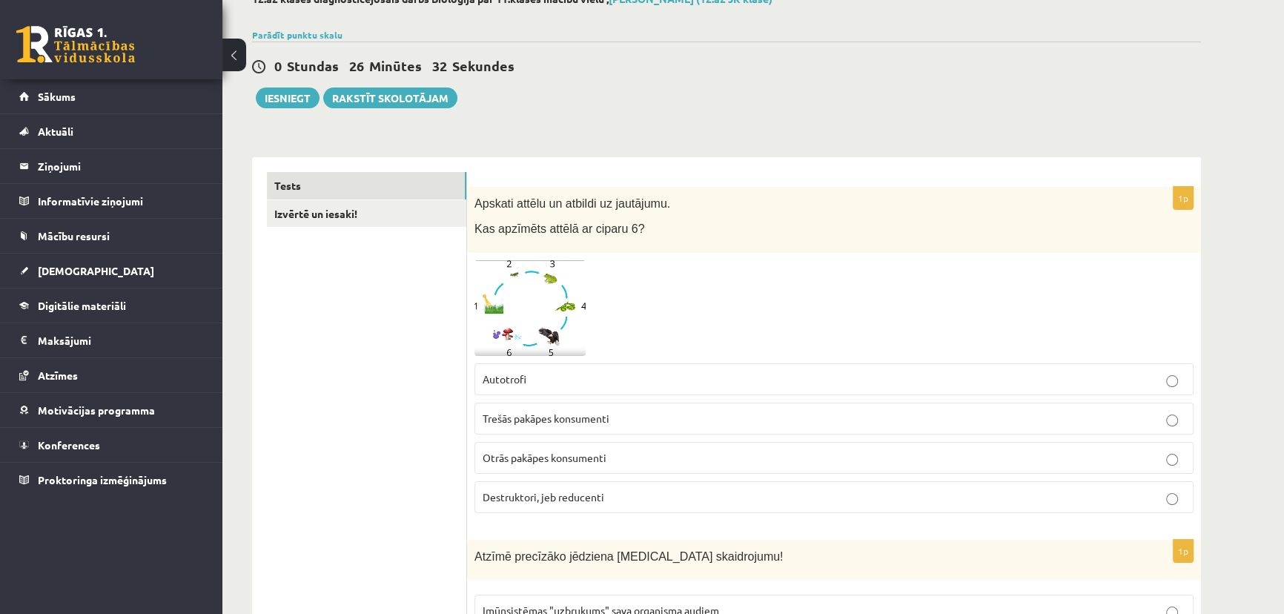
scroll to position [0, 0]
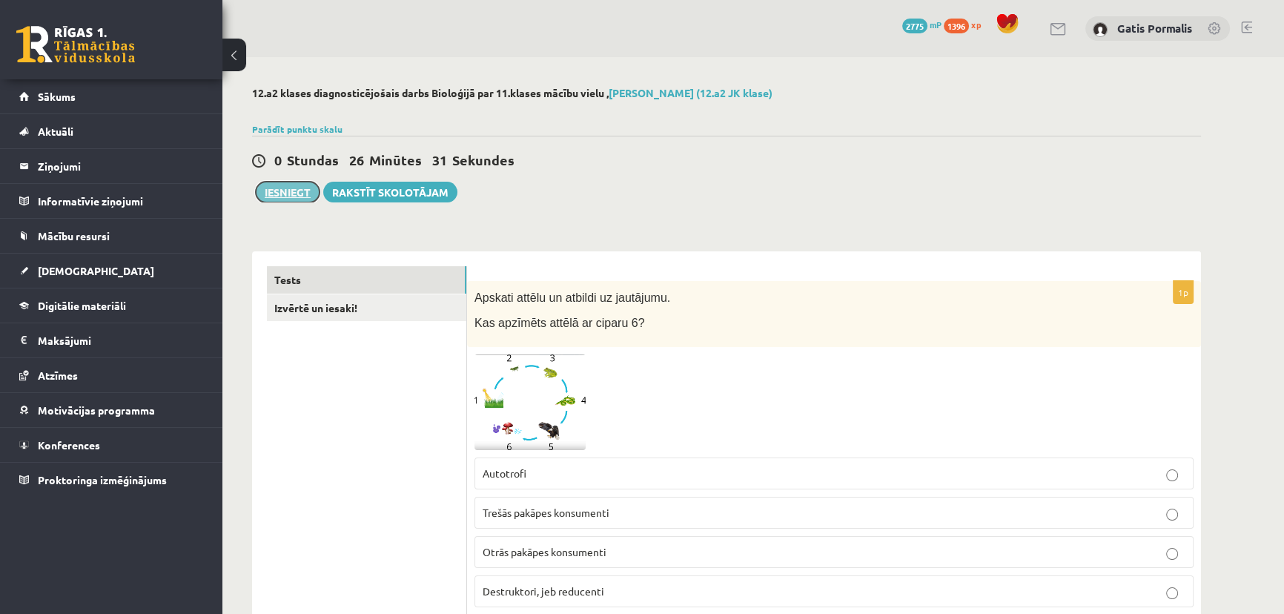
click at [279, 195] on button "Iesniegt" at bounding box center [288, 192] width 64 height 21
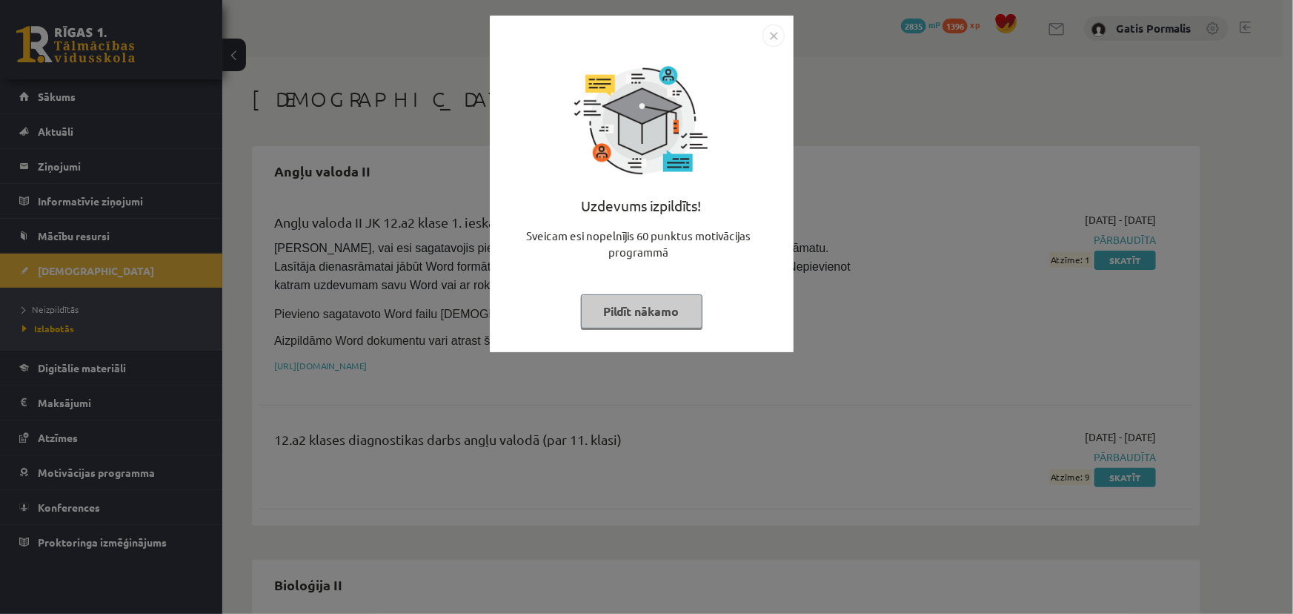
click at [651, 311] on button "Pildīt nākamo" at bounding box center [642, 311] width 122 height 34
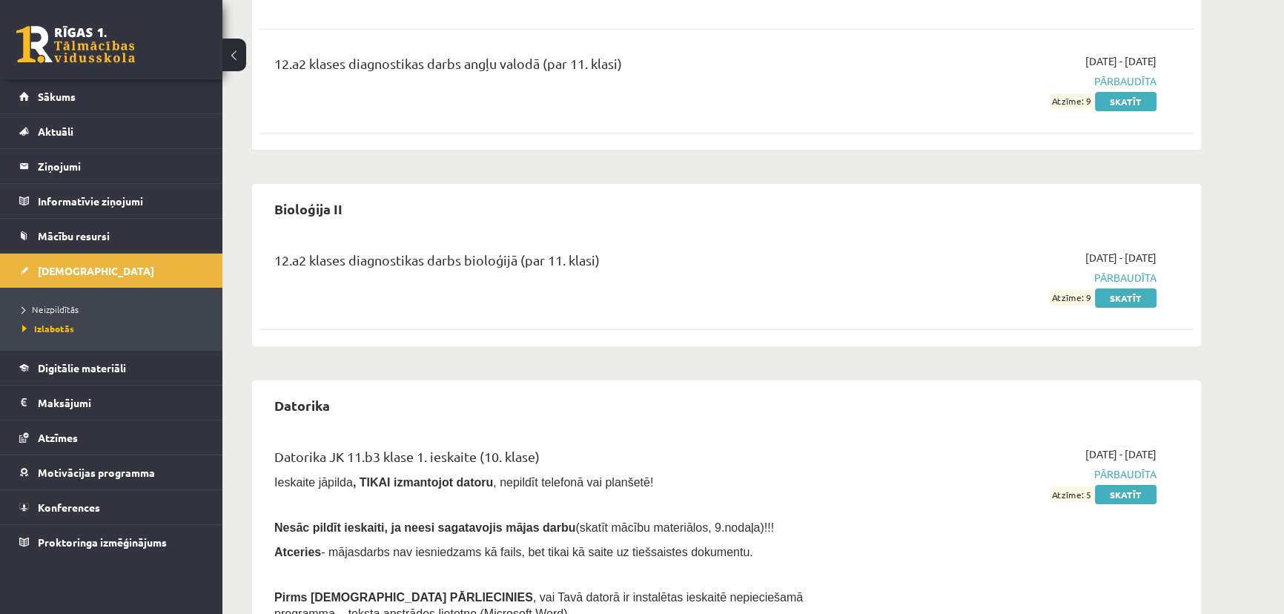
scroll to position [404, 0]
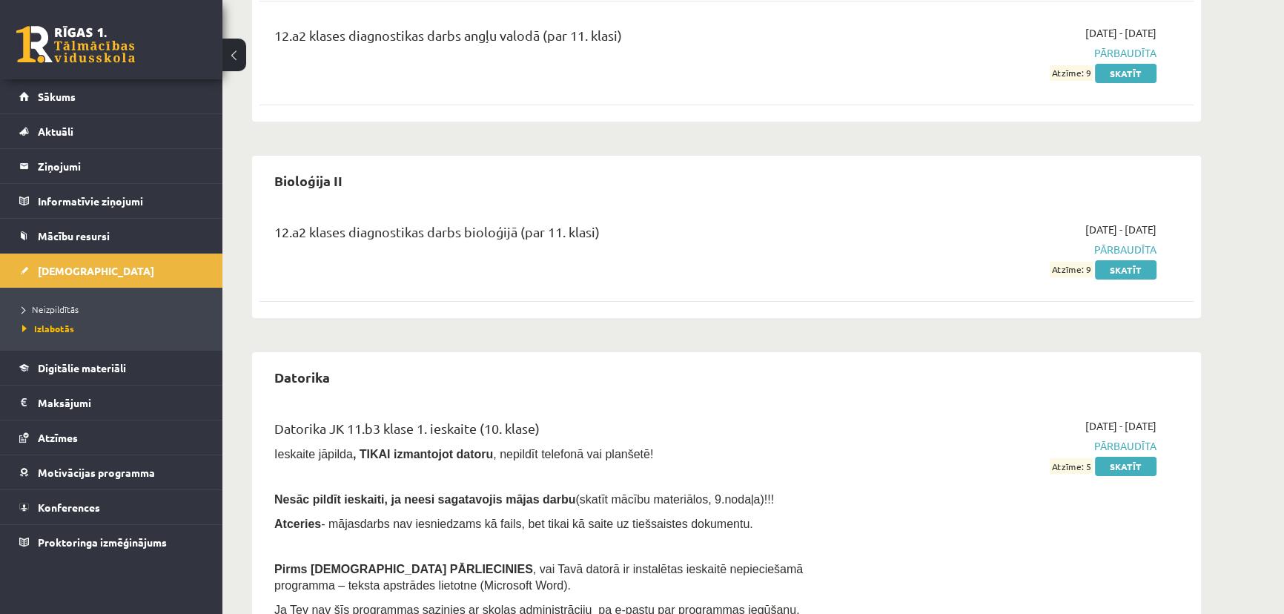
click at [1092, 264] on span "Atzīme: 9" at bounding box center [1070, 270] width 43 height 16
click at [1129, 269] on link "Skatīt" at bounding box center [1126, 269] width 62 height 19
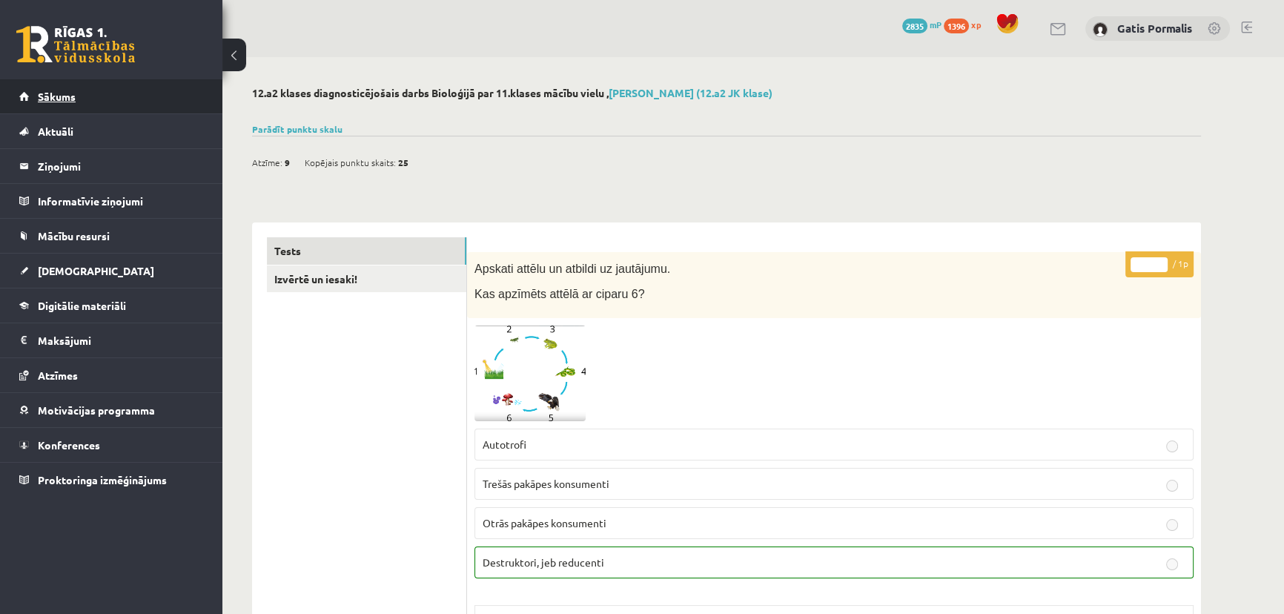
click at [50, 96] on span "Sākums" at bounding box center [57, 96] width 38 height 13
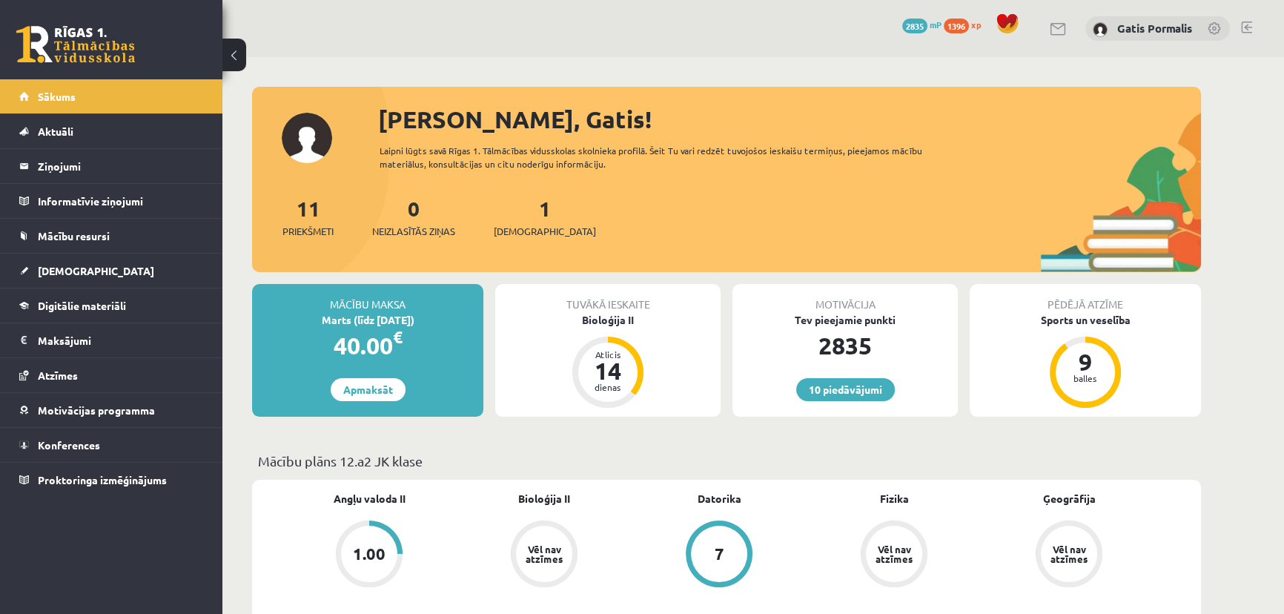
scroll to position [269, 0]
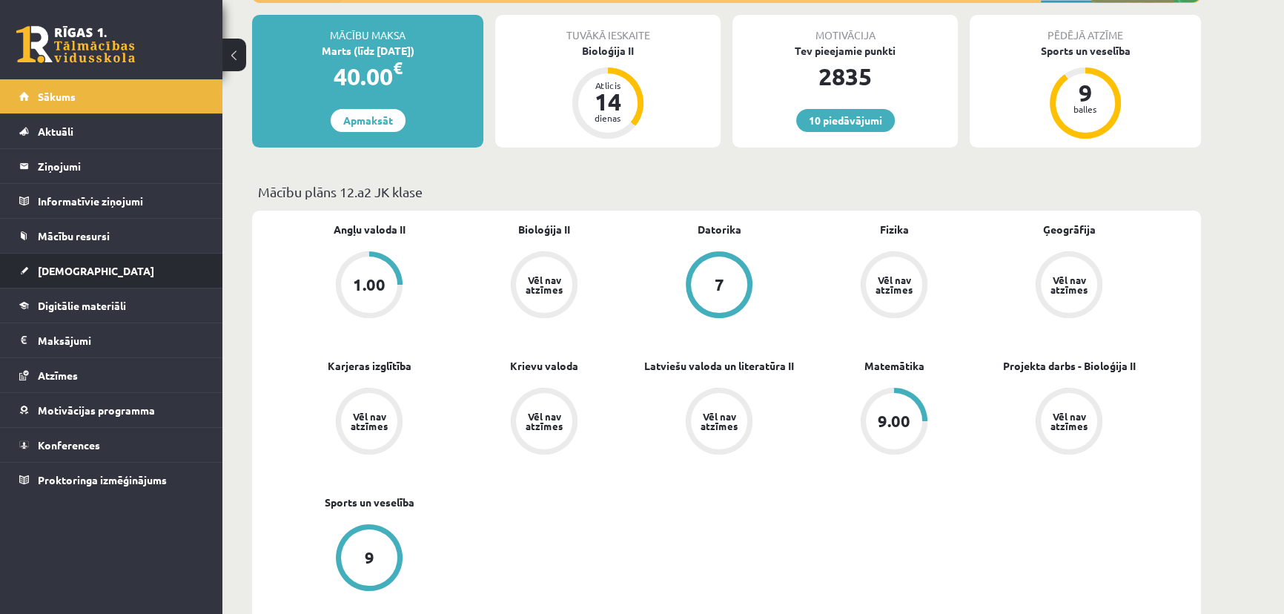
click at [205, 259] on li "[DEMOGRAPHIC_DATA] Neizpildītās [GEOGRAPHIC_DATA]" at bounding box center [111, 271] width 222 height 36
click at [175, 265] on link "[DEMOGRAPHIC_DATA]" at bounding box center [111, 270] width 185 height 34
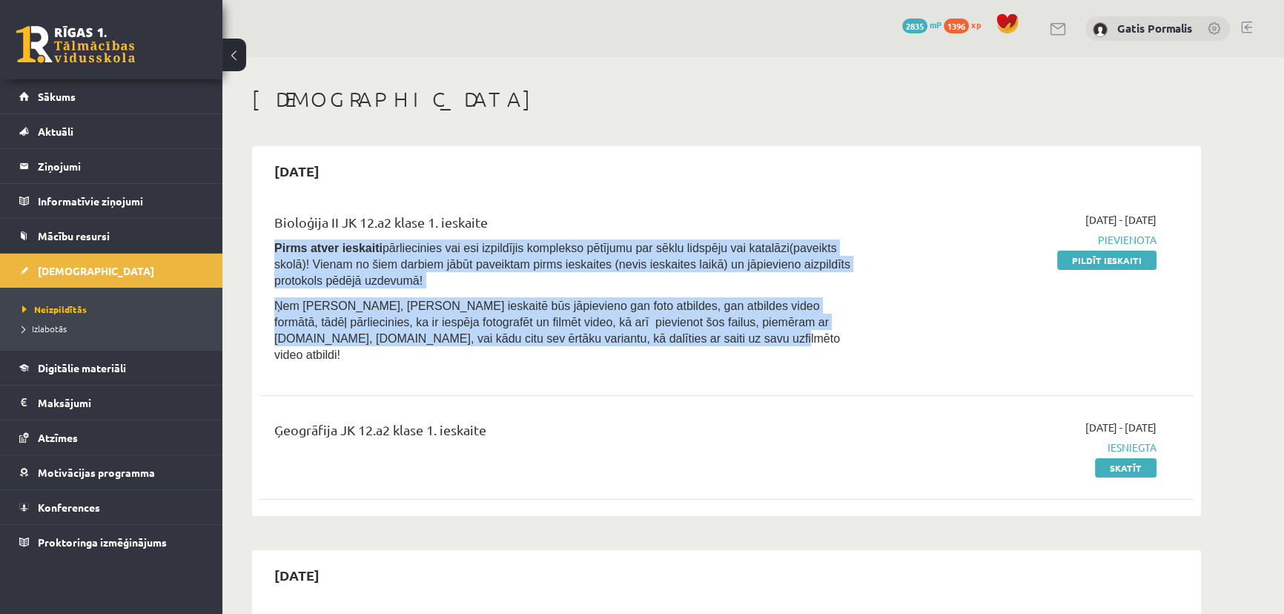
drag, startPoint x: 328, startPoint y: 243, endPoint x: 580, endPoint y: 347, distance: 271.8
click at [580, 347] on div "Bioloģija II JK 12.a2 [PERSON_NAME] 1. [DEMOGRAPHIC_DATA] Pirms atver ieskaiti …" at bounding box center [564, 291] width 603 height 159
click at [573, 364] on div "Bioloģija II JK 12.a2 [PERSON_NAME] 1. [DEMOGRAPHIC_DATA] Pirms atver ieskaiti …" at bounding box center [726, 291] width 934 height 189
drag, startPoint x: 565, startPoint y: 359, endPoint x: 273, endPoint y: 242, distance: 313.7
click at [273, 242] on div "Bioloģija II JK 12.a2 [PERSON_NAME] 1. [DEMOGRAPHIC_DATA] Pirms atver ieskaiti …" at bounding box center [726, 291] width 934 height 189
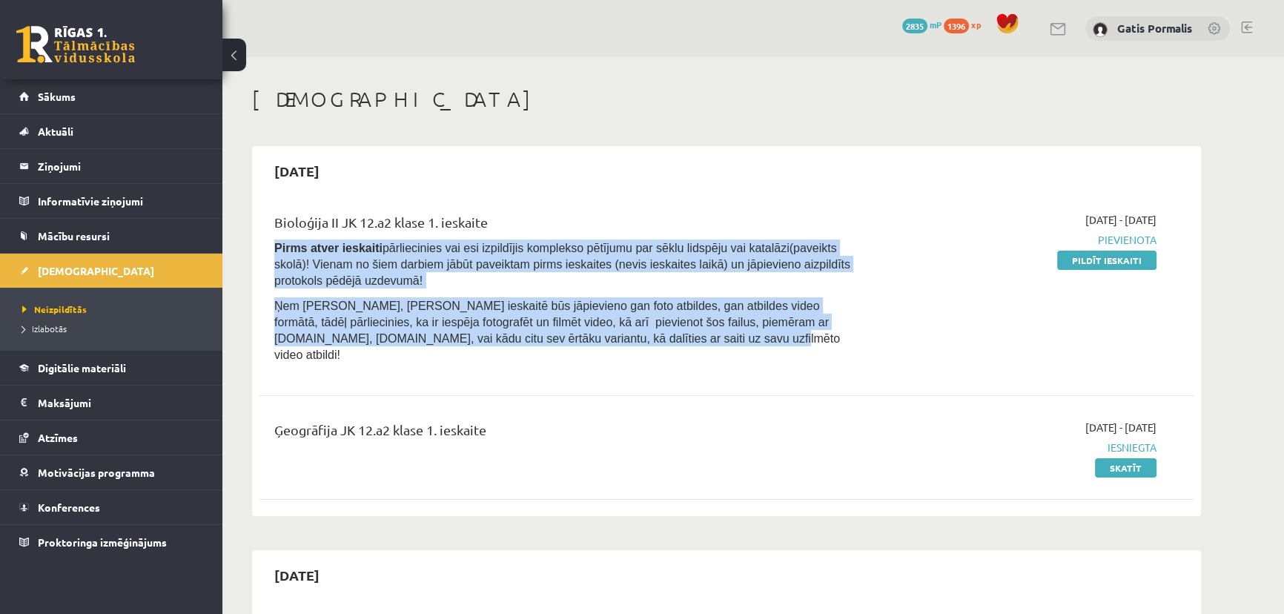
click at [348, 282] on p "Pirms atver ieskaiti pārliecinies vai esi izpildījis komplekso pētījumu par sēk…" at bounding box center [564, 263] width 580 height 49
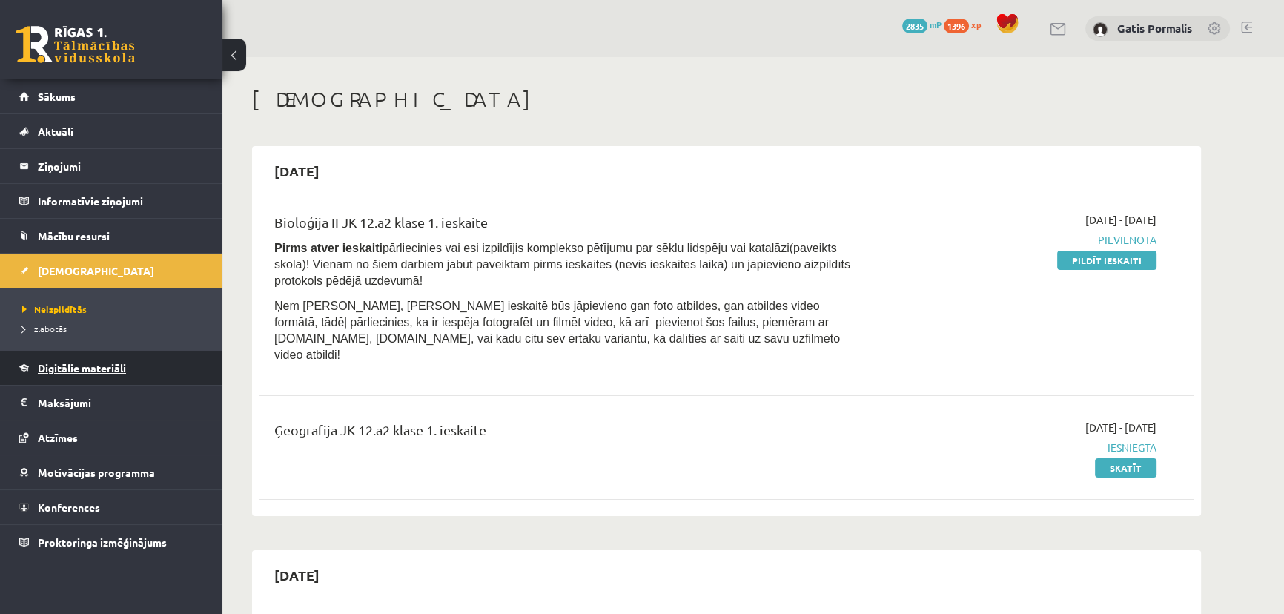
click at [101, 377] on link "Digitālie materiāli" at bounding box center [111, 368] width 185 height 34
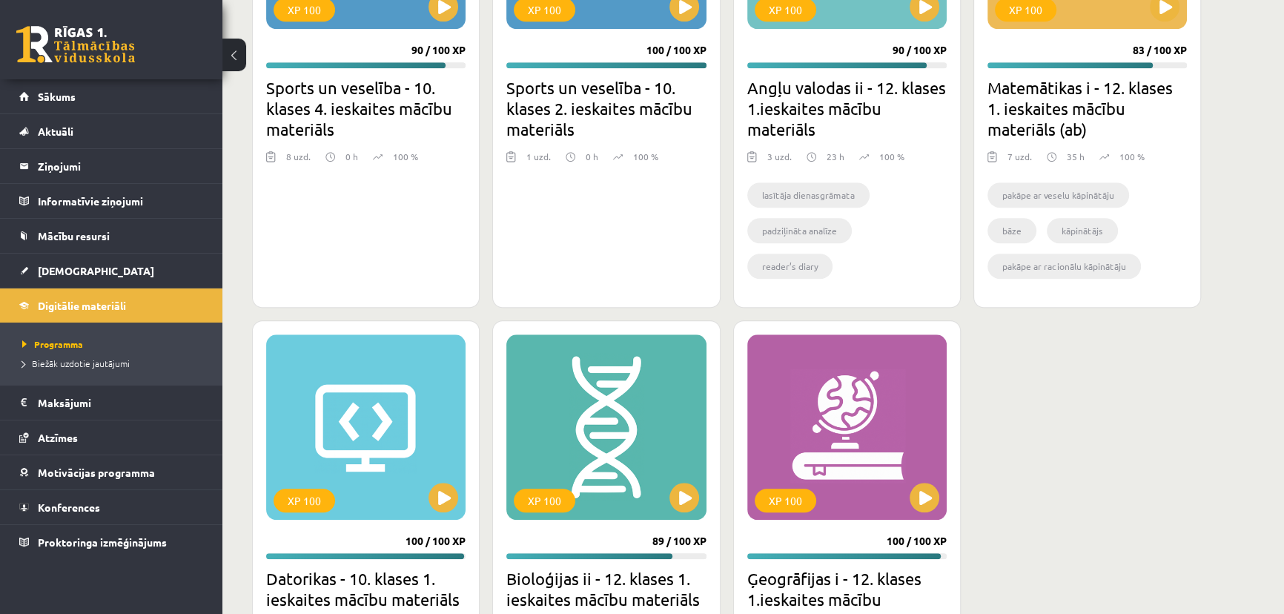
scroll to position [1751, 0]
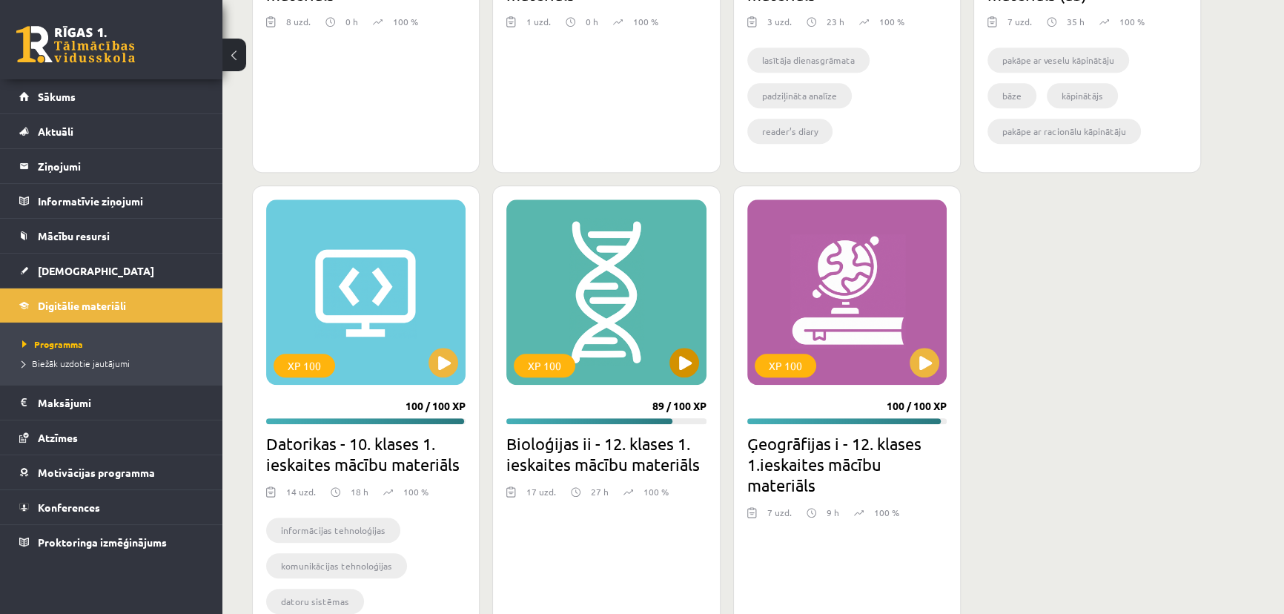
click at [553, 311] on div "XP 100" at bounding box center [605, 291] width 199 height 185
click at [552, 342] on div "XP 100" at bounding box center [605, 291] width 199 height 185
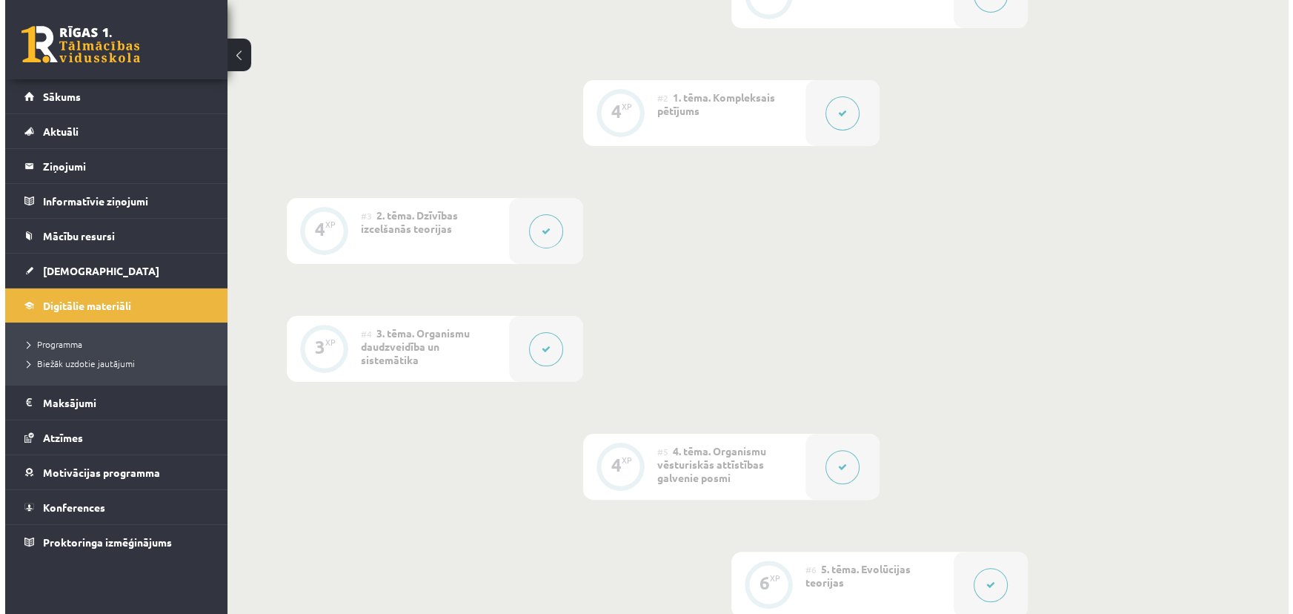
scroll to position [404, 0]
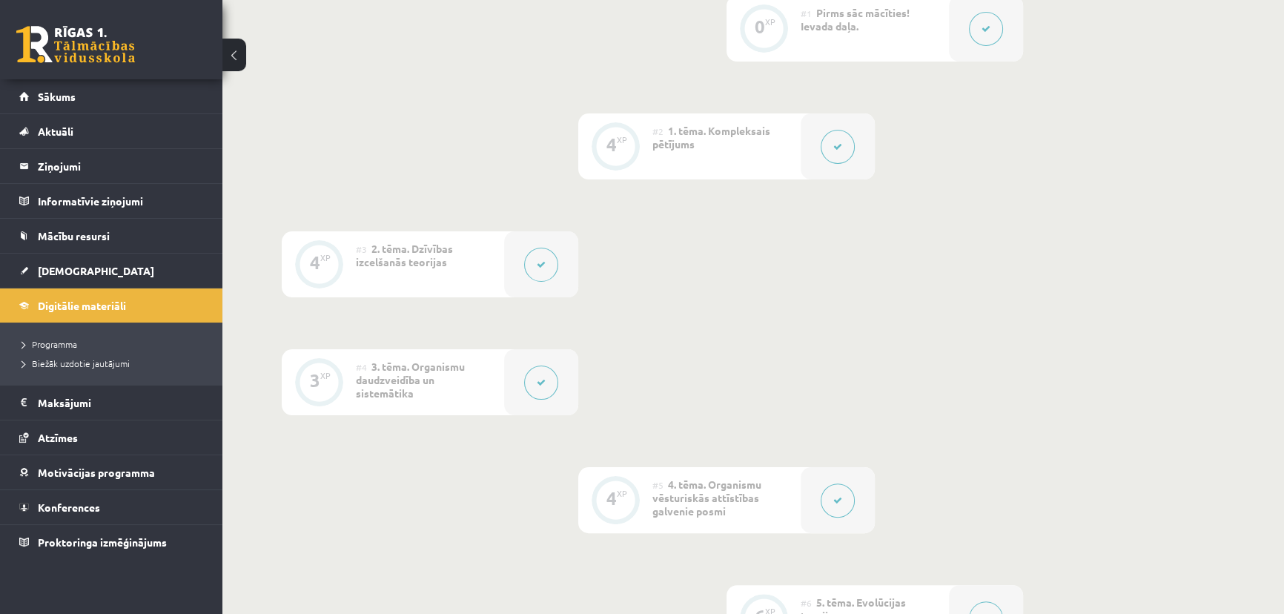
click at [834, 152] on button at bounding box center [837, 147] width 34 height 34
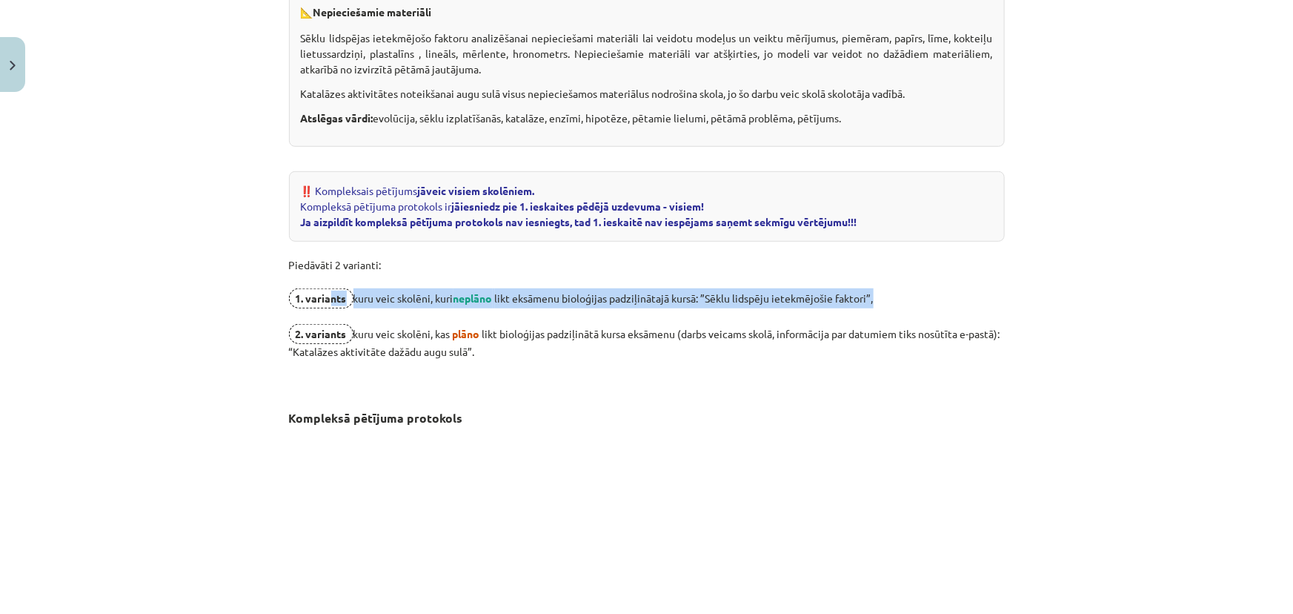
drag, startPoint x: 329, startPoint y: 296, endPoint x: 873, endPoint y: 313, distance: 544.3
click at [878, 305] on p "Piedāvāti 2 varianti: 1. variants kuru veic skolēni, kuri neplāno likt eksāmenu…" at bounding box center [647, 316] width 716 height 149
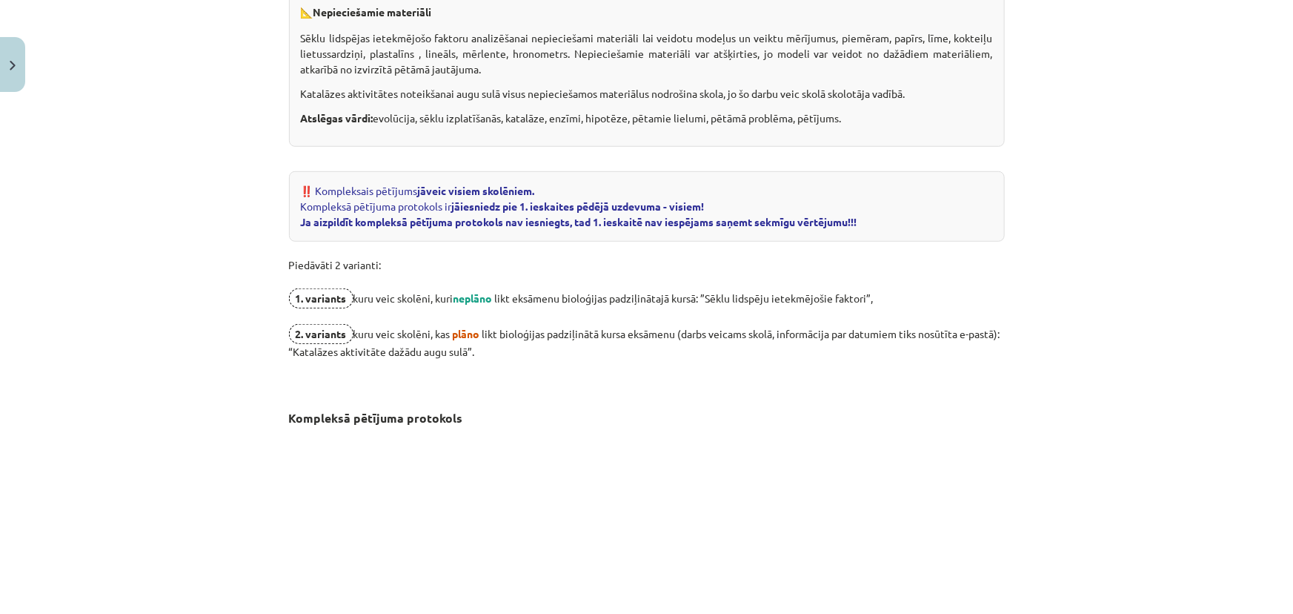
click at [866, 319] on p "Piedāvāti 2 varianti: 1. variants kuru veic skolēni, kuri neplāno likt eksāmenu…" at bounding box center [647, 316] width 716 height 149
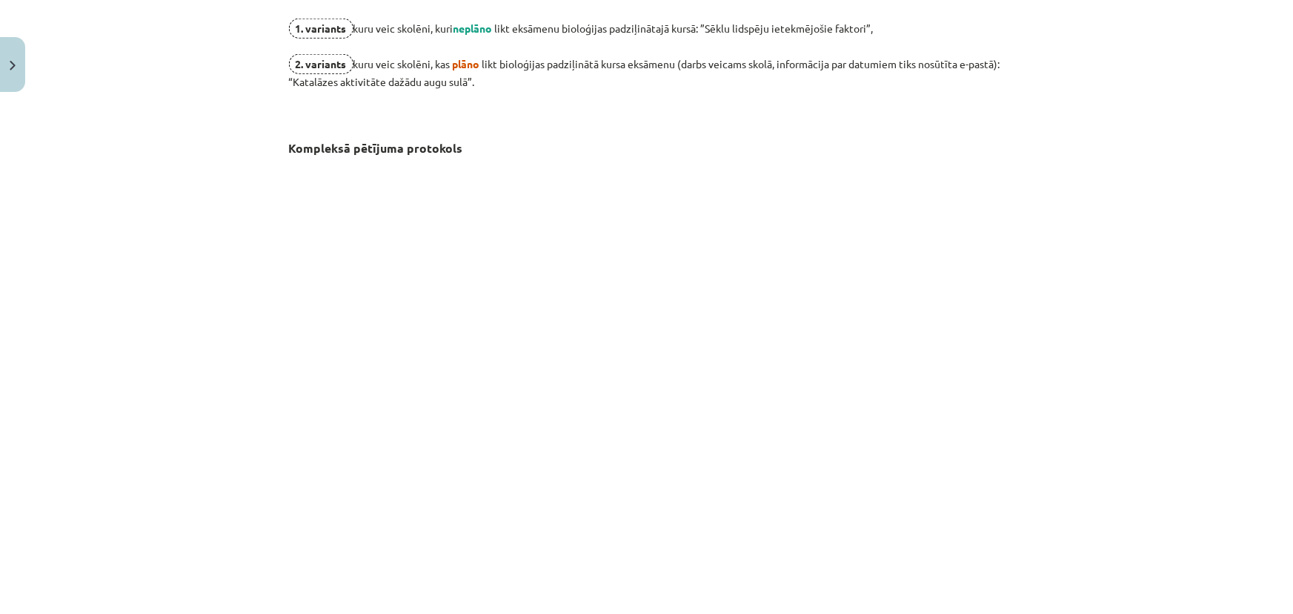
scroll to position [539, 0]
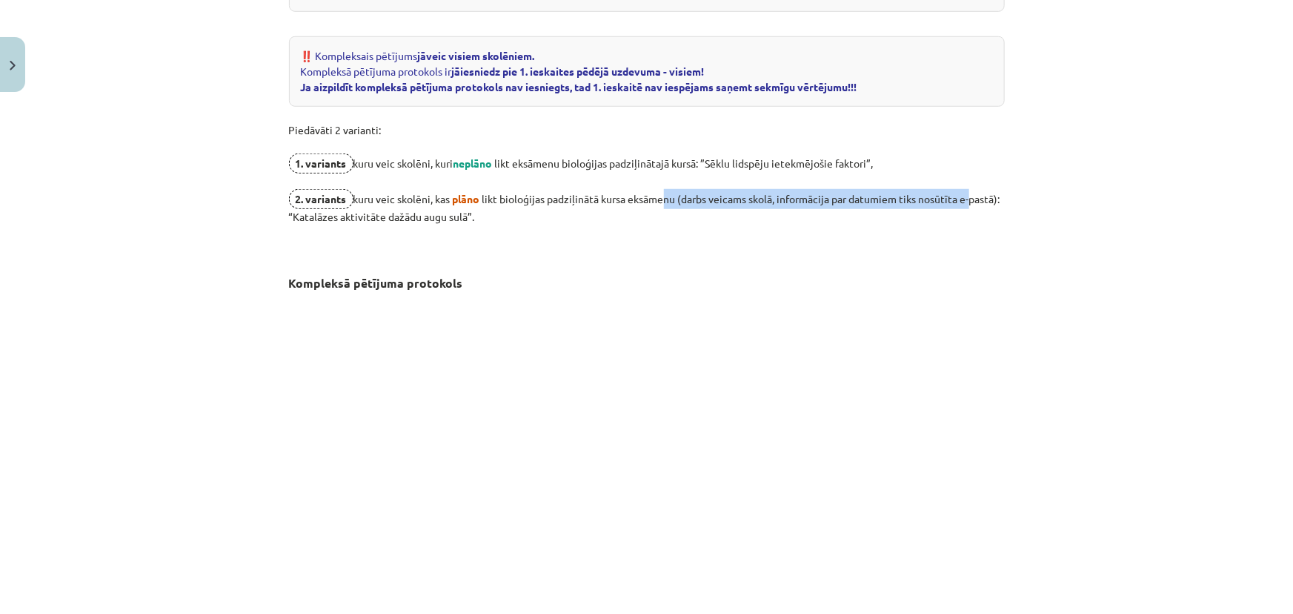
drag, startPoint x: 688, startPoint y: 193, endPoint x: 979, endPoint y: 196, distance: 291.3
click at [983, 194] on p "Piedāvāti 2 varianti: 1. variants kuru veic skolēni, kuri neplāno likt eksāmenu…" at bounding box center [647, 181] width 716 height 149
drag, startPoint x: 895, startPoint y: 233, endPoint x: 804, endPoint y: 229, distance: 91.3
click at [895, 233] on p "Piedāvāti 2 varianti: 1. variants kuru veic skolēni, kuri neplāno likt eksāmenu…" at bounding box center [647, 181] width 716 height 149
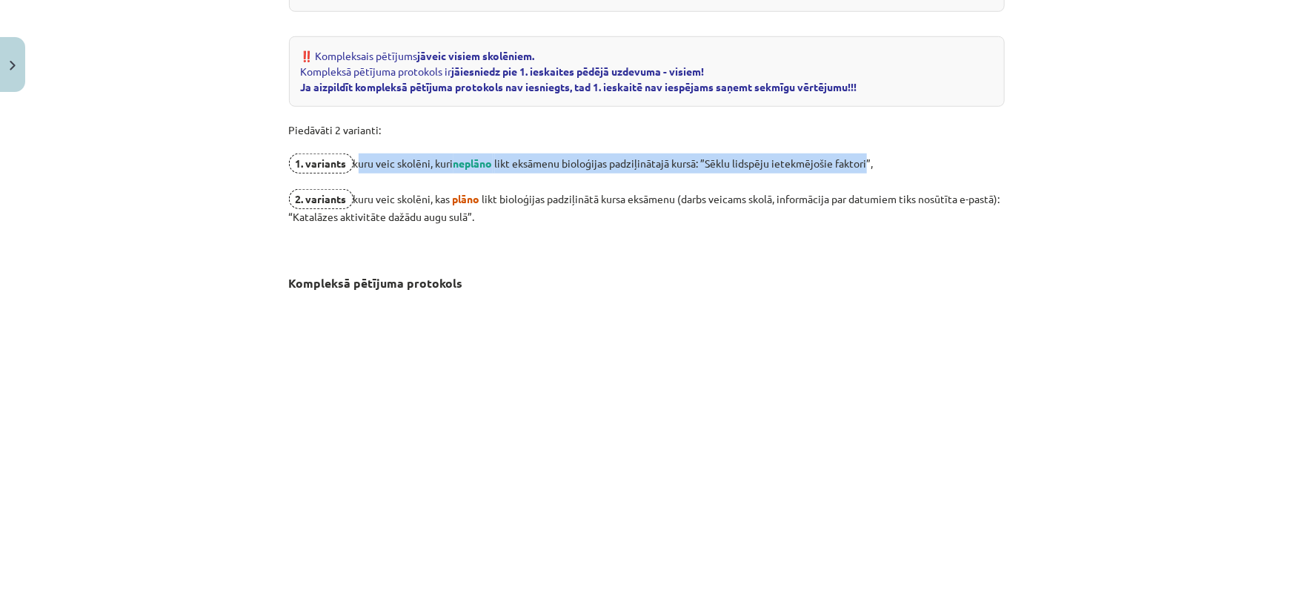
drag, startPoint x: 349, startPoint y: 163, endPoint x: 875, endPoint y: 156, distance: 525.5
click at [875, 156] on p "Piedāvāti 2 varianti: 1. variants kuru veic skolēni, kuri neplāno likt eksāmenu…" at bounding box center [647, 181] width 716 height 149
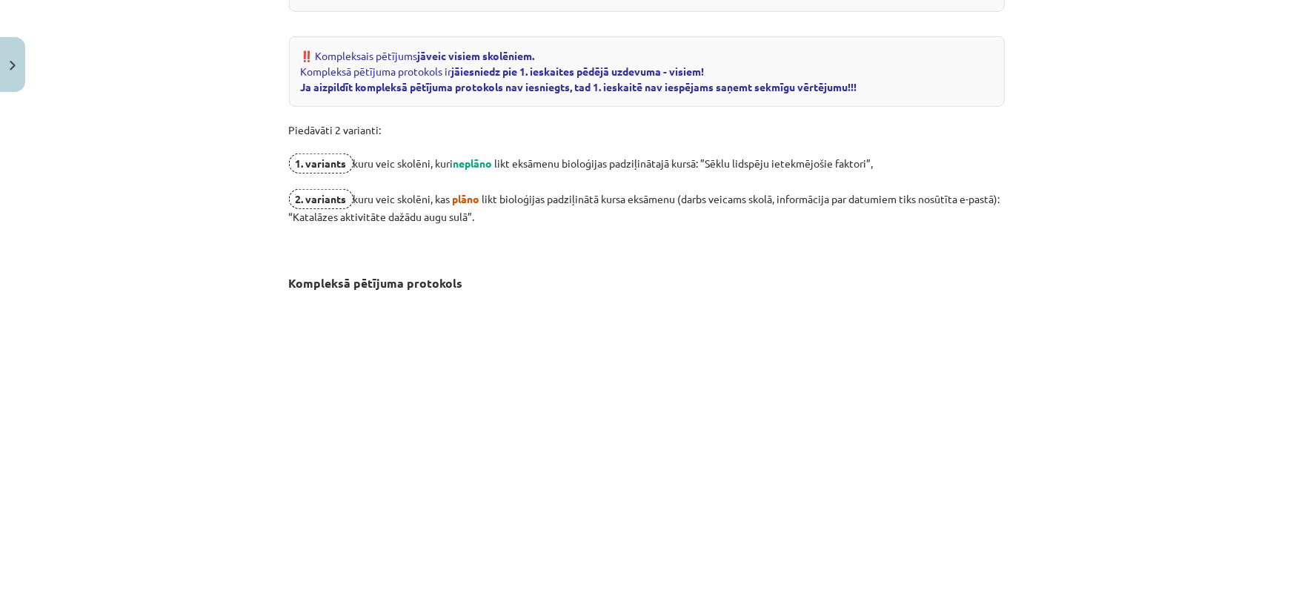
click at [882, 164] on p "Piedāvāti 2 varianti: 1. variants kuru veic skolēni, kuri neplāno likt eksāmenu…" at bounding box center [647, 181] width 716 height 149
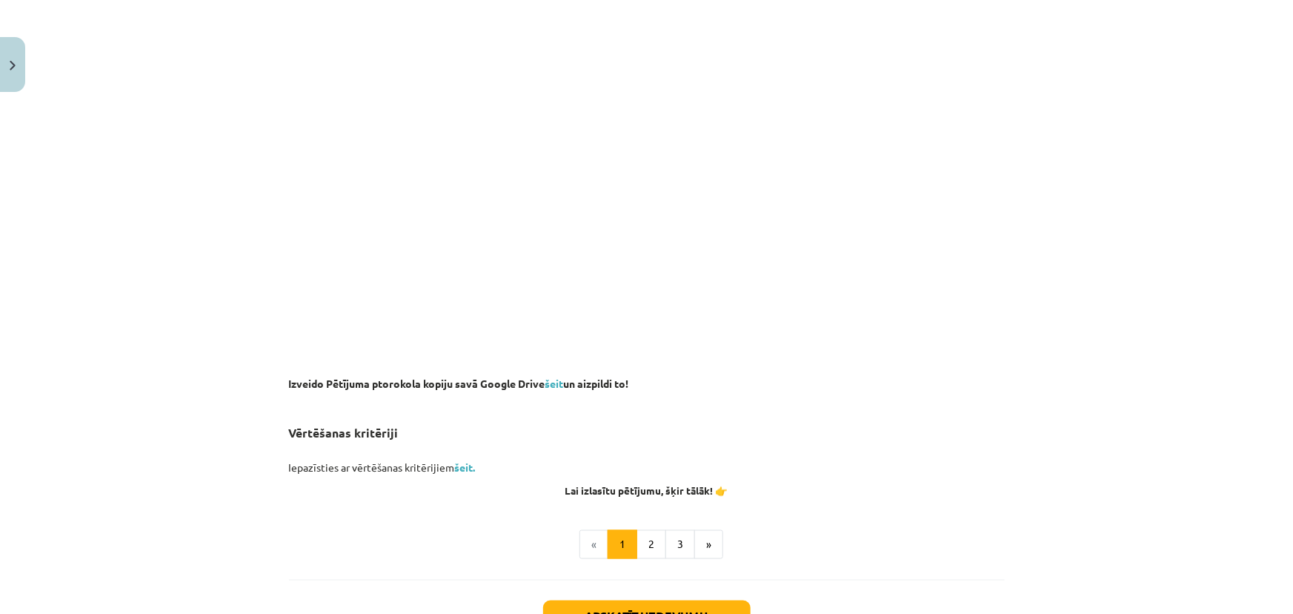
scroll to position [932, 0]
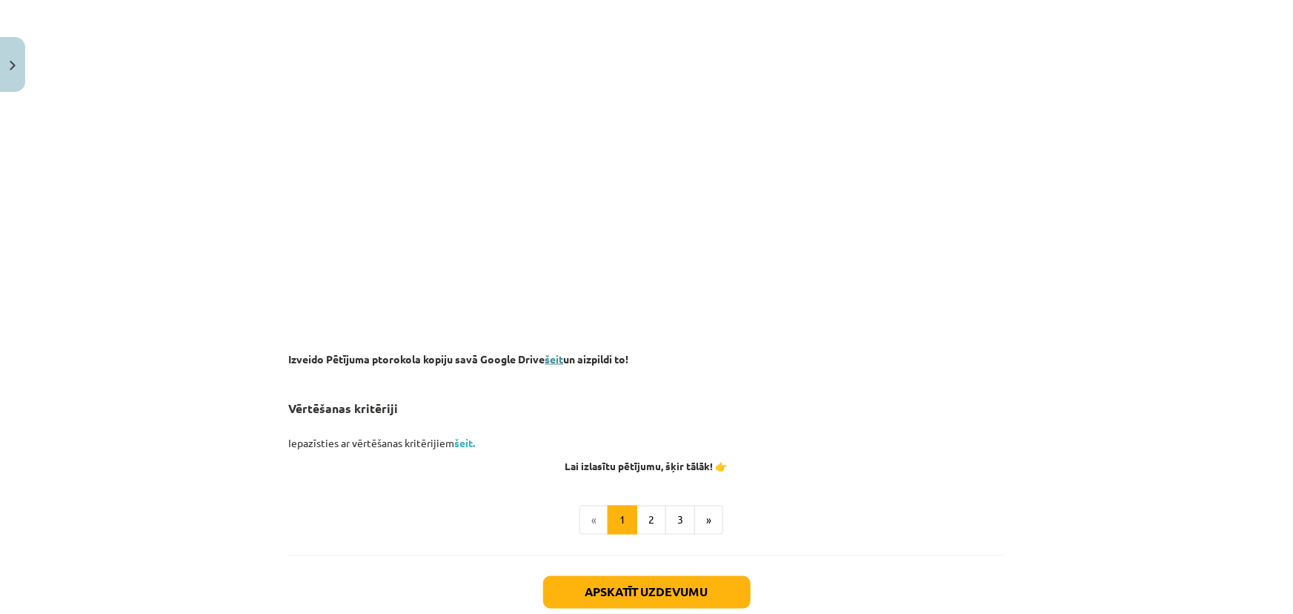
click at [554, 358] on link "šeit" at bounding box center [554, 358] width 19 height 13
click at [458, 445] on link "šeit." at bounding box center [465, 442] width 21 height 13
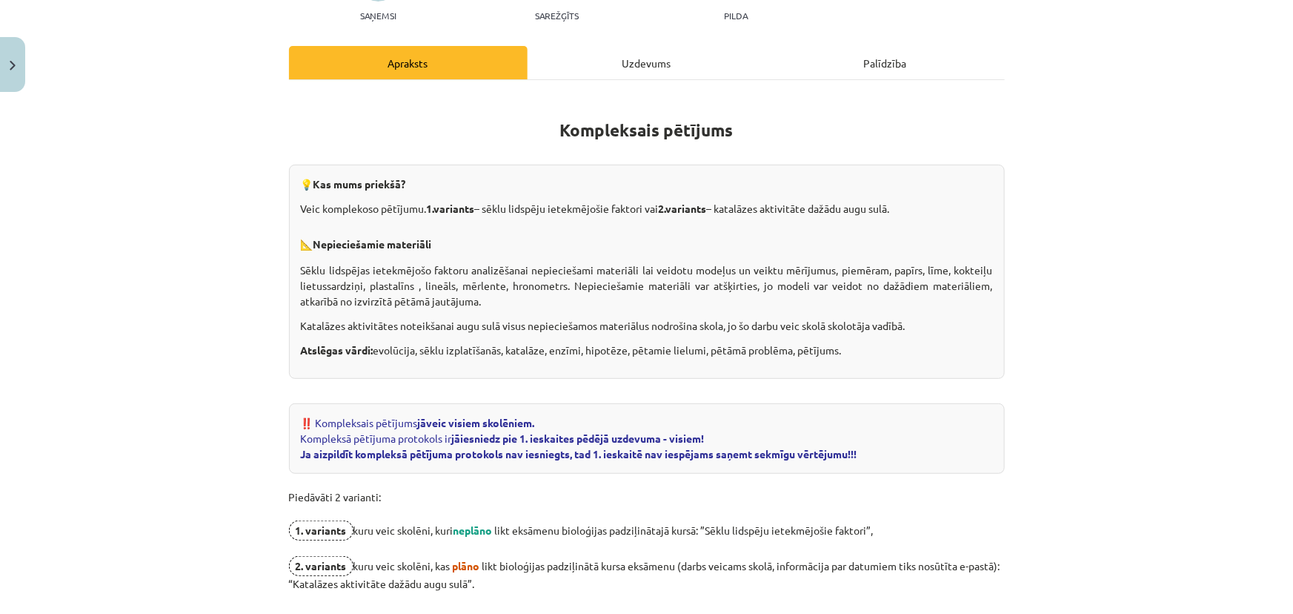
scroll to position [269, 0]
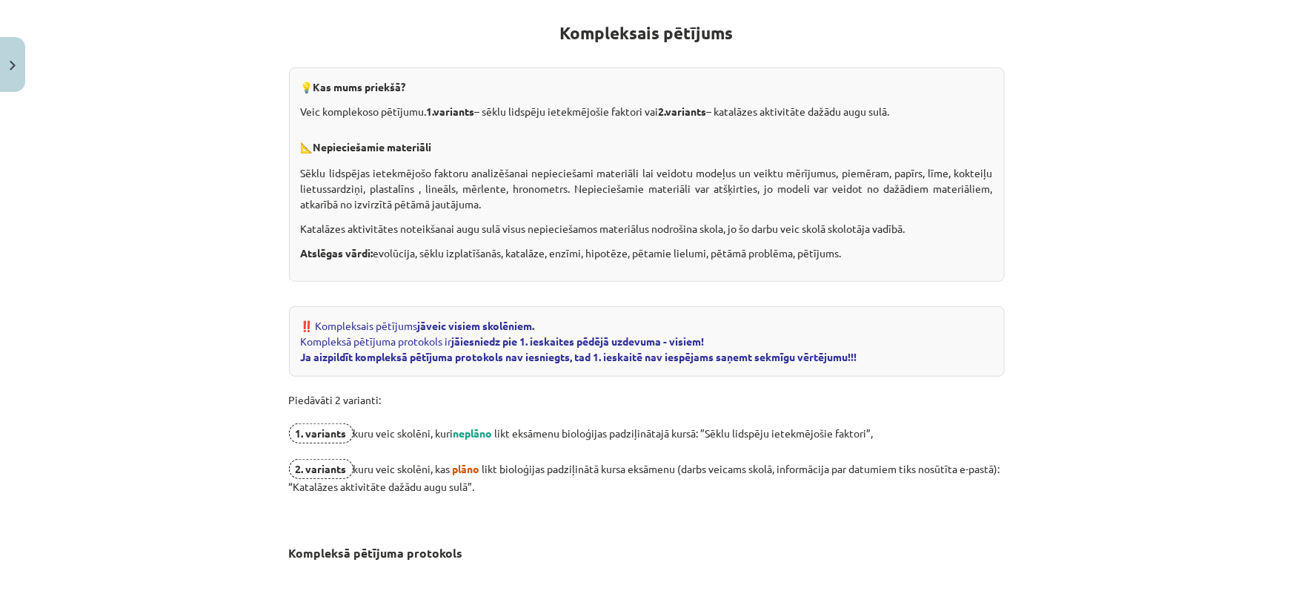
drag, startPoint x: 526, startPoint y: 112, endPoint x: 659, endPoint y: 107, distance: 132.7
click at [659, 107] on p "Veic komplekoso pētījumu. 1.variants – sēklu lidspēju ietekmējošie faktori vai …" at bounding box center [647, 112] width 692 height 16
click at [621, 138] on p "📐 Nepieciešamie materiāli" at bounding box center [647, 142] width 692 height 28
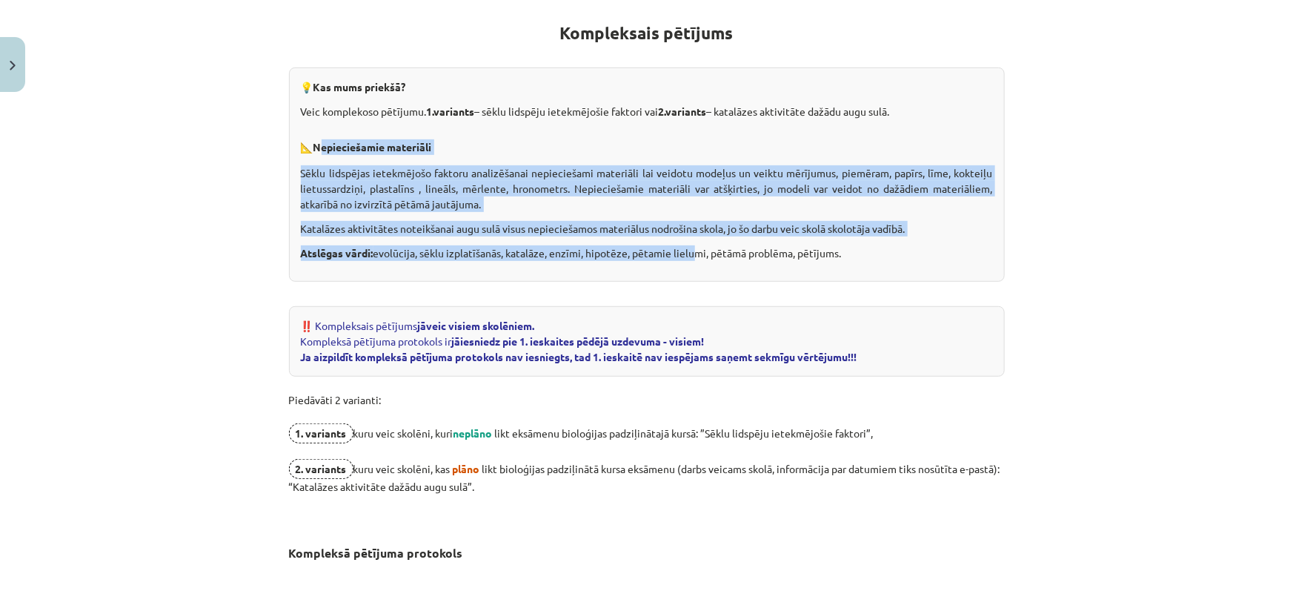
drag, startPoint x: 317, startPoint y: 146, endPoint x: 697, endPoint y: 239, distance: 390.6
click at [697, 239] on div "💡 Kas mums priekšā? Veic komplekoso pētījumu. 1.variants – sēklu lidspēju ietek…" at bounding box center [647, 174] width 716 height 214
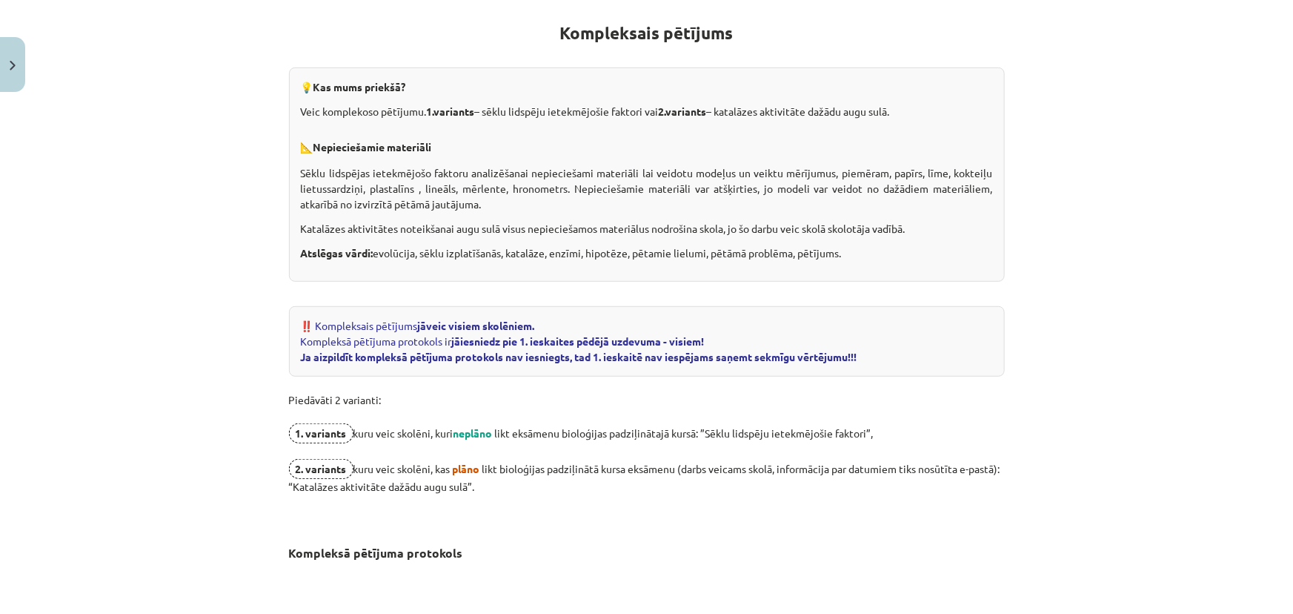
click at [571, 282] on p at bounding box center [647, 290] width 716 height 16
click at [617, 339] on b "jāiesniedz pie 1. ieskaites pēdējā uzdevuma - visiem! Ja aizpildīt kompleksā pē…" at bounding box center [579, 348] width 557 height 29
drag, startPoint x: 621, startPoint y: 355, endPoint x: 548, endPoint y: 341, distance: 74.7
click at [615, 354] on b "jāiesniedz pie 1. ieskaites pēdējā uzdevuma - visiem! Ja aizpildīt kompleksā pē…" at bounding box center [579, 348] width 557 height 29
drag, startPoint x: 517, startPoint y: 339, endPoint x: 530, endPoint y: 325, distance: 18.9
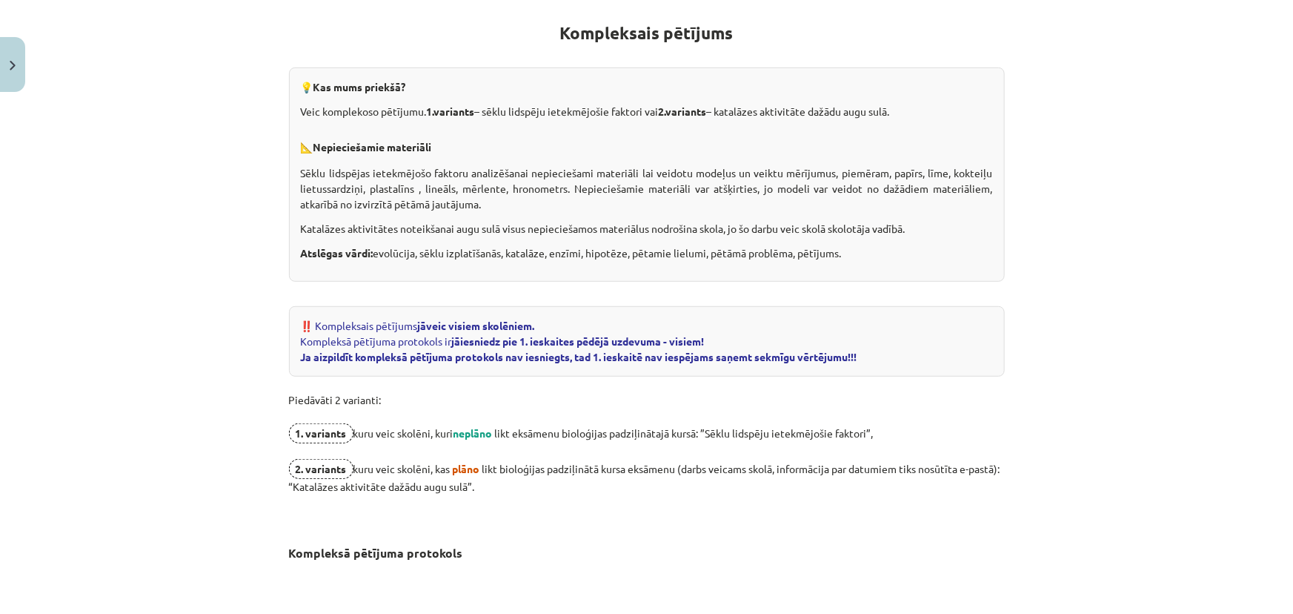
click at [522, 340] on b "jāiesniedz pie 1. ieskaites pēdējā uzdevuma - visiem! Ja aizpildīt kompleksā pē…" at bounding box center [579, 348] width 557 height 29
click at [314, 431] on span "1. variants" at bounding box center [321, 433] width 64 height 20
drag, startPoint x: 314, startPoint y: 431, endPoint x: 430, endPoint y: 431, distance: 115.6
click at [323, 431] on span "1. variants" at bounding box center [321, 433] width 64 height 20
drag, startPoint x: 432, startPoint y: 431, endPoint x: 442, endPoint y: 431, distance: 10.4
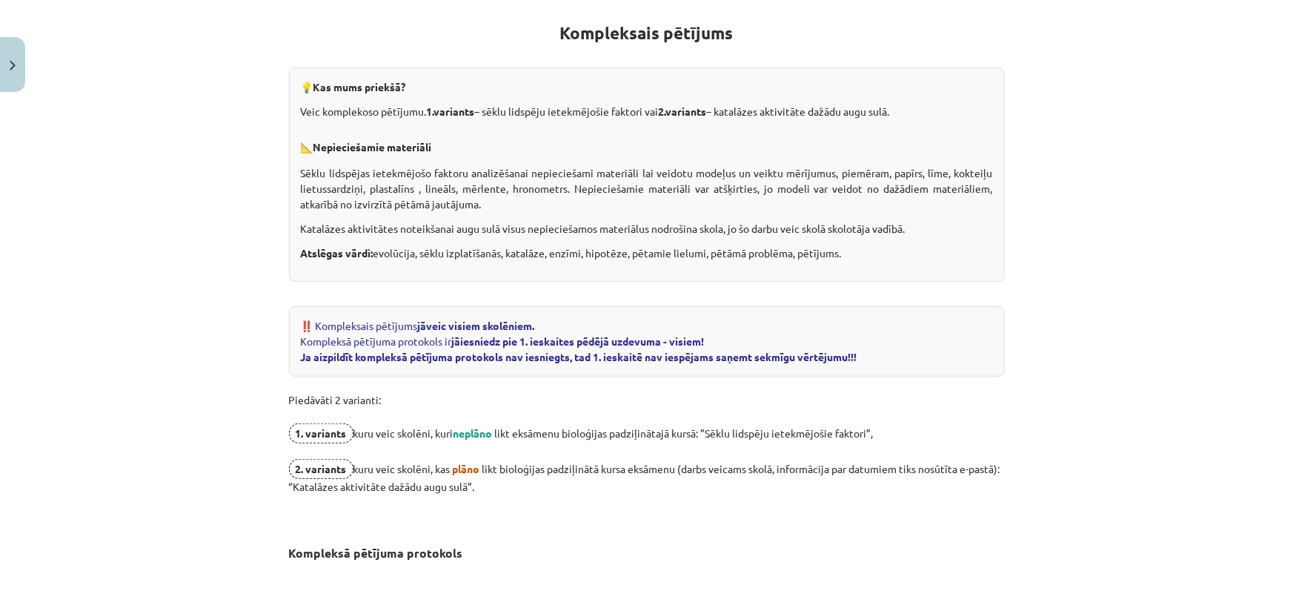
click at [440, 431] on p "Piedāvāti 2 varianti: 1. variants kuru veic skolēni, kuri neplāno likt eksāmenu…" at bounding box center [647, 451] width 716 height 149
drag, startPoint x: 514, startPoint y: 428, endPoint x: 592, endPoint y: 428, distance: 77.8
click at [526, 428] on p "Piedāvāti 2 varianti: 1. variants kuru veic skolēni, kuri neplāno likt eksāmenu…" at bounding box center [647, 451] width 716 height 149
drag, startPoint x: 644, startPoint y: 428, endPoint x: 674, endPoint y: 428, distance: 29.6
click at [649, 428] on p "Piedāvāti 2 varianti: 1. variants kuru veic skolēni, kuri neplāno likt eksāmenu…" at bounding box center [647, 451] width 716 height 149
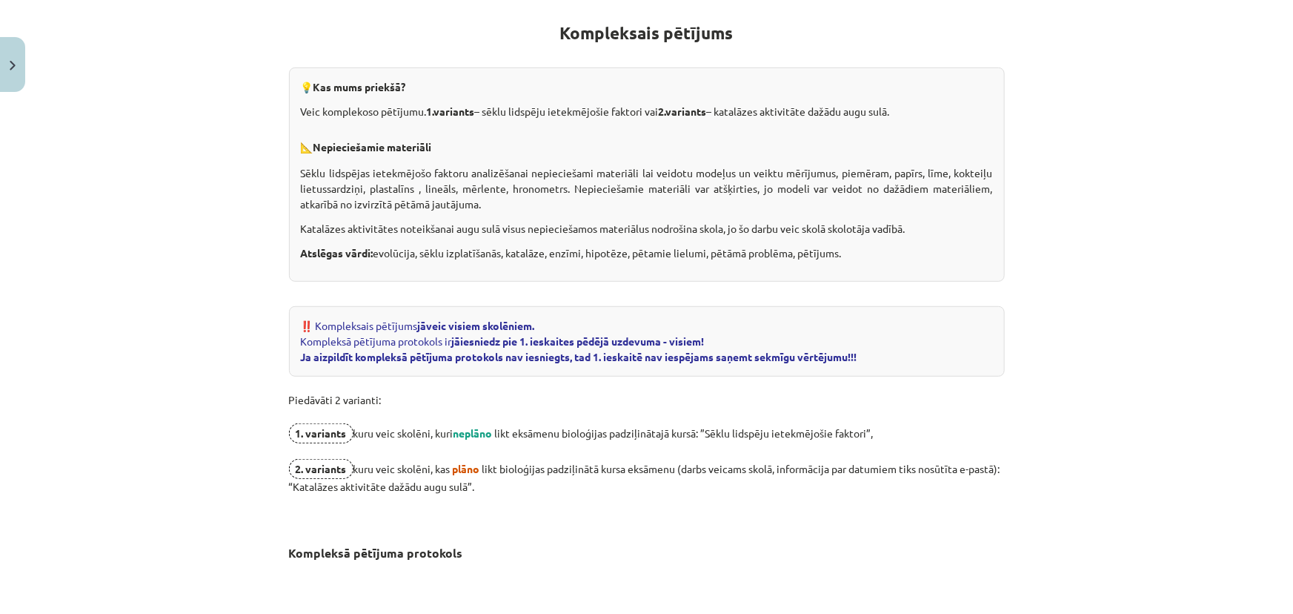
click at [708, 428] on p "Piedāvāti 2 varianti: 1. variants kuru veic skolēni, kuri neplāno likt eksāmenu…" at bounding box center [647, 451] width 716 height 149
drag, startPoint x: 746, startPoint y: 426, endPoint x: 773, endPoint y: 425, distance: 26.7
click at [749, 426] on p "Piedāvāti 2 varianti: 1. variants kuru veic skolēni, kuri neplāno likt eksāmenu…" at bounding box center [647, 451] width 716 height 149
click at [792, 428] on p "Piedāvāti 2 varianti: 1. variants kuru veic skolēni, kuri neplāno likt eksāmenu…" at bounding box center [647, 451] width 716 height 149
drag, startPoint x: 832, startPoint y: 428, endPoint x: 733, endPoint y: 442, distance: 100.3
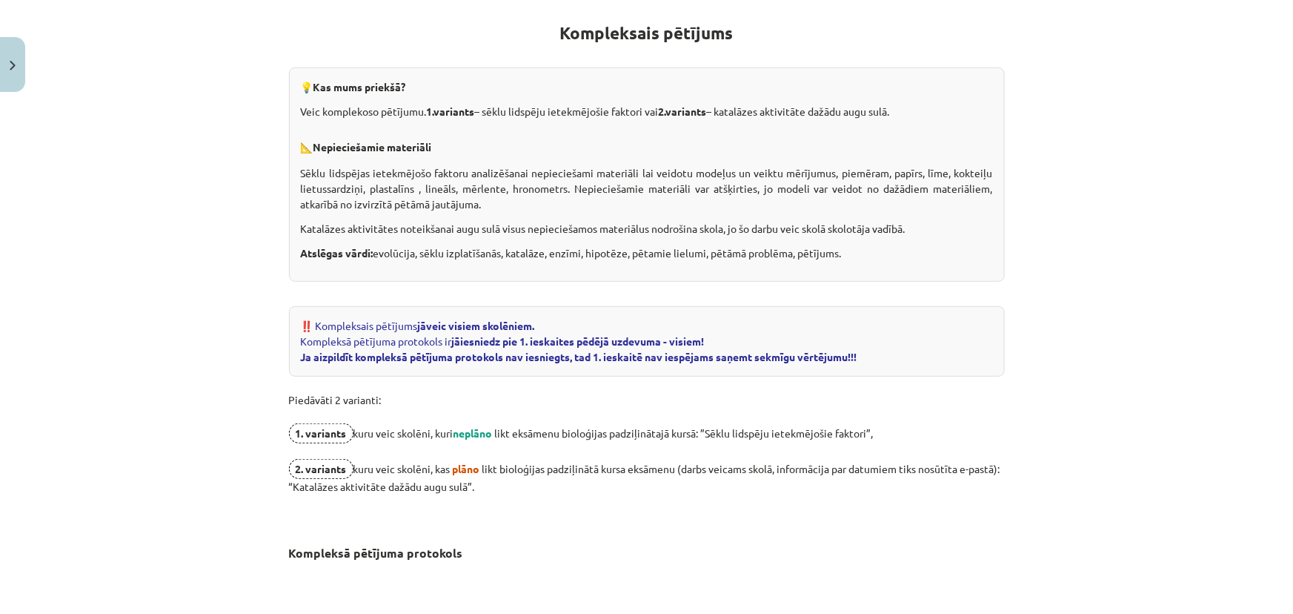
click at [830, 428] on p "Piedāvāti 2 varianti: 1. variants kuru veic skolēni, kuri neplāno likt eksāmenu…" at bounding box center [647, 451] width 716 height 149
drag, startPoint x: 711, startPoint y: 440, endPoint x: 699, endPoint y: 440, distance: 11.9
click at [700, 440] on p "Piedāvāti 2 varianti: 1. variants kuru veic skolēni, kuri neplāno likt eksāmenu…" at bounding box center [647, 451] width 716 height 149
drag, startPoint x: 692, startPoint y: 440, endPoint x: 659, endPoint y: 439, distance: 32.6
click at [683, 440] on p "Piedāvāti 2 varianti: 1. variants kuru veic skolēni, kuri neplāno likt eksāmenu…" at bounding box center [647, 451] width 716 height 149
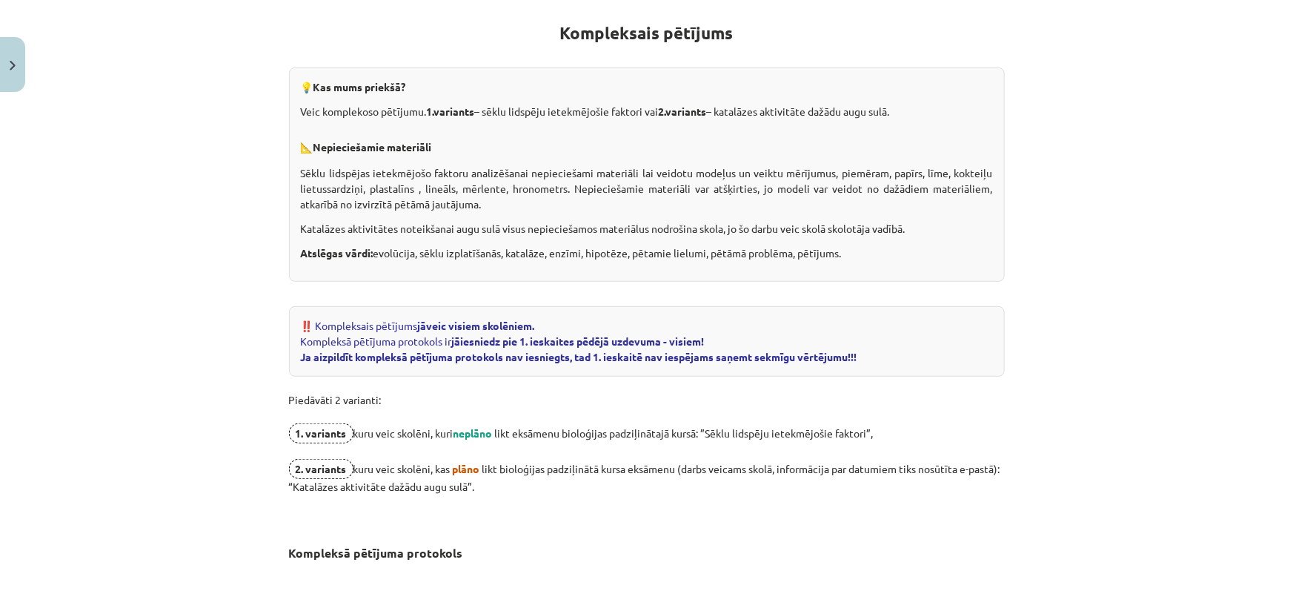
click at [635, 440] on p "Piedāvāti 2 varianti: 1. variants kuru veic skolēni, kuri neplāno likt eksāmenu…" at bounding box center [647, 451] width 716 height 149
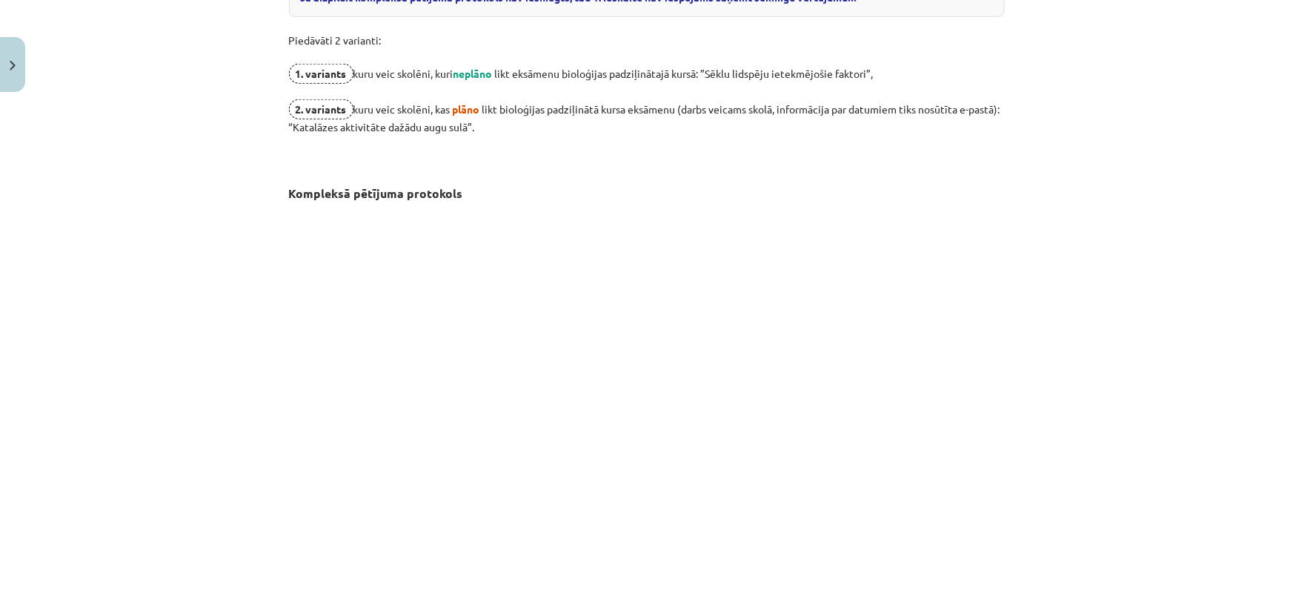
scroll to position [674, 0]
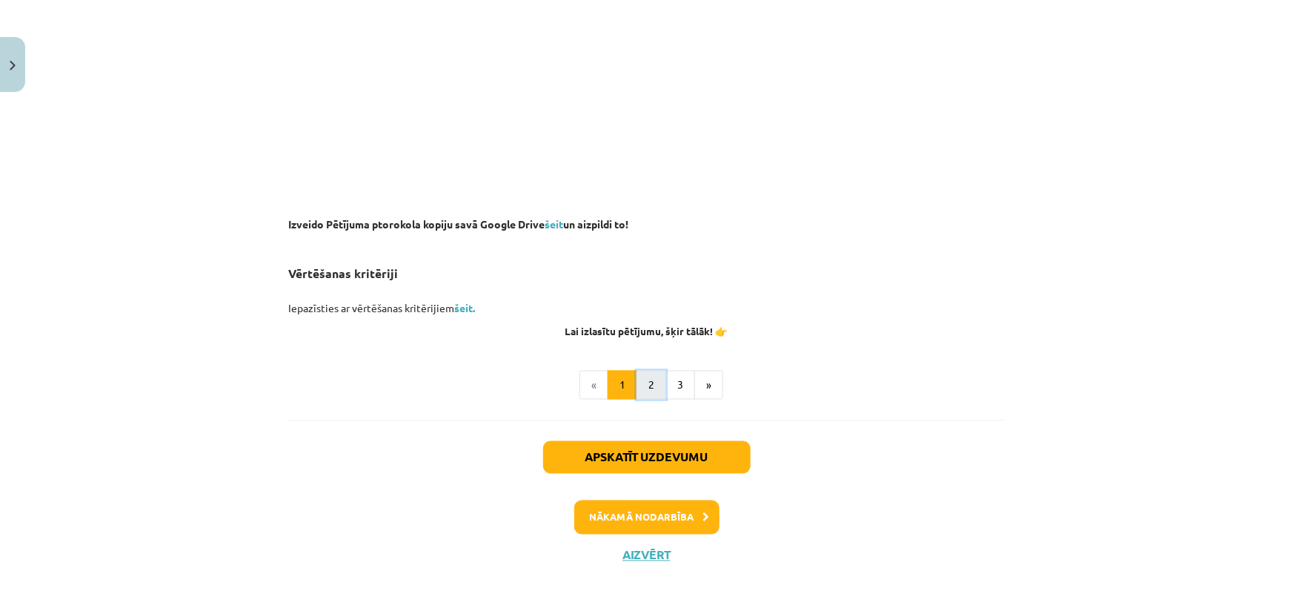
click at [644, 373] on button "2" at bounding box center [652, 386] width 30 height 30
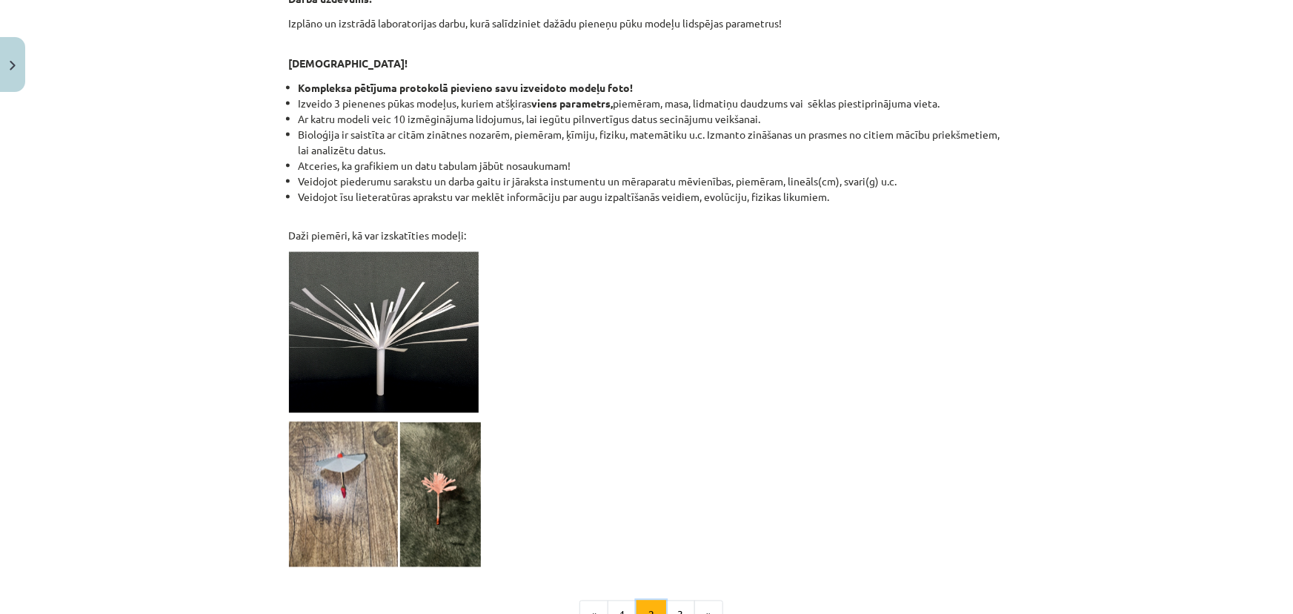
scroll to position [1213, 0]
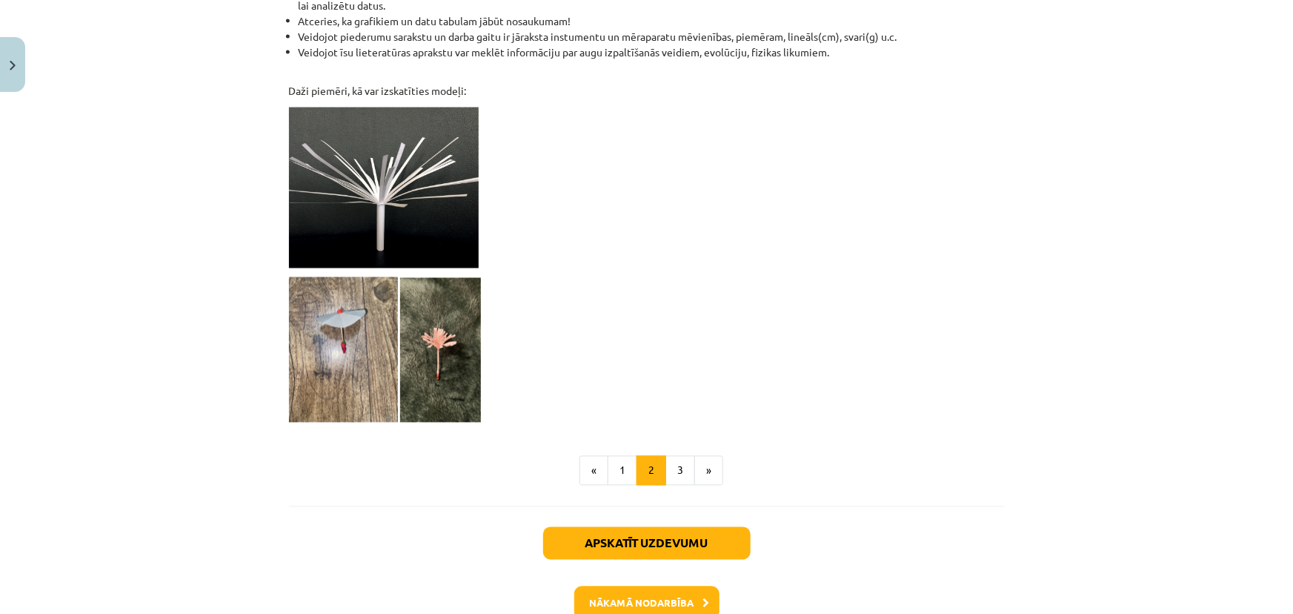
click at [680, 457] on button "3" at bounding box center [681, 471] width 30 height 30
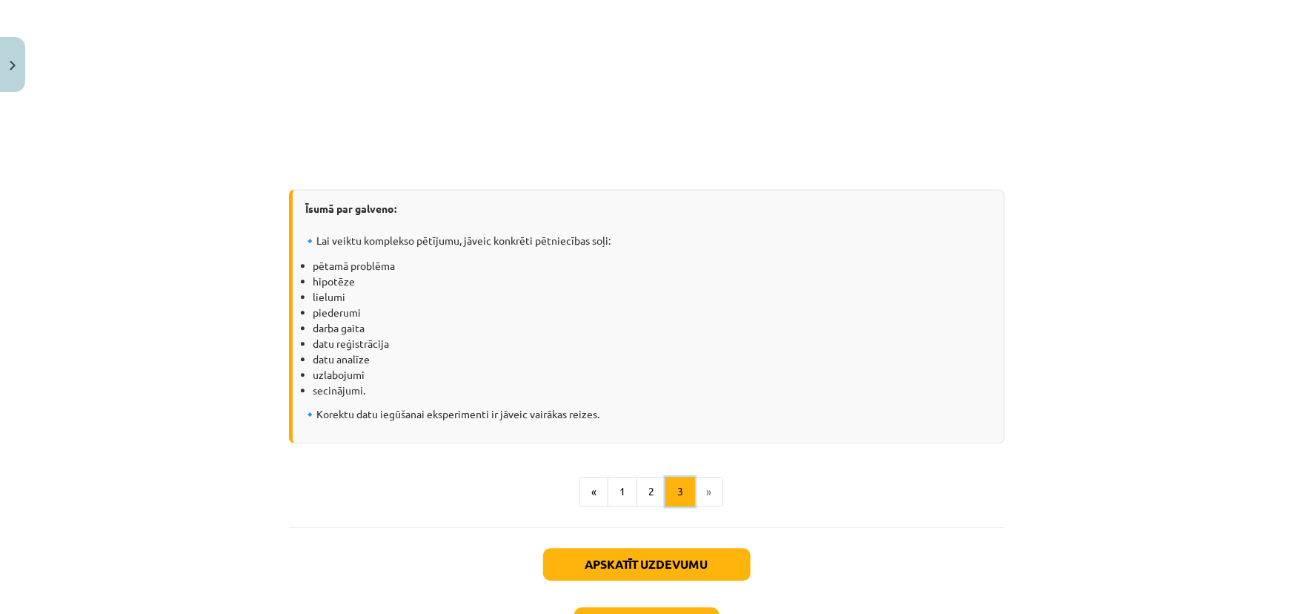
scroll to position [2019, 0]
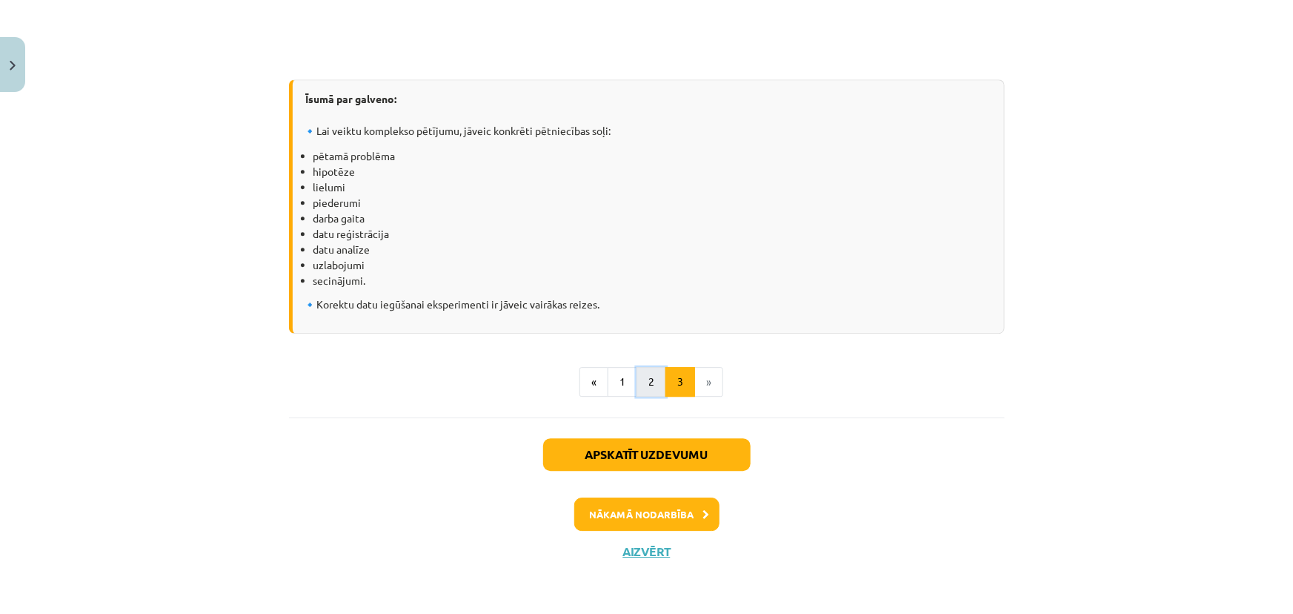
click at [637, 383] on button "2" at bounding box center [652, 382] width 30 height 30
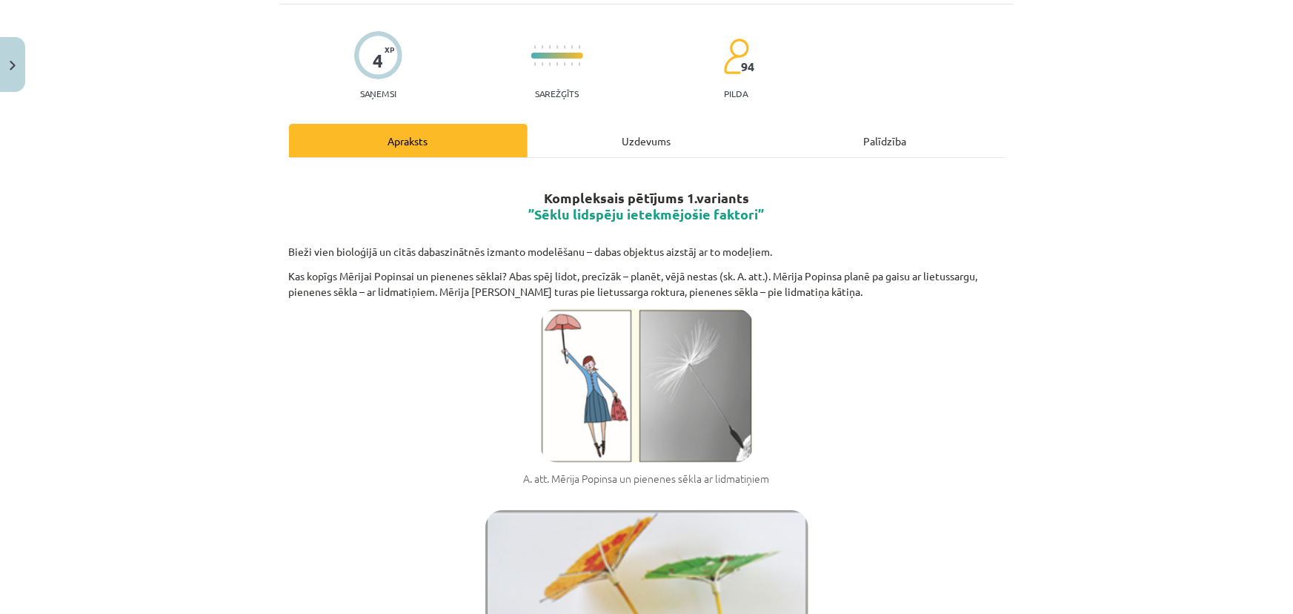
scroll to position [88, 0]
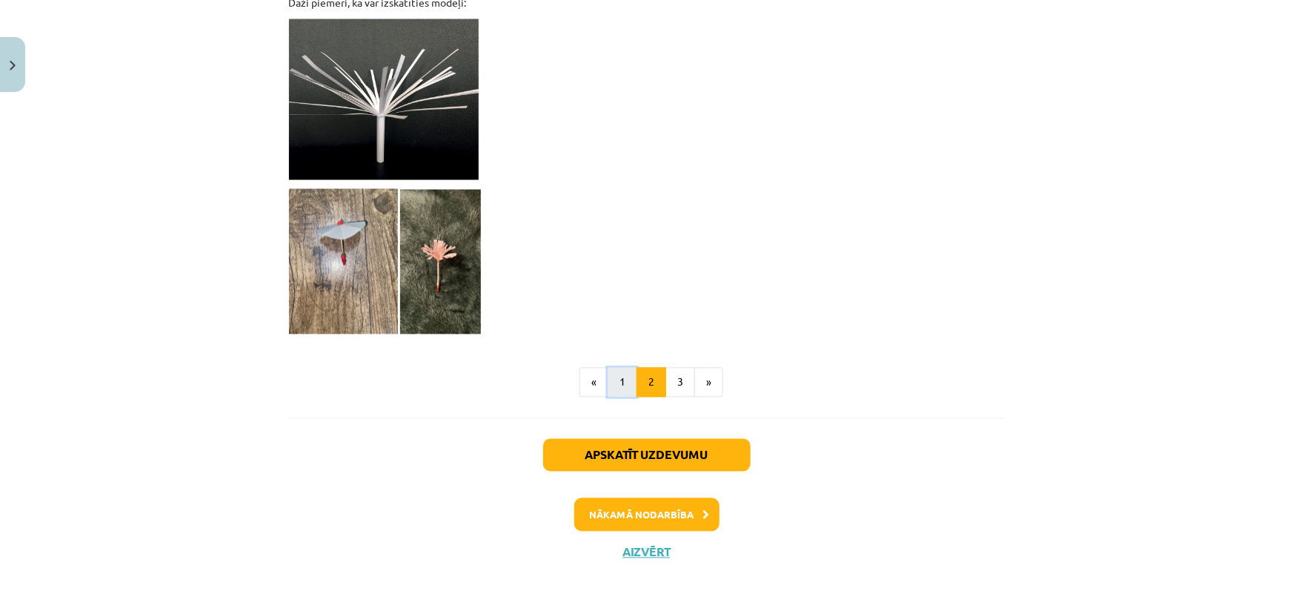
click at [608, 372] on button "1" at bounding box center [623, 383] width 30 height 30
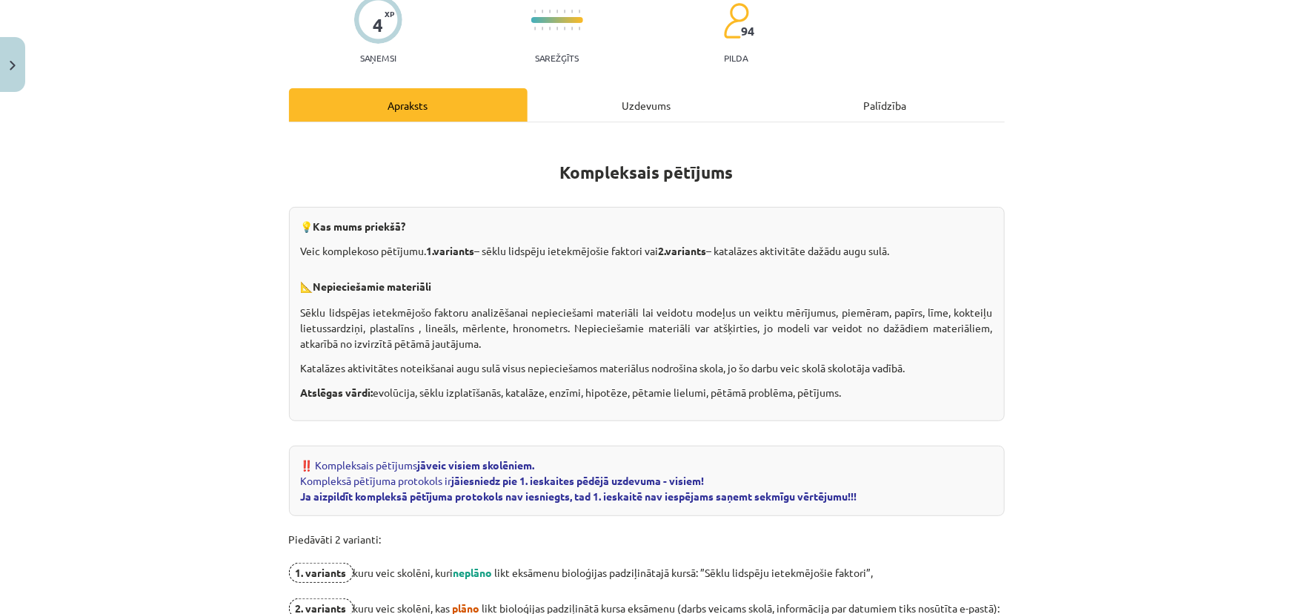
scroll to position [0, 0]
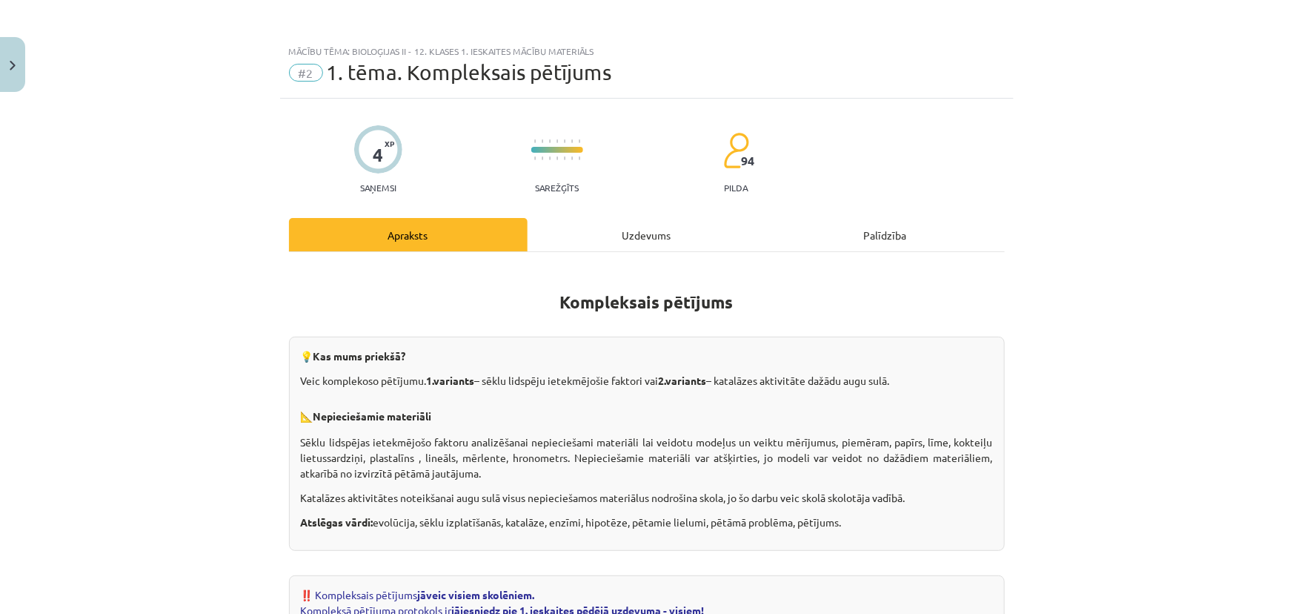
click at [646, 242] on div "Uzdevums" at bounding box center [647, 234] width 239 height 33
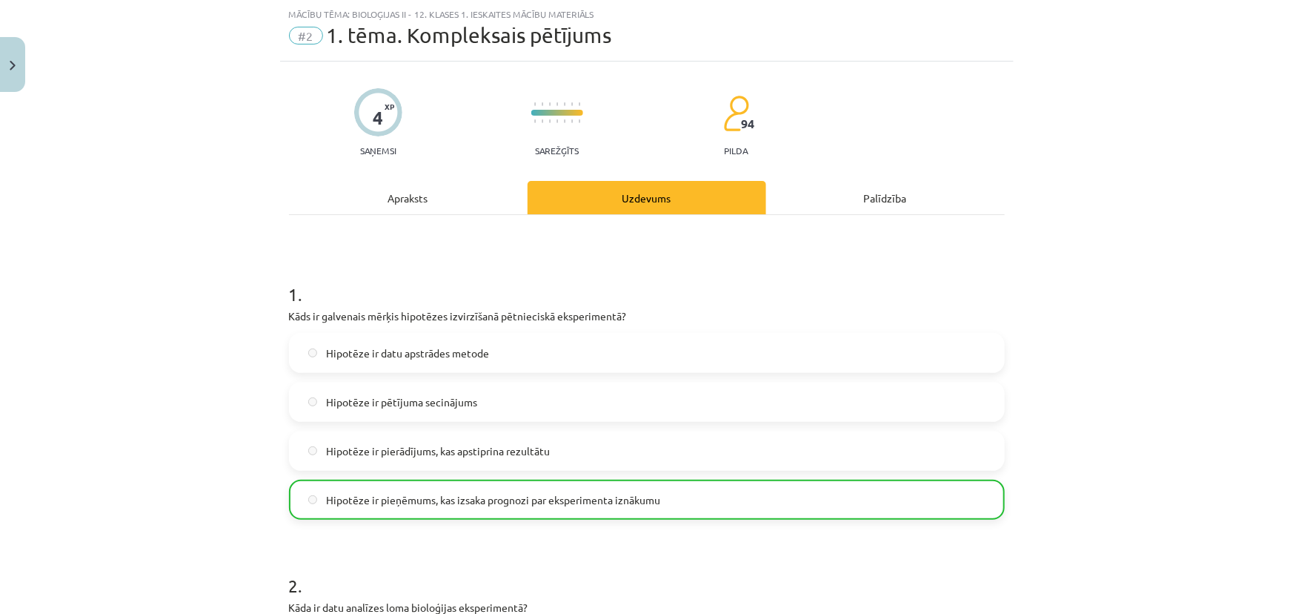
click at [447, 185] on div "Apraksts" at bounding box center [408, 197] width 239 height 33
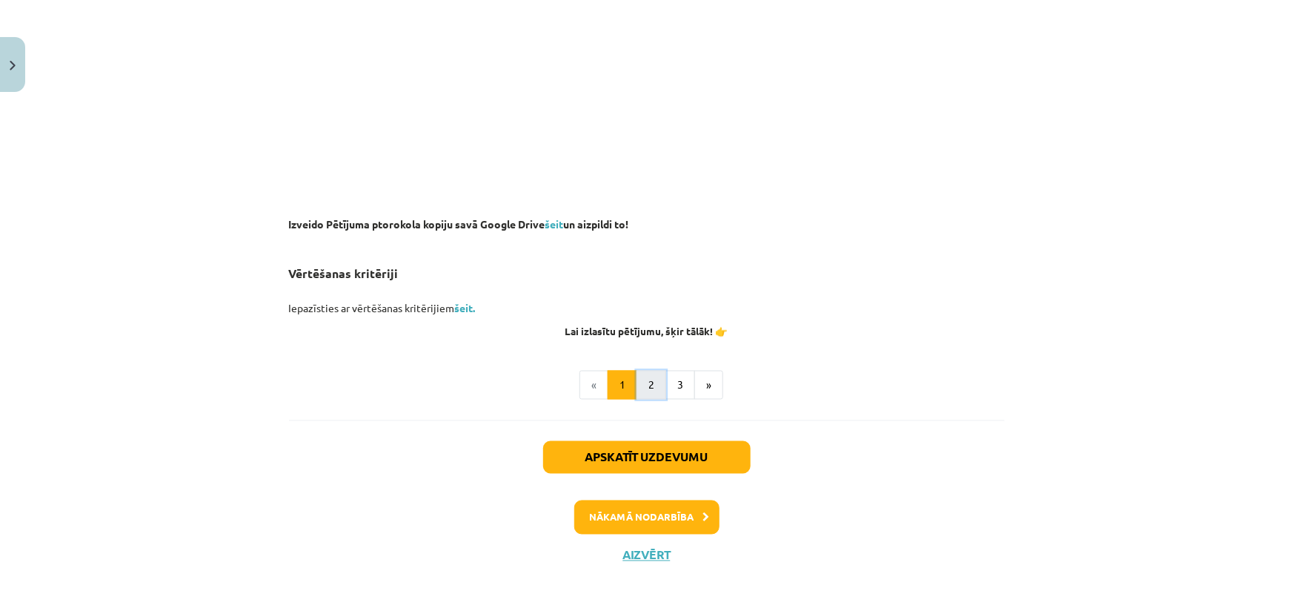
click at [650, 390] on button "2" at bounding box center [652, 386] width 30 height 30
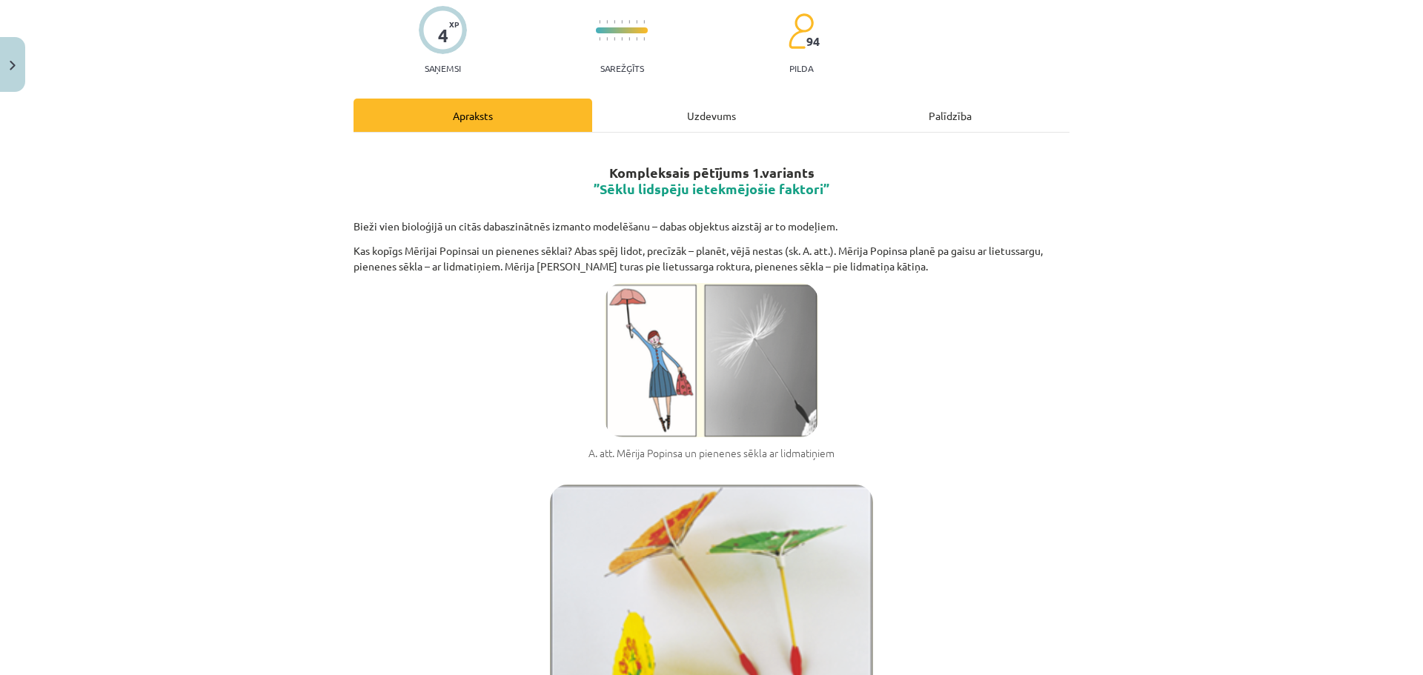
scroll to position [148, 0]
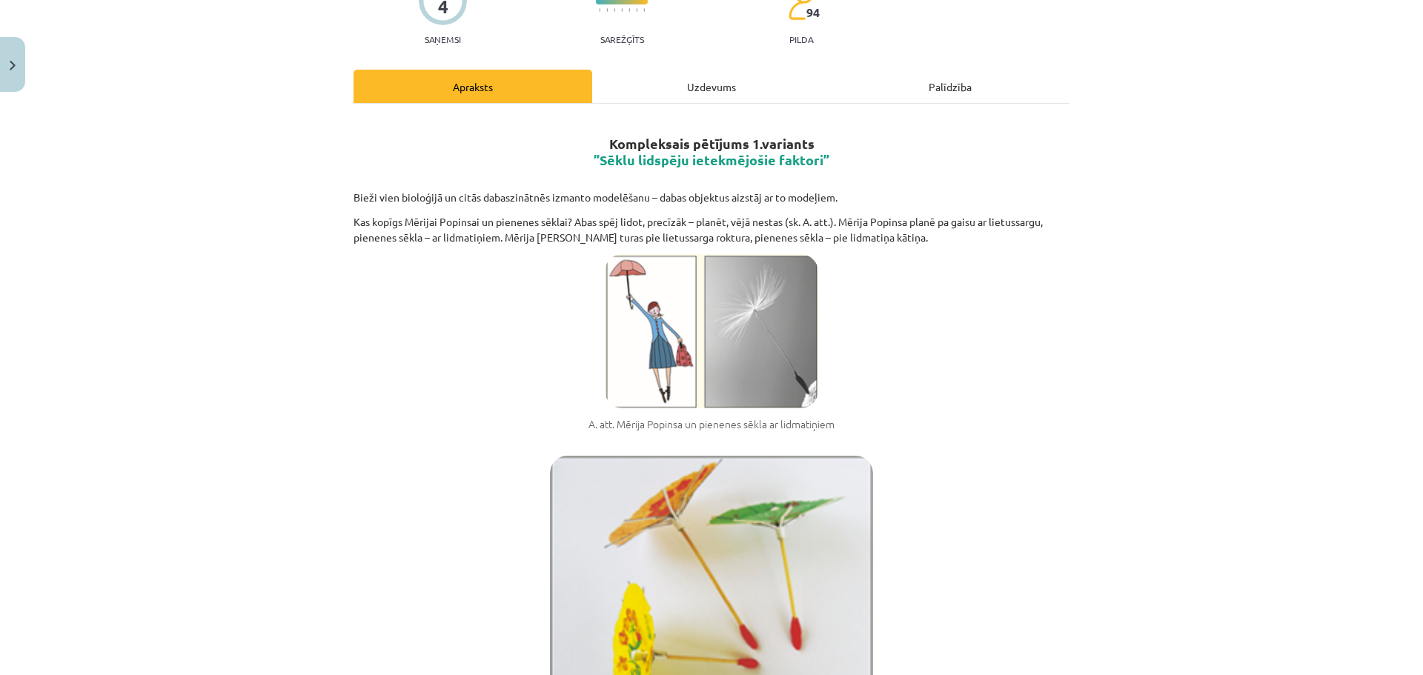
click at [1246, 139] on div "Mācību tēma: Bioloģijas ii - 12. klases 1. ieskaites mācību materiāls #2 1. tēm…" at bounding box center [711, 337] width 1423 height 675
click at [1220, 382] on div "Mācību tēma: Bioloģijas ii - 12. klases 1. ieskaites mācību materiāls #2 1. tēm…" at bounding box center [711, 337] width 1423 height 675
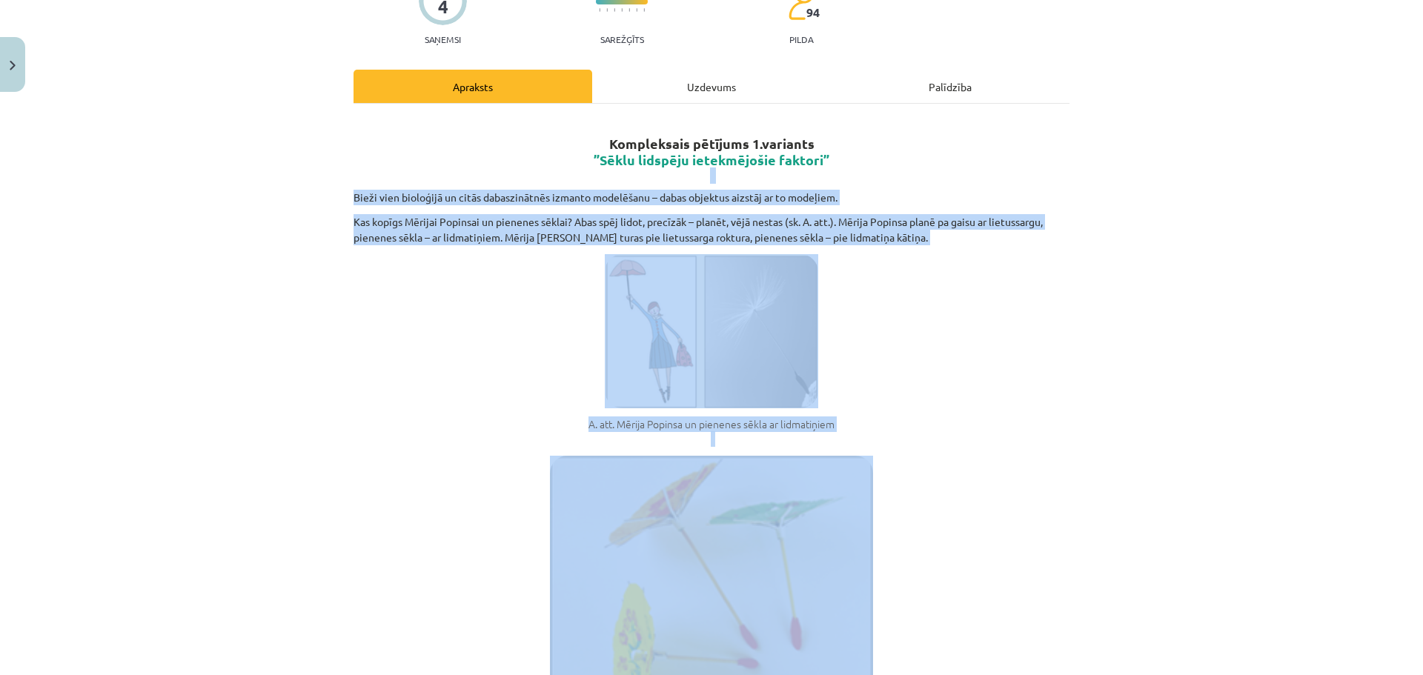
drag, startPoint x: 460, startPoint y: 230, endPoint x: 966, endPoint y: 485, distance: 567.1
click at [935, 506] on div "Mācību tēma: Bioloģijas ii - 12. klases 1. ieskaites mācību materiāls #2 1. tēm…" at bounding box center [711, 337] width 1423 height 675
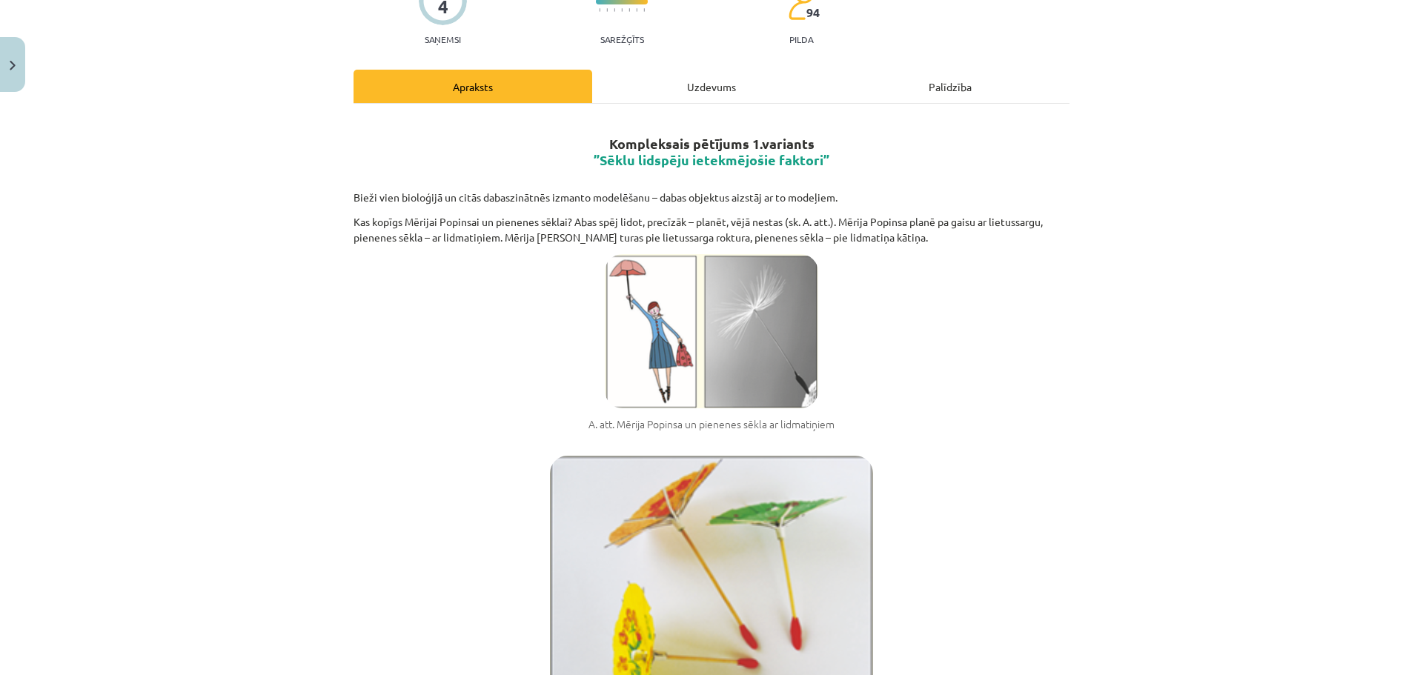
click at [593, 124] on h2 "Kompleksais pētījums 1.variants ”Sēklu lidspēju ietekmējošie faktori”" at bounding box center [712, 151] width 716 height 68
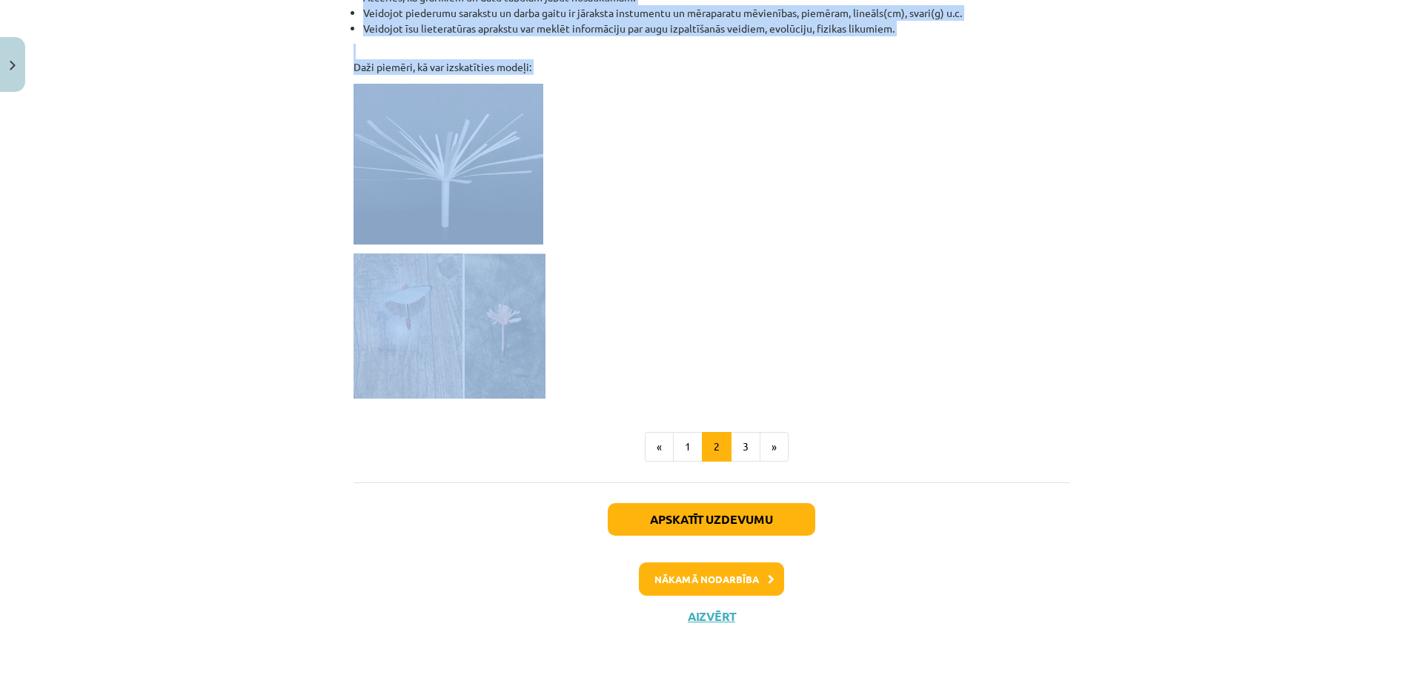
scroll to position [1240, 0]
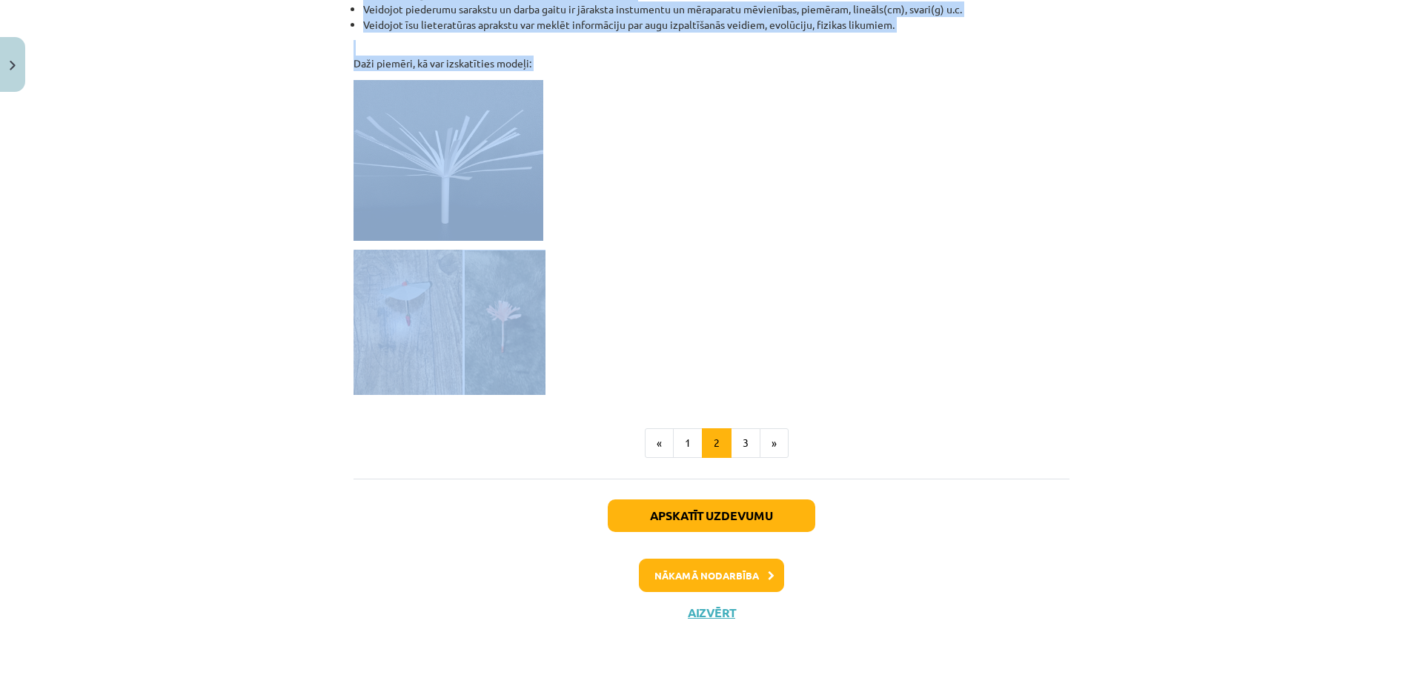
drag, startPoint x: 606, startPoint y: 132, endPoint x: 947, endPoint y: 357, distance: 409.3
copy div "Loremipsumd sitametc 9.adipisci ”Elits doeiusmo temporincidi utlabor” Etdol mag…"
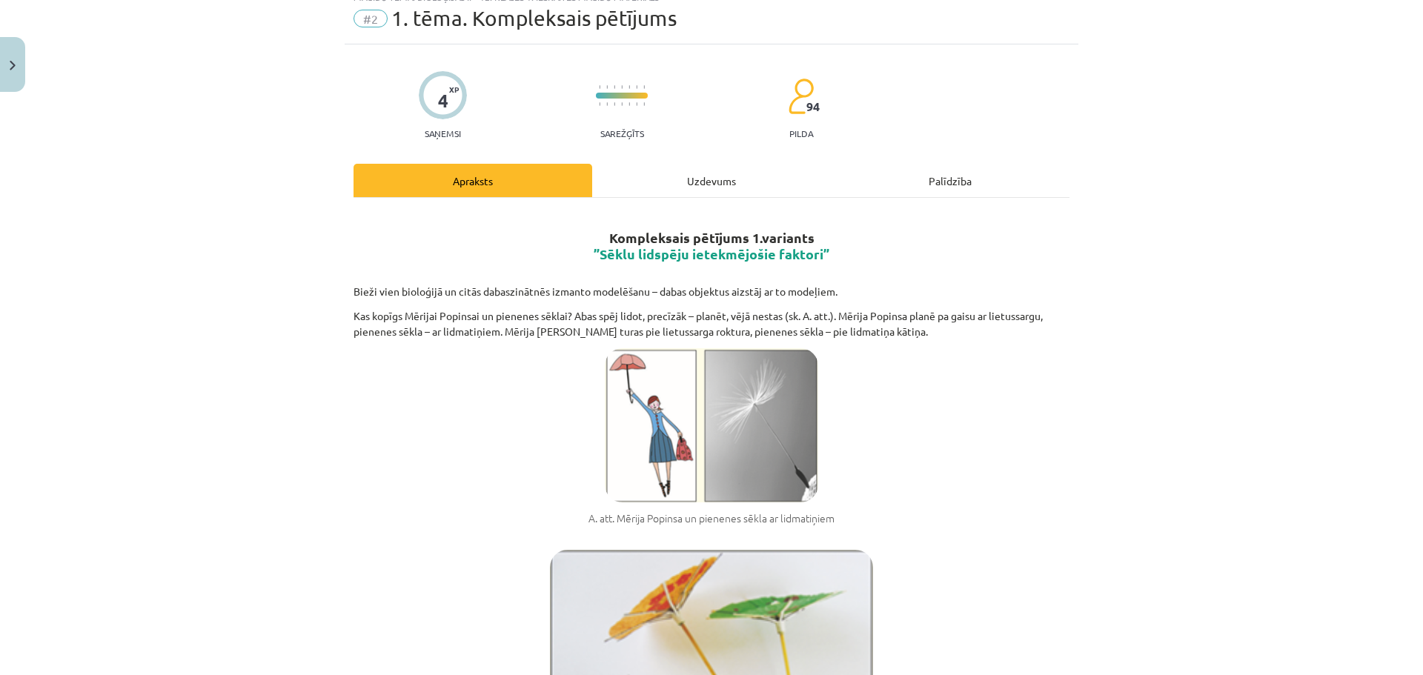
click at [663, 185] on div "Uzdevums" at bounding box center [711, 180] width 239 height 33
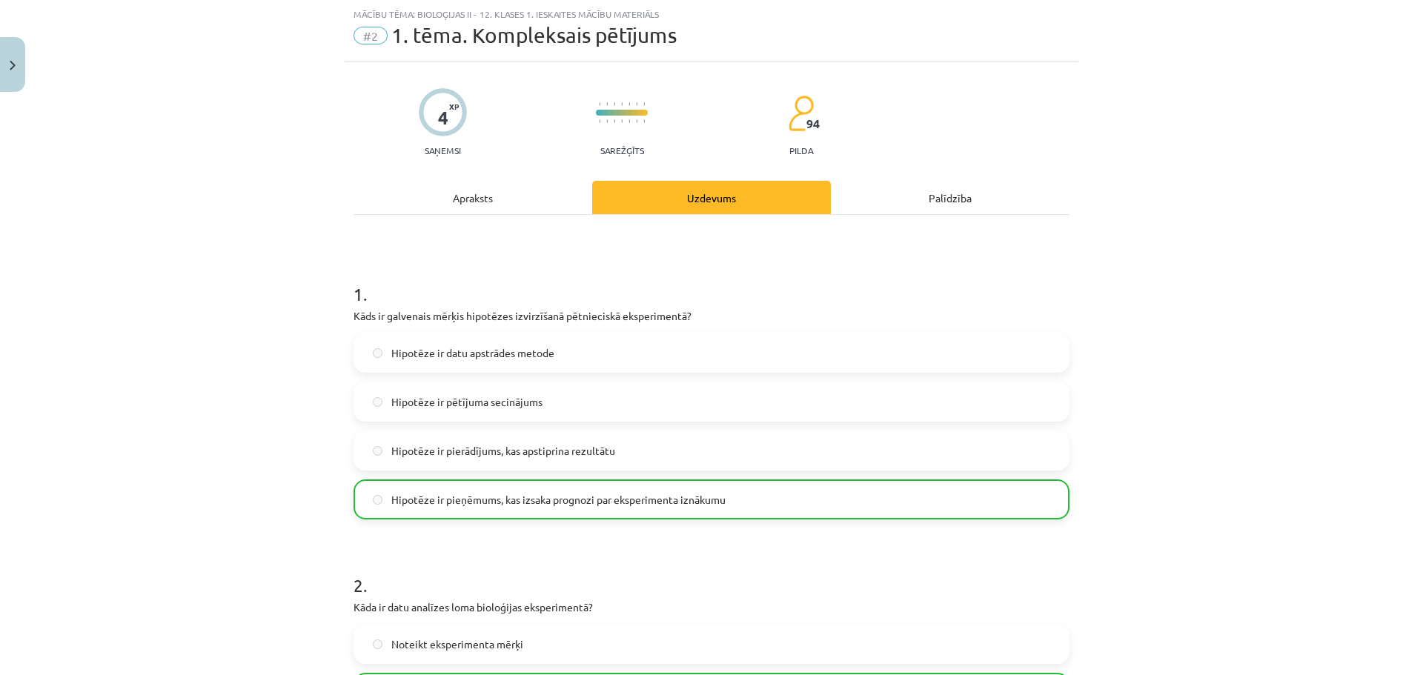
click at [524, 199] on div "Apraksts" at bounding box center [473, 197] width 239 height 33
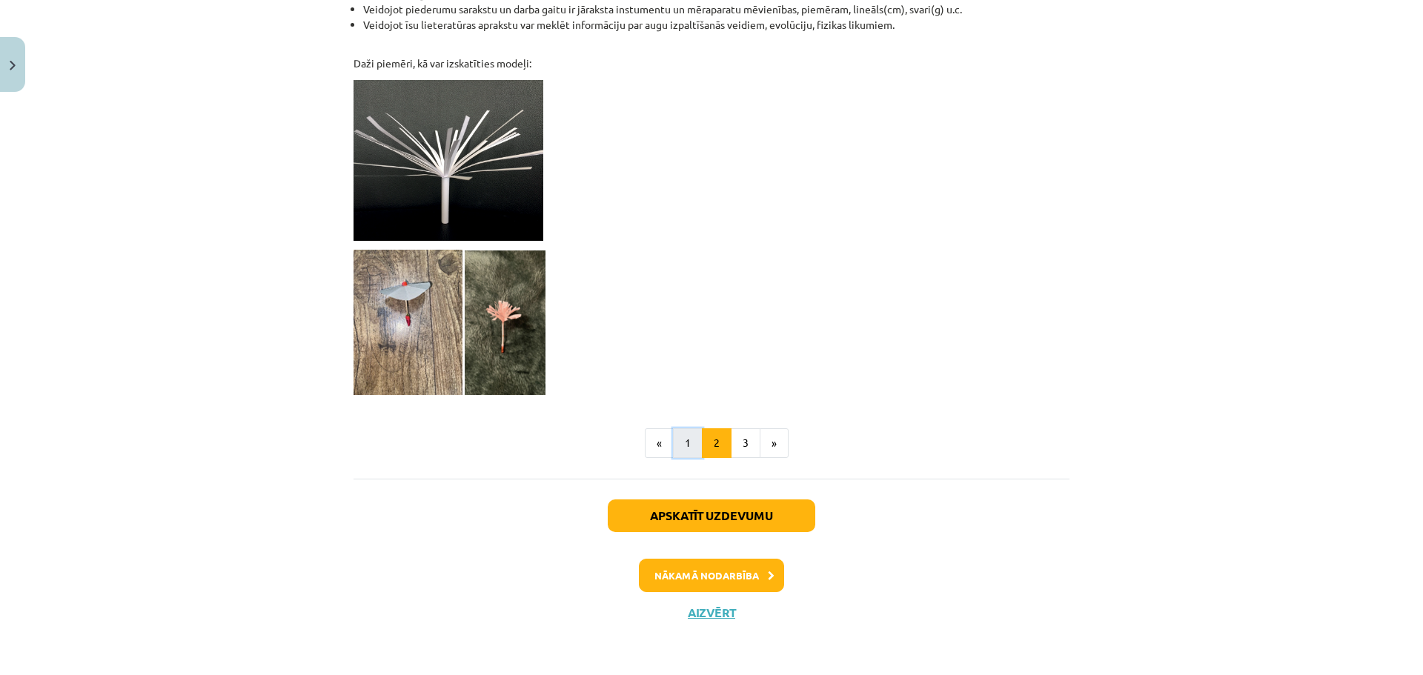
click at [682, 435] on button "1" at bounding box center [688, 443] width 30 height 30
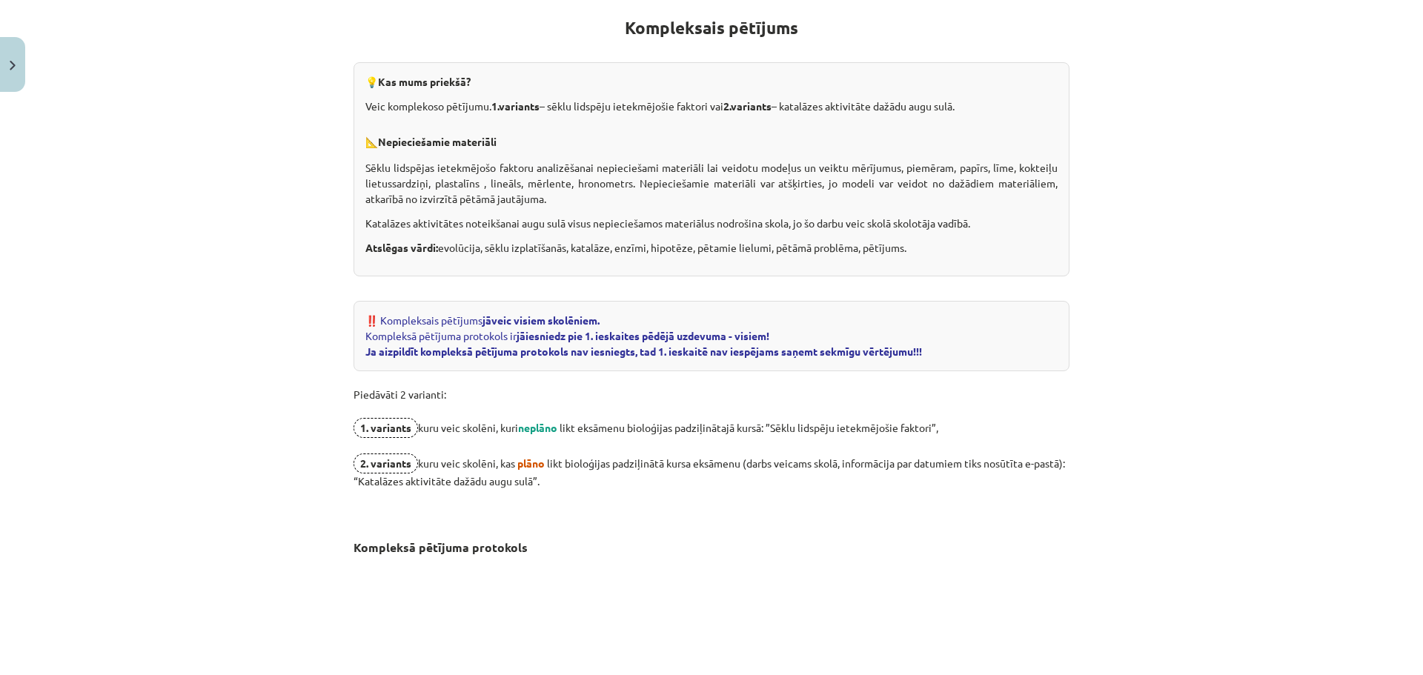
scroll to position [265, 0]
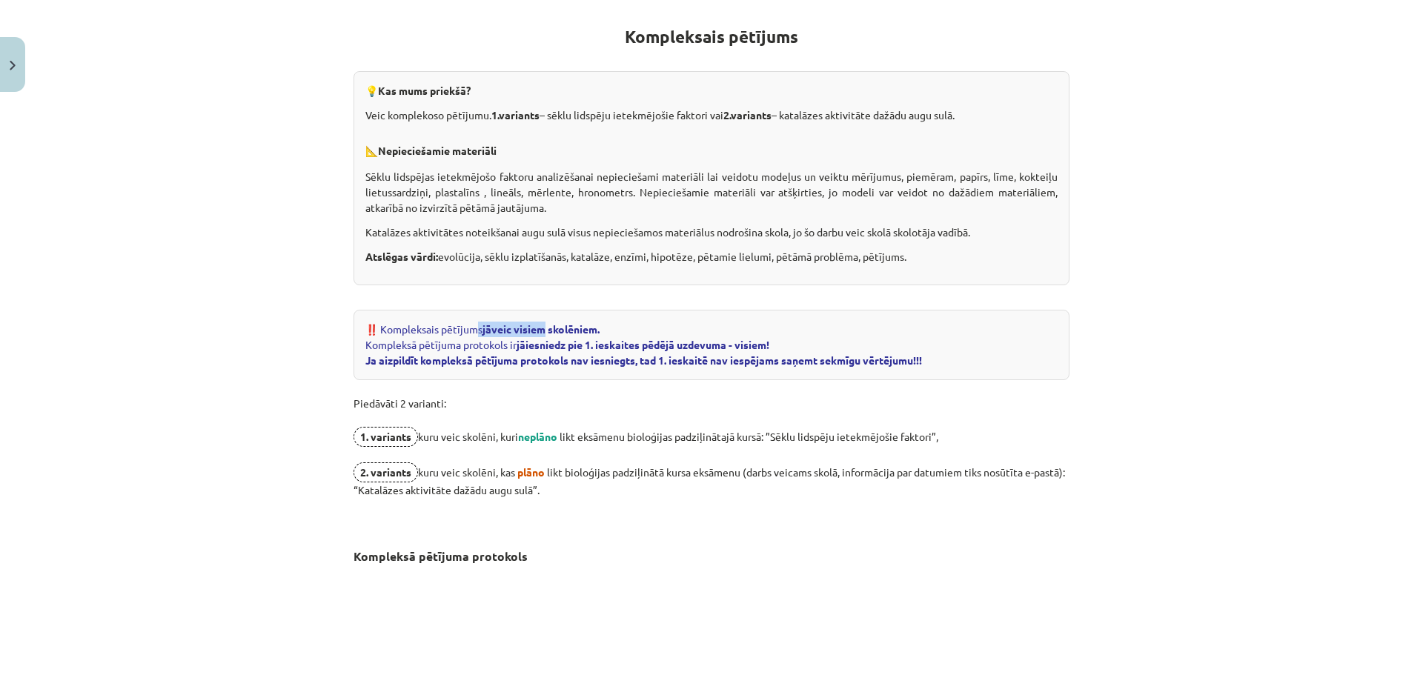
drag, startPoint x: 475, startPoint y: 322, endPoint x: 540, endPoint y: 323, distance: 64.5
click at [540, 323] on span "Kompleksais pētījums jāveic visiem skolēniem. Kompleksā pētījuma protokols ir j…" at bounding box center [643, 344] width 557 height 44
click at [540, 323] on b "jāveic visiem skolēniem." at bounding box center [540, 328] width 117 height 13
click at [545, 331] on b "jāveic visiem skolēniem." at bounding box center [540, 328] width 117 height 13
drag, startPoint x: 514, startPoint y: 345, endPoint x: 938, endPoint y: 357, distance: 423.4
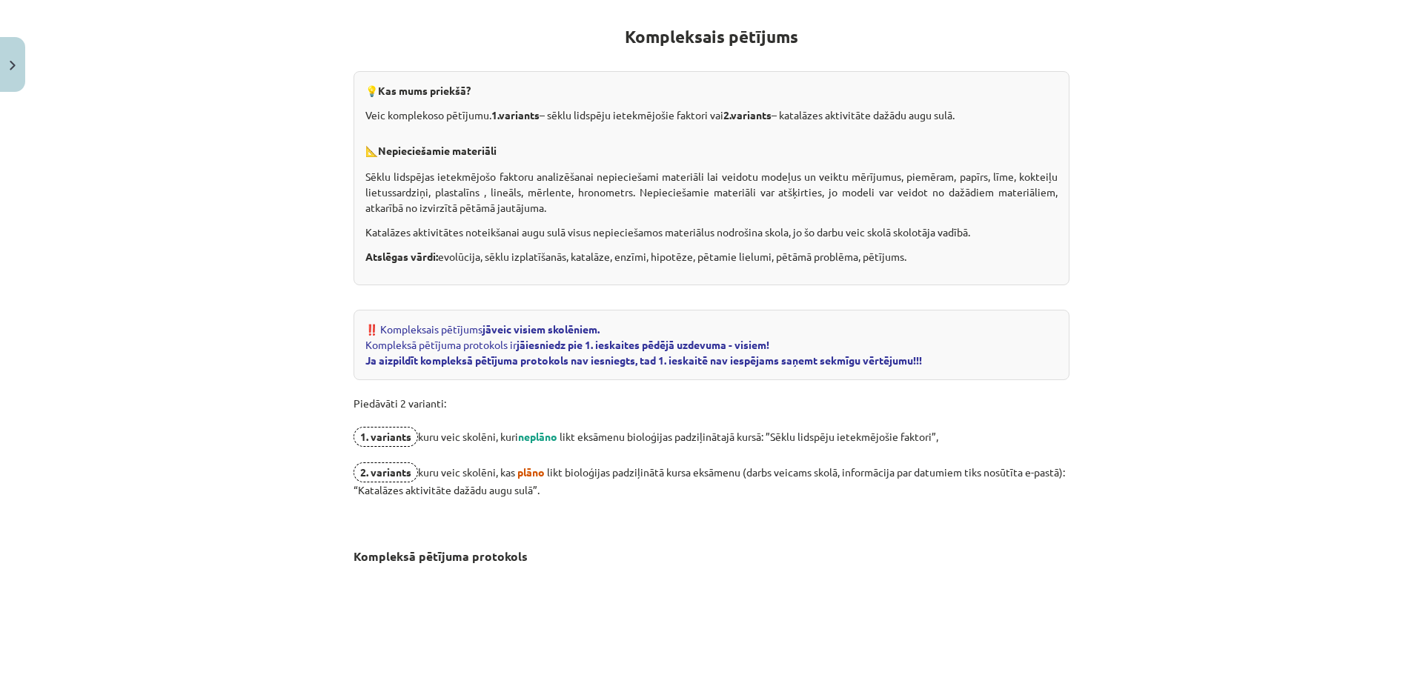
click at [938, 357] on div "‼️ Kompleksais pētījums jāveic visiem skolēniem. Kompleksā pētījuma protokols i…" at bounding box center [712, 345] width 716 height 70
click at [842, 410] on p "Piedāvāti 2 varianti: 1. variants kuru veic skolēni, kuri neplāno likt eksāmenu…" at bounding box center [712, 454] width 716 height 149
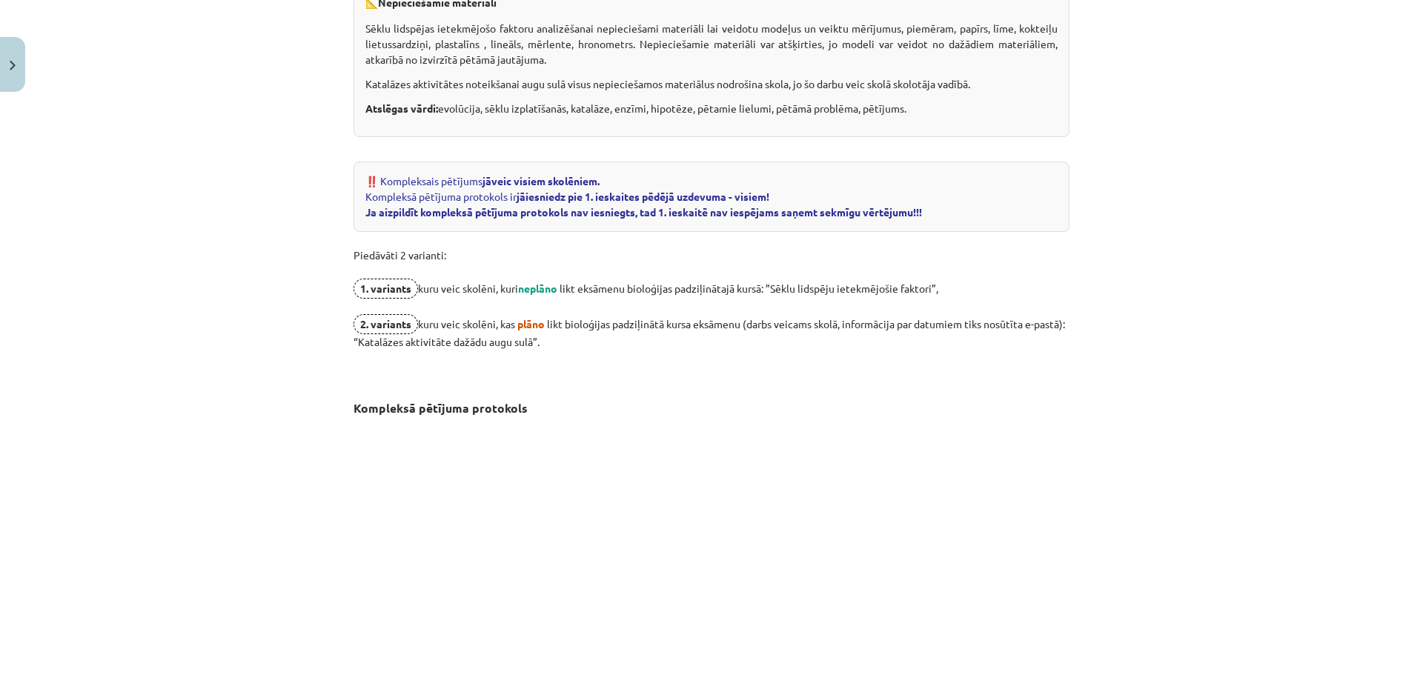
click at [379, 285] on span "1. variants" at bounding box center [386, 289] width 64 height 20
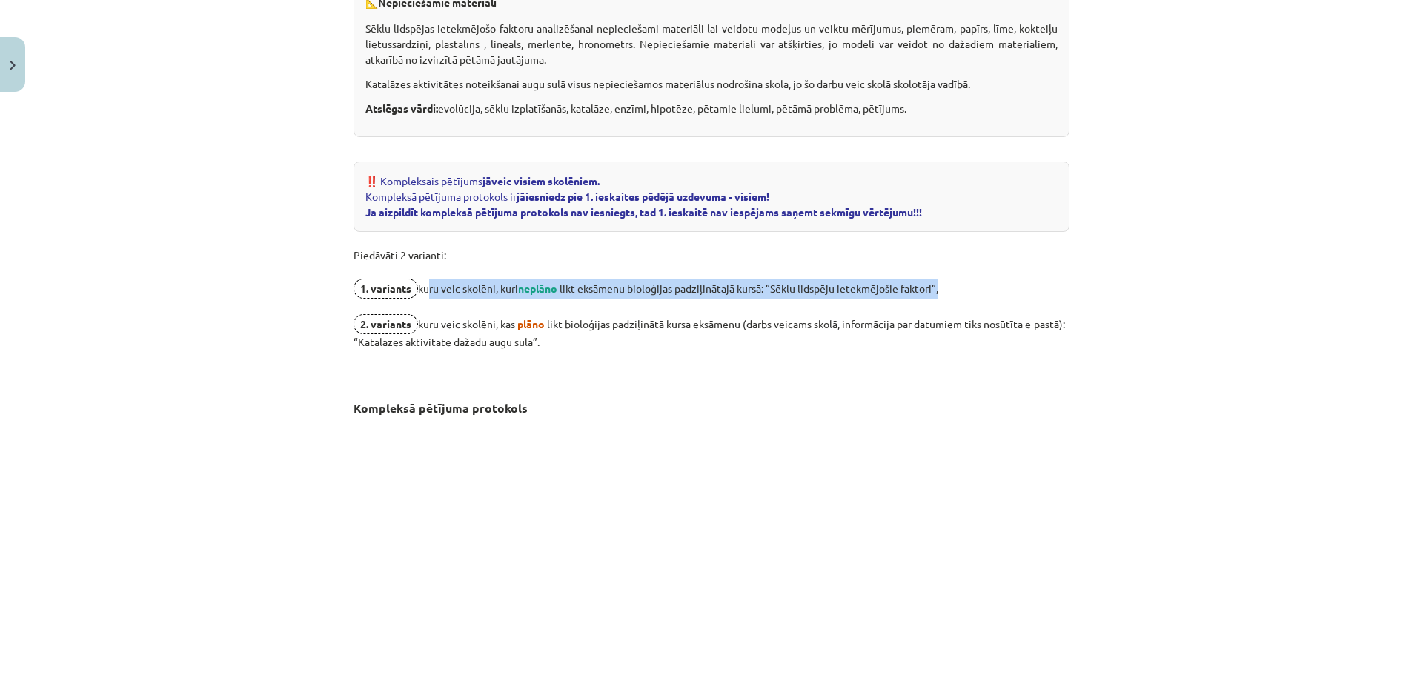
drag, startPoint x: 418, startPoint y: 291, endPoint x: 952, endPoint y: 286, distance: 534.4
click at [952, 286] on p "Piedāvāti 2 varianti: 1. variants kuru veic skolēni, kuri neplāno likt eksāmenu…" at bounding box center [712, 306] width 716 height 149
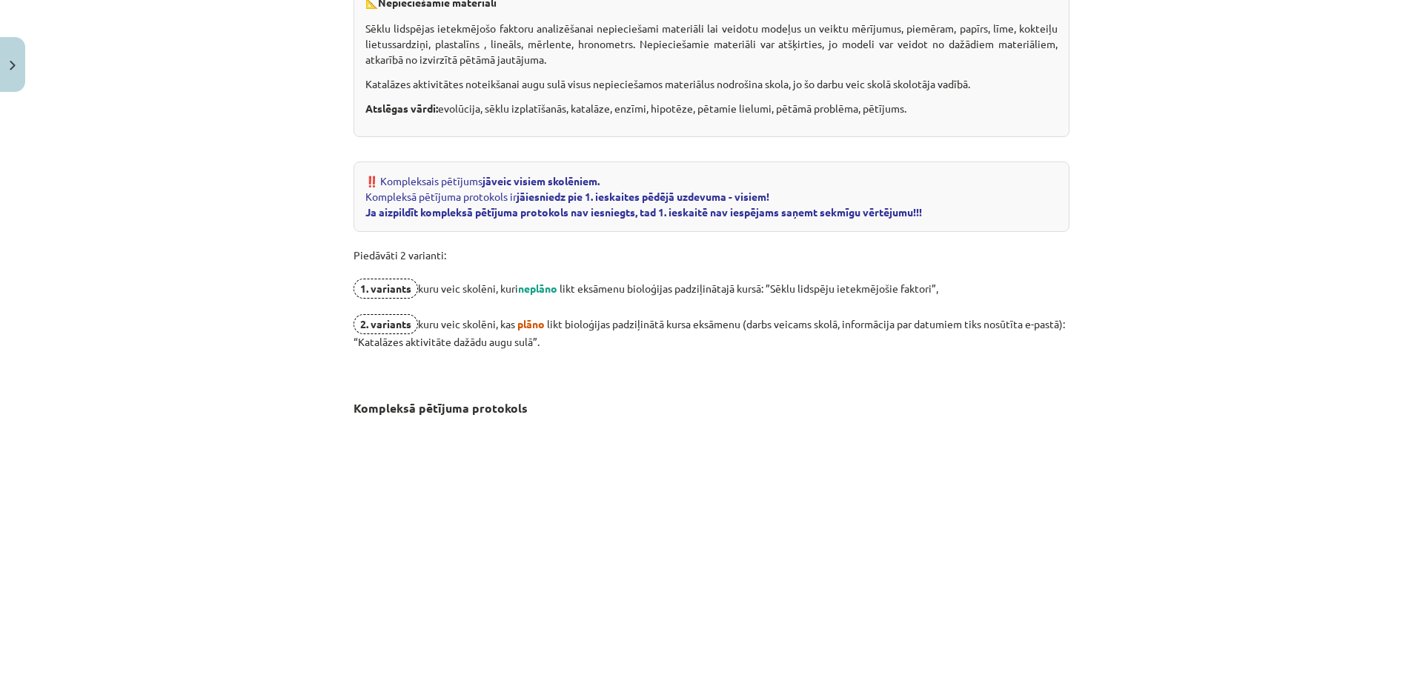
click at [852, 312] on p "Piedāvāti 2 varianti: 1. variants kuru veic skolēni, kuri neplāno likt eksāmenu…" at bounding box center [712, 306] width 716 height 149
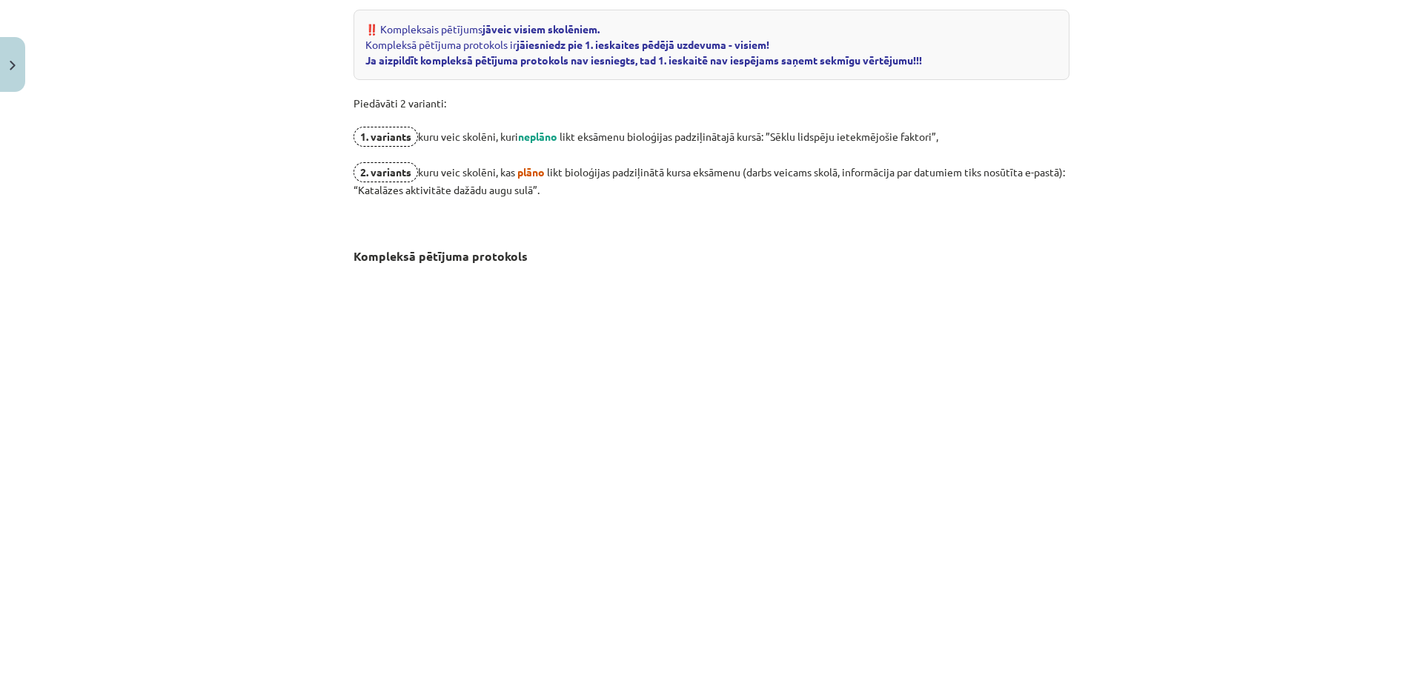
scroll to position [1008, 0]
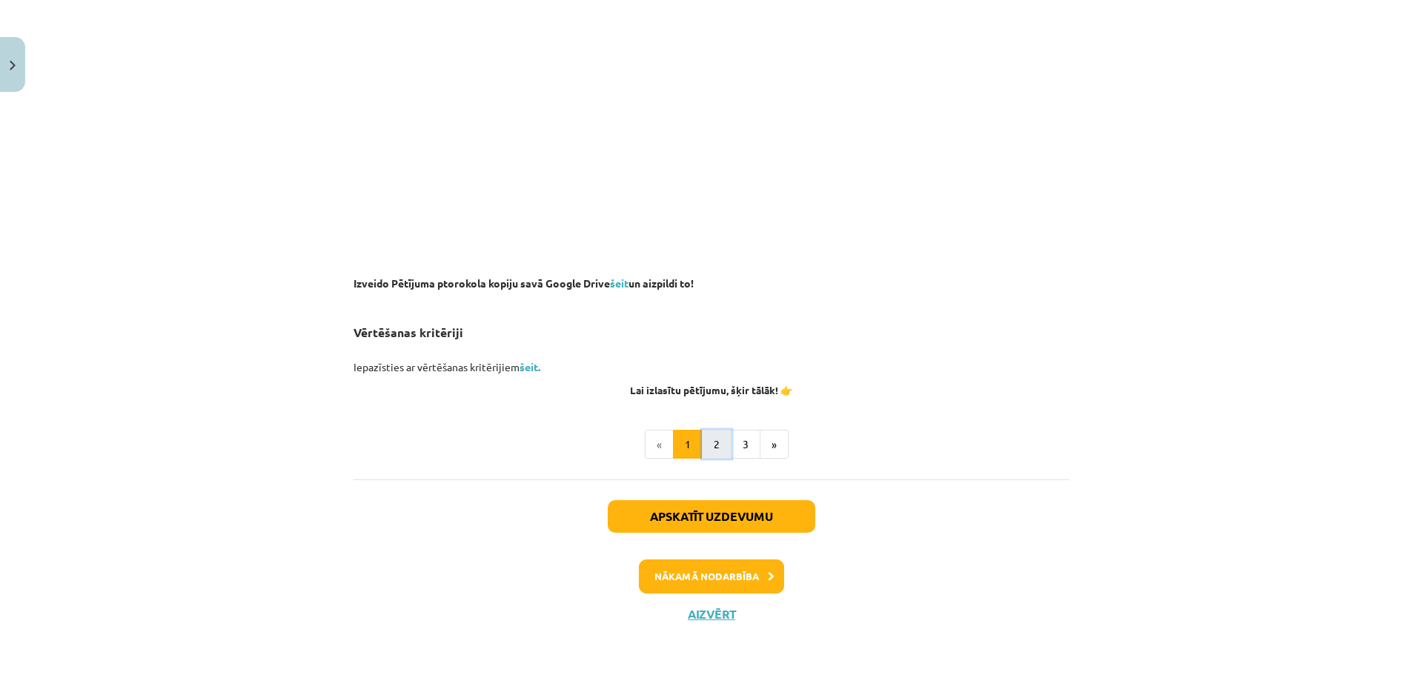
click at [709, 437] on button "2" at bounding box center [717, 445] width 30 height 30
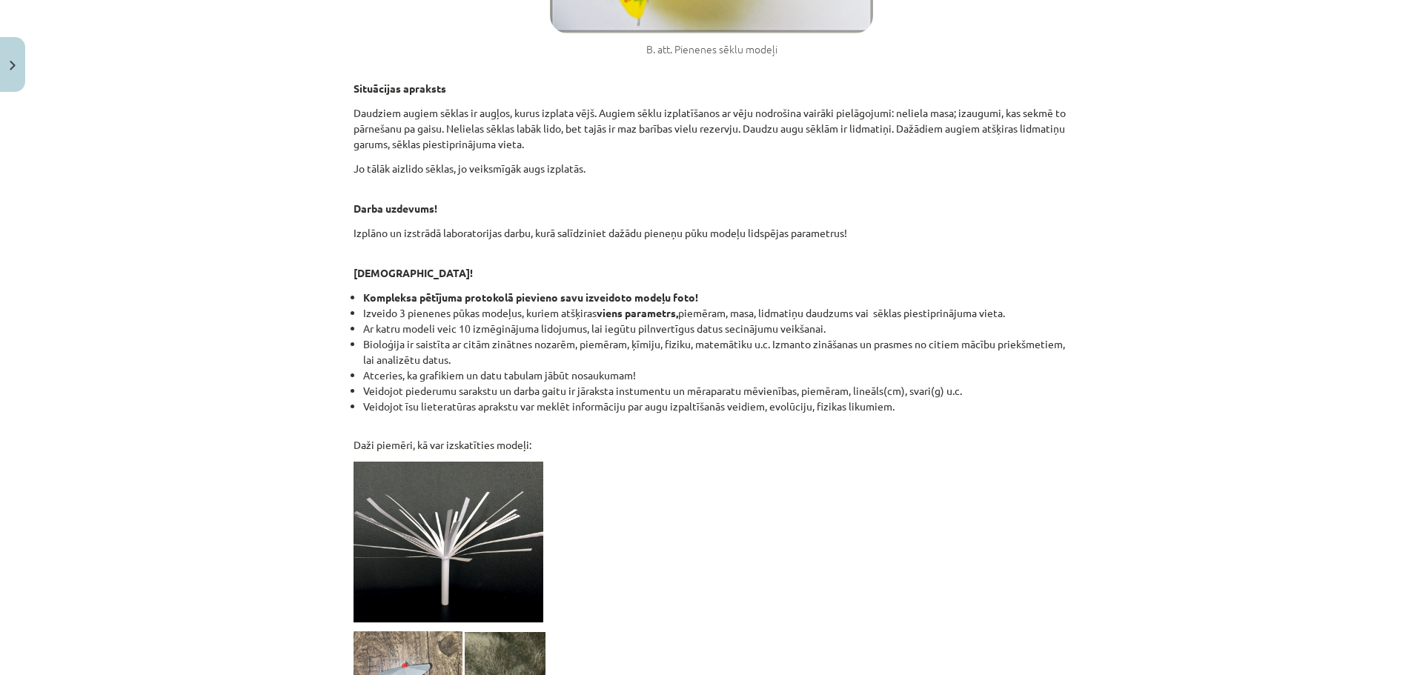
scroll to position [710, 0]
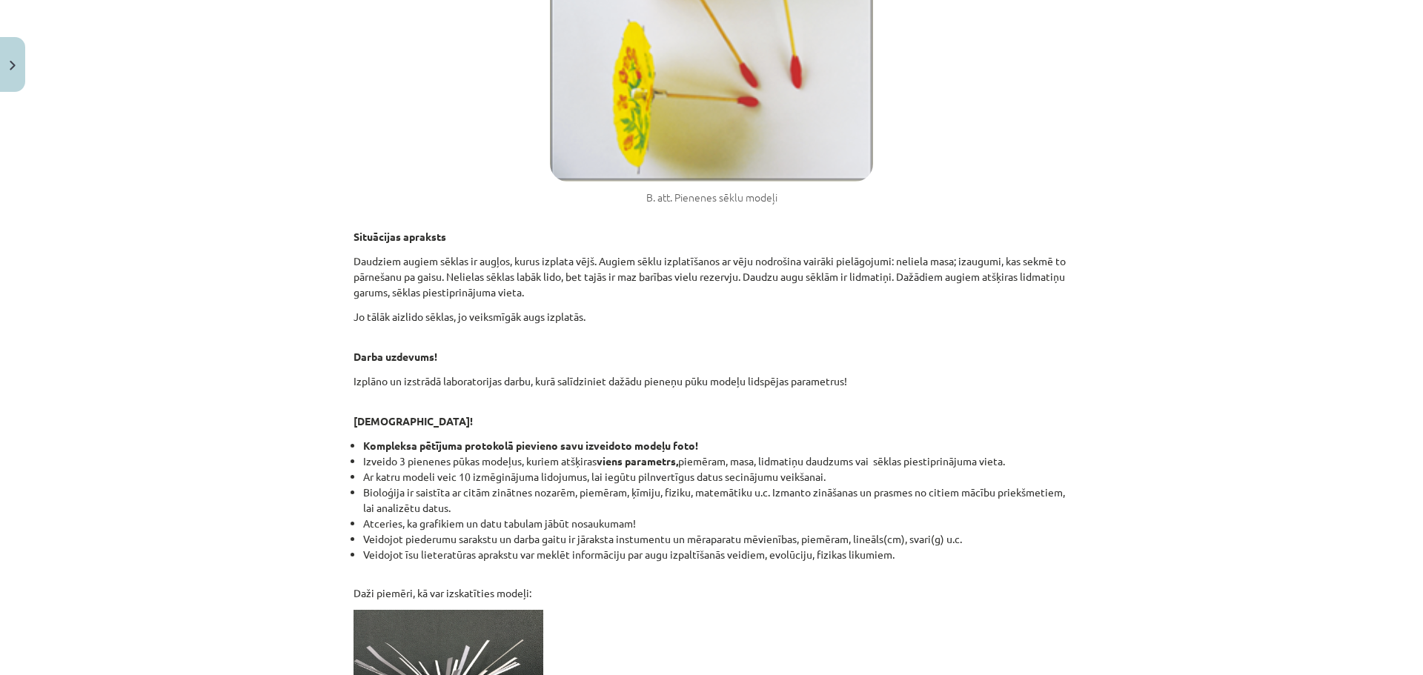
drag, startPoint x: 347, startPoint y: 382, endPoint x: 835, endPoint y: 416, distance: 489.6
click at [851, 388] on div "4 XP Saņemsi Sarežģīts 94 pilda Apraksts Uzdevums Palīdzība Kompleksais pētījum…" at bounding box center [712, 279] width 734 height 1780
click at [827, 426] on p "[DEMOGRAPHIC_DATA]!" at bounding box center [712, 413] width 716 height 31
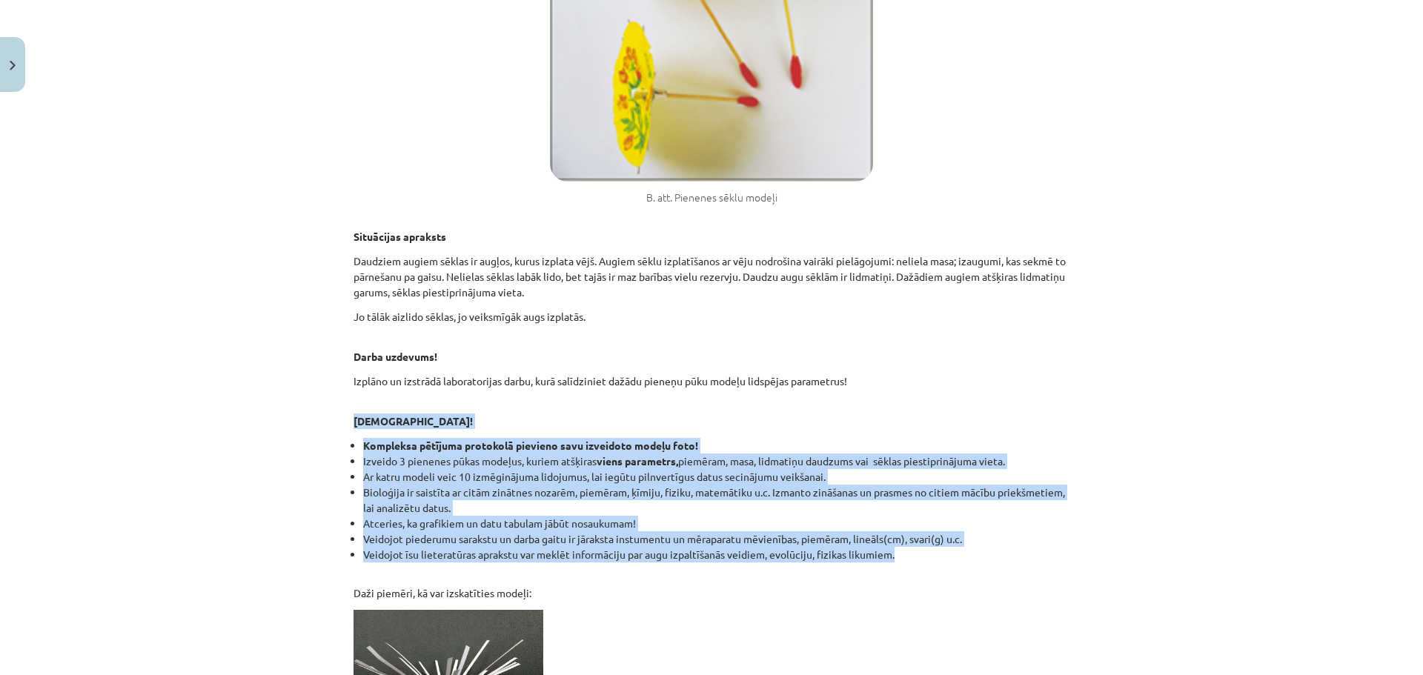
drag, startPoint x: 457, startPoint y: 437, endPoint x: 962, endPoint y: 549, distance: 517.0
click at [962, 549] on div "Kompleksais pētījums 1.variants ”Sēklu lidspēju ietekmējošie faktori” Bieži vie…" at bounding box center [712, 240] width 716 height 1370
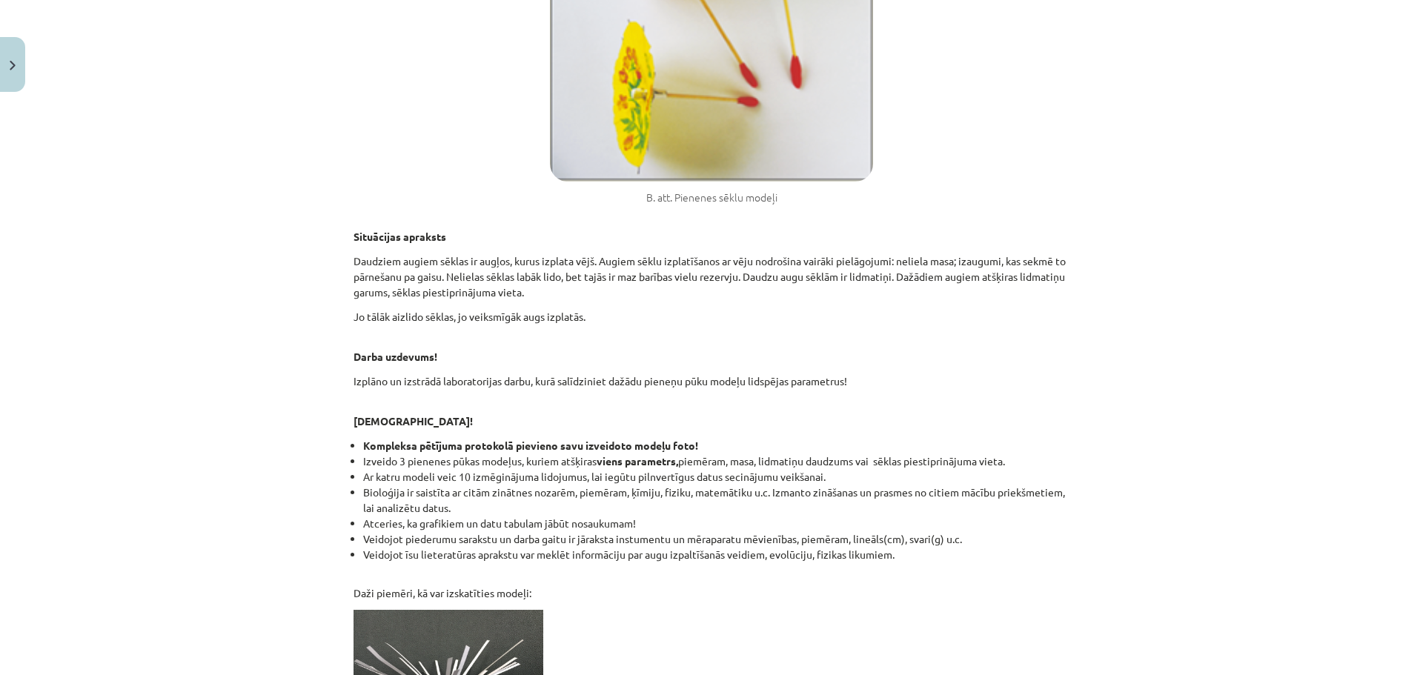
click at [948, 566] on div "Kompleksais pētījums 1.variants ”Sēklu lidspēju ietekmējošie faktori” Bieži vie…" at bounding box center [712, 240] width 716 height 1370
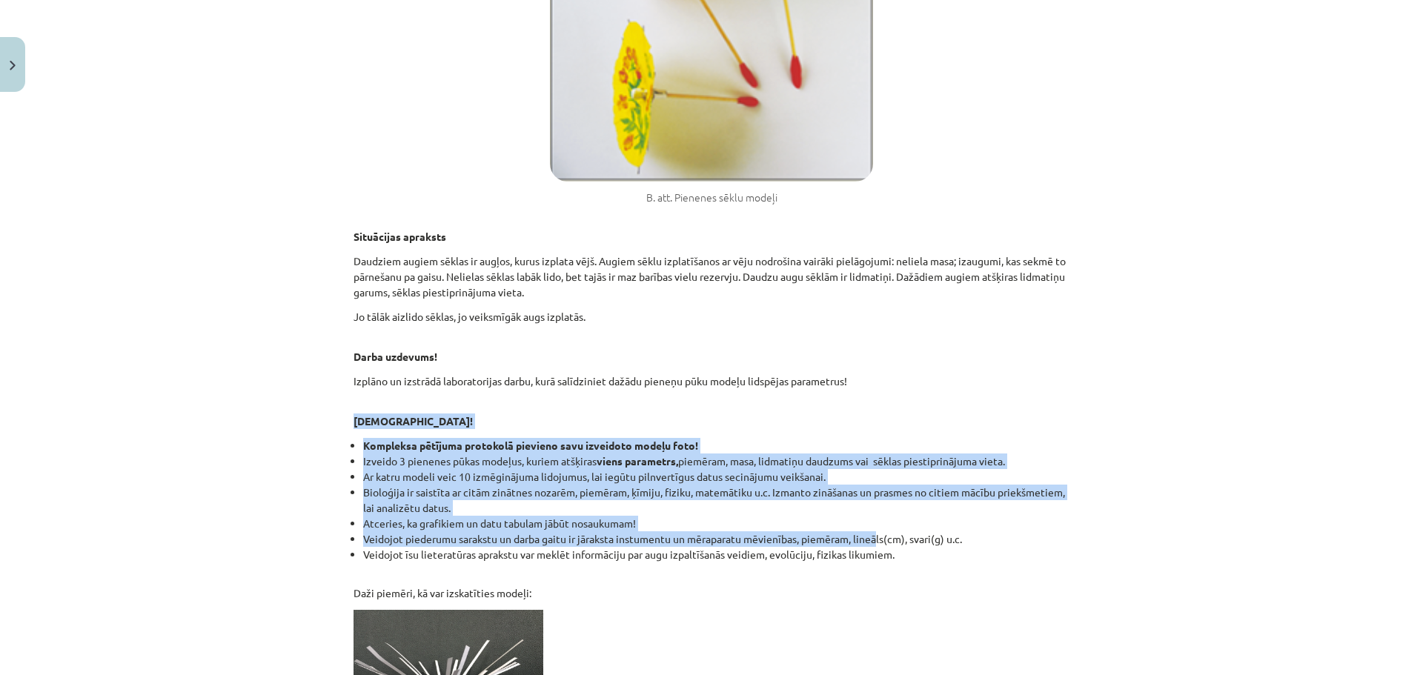
drag, startPoint x: 858, startPoint y: 534, endPoint x: 321, endPoint y: 419, distance: 548.9
click at [321, 419] on div "Mācību tēma: Bioloģijas ii - 12. klases 1. ieskaites mācību materiāls #2 1. tēm…" at bounding box center [711, 337] width 1423 height 675
click at [391, 434] on div "Kompleksais pētījums 1.variants ”Sēklu lidspēju ietekmējošie faktori” Bieži vie…" at bounding box center [712, 240] width 716 height 1370
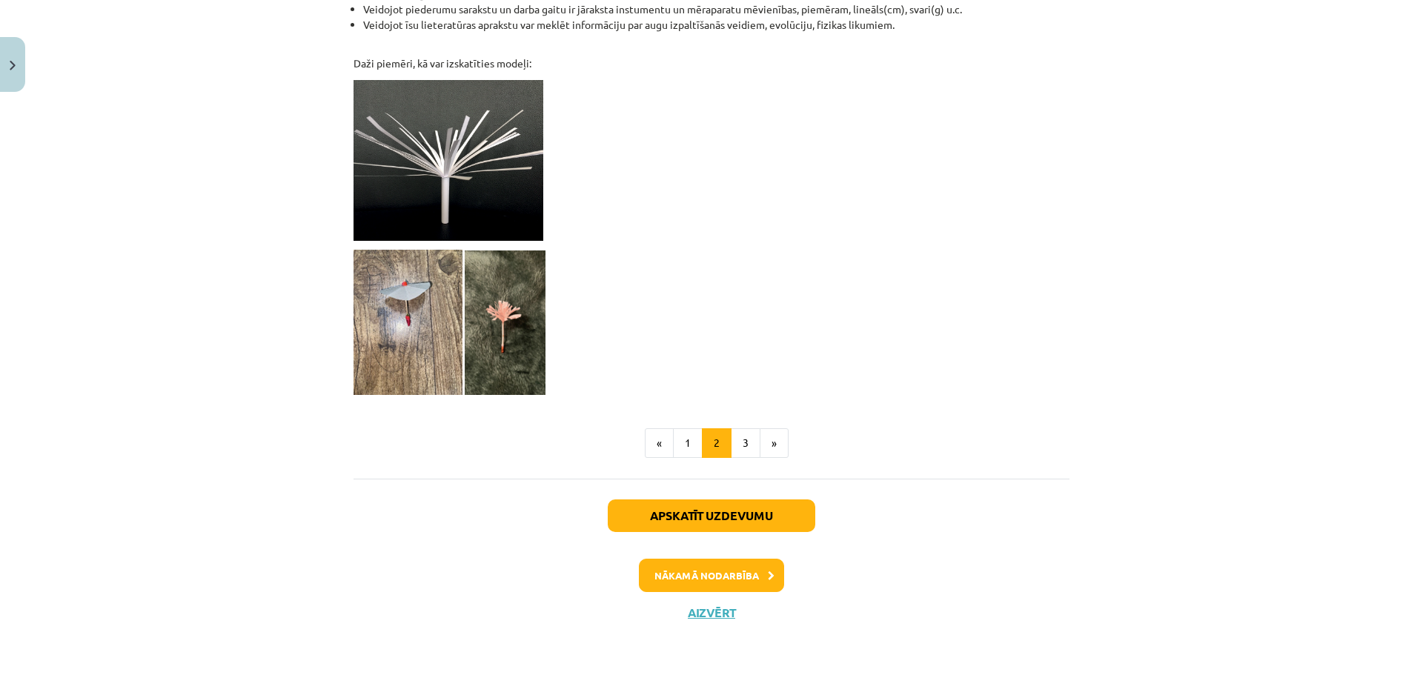
scroll to position [202, 0]
click at [680, 439] on button "1" at bounding box center [688, 443] width 30 height 30
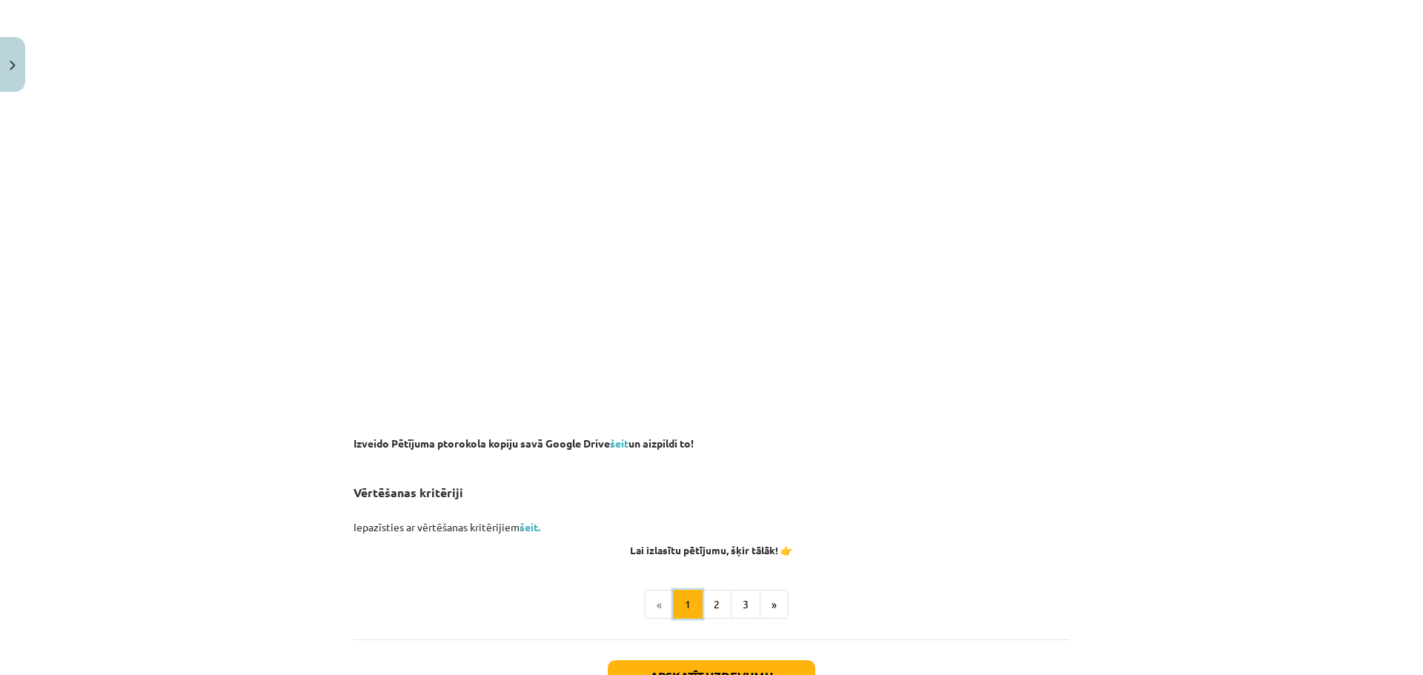
scroll to position [858, 0]
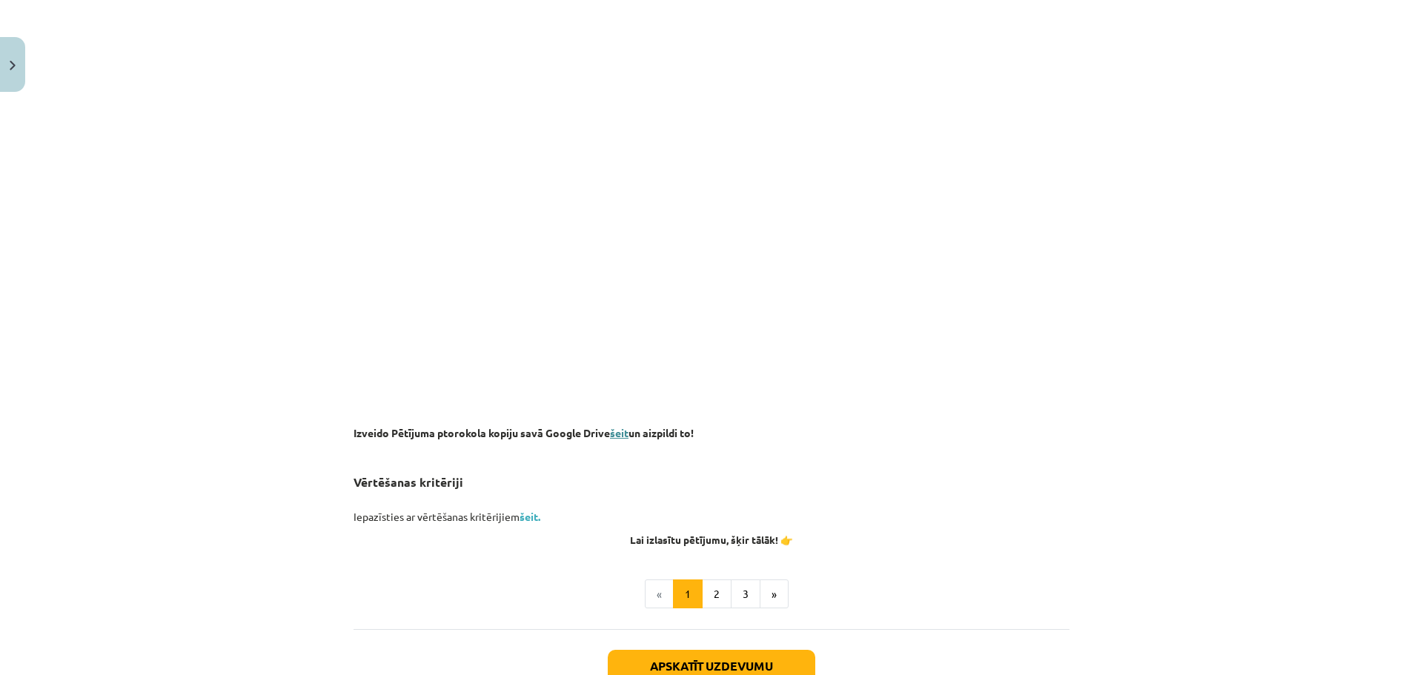
click at [622, 430] on link "šeit" at bounding box center [619, 432] width 19 height 13
